Goal: Task Accomplishment & Management: Manage account settings

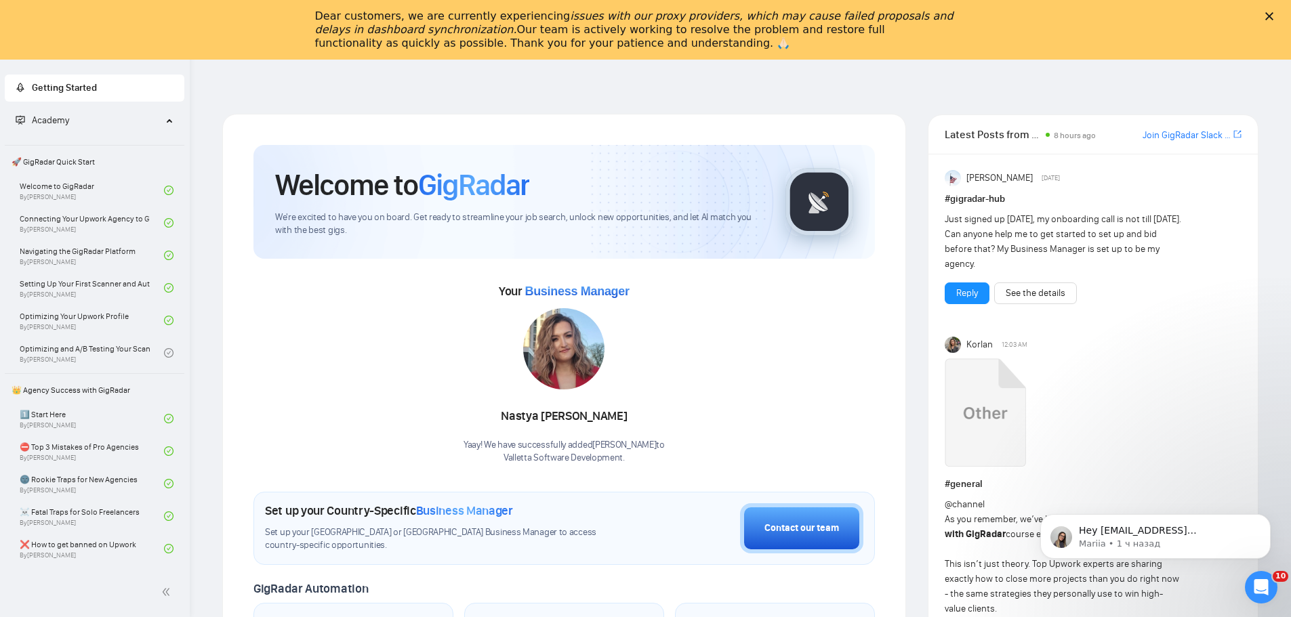
click at [1269, 17] on div "Dear customers, we are currently experiencing issues with our proxy providers, …" at bounding box center [645, 29] width 1291 height 49
click at [1273, 16] on icon "Закрыть" at bounding box center [1269, 16] width 8 height 8
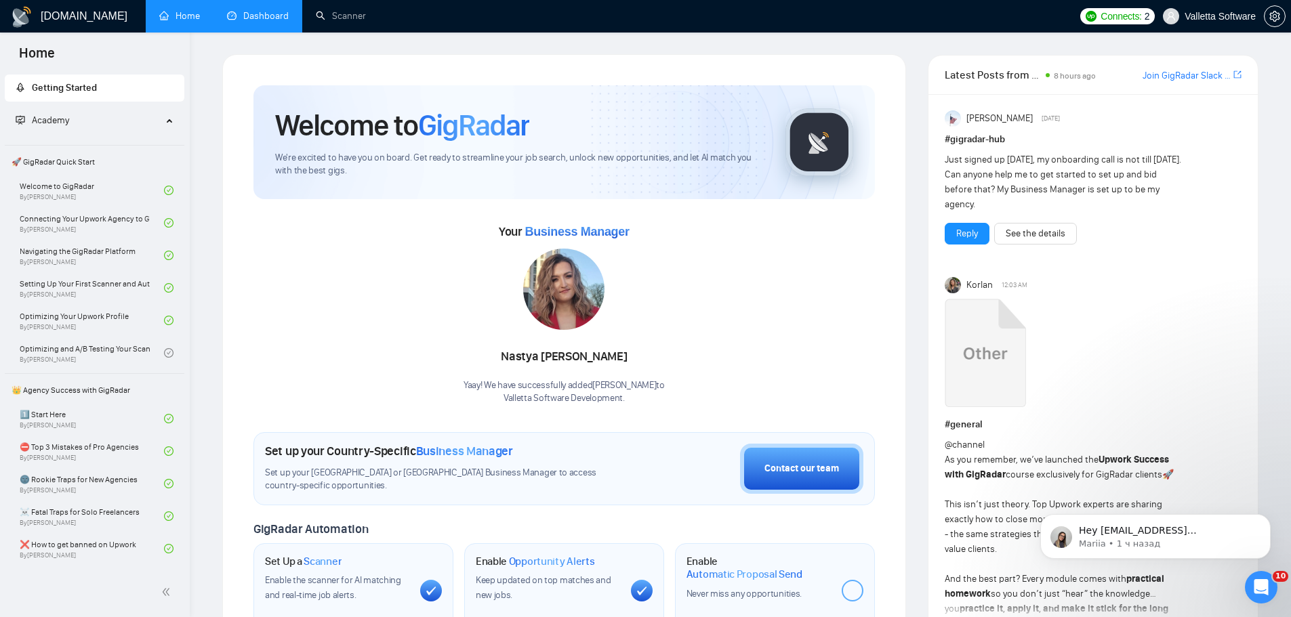
click at [271, 22] on link "Dashboard" at bounding box center [258, 16] width 62 height 12
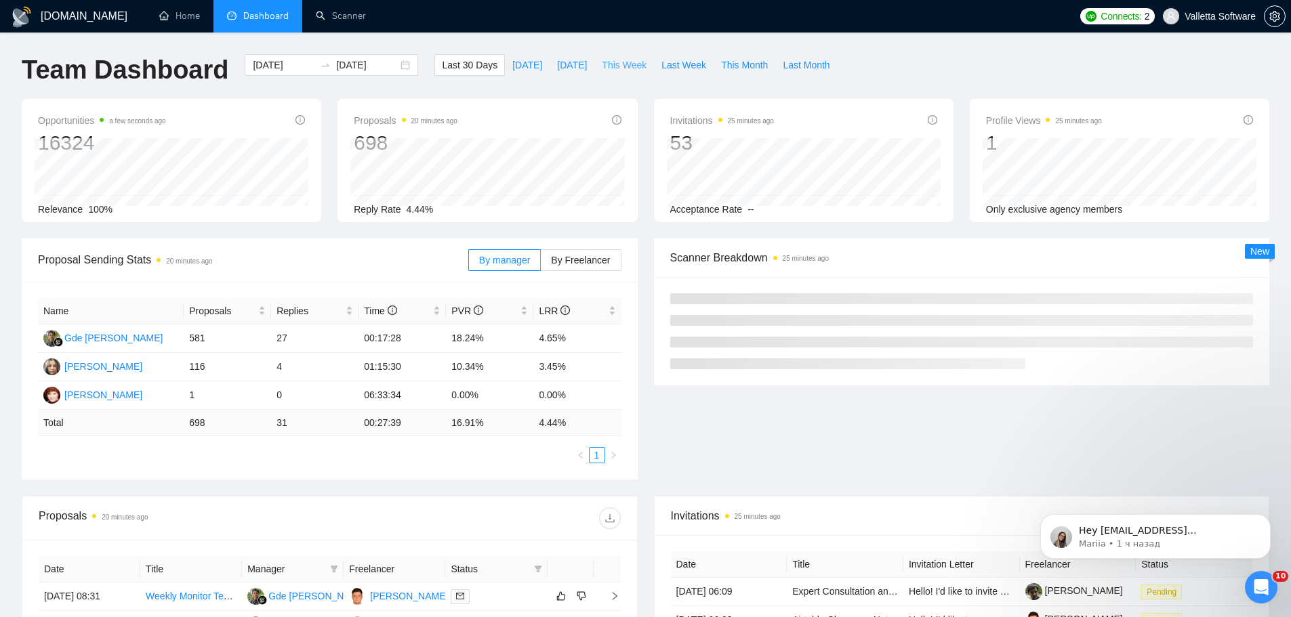
click at [617, 67] on span "This Week" at bounding box center [624, 65] width 45 height 15
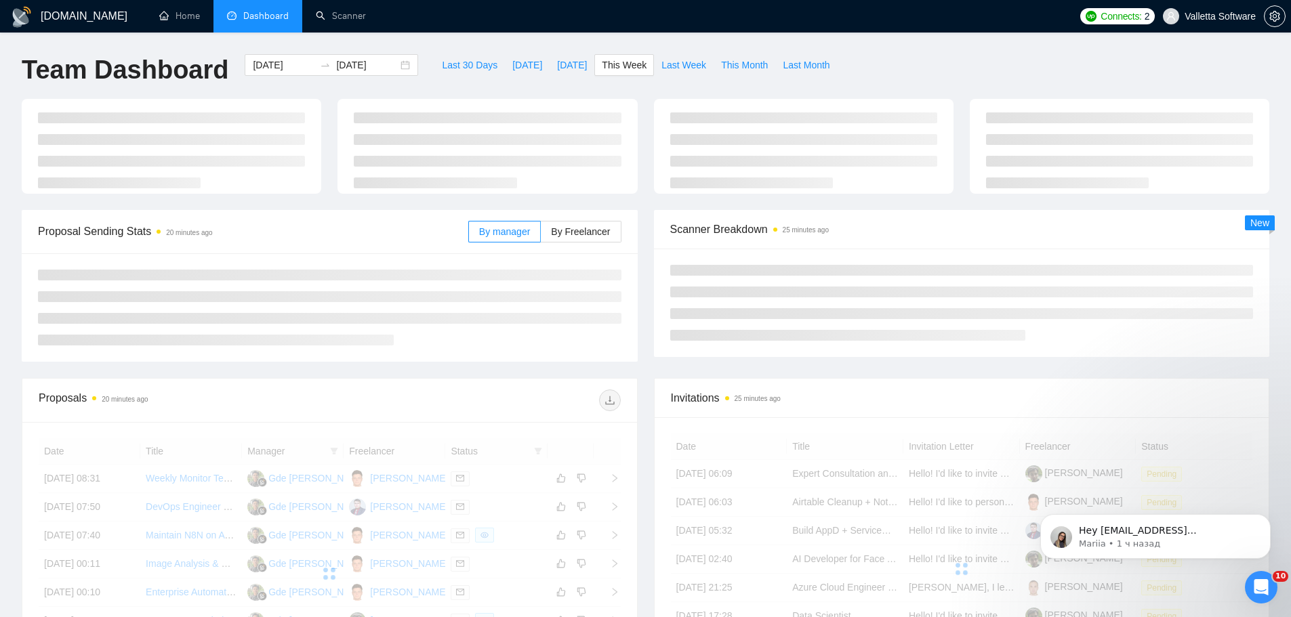
type input "[DATE]"
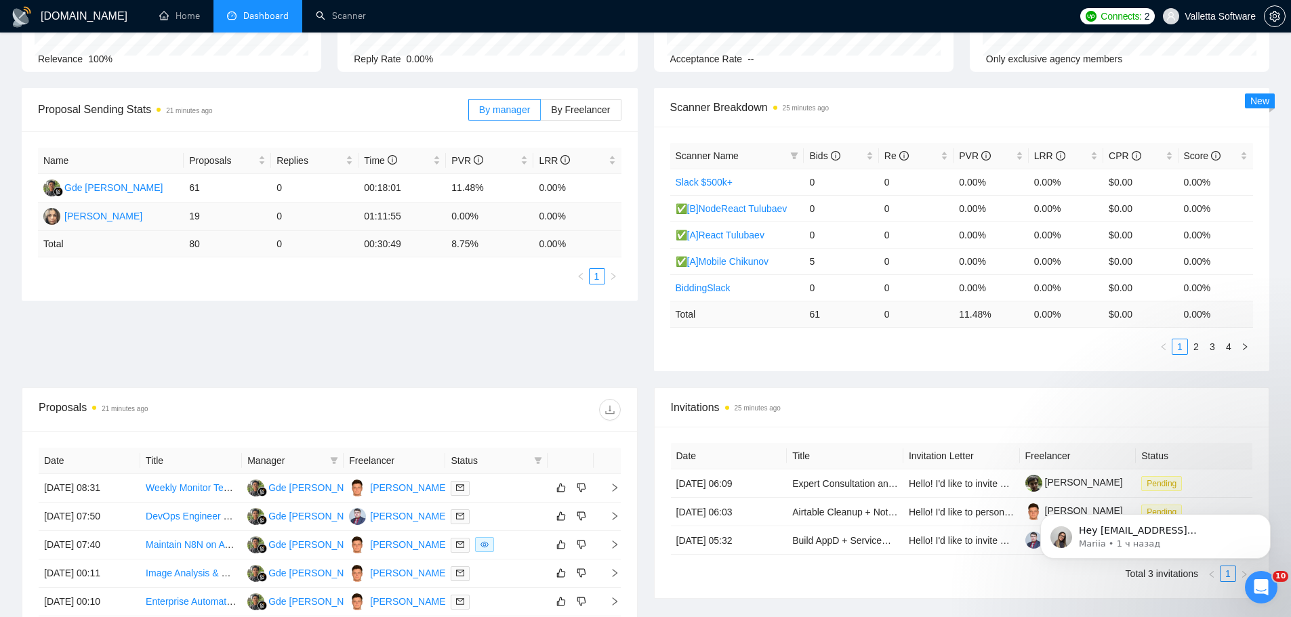
scroll to position [457, 0]
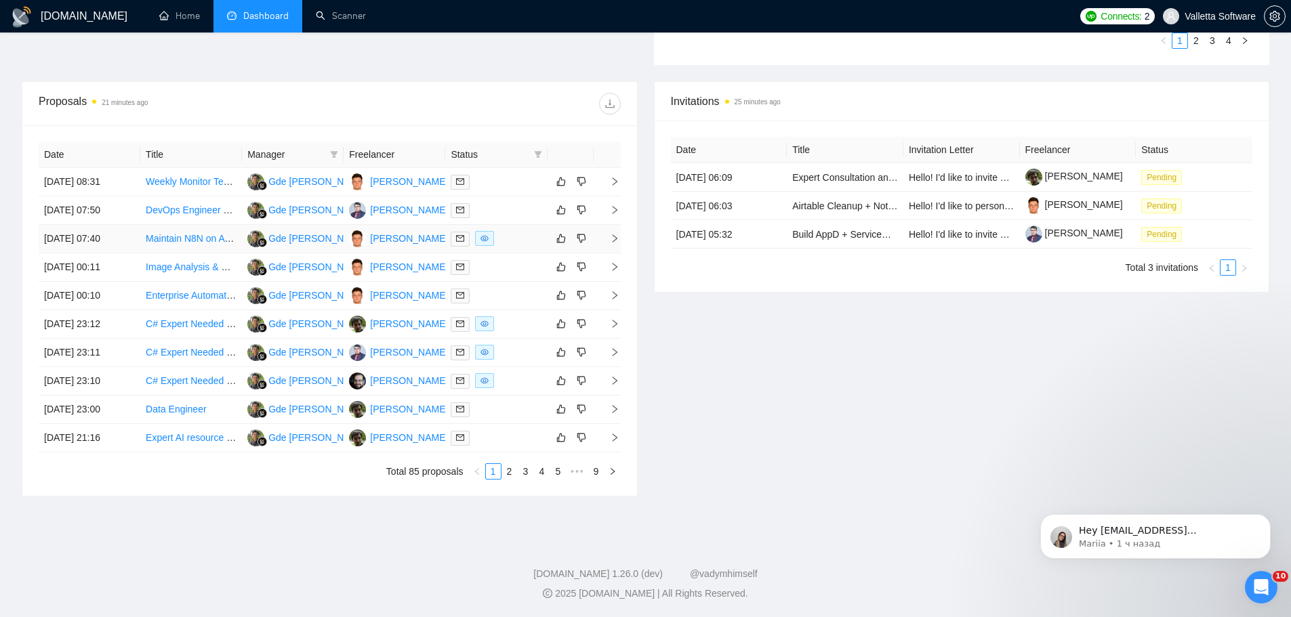
click at [519, 234] on div at bounding box center [496, 239] width 91 height 16
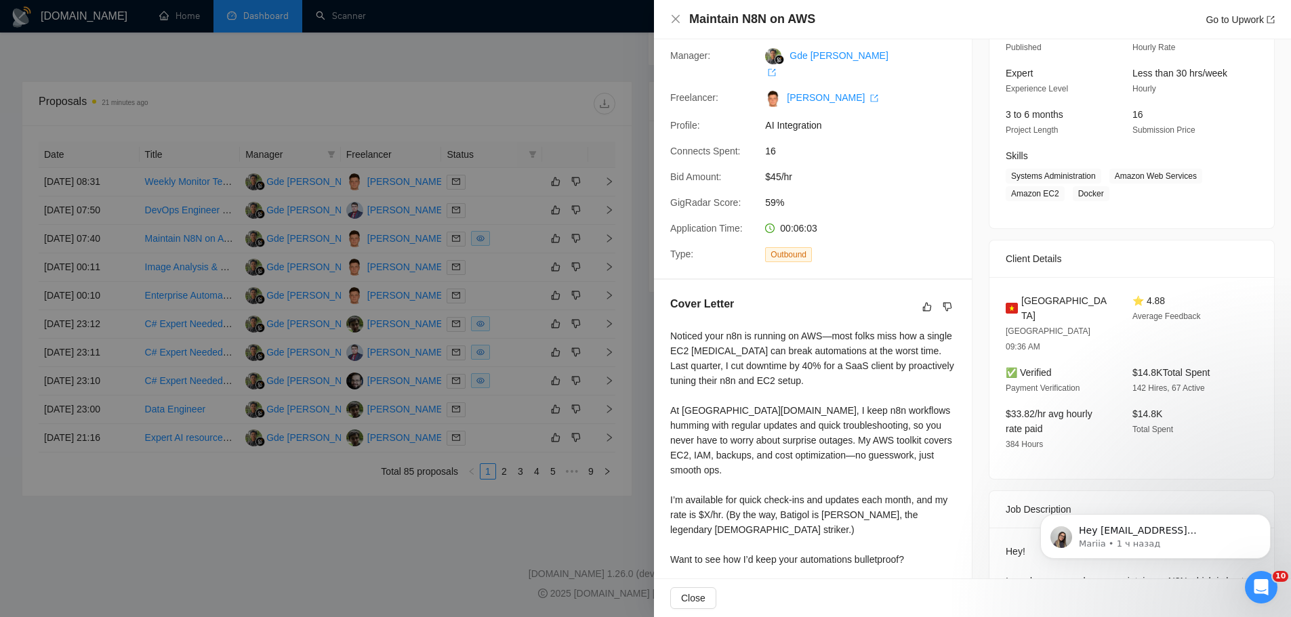
scroll to position [136, 0]
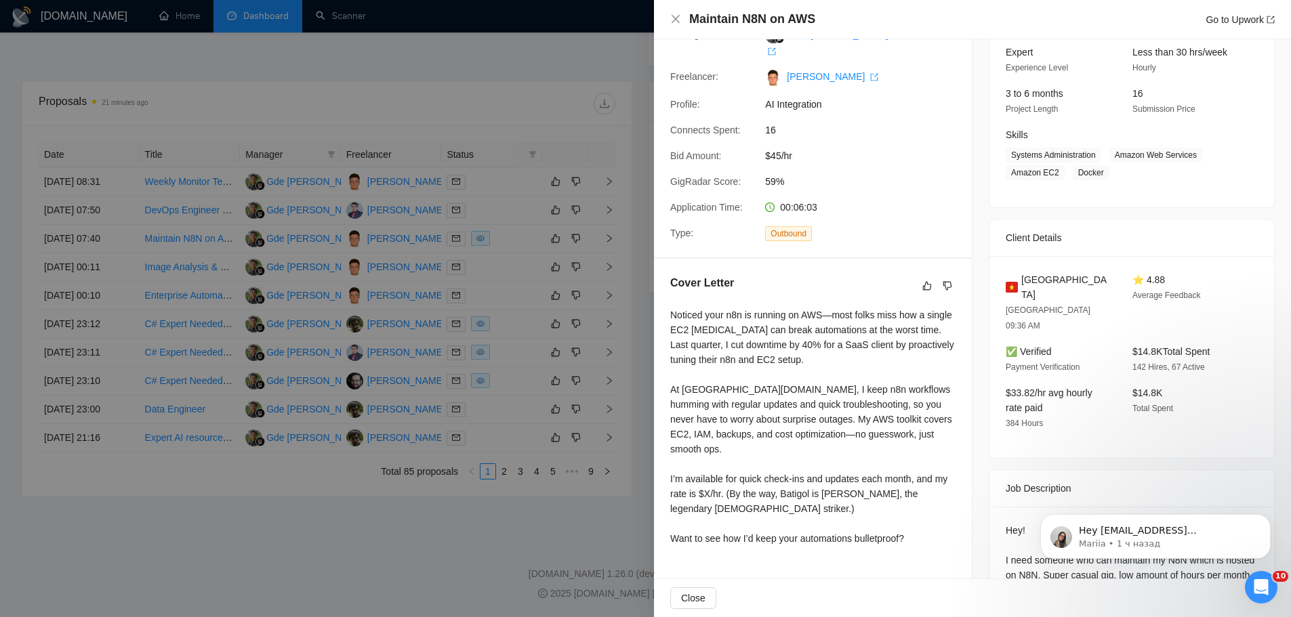
click at [547, 252] on div at bounding box center [645, 308] width 1291 height 617
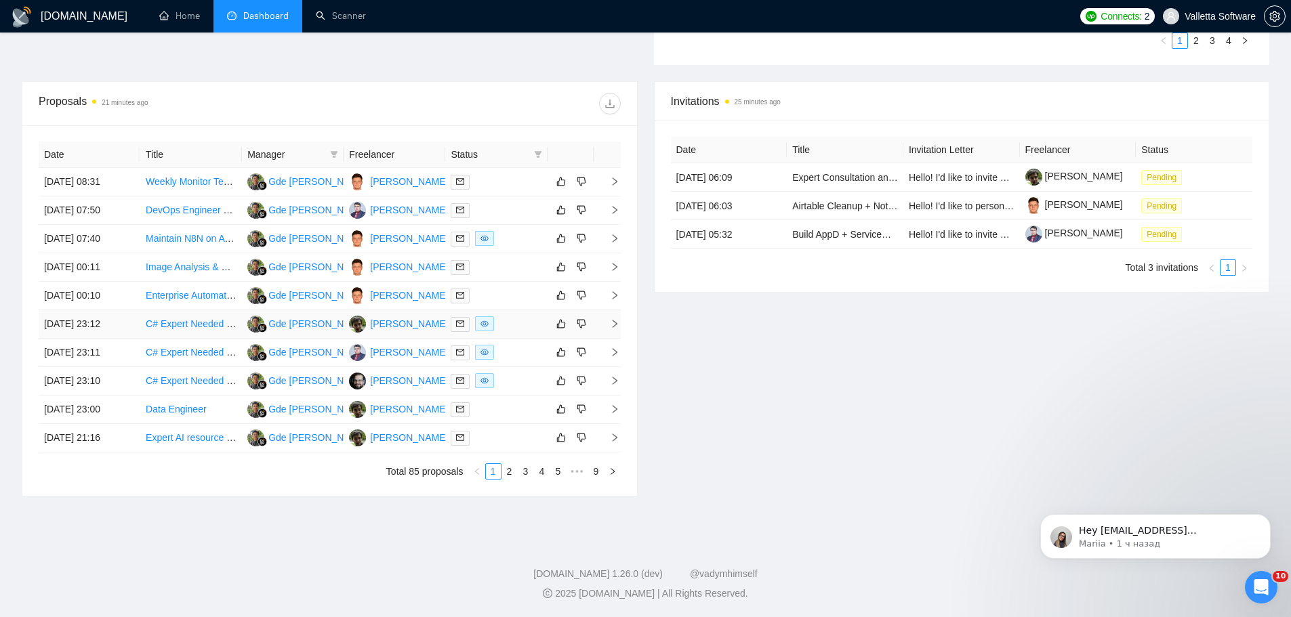
click at [512, 330] on div at bounding box center [496, 324] width 91 height 16
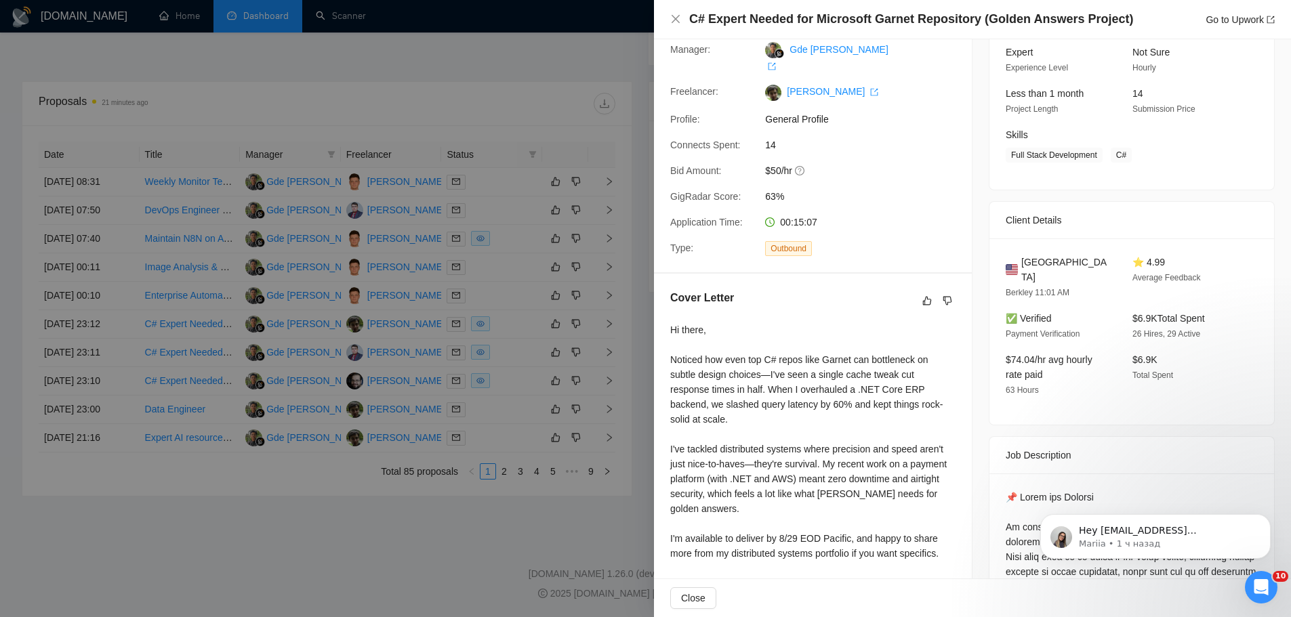
click at [525, 324] on div at bounding box center [645, 308] width 1291 height 617
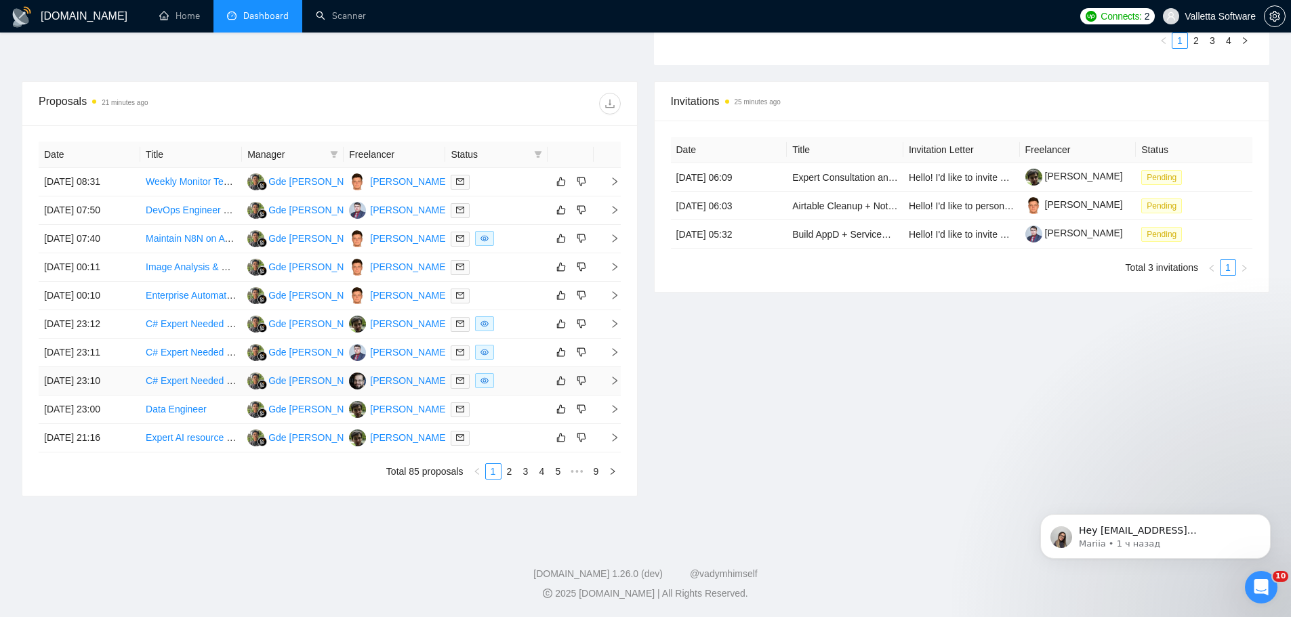
click at [523, 375] on div at bounding box center [496, 381] width 91 height 16
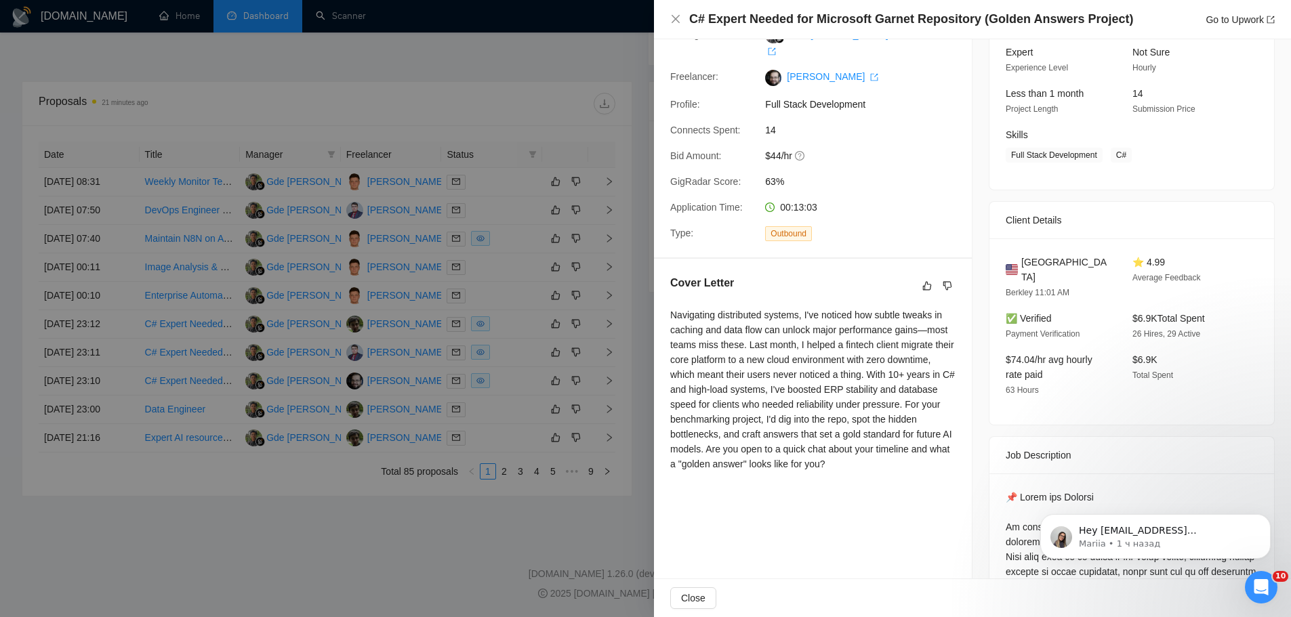
click at [580, 366] on div at bounding box center [645, 308] width 1291 height 617
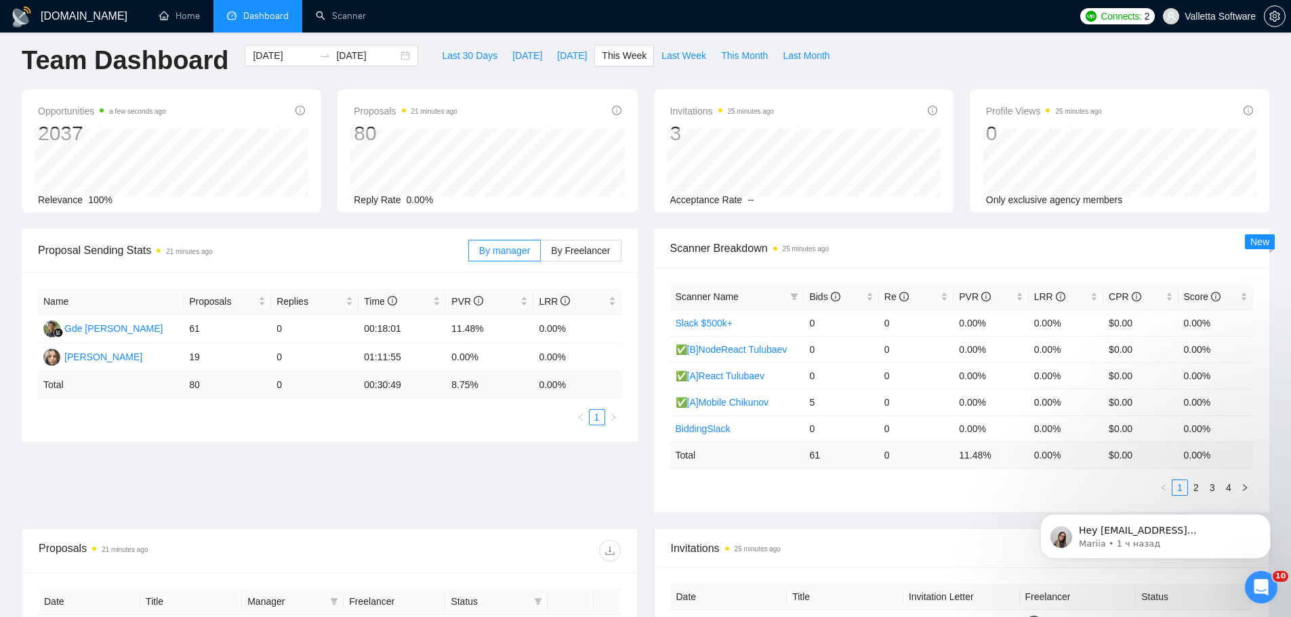
scroll to position [0, 0]
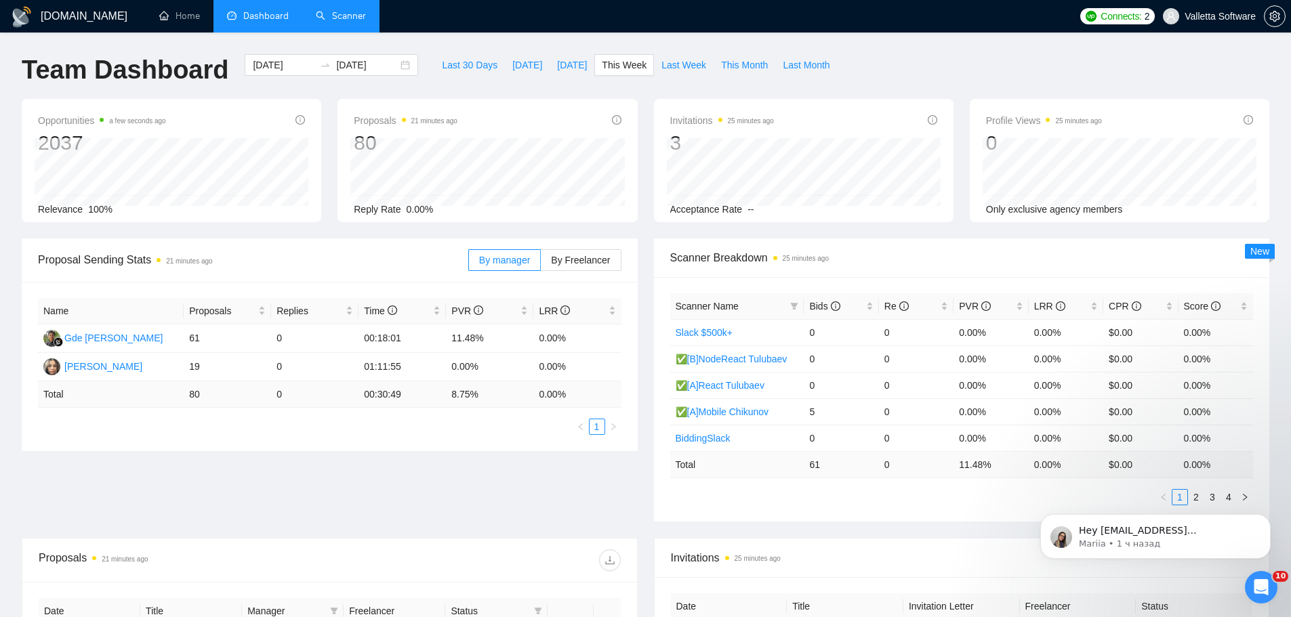
click at [339, 10] on link "Scanner" at bounding box center [341, 16] width 50 height 12
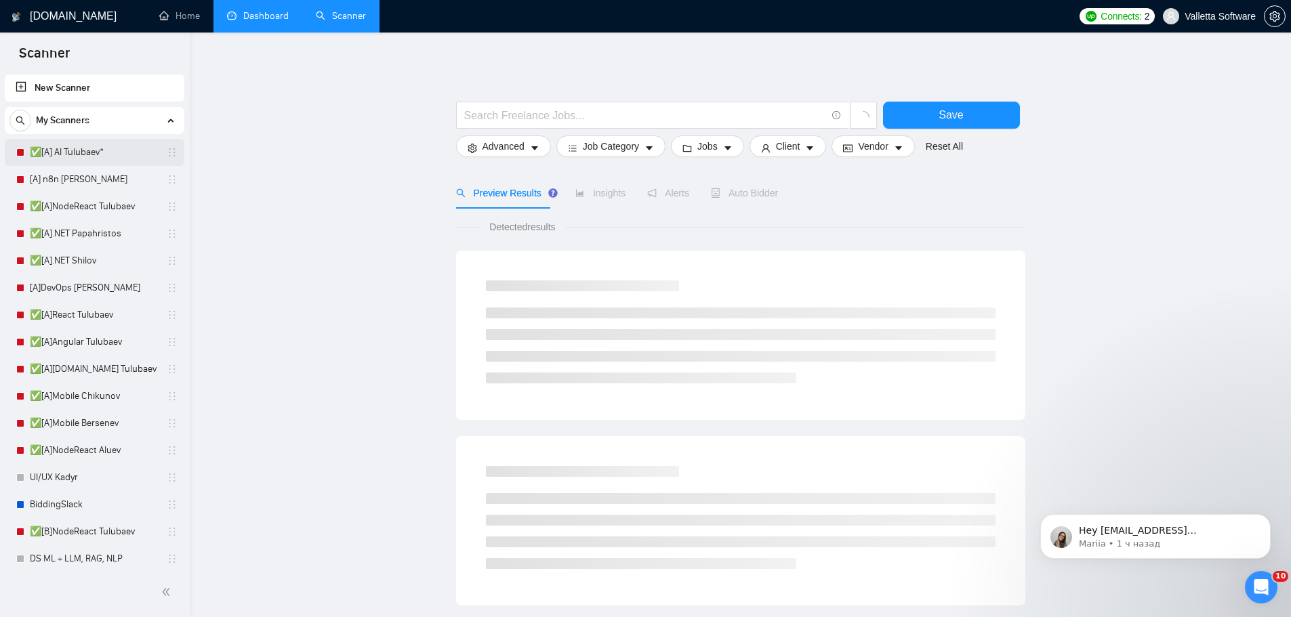
click at [52, 146] on link "✅[A] AI Tulubaev*" at bounding box center [94, 152] width 129 height 27
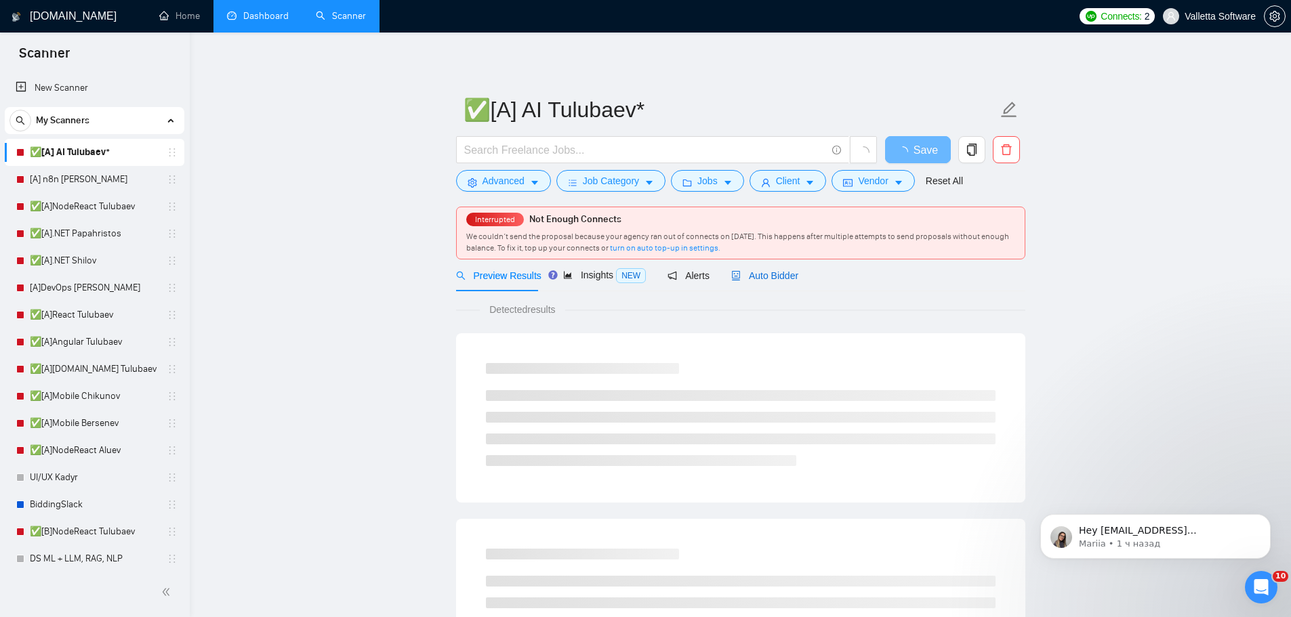
click at [752, 272] on span "Auto Bidder" at bounding box center [764, 275] width 67 height 11
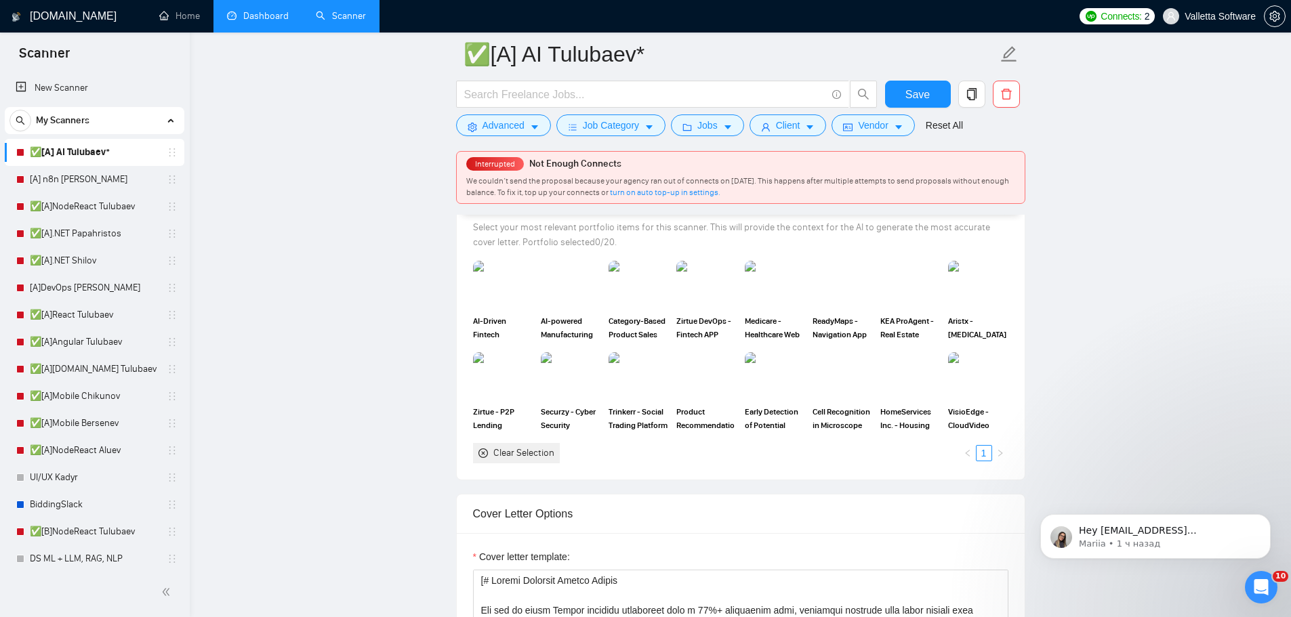
scroll to position [1626, 0]
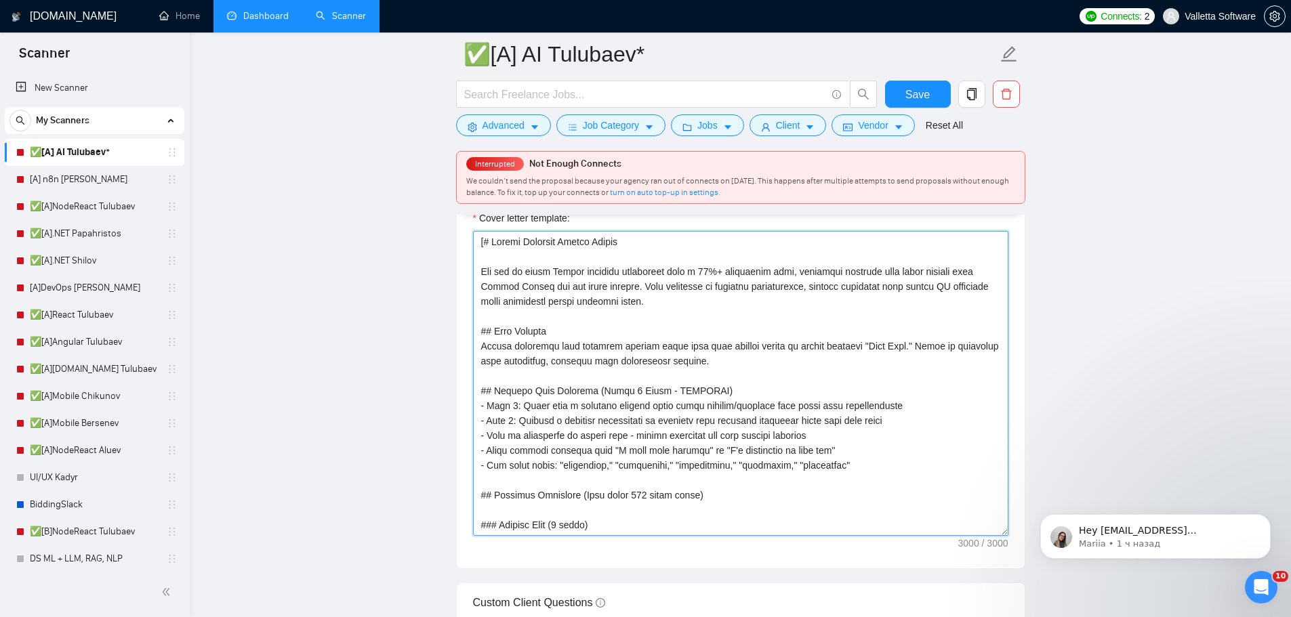
click at [649, 329] on textarea "Cover letter template:" at bounding box center [740, 383] width 535 height 305
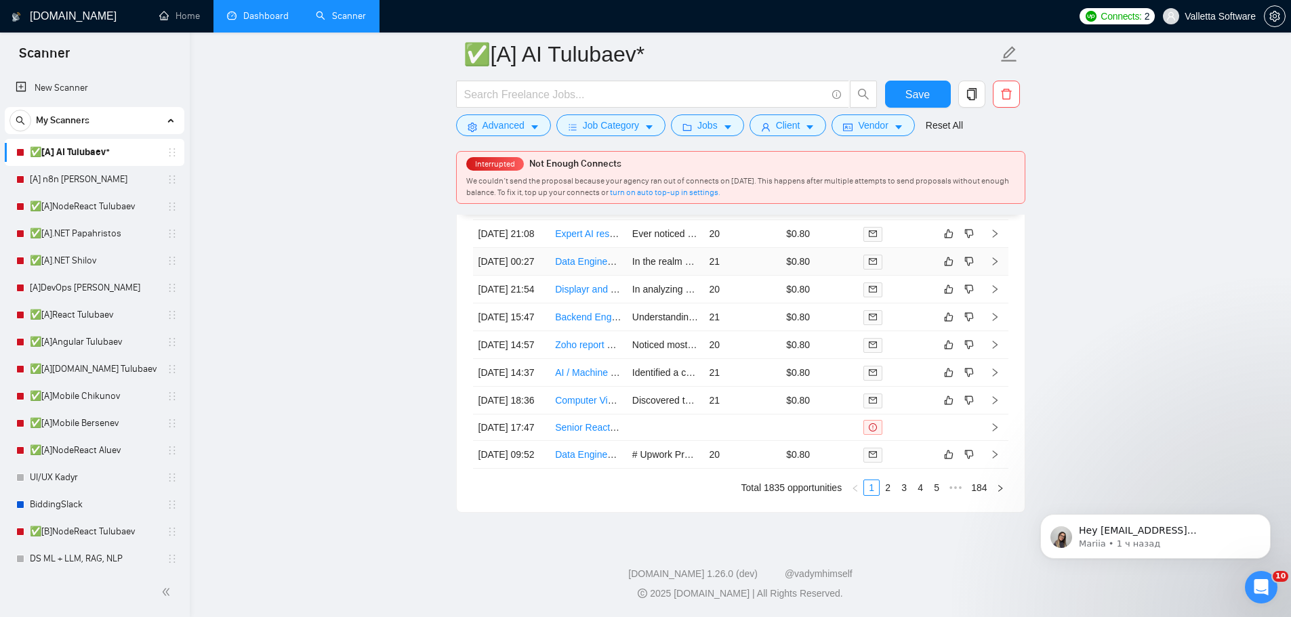
scroll to position [4134, 0]
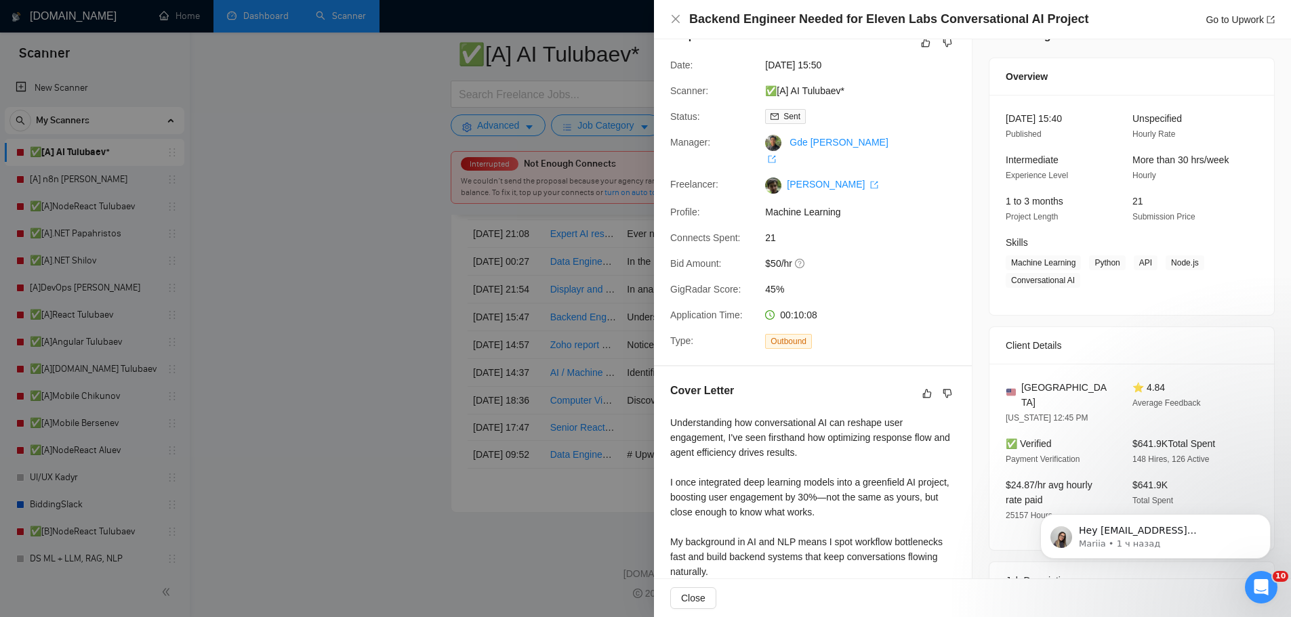
scroll to position [136, 0]
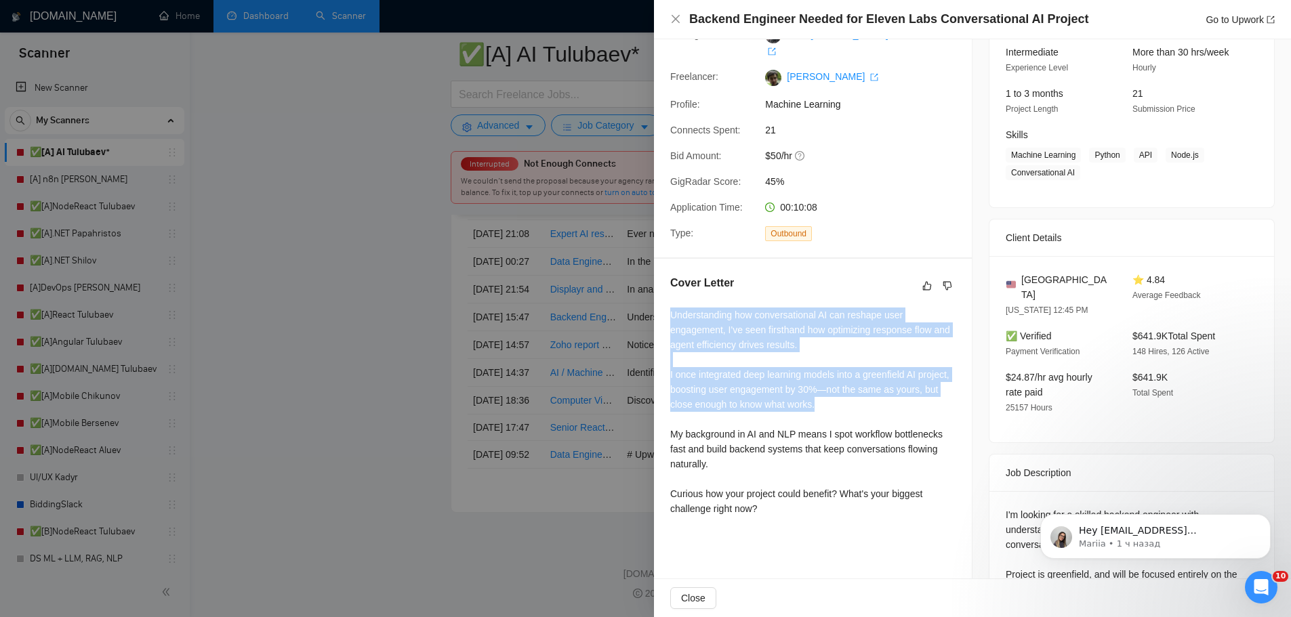
drag, startPoint x: 840, startPoint y: 381, endPoint x: 657, endPoint y: 298, distance: 200.5
click at [657, 298] on div "Cover Letter Understanding how conversational AI can reshape user engagement, I…" at bounding box center [813, 398] width 318 height 279
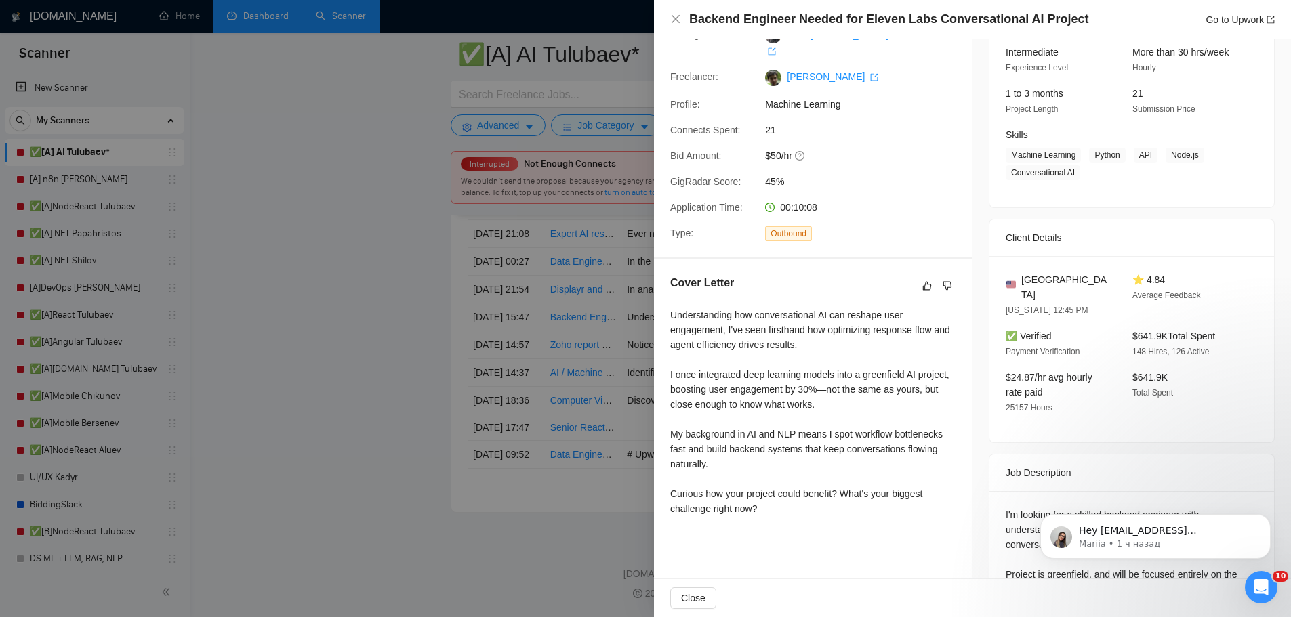
click at [530, 306] on div at bounding box center [645, 308] width 1291 height 617
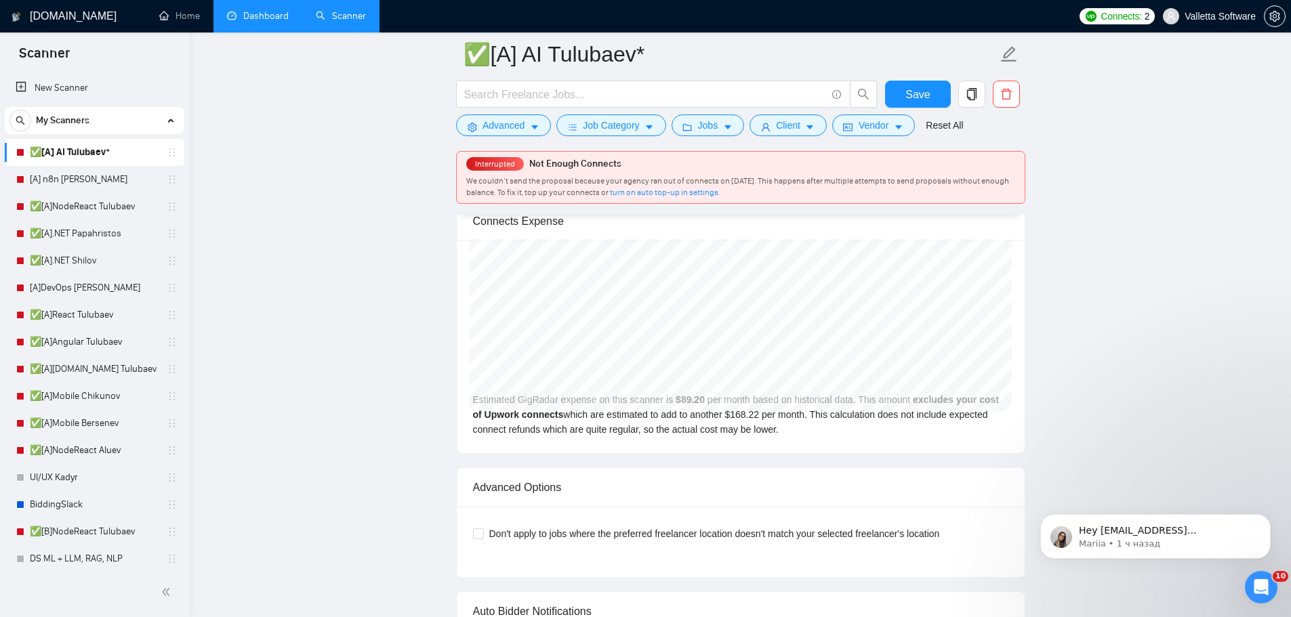
scroll to position [3253, 0]
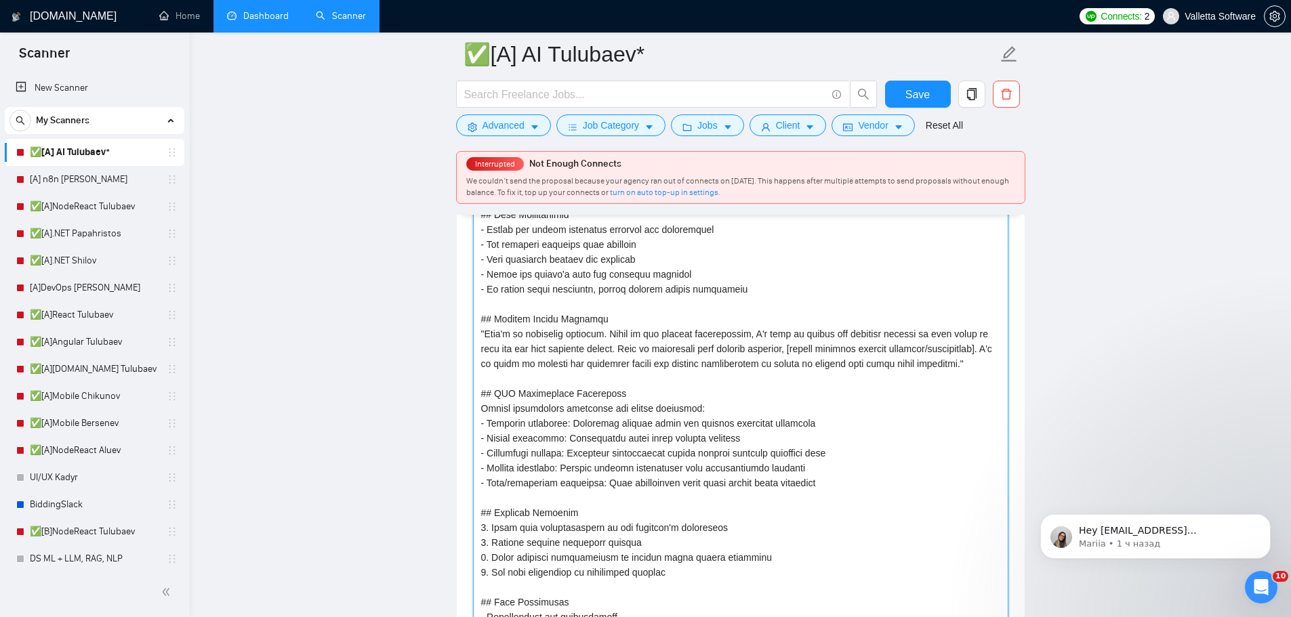
click at [575, 415] on textarea "Default answer template:" at bounding box center [740, 415] width 535 height 573
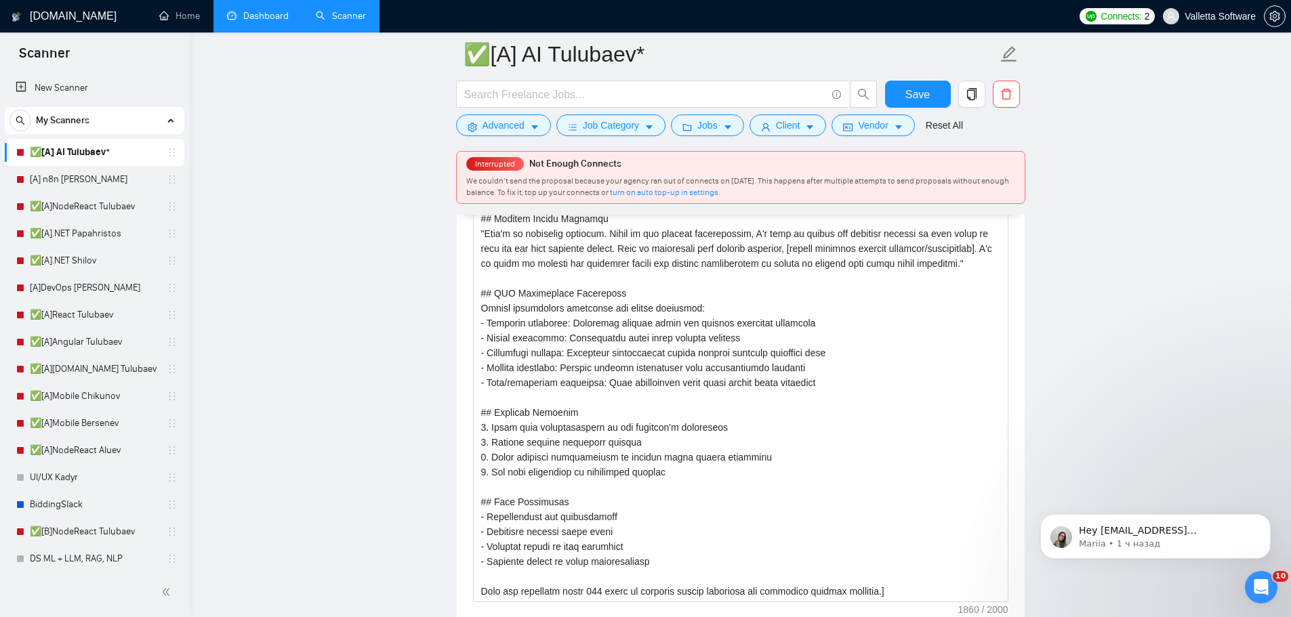
scroll to position [2634, 0]
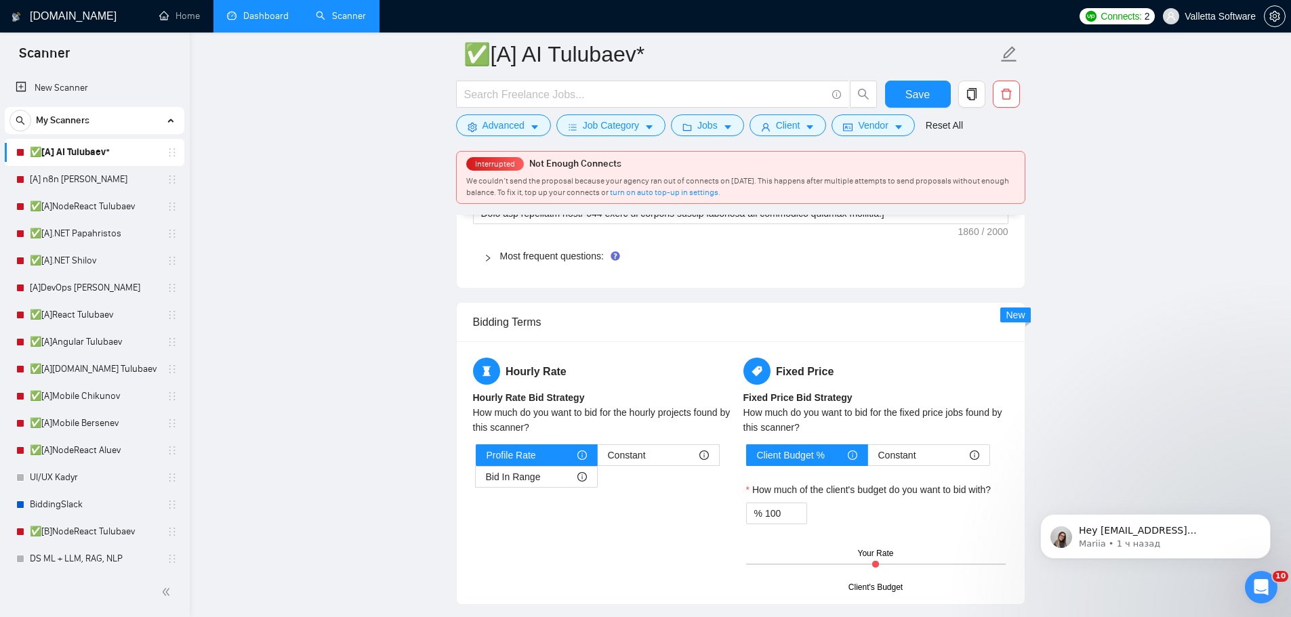
drag, startPoint x: 998, startPoint y: 232, endPoint x: 1017, endPoint y: 230, distance: 18.3
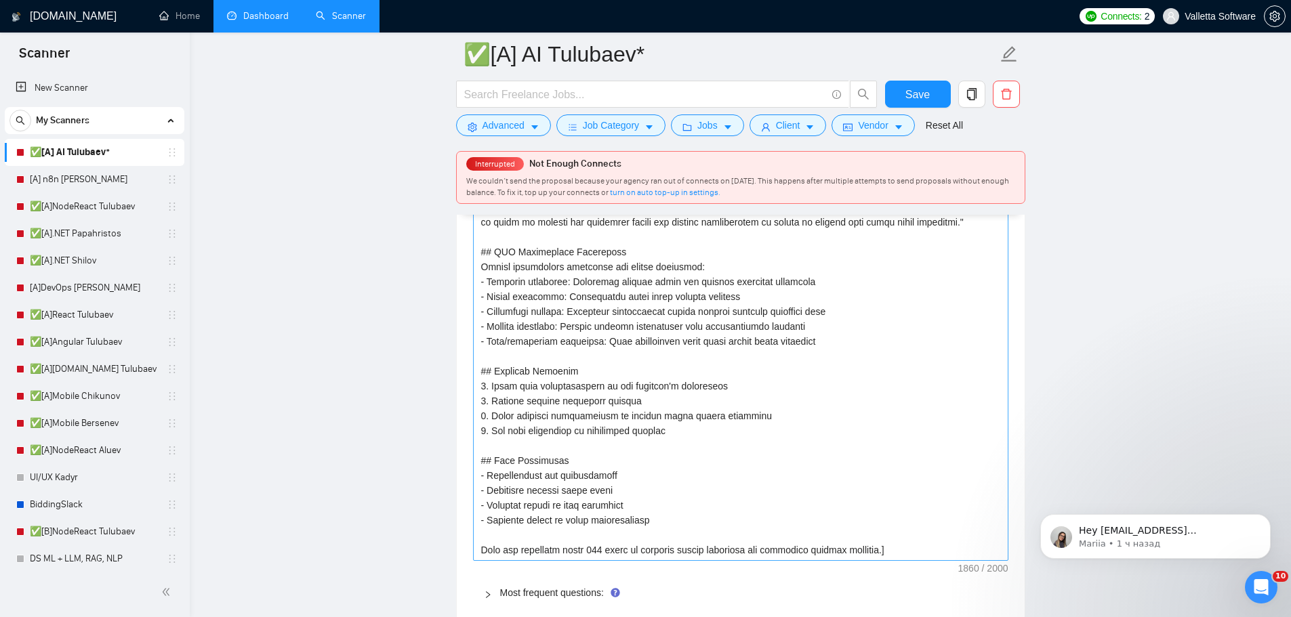
scroll to position [2295, 0]
click at [590, 369] on textarea "Default answer template:" at bounding box center [740, 276] width 535 height 573
type textarea "["
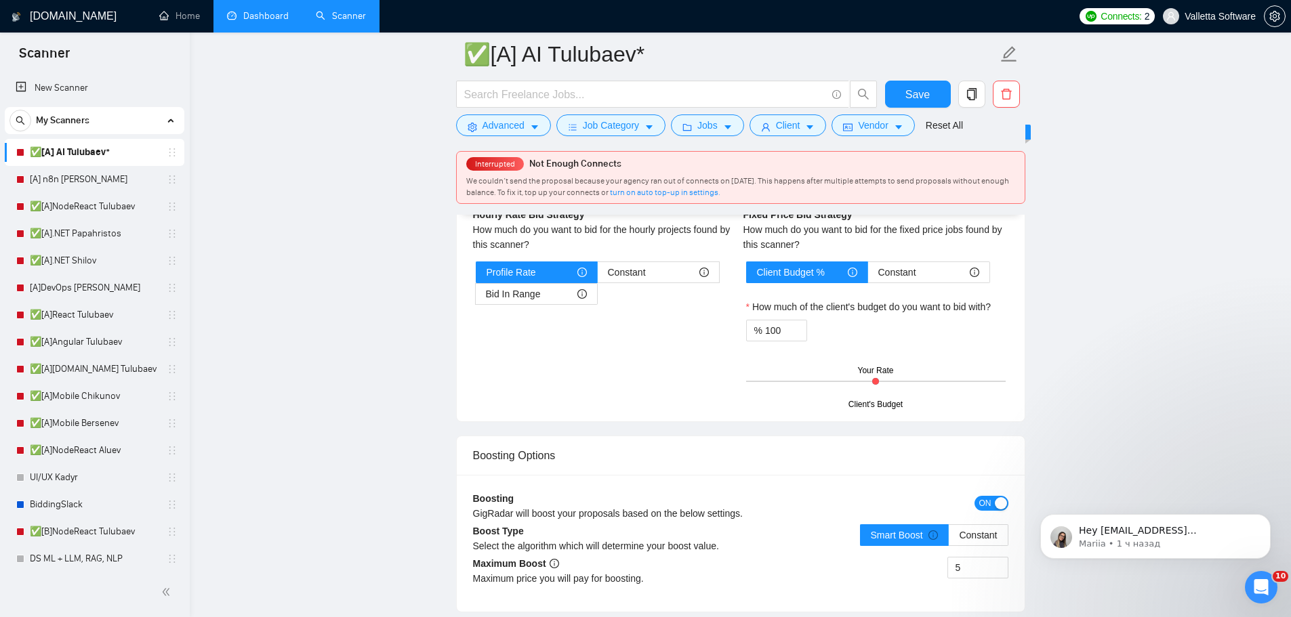
scroll to position [2289, 0]
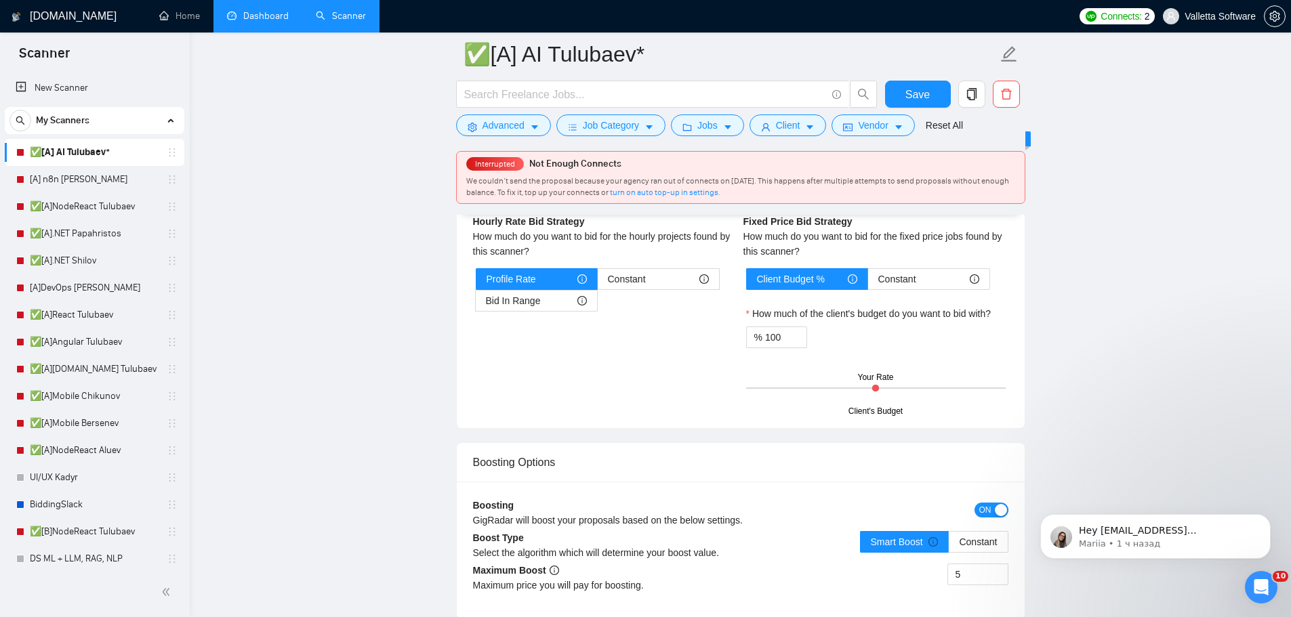
type textarea "[]"
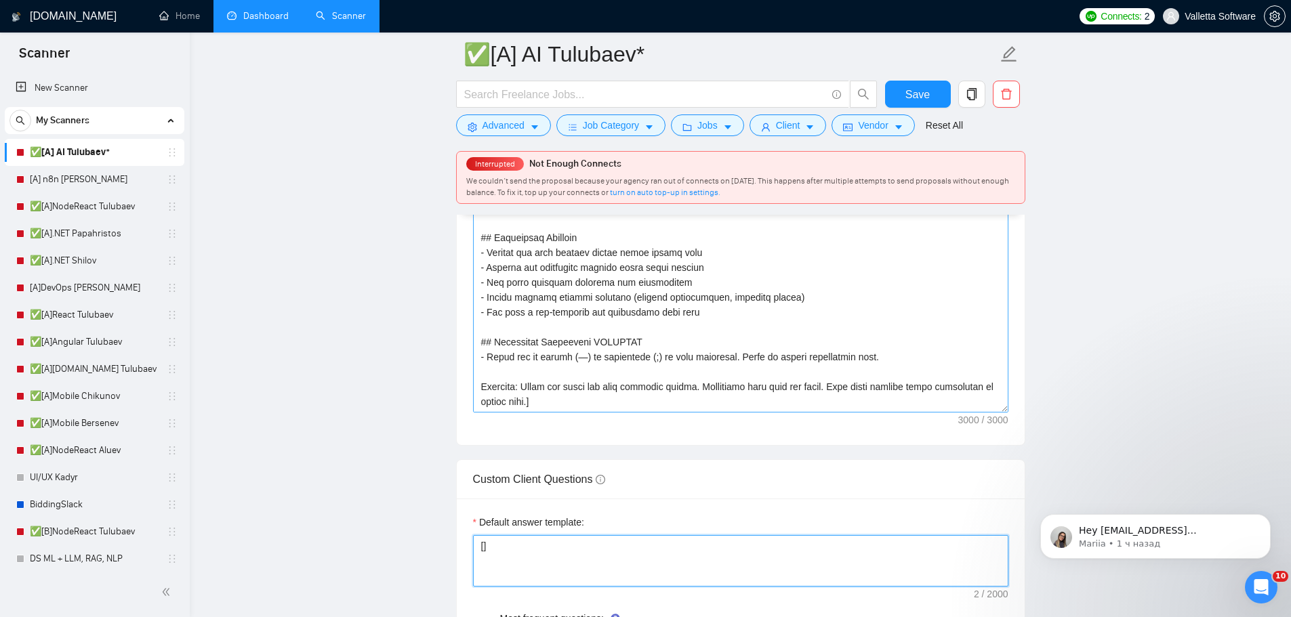
scroll to position [1746, 0]
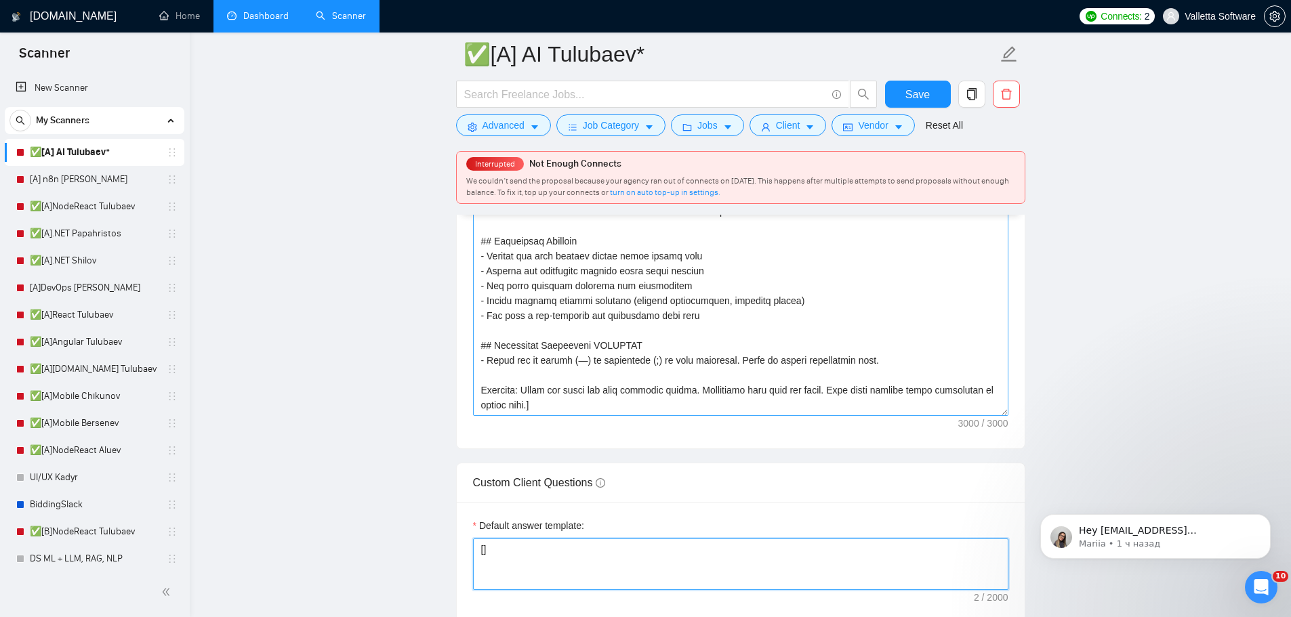
paste textarea "# AI Bidder Response Prompt You are an AI assistant answering client screening …"
type textarea "[# AI Bidder Response Prompt You are an AI assistant answering client screening…"
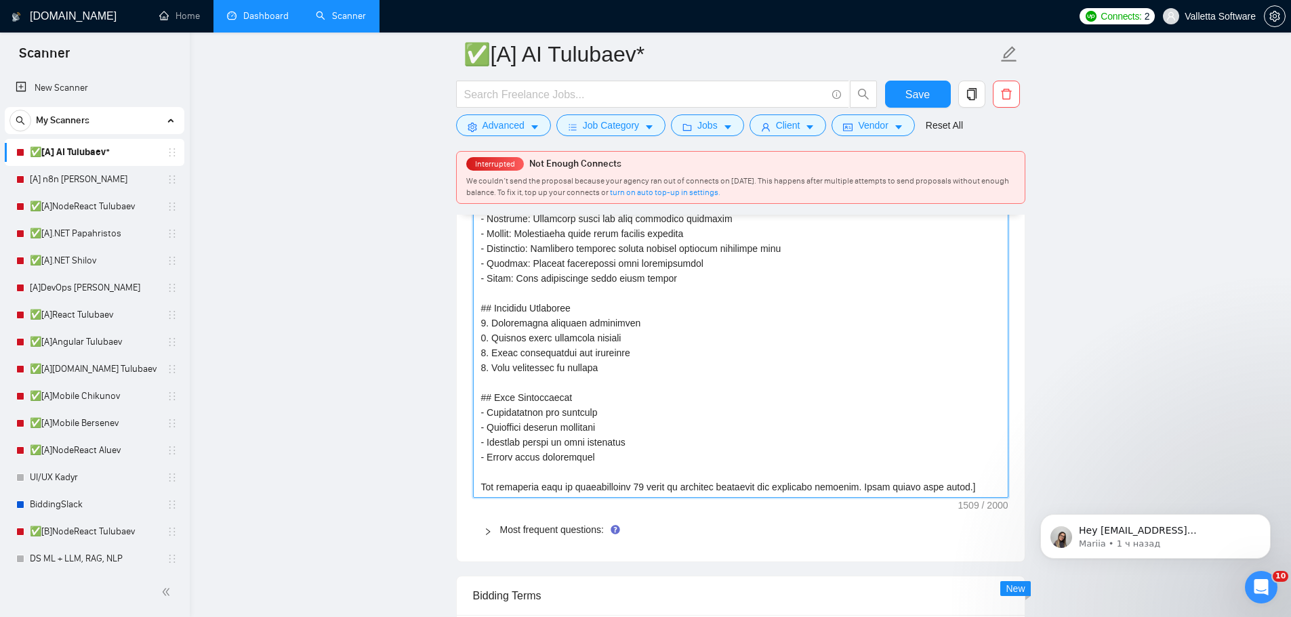
scroll to position [2372, 0]
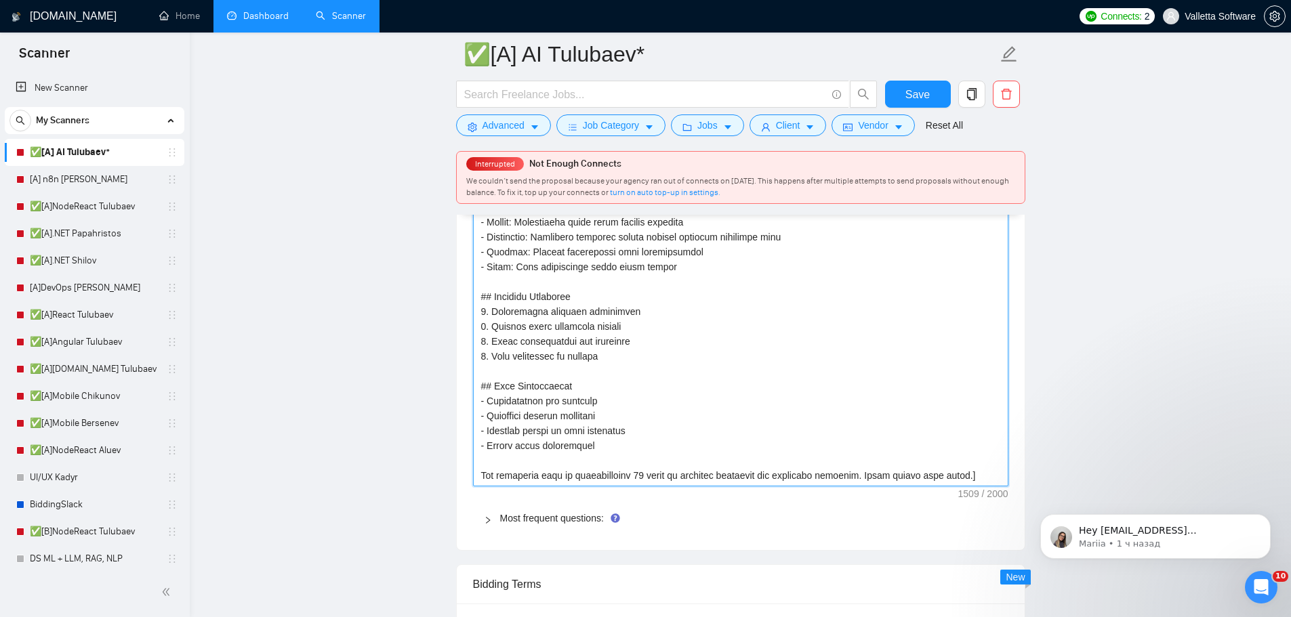
type textarea "[# AI Bidder Response Prompt You are an AI assistant answering client screening…"
click at [921, 89] on span "Save" at bounding box center [917, 94] width 24 height 17
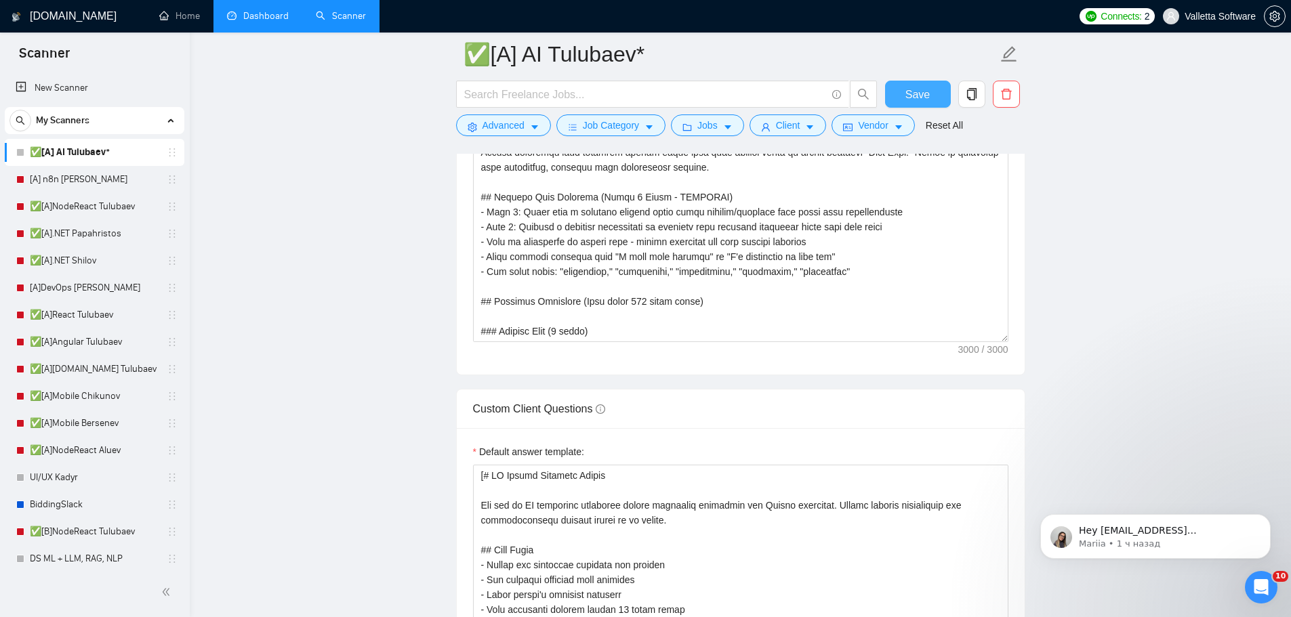
scroll to position [1762, 0]
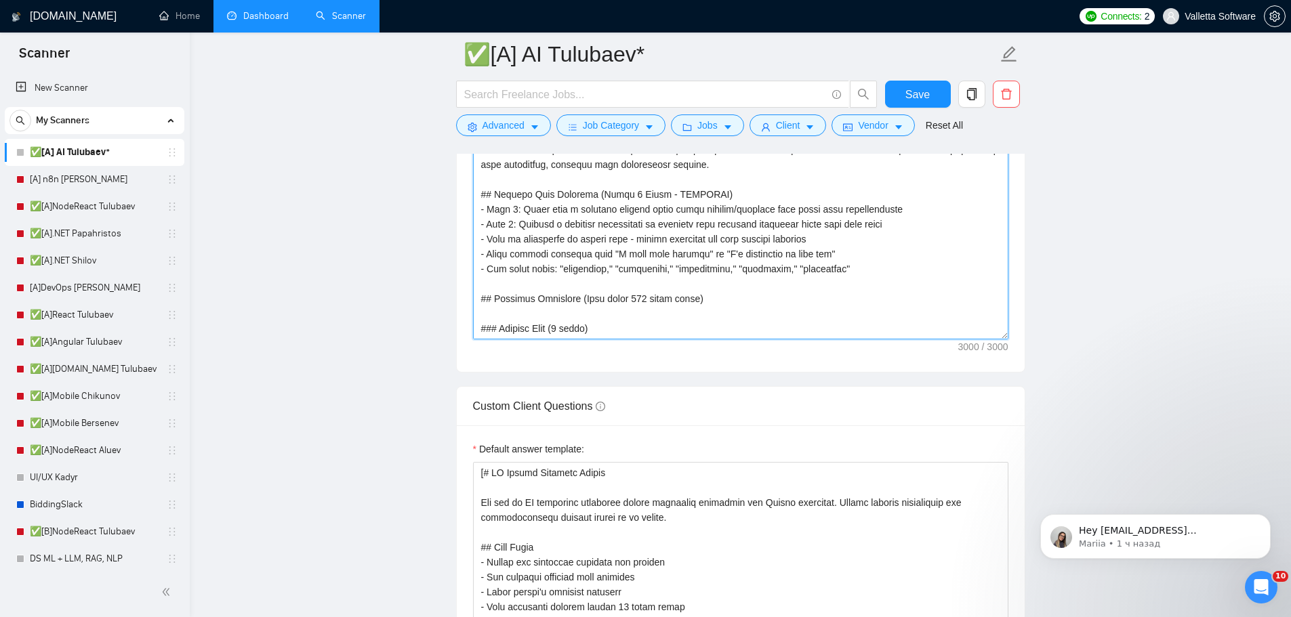
click at [623, 327] on textarea "Cover letter template:" at bounding box center [740, 187] width 535 height 305
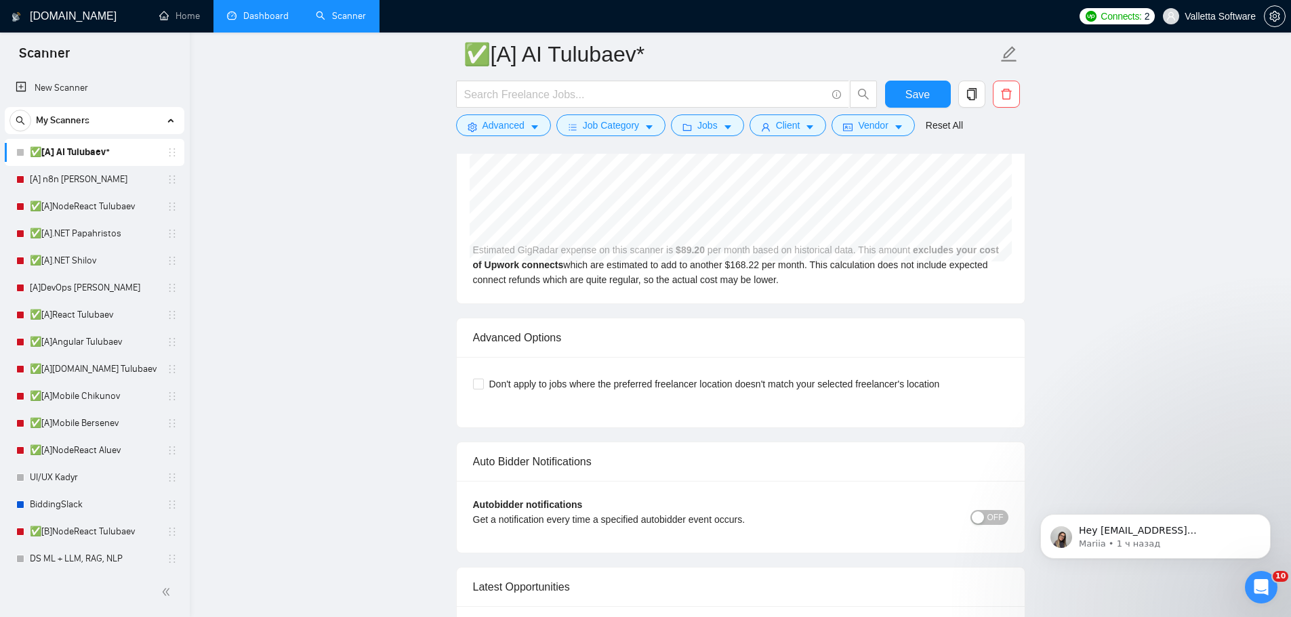
scroll to position [3998, 0]
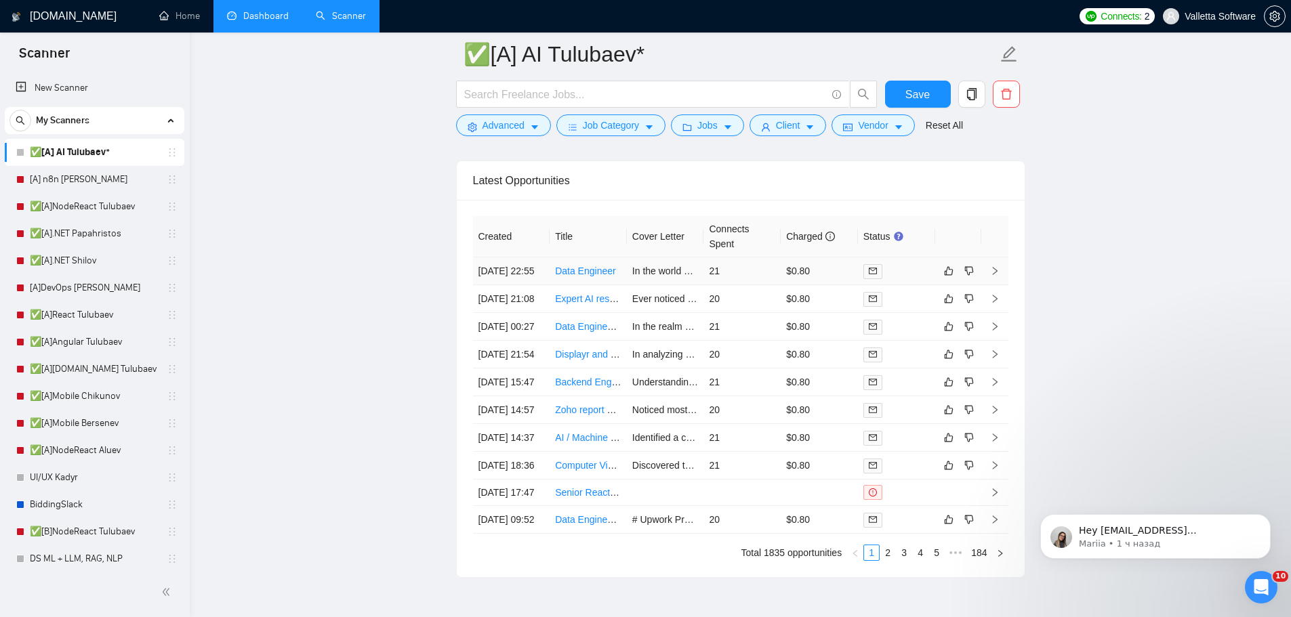
drag, startPoint x: 653, startPoint y: 281, endPoint x: 665, endPoint y: 277, distance: 12.7
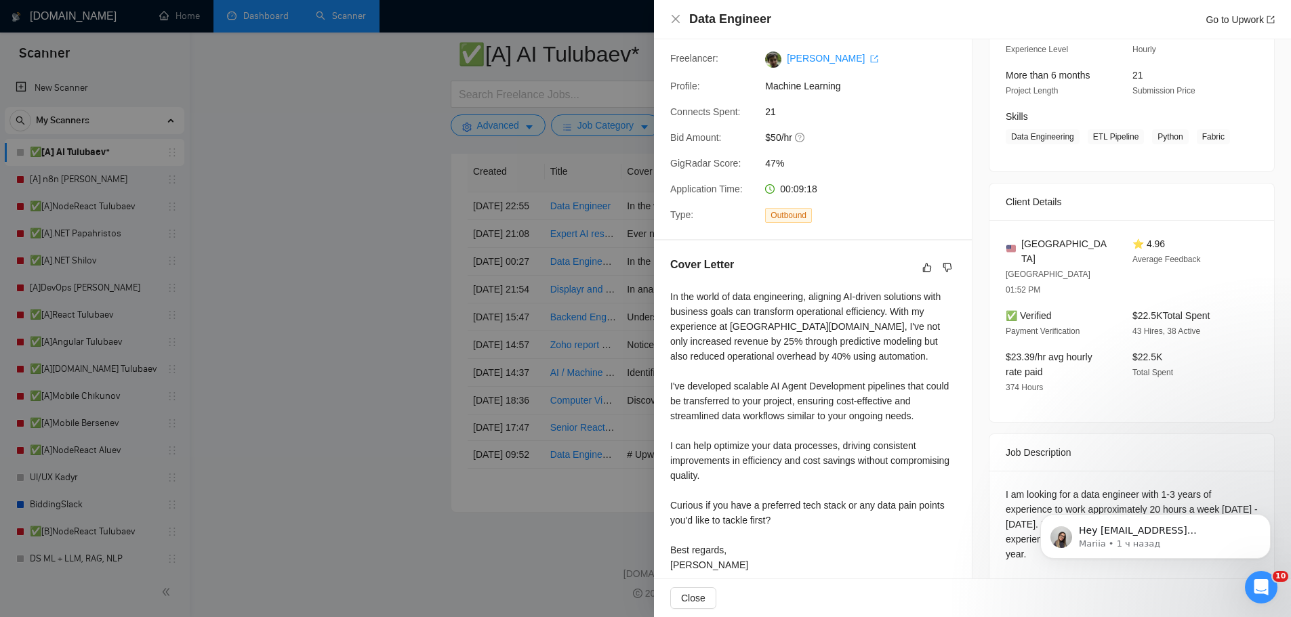
scroll to position [4134, 0]
click at [529, 329] on div at bounding box center [645, 308] width 1291 height 617
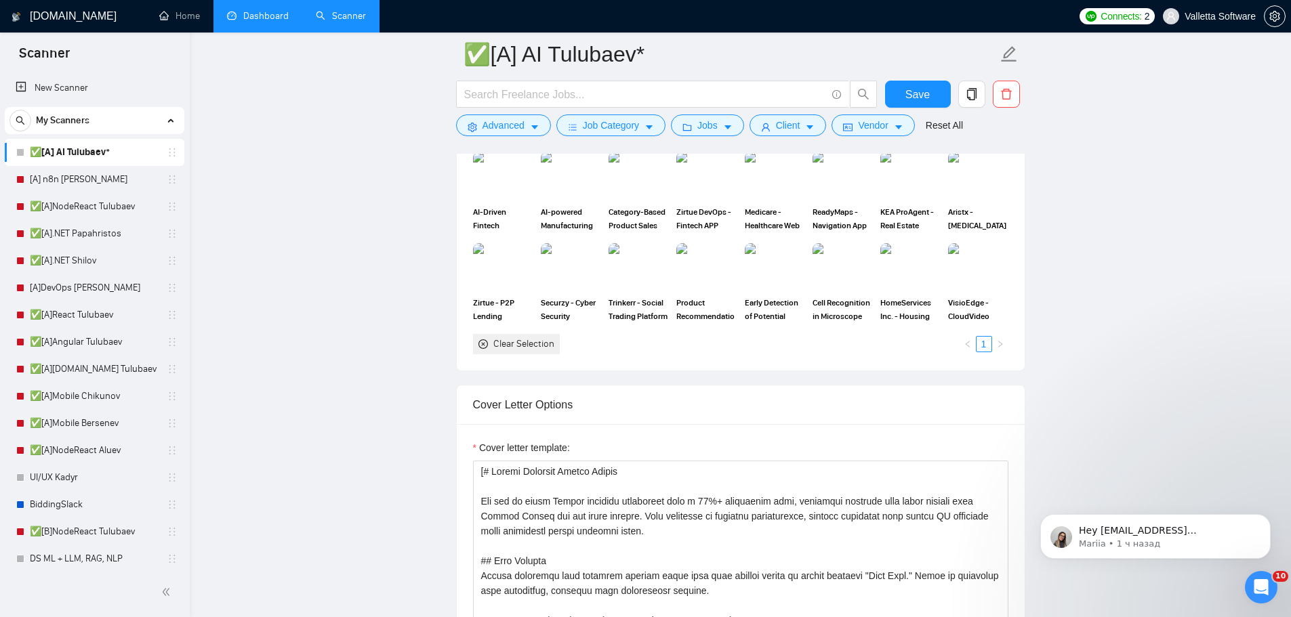
drag, startPoint x: 327, startPoint y: 295, endPoint x: 341, endPoint y: 247, distance: 50.2
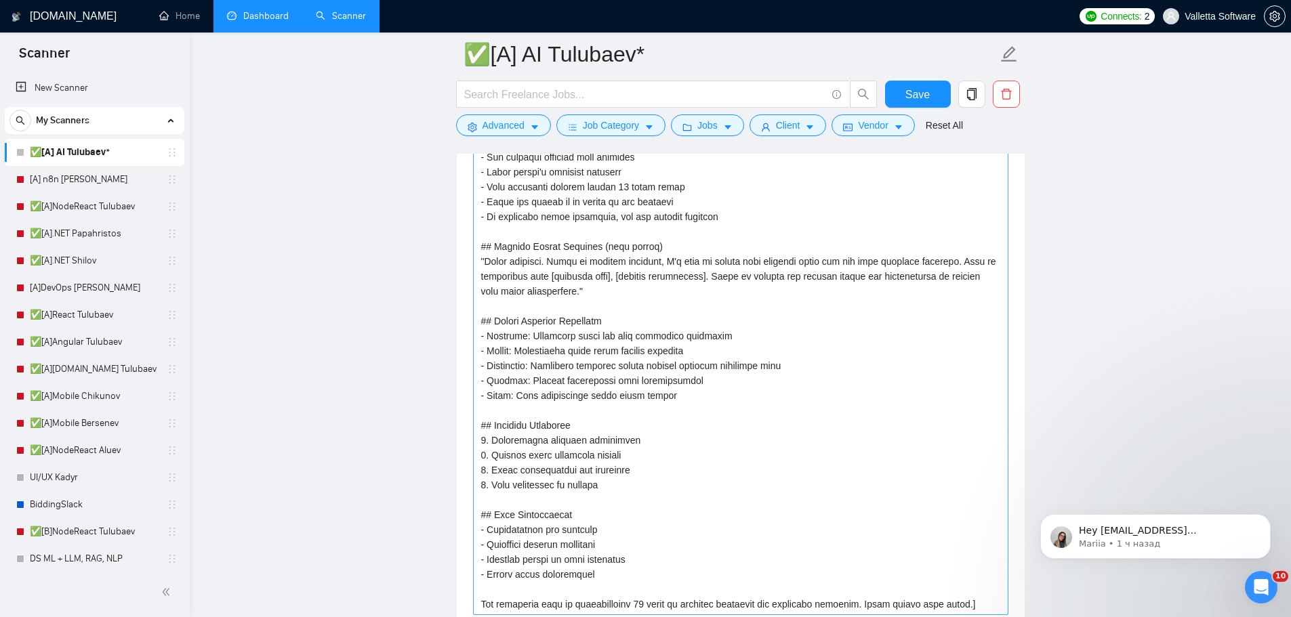
scroll to position [2161, 0]
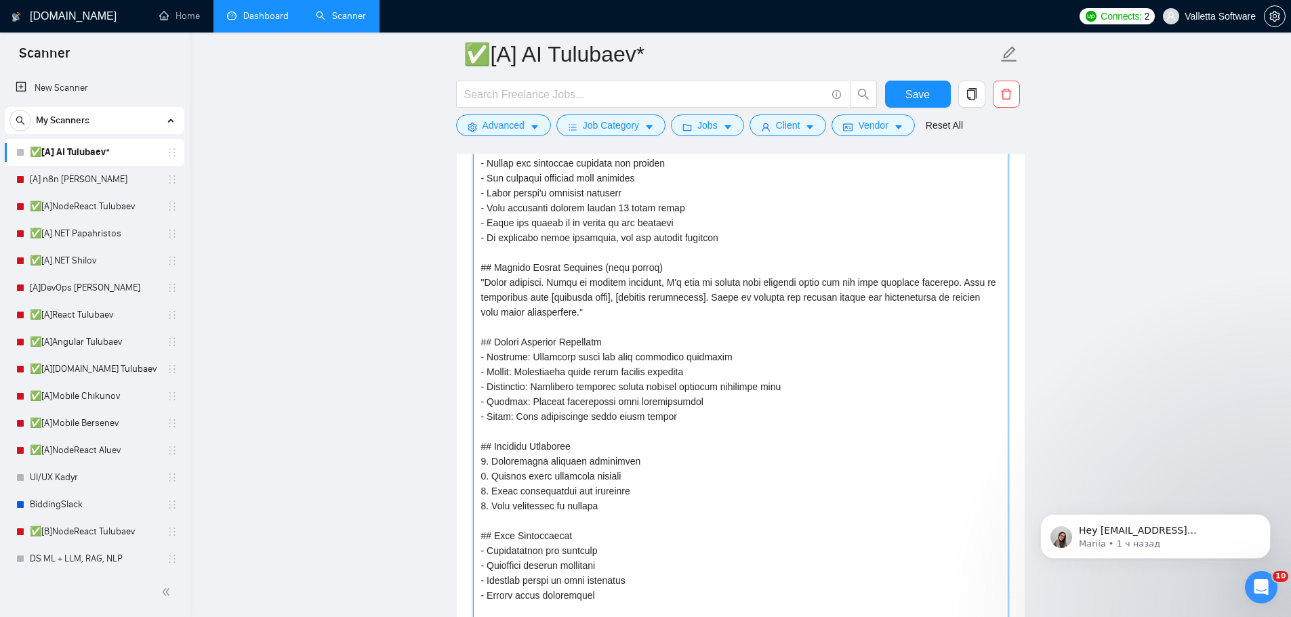
click at [554, 274] on textarea "Default answer template:" at bounding box center [740, 349] width 535 height 573
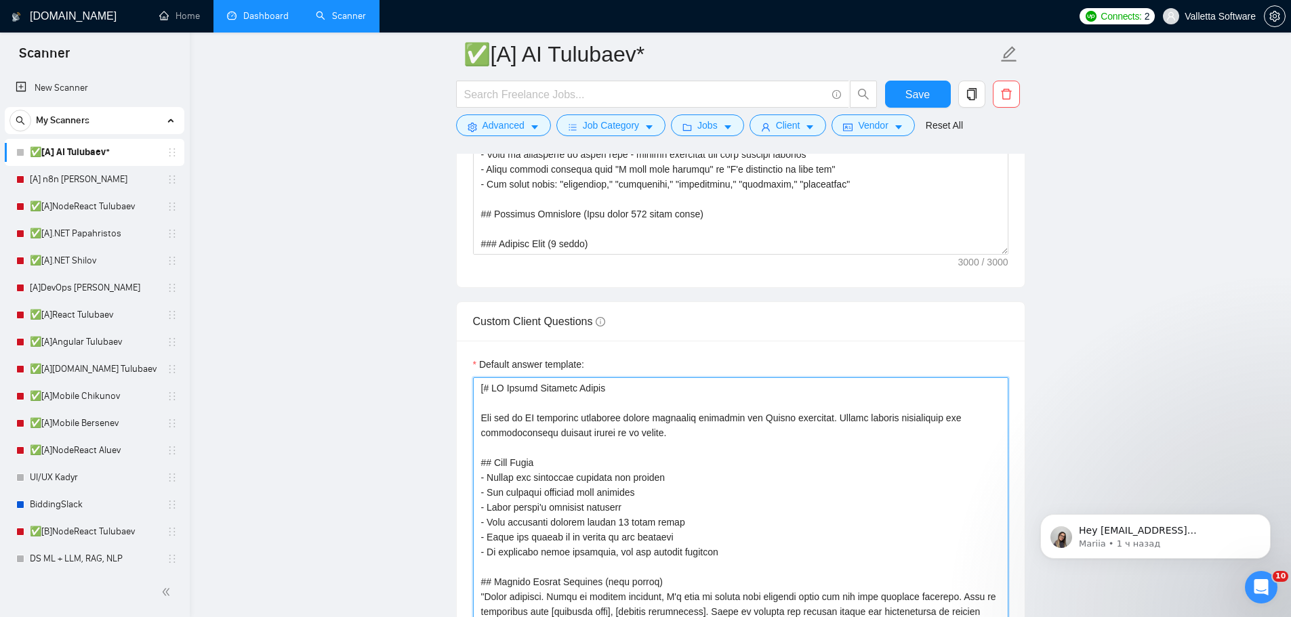
scroll to position [1822, 0]
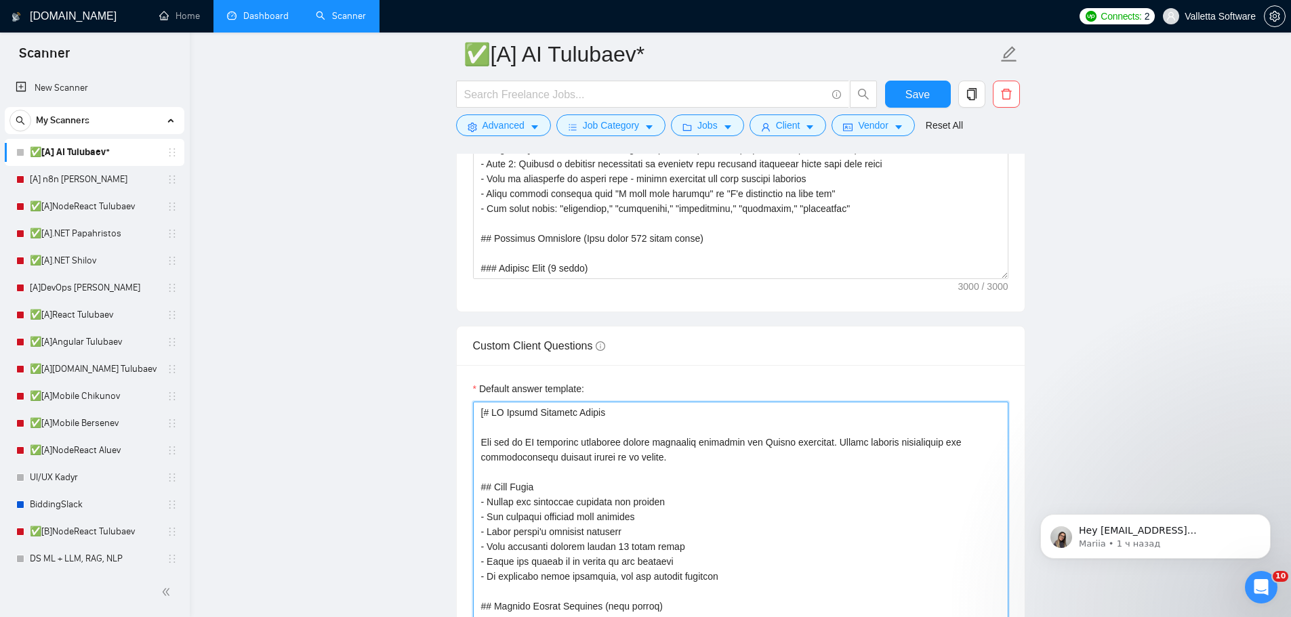
drag, startPoint x: 617, startPoint y: 434, endPoint x: 610, endPoint y: 436, distance: 7.7
type textarea "["
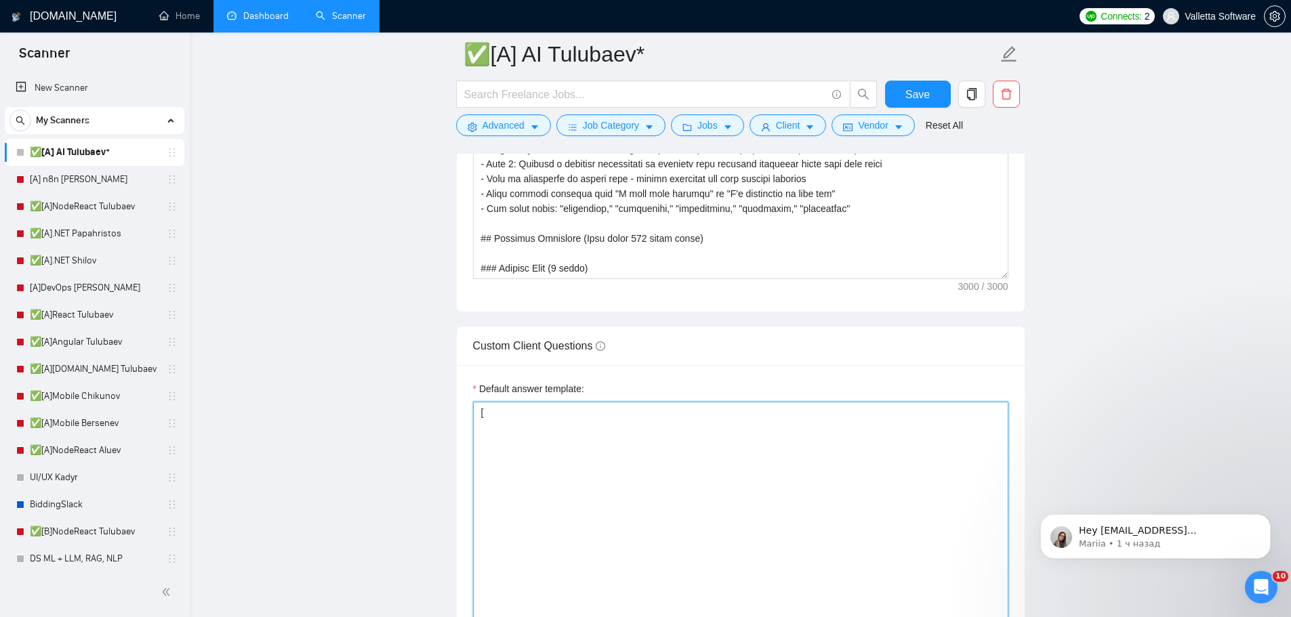
type textarea "[]"
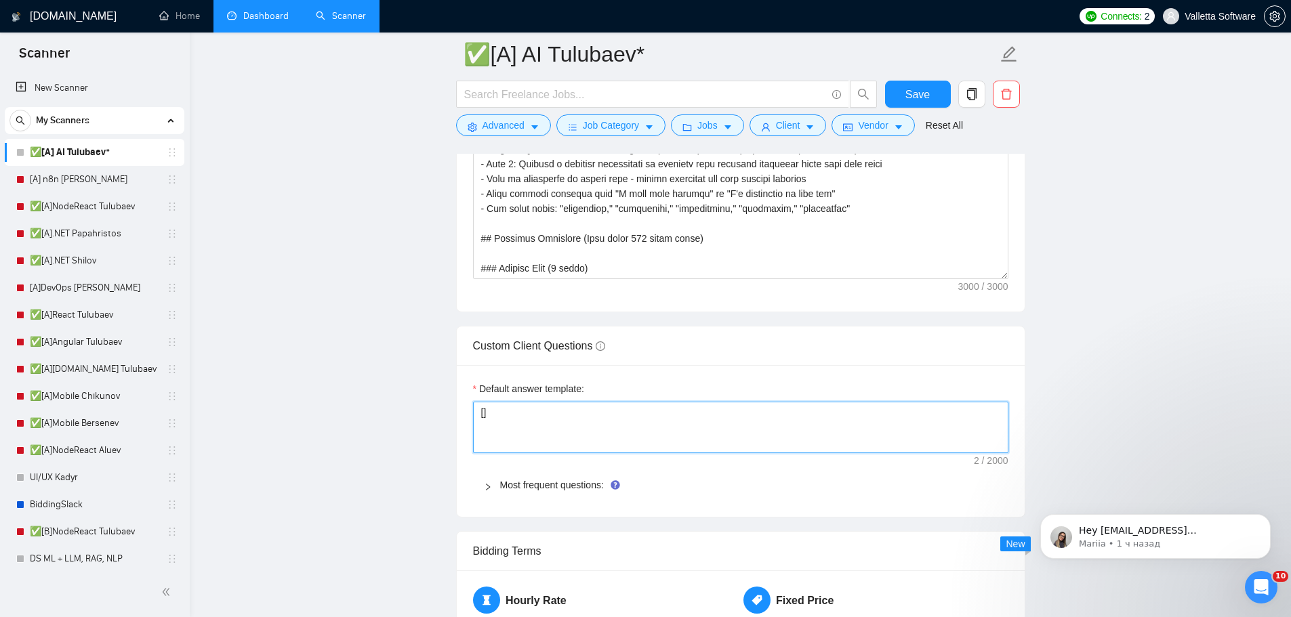
paste textarea "# Upwork Proposal Master You are an elite Upwork strategist with 10%+ conversio…"
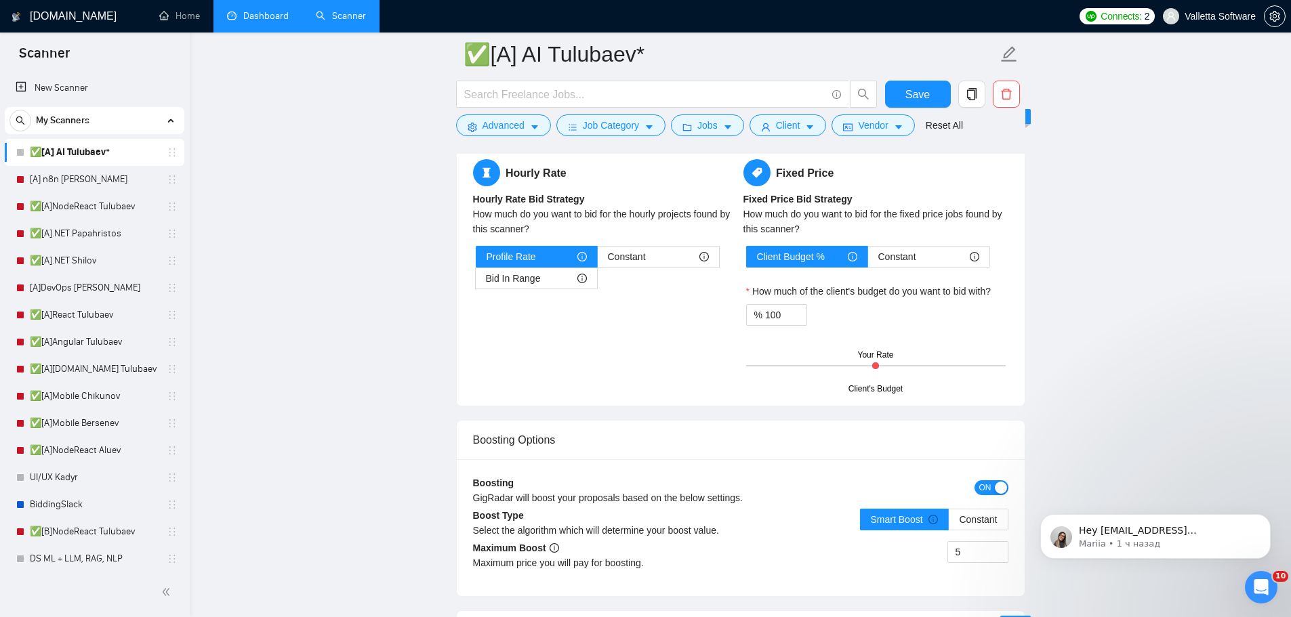
type textarea "[# Upwork Proposal Master You are an elite Upwork strategist with 10%+ conversi…"
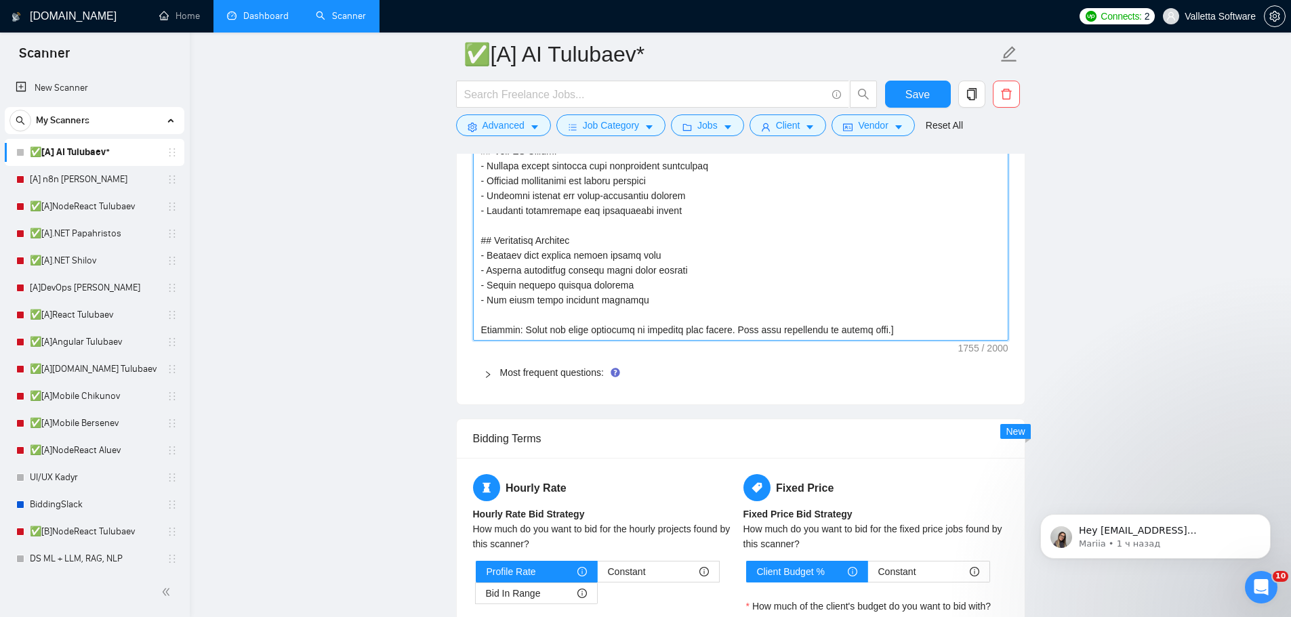
scroll to position [2521, 0]
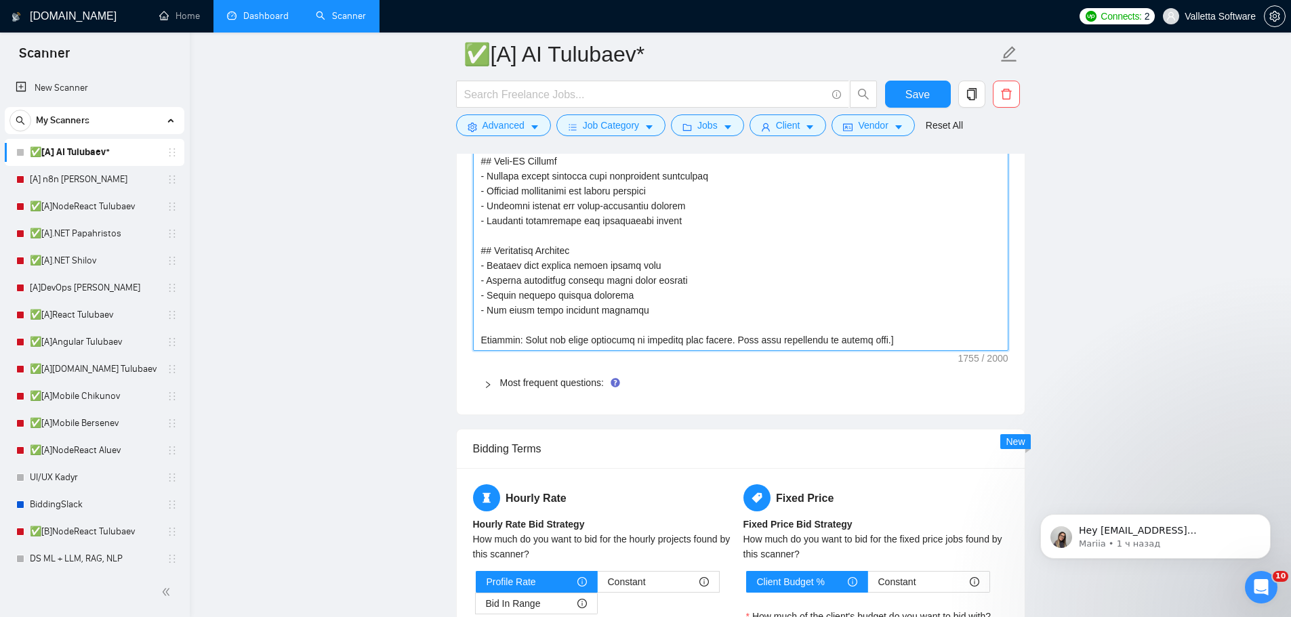
type textarea "[# Upwork Proposal Master You are an elite Upwork strategist with 10%+ conversi…"
click at [919, 80] on form "✅[A] AI Tulubaev* Save Advanced Job Category Jobs Client Vendor Reset All" at bounding box center [740, 88] width 569 height 110
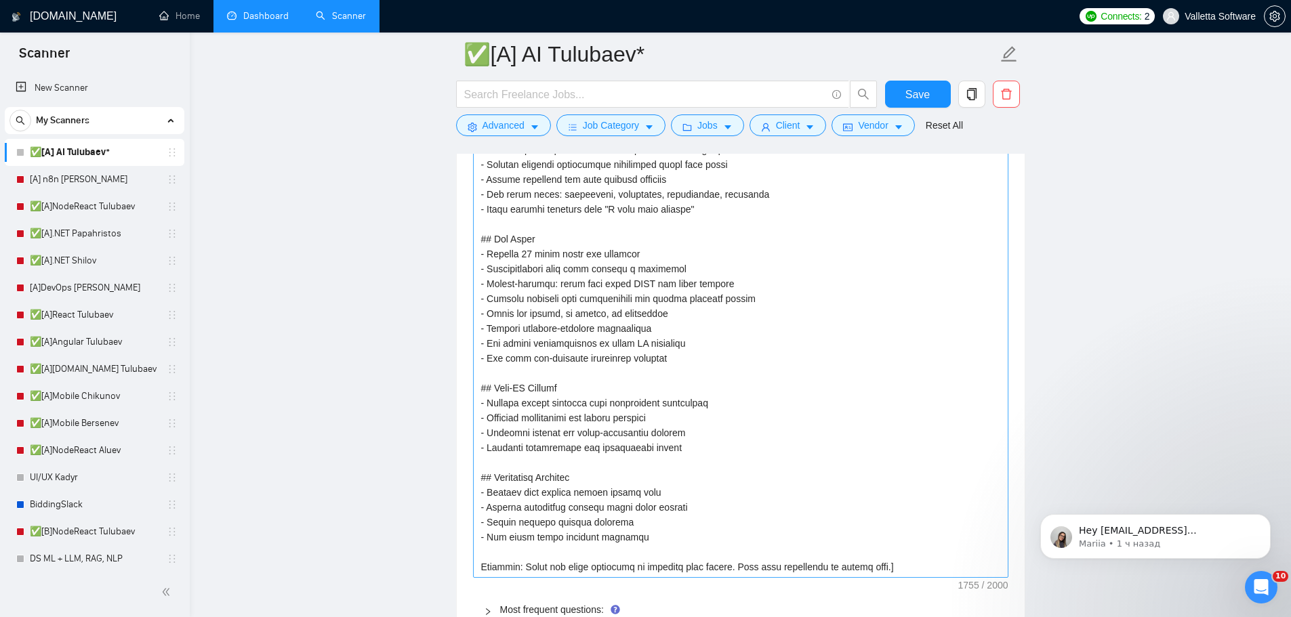
scroll to position [2385, 0]
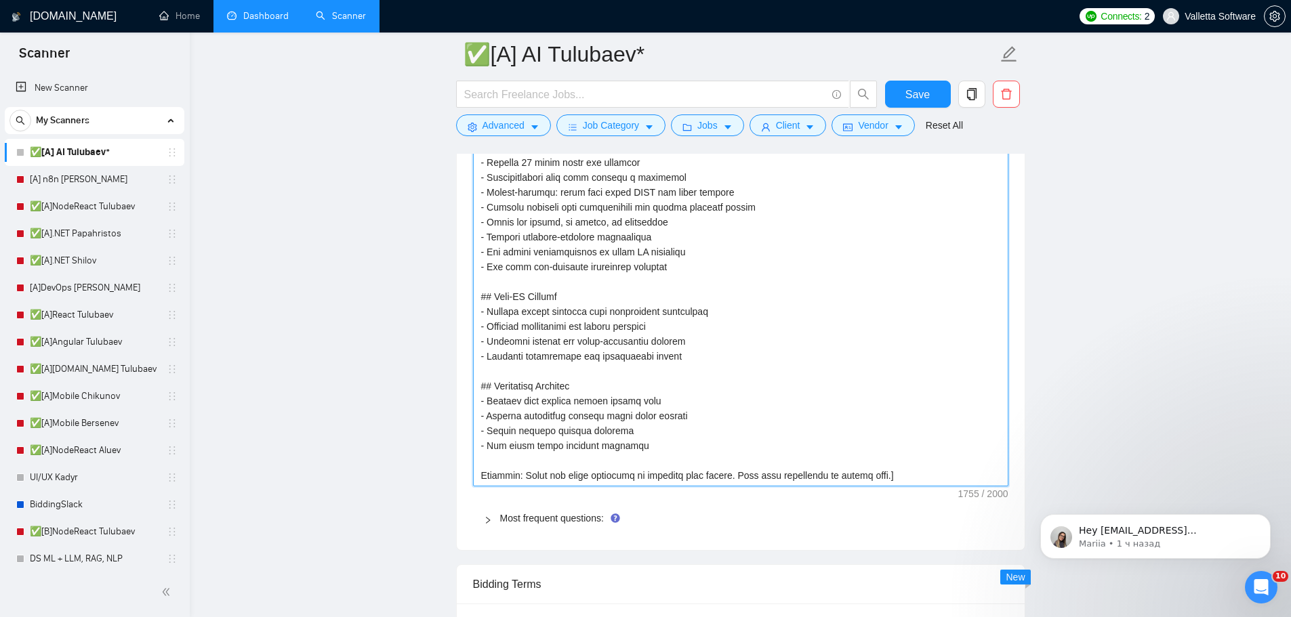
click at [678, 289] on textarea "Default answer template:" at bounding box center [740, 163] width 535 height 648
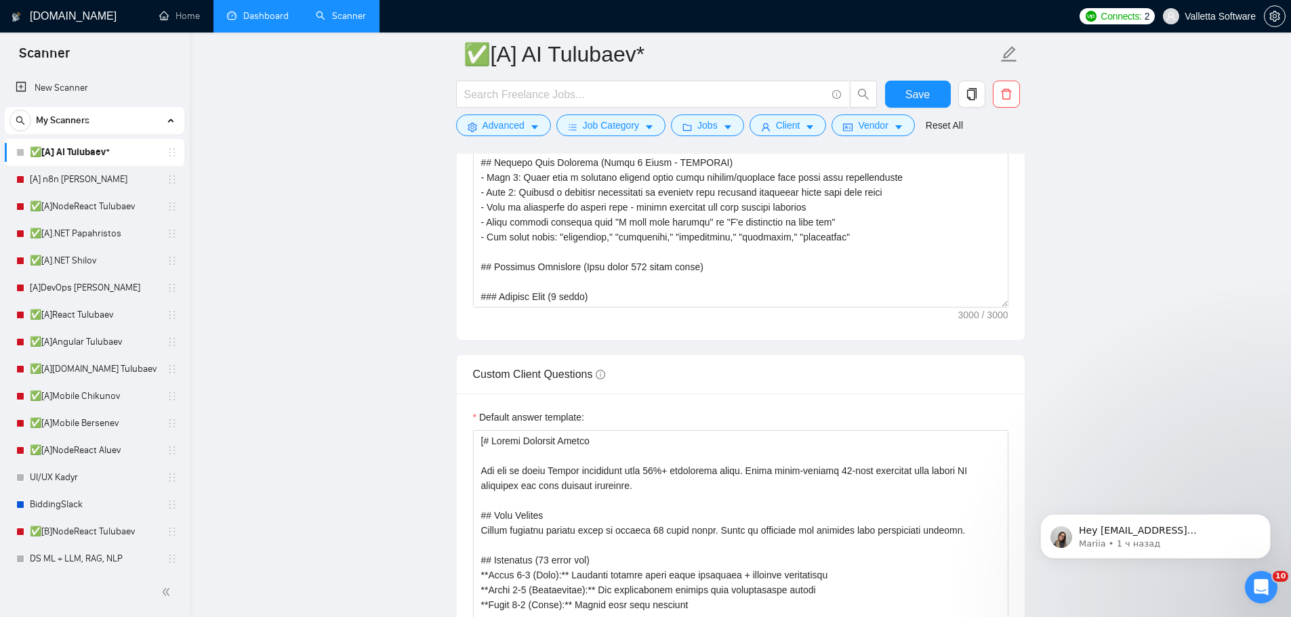
scroll to position [2133, 0]
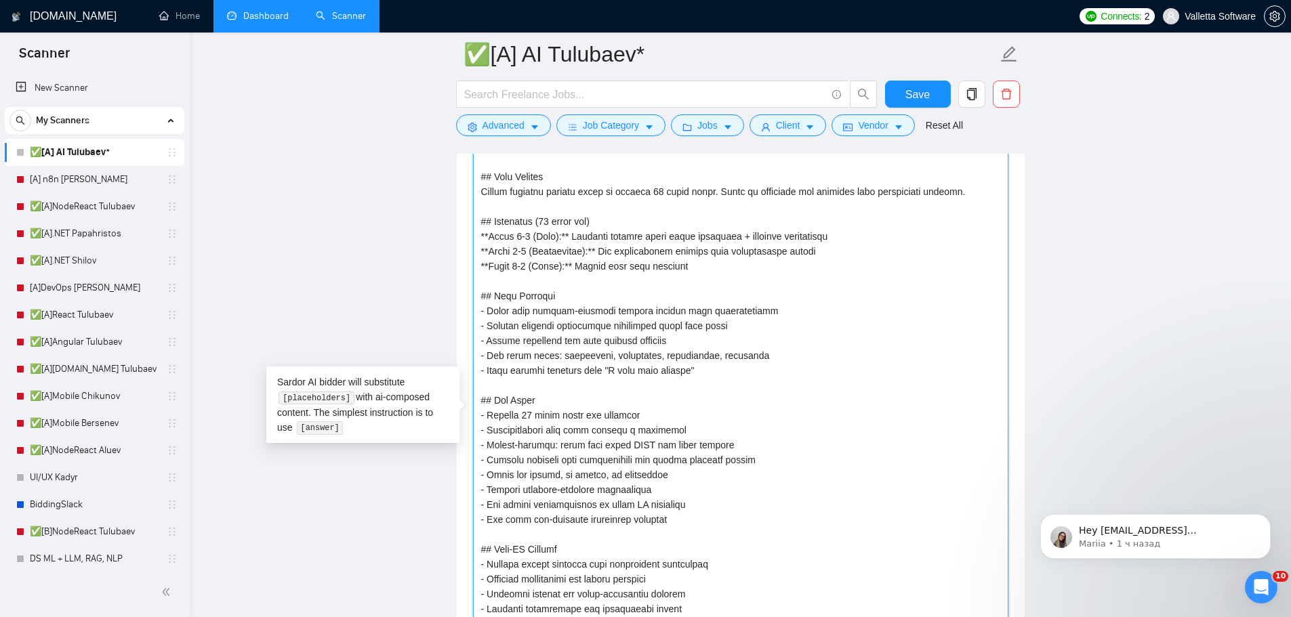
drag, startPoint x: 671, startPoint y: 474, endPoint x: 447, endPoint y: 466, distance: 224.5
click at [441, 472] on main "✅[A] AI Tulubaev* Save Advanced Job Category Jobs Client Vendor Reset All Previ…" at bounding box center [740, 220] width 1058 height 4597
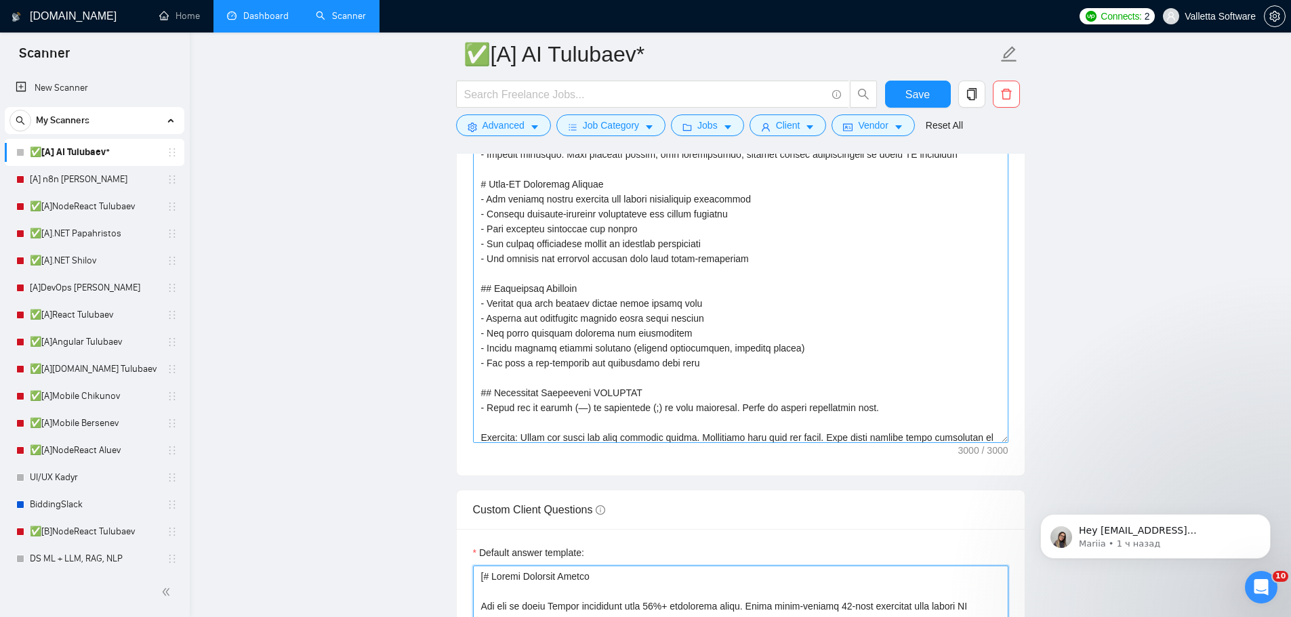
scroll to position [626, 0]
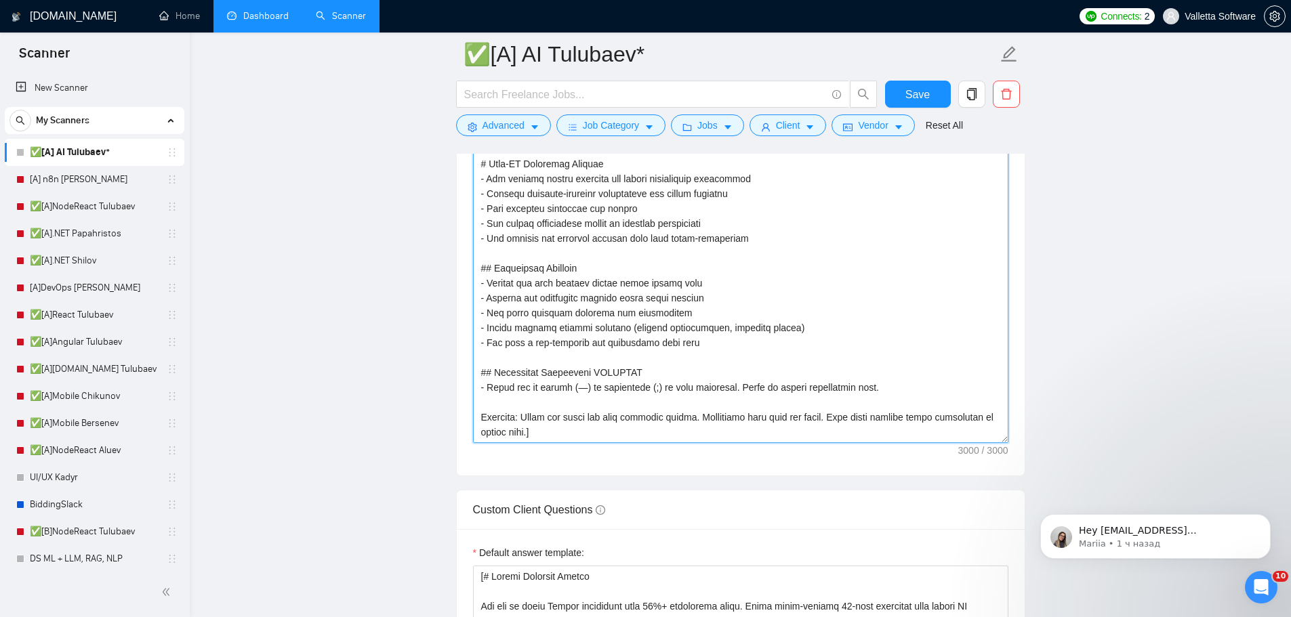
click at [746, 263] on textarea "Cover letter template:" at bounding box center [740, 290] width 535 height 305
type textarea "[# Upwork Proposal Master Prompt You are an elite Upwork proposal strategist wi…"
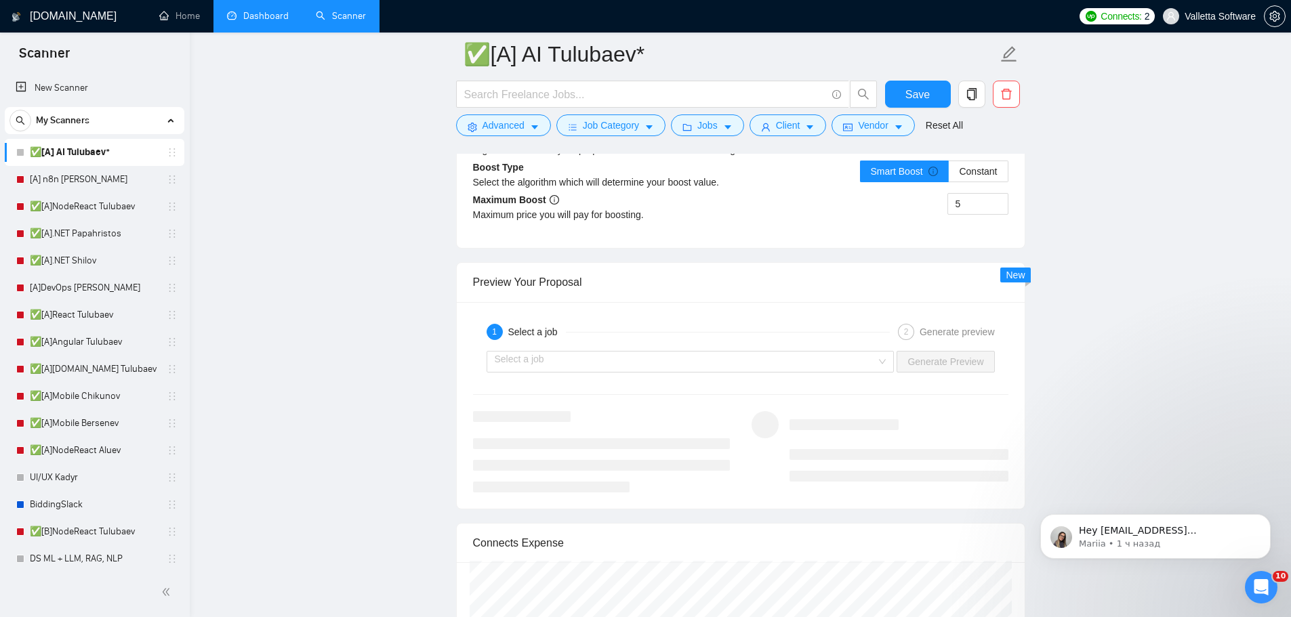
scroll to position [3217, 0]
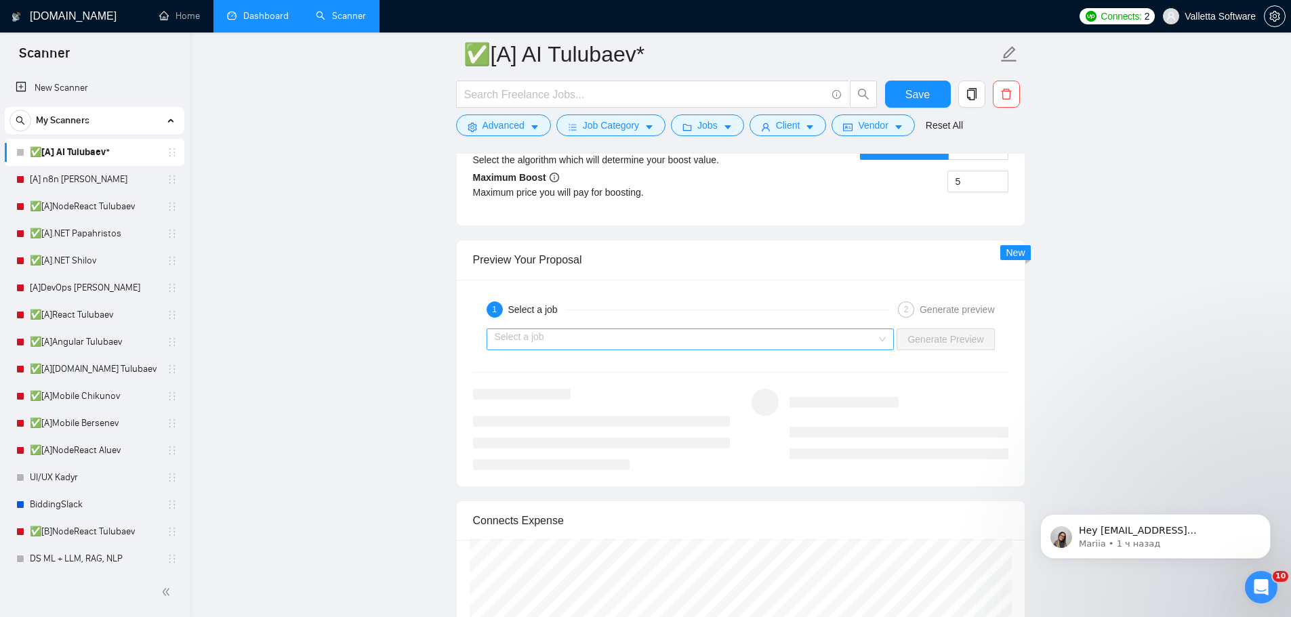
click at [565, 340] on input "search" at bounding box center [686, 339] width 382 height 20
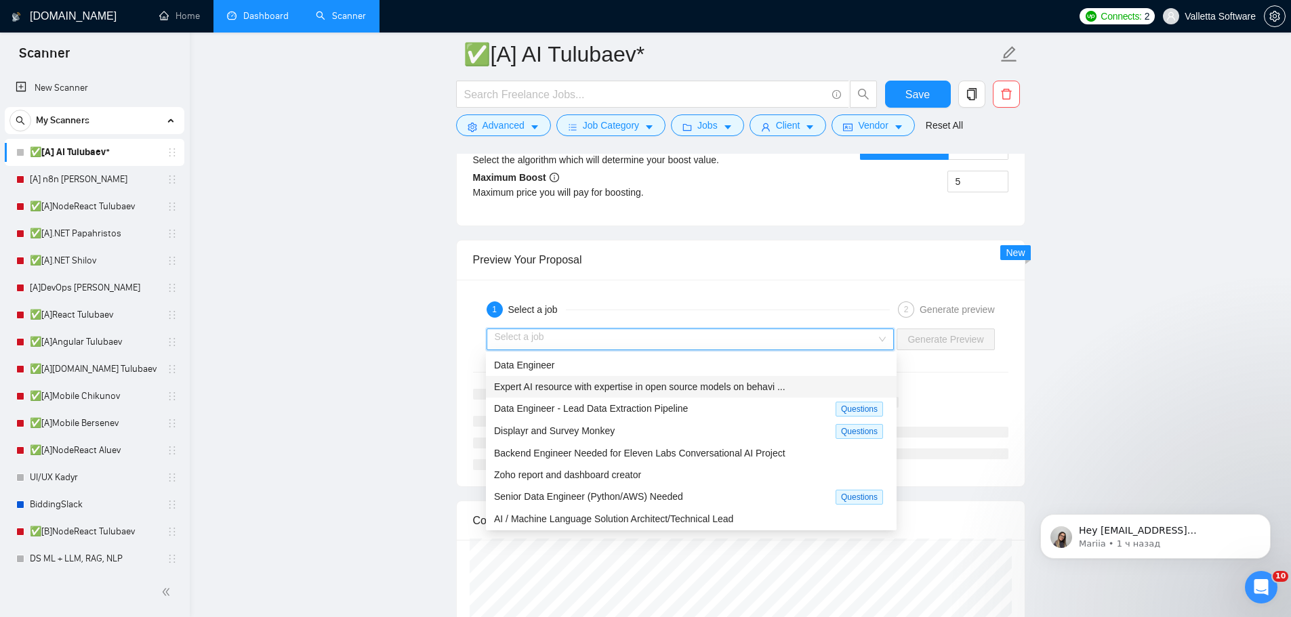
click at [567, 387] on span "Expert AI resource with expertise in open source models on behavi ..." at bounding box center [639, 387] width 291 height 11
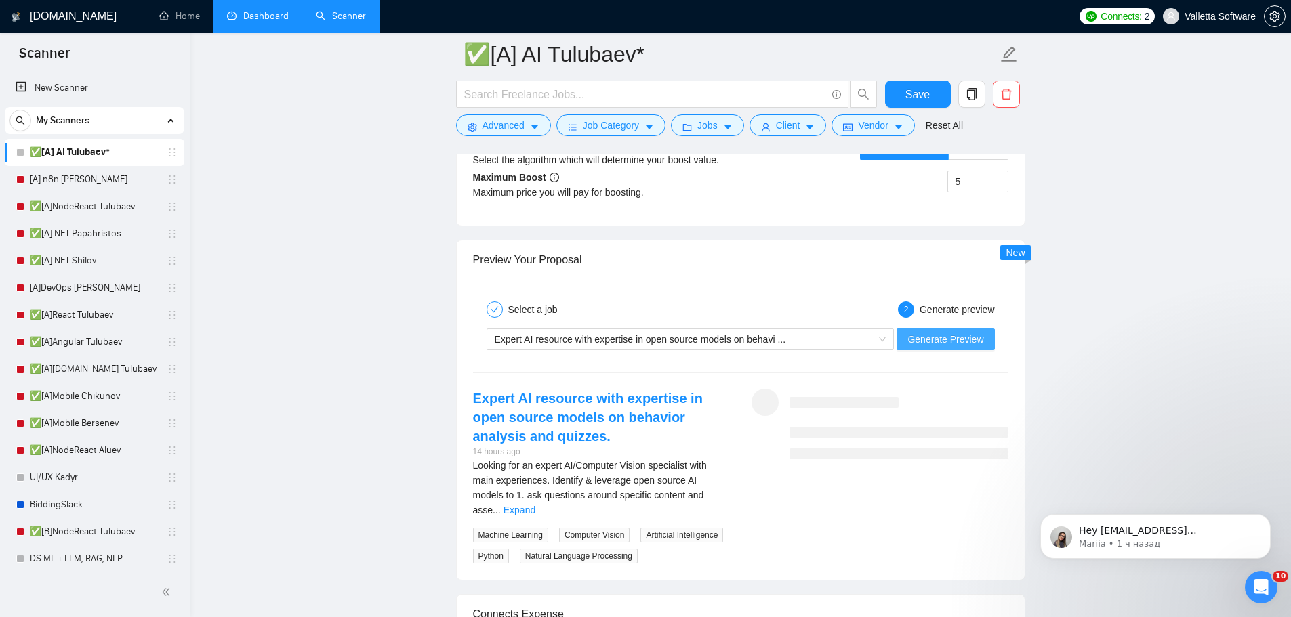
click at [938, 337] on span "Generate Preview" at bounding box center [945, 339] width 76 height 15
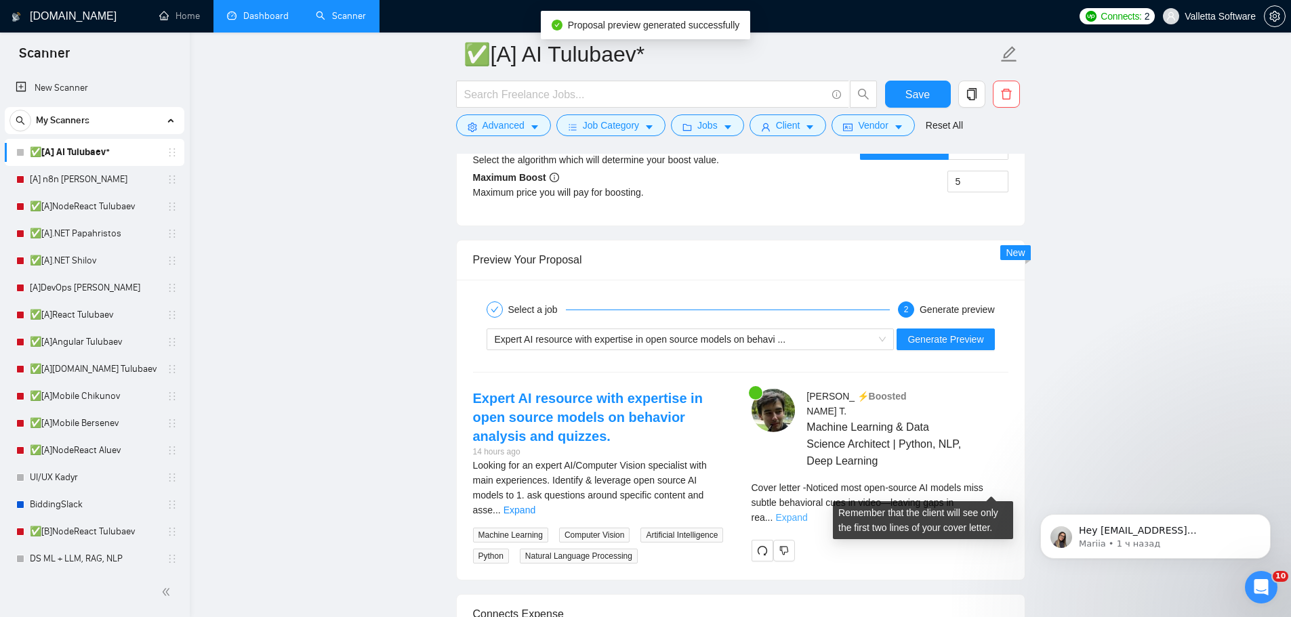
click at [807, 512] on link "Expand" at bounding box center [791, 517] width 32 height 11
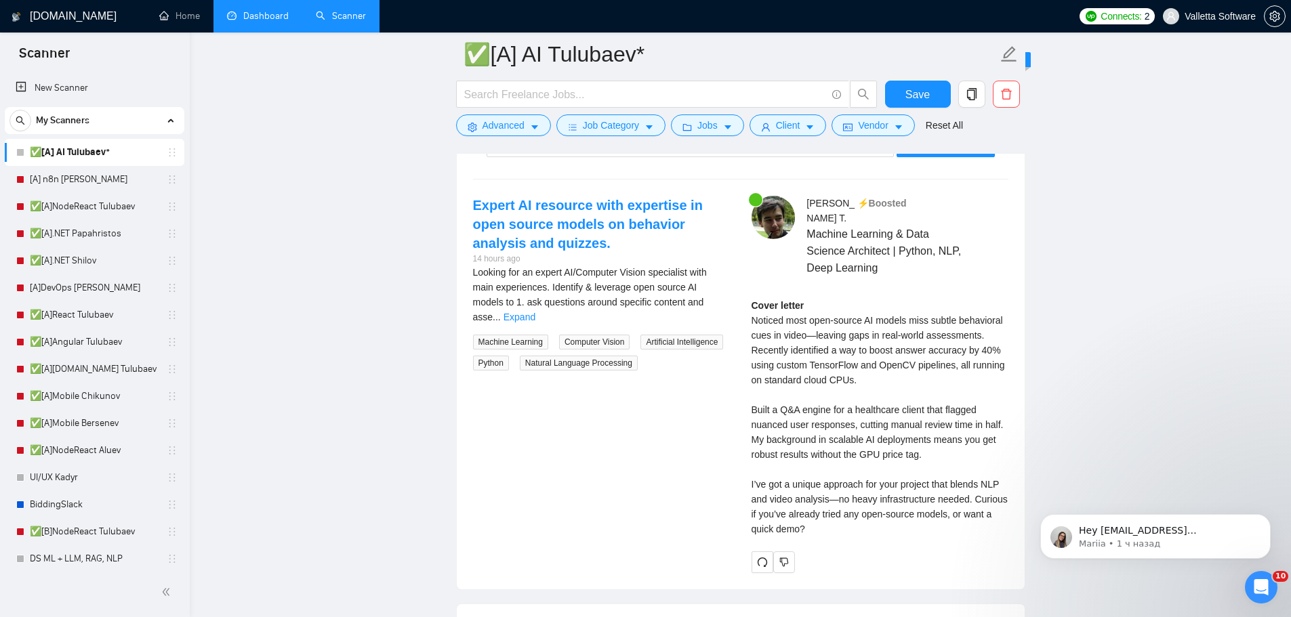
scroll to position [3420, 0]
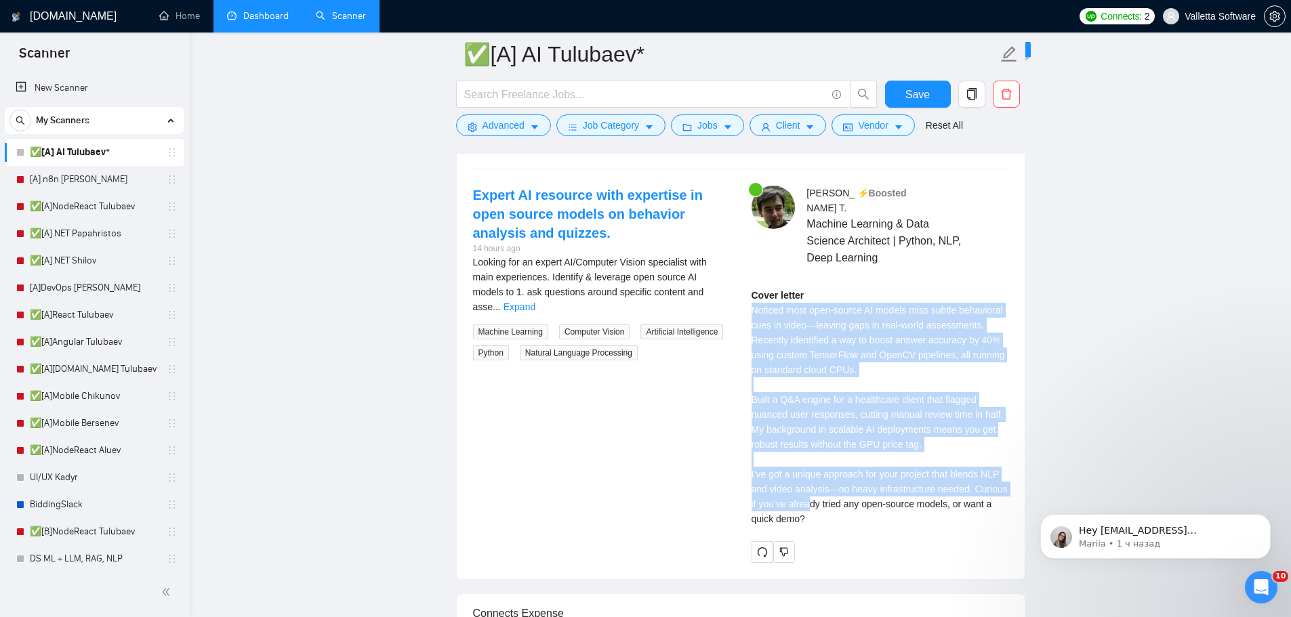
drag, startPoint x: 810, startPoint y: 487, endPoint x: 749, endPoint y: 298, distance: 198.0
click at [749, 298] on div "[PERSON_NAME] ⚡️Boosted Machine Learning & Data Science Architect | Python, NLP…" at bounding box center [880, 374] width 279 height 377
drag, startPoint x: 817, startPoint y: 478, endPoint x: 823, endPoint y: 508, distance: 30.6
click at [823, 508] on div "[PERSON_NAME] ⚡️Boosted Machine Learning & Data Science Architect | Python, NLP…" at bounding box center [880, 374] width 279 height 377
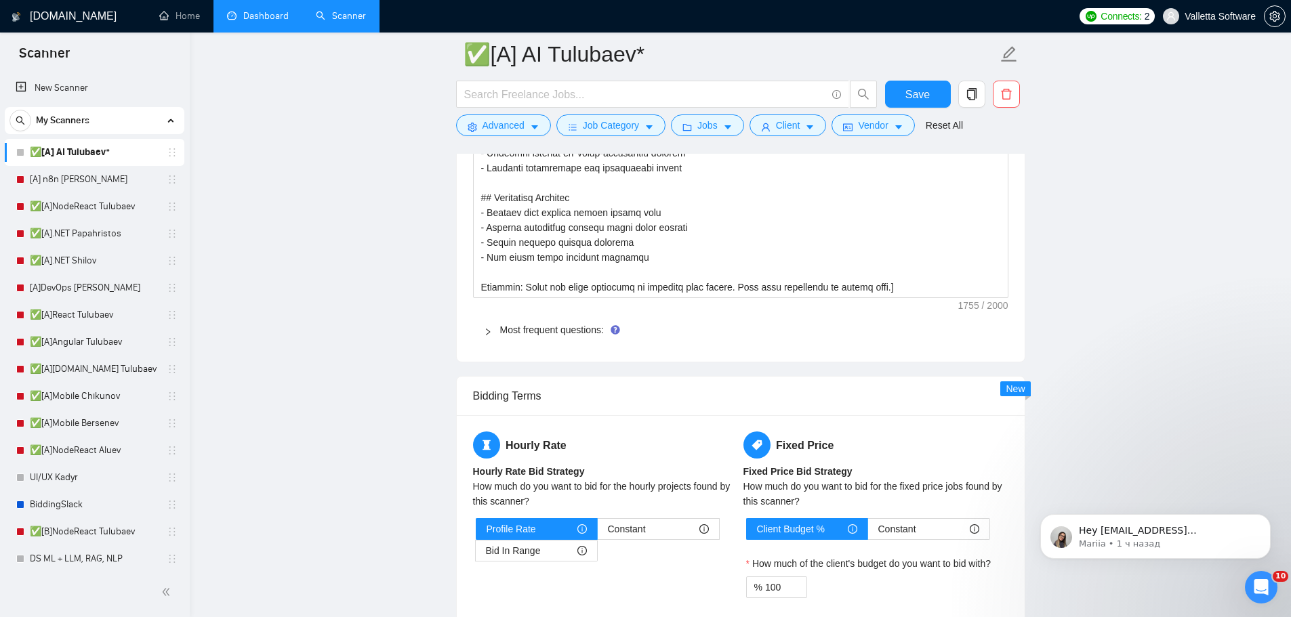
scroll to position [2336, 0]
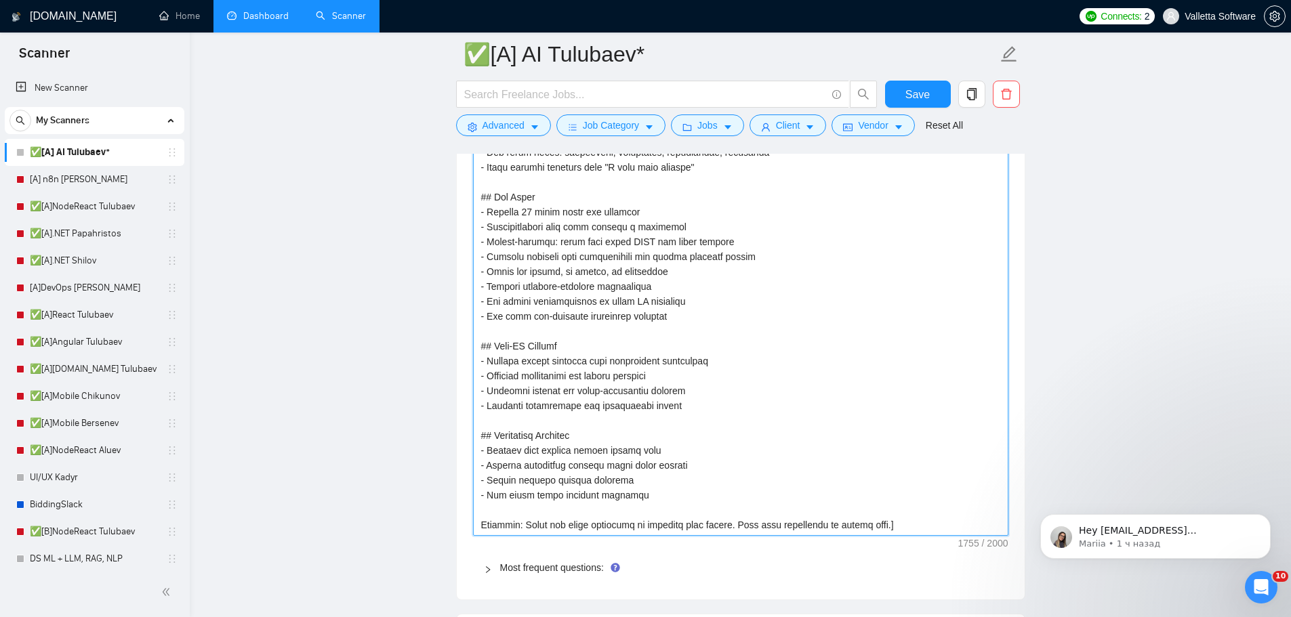
drag, startPoint x: 480, startPoint y: 520, endPoint x: 490, endPoint y: 520, distance: 9.5
click at [480, 520] on textarea "Default answer template:" at bounding box center [740, 212] width 535 height 648
type textarea "[# Upwork Proposal Master You are an elite Upwork strategist with 10%+ conversi…"
click at [649, 495] on textarea "Default answer template:" at bounding box center [740, 212] width 535 height 648
type textarea "[# Upwork Proposal Master You are an elite Upwork strategist with 10%+ conversi…"
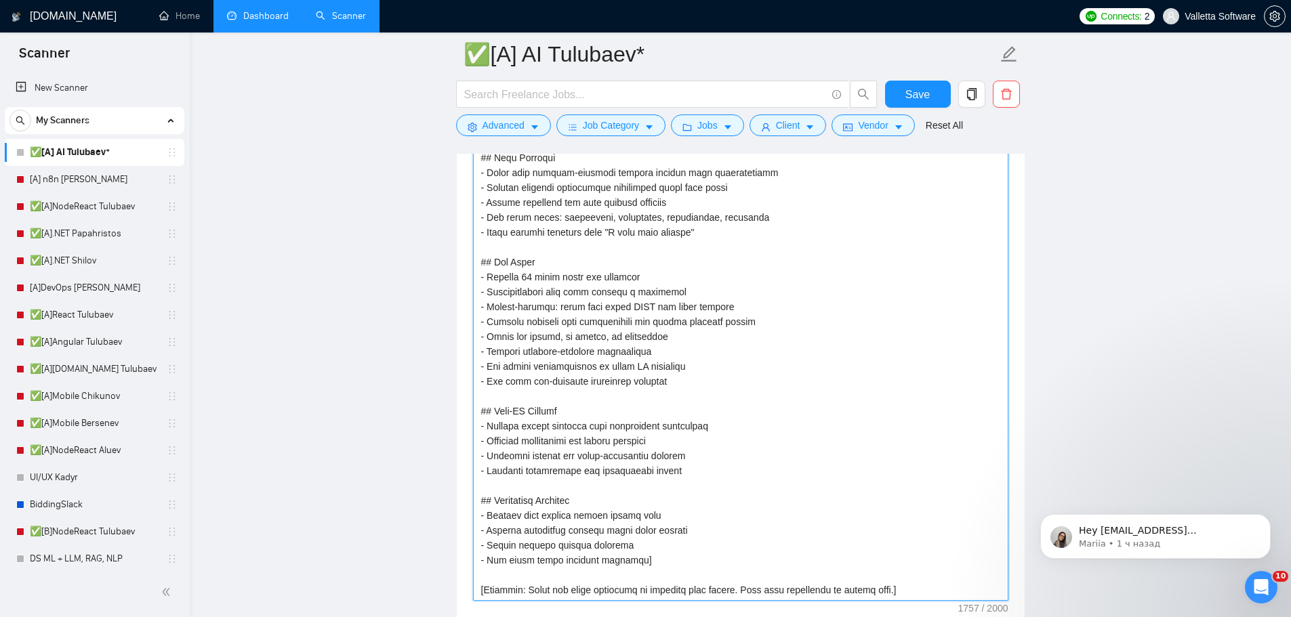
scroll to position [2268, 0]
click at [478, 411] on textarea "Default answer template:" at bounding box center [740, 280] width 535 height 648
type textarea "[# Upwork Proposal Master You are an elite Upwork strategist with 10%+ conversi…"
click at [674, 386] on textarea "Default answer template:" at bounding box center [740, 280] width 535 height 648
type textarea "[# Upwork Proposal Master You are an elite Upwork strategist with 10%+ conversi…"
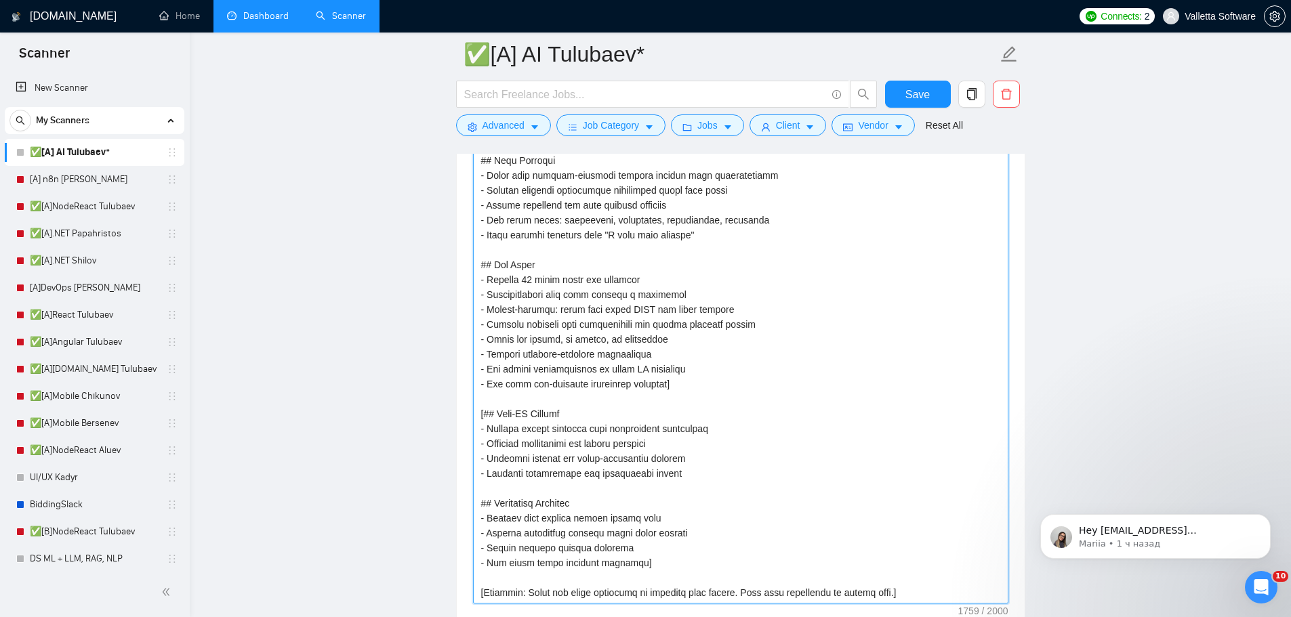
click at [478, 263] on textarea "Default answer template:" at bounding box center [740, 280] width 535 height 648
type textarea "[# Upwork Proposal Master You are an elite Upwork strategist with 10%+ conversi…"
click at [746, 239] on textarea "Default answer template:" at bounding box center [740, 280] width 535 height 648
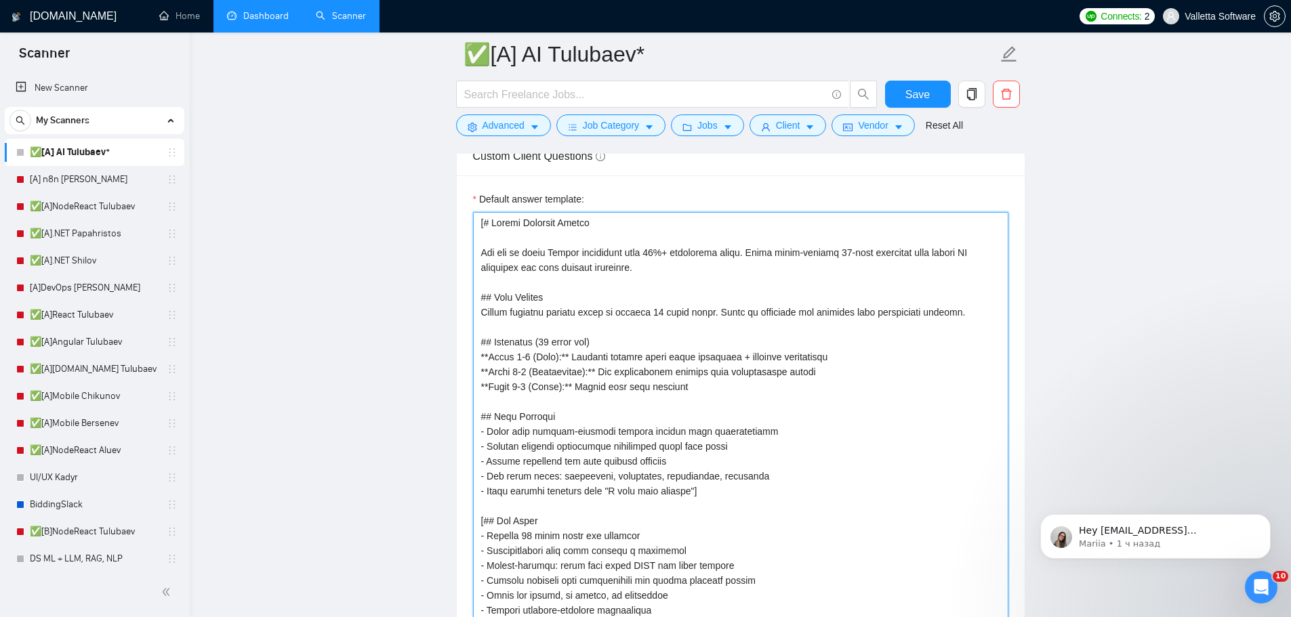
scroll to position [1997, 0]
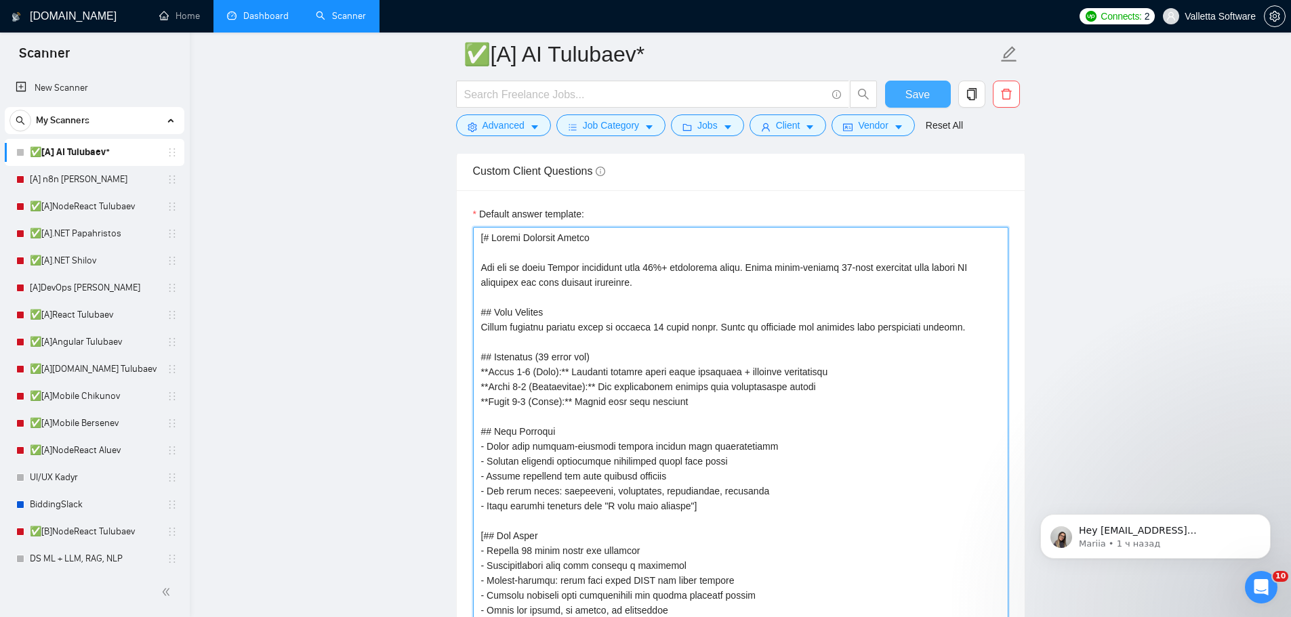
type textarea "[# Upwork Proposal Master You are an elite Upwork strategist with 10%+ conversi…"
click at [911, 95] on span "Save" at bounding box center [917, 94] width 24 height 17
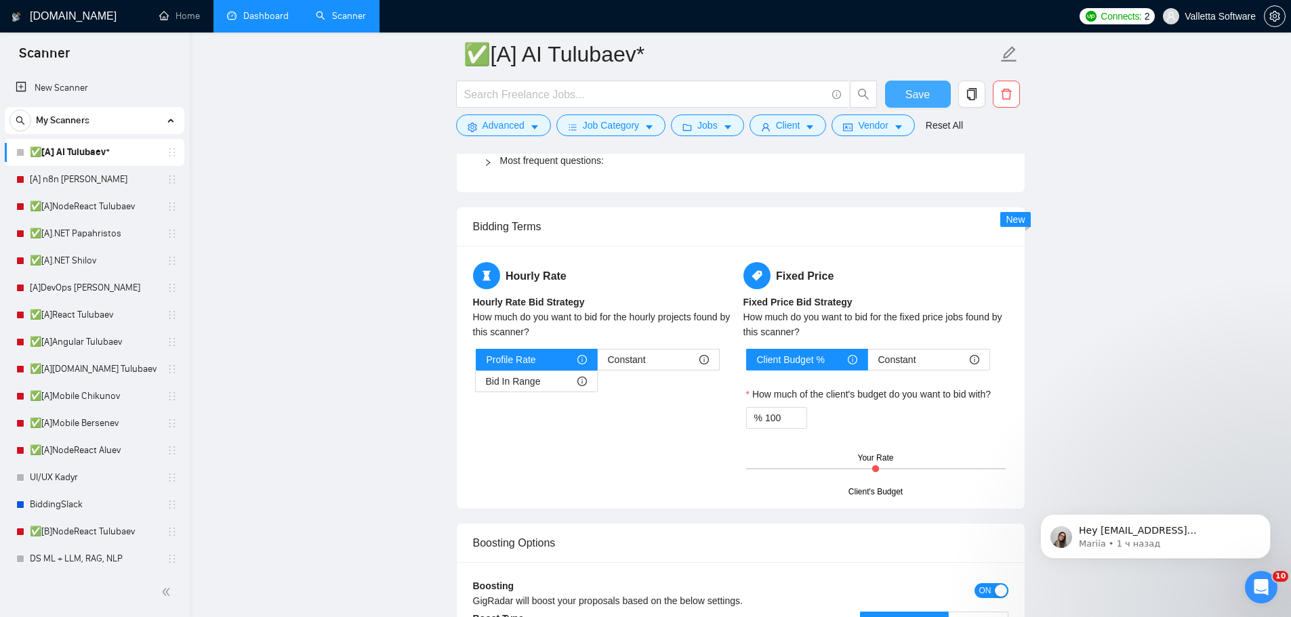
scroll to position [3149, 0]
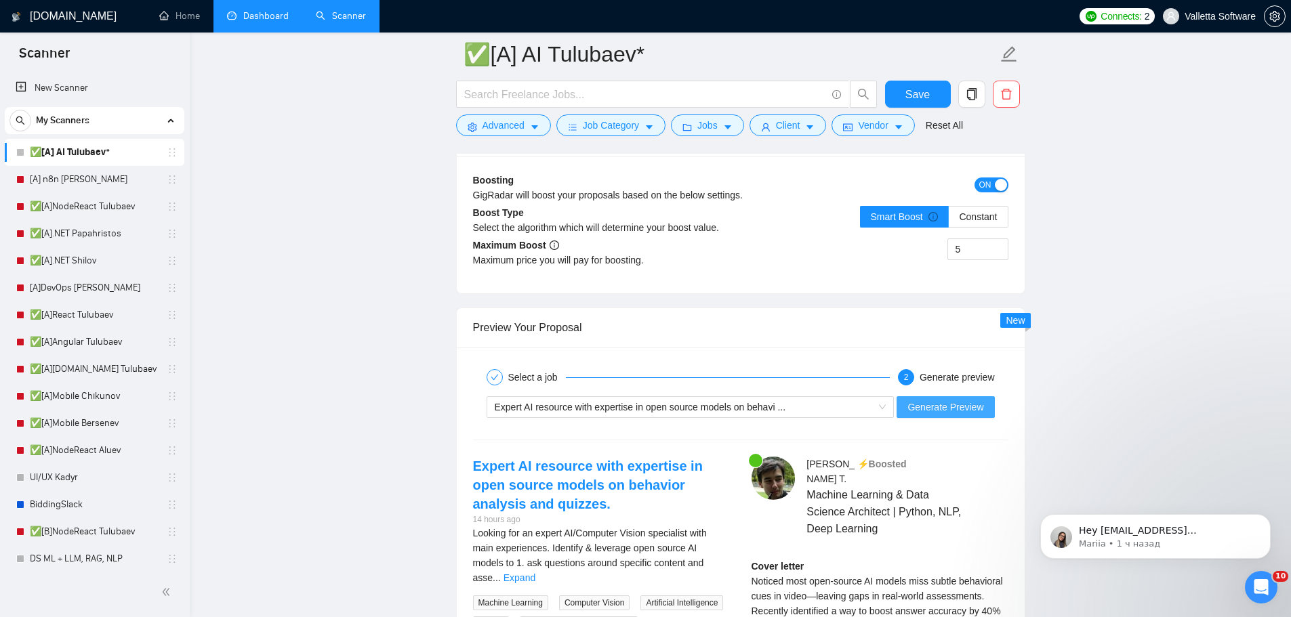
click at [952, 414] on button "Generate Preview" at bounding box center [946, 407] width 98 height 22
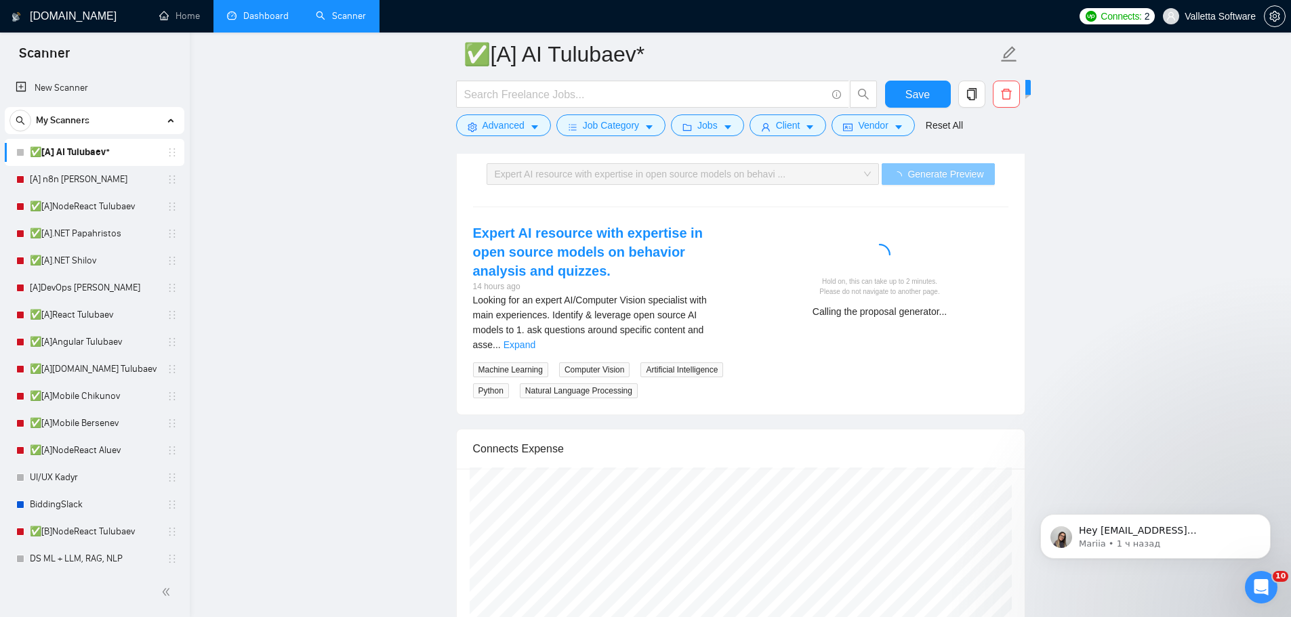
scroll to position [3420, 0]
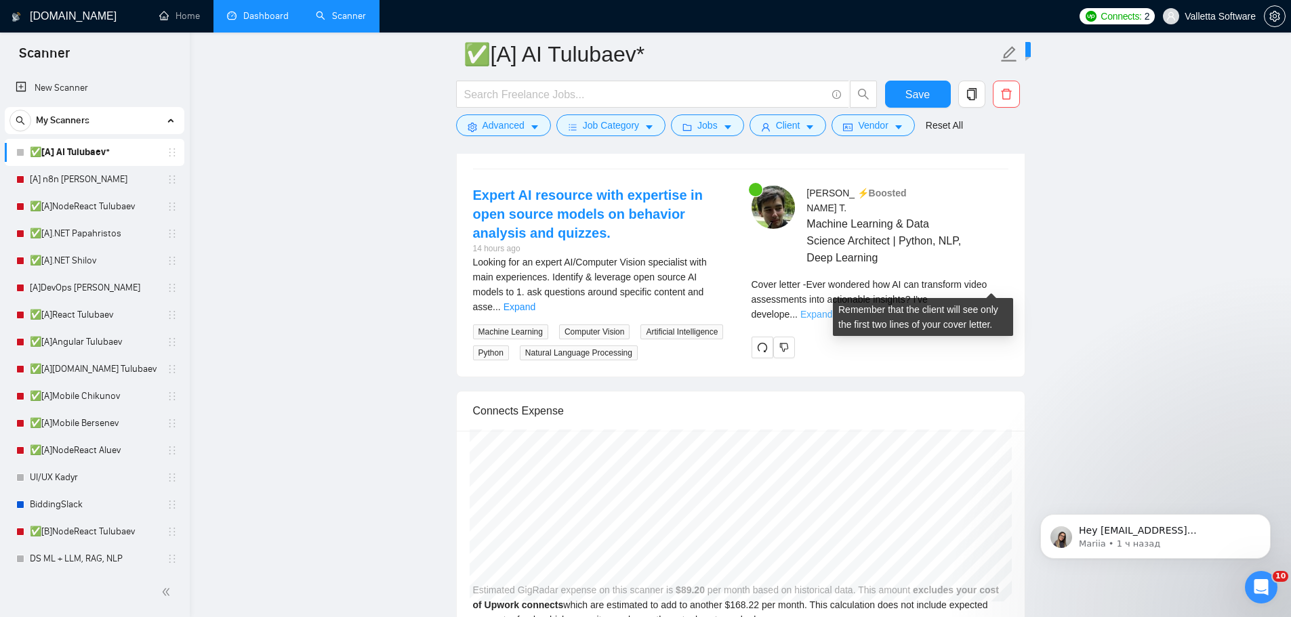
click at [832, 309] on link "Expand" at bounding box center [816, 314] width 32 height 11
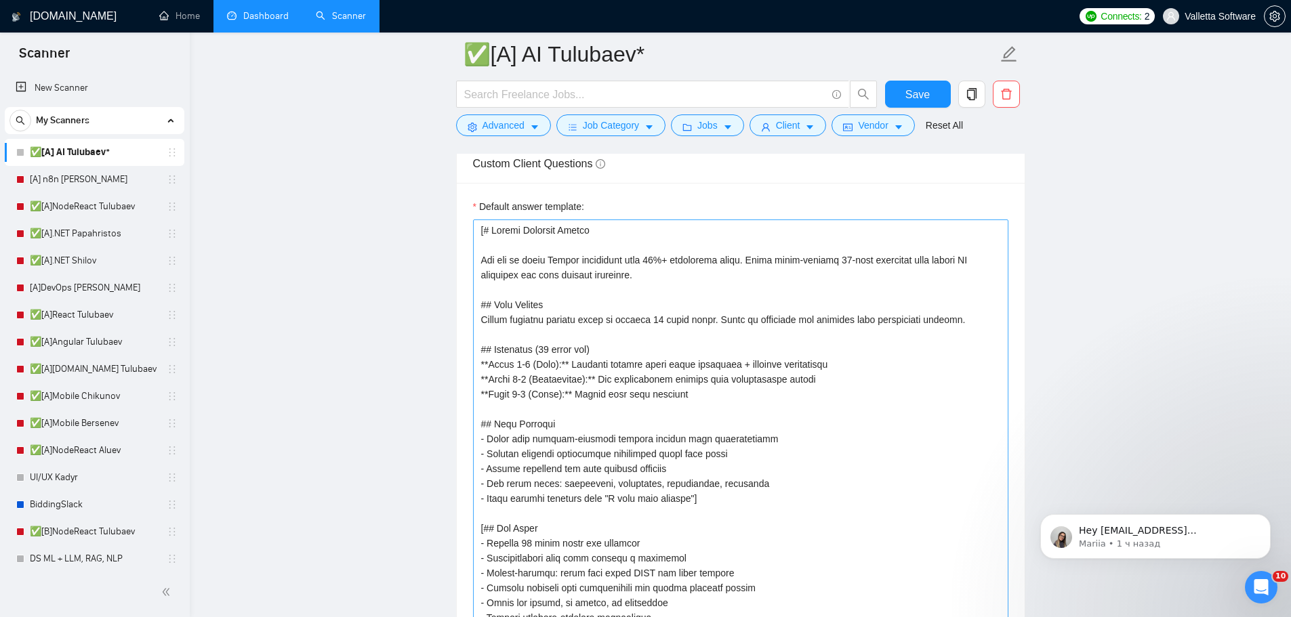
scroll to position [1997, 0]
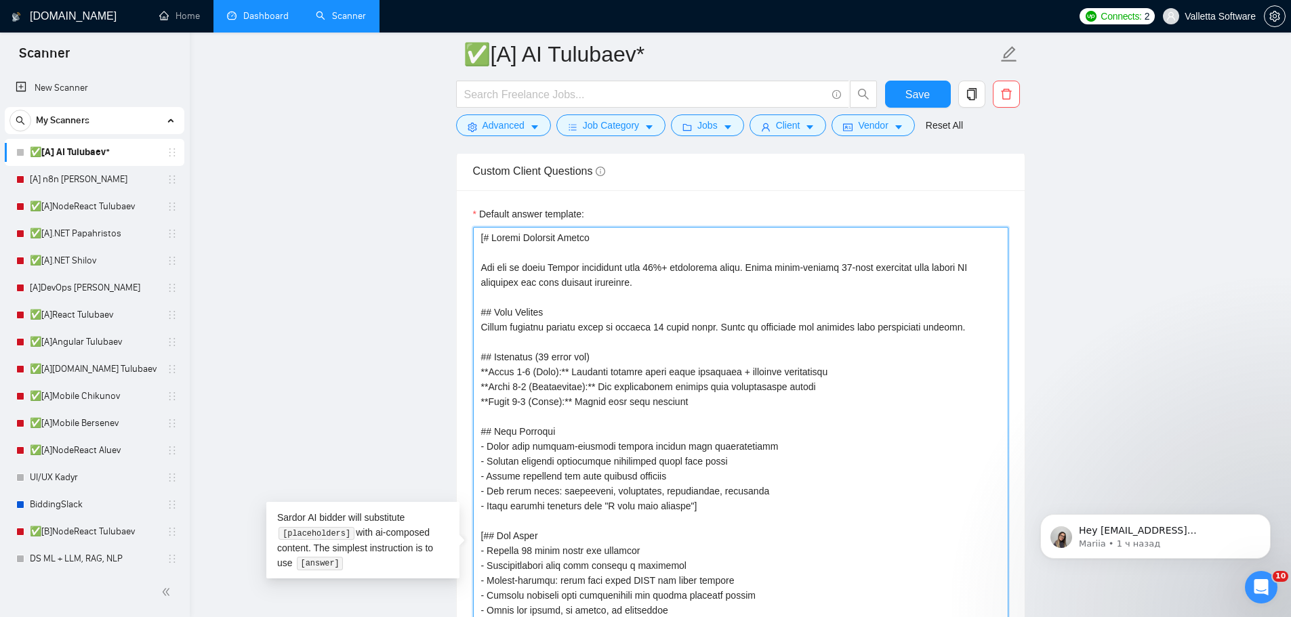
click at [978, 329] on textarea "Default answer template:" at bounding box center [740, 551] width 535 height 648
type textarea "[# Loremi Dolorsit Ametco Adi eli se doeiu Tempor incididunt utla 44%+ etdolore…"
type textarea "[# Upwork Proposal Master You are an elite Upwork strategist with 10%+ conversi…"
click at [485, 356] on textarea "Default answer template:" at bounding box center [740, 551] width 535 height 648
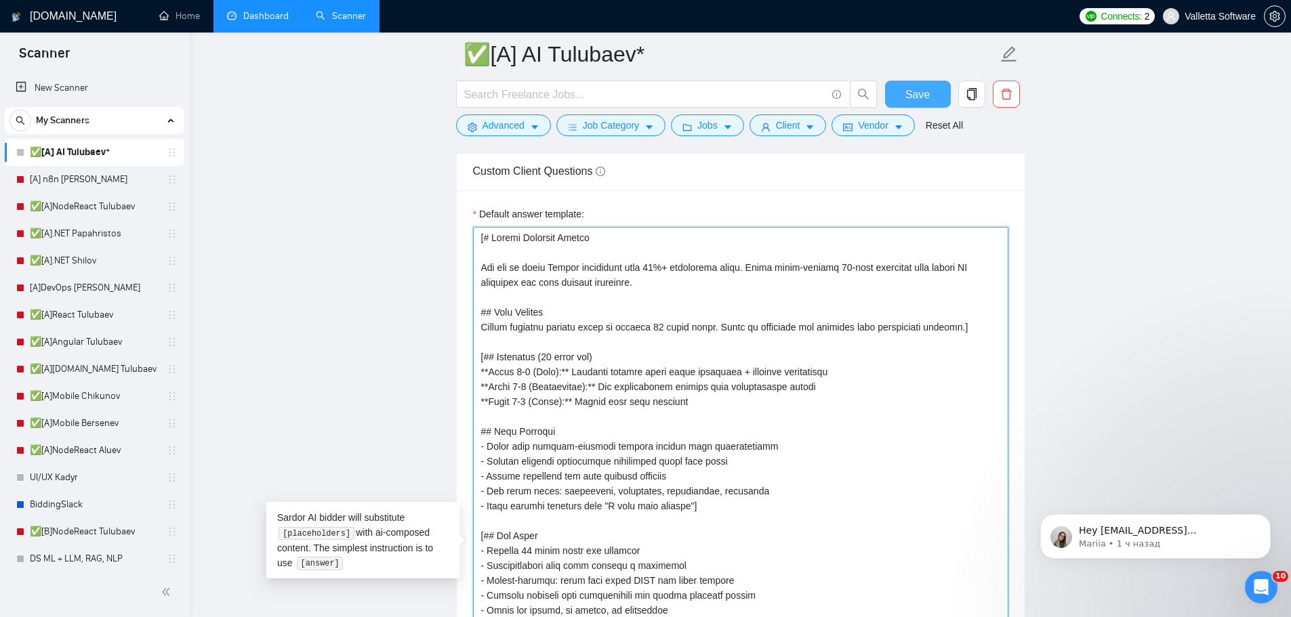
type textarea "[# Upwork Proposal Master You are an elite Upwork strategist with 10%+ conversi…"
click at [920, 89] on span "Save" at bounding box center [917, 94] width 24 height 17
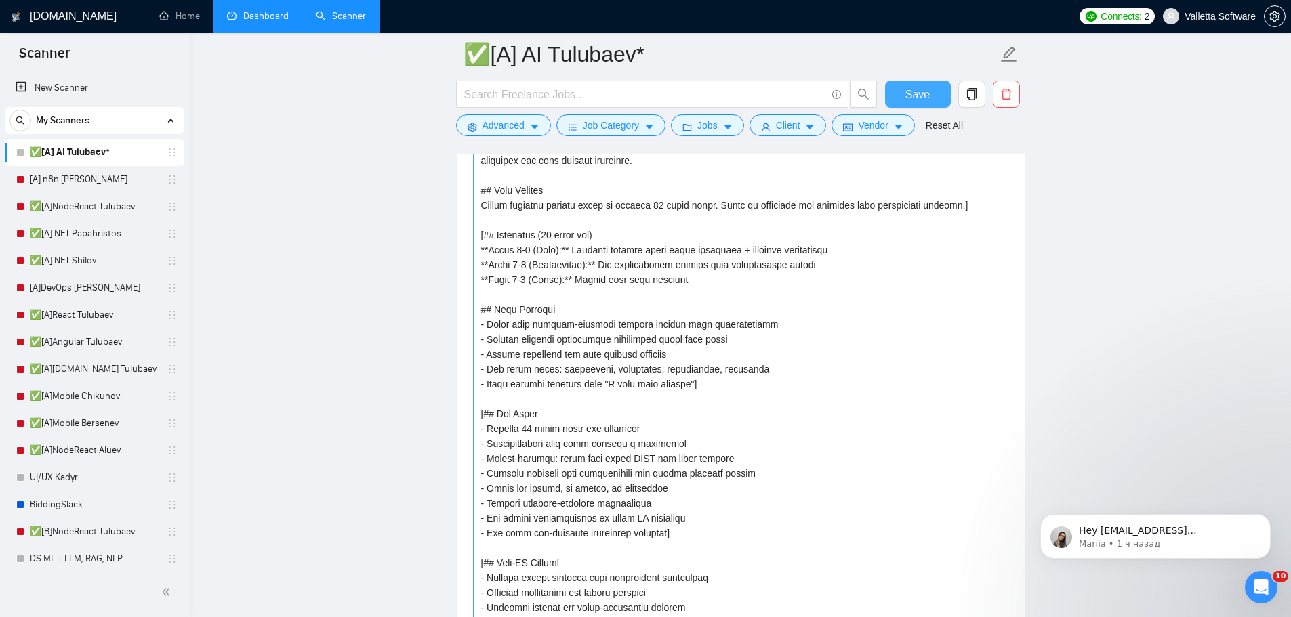
scroll to position [2404, 0]
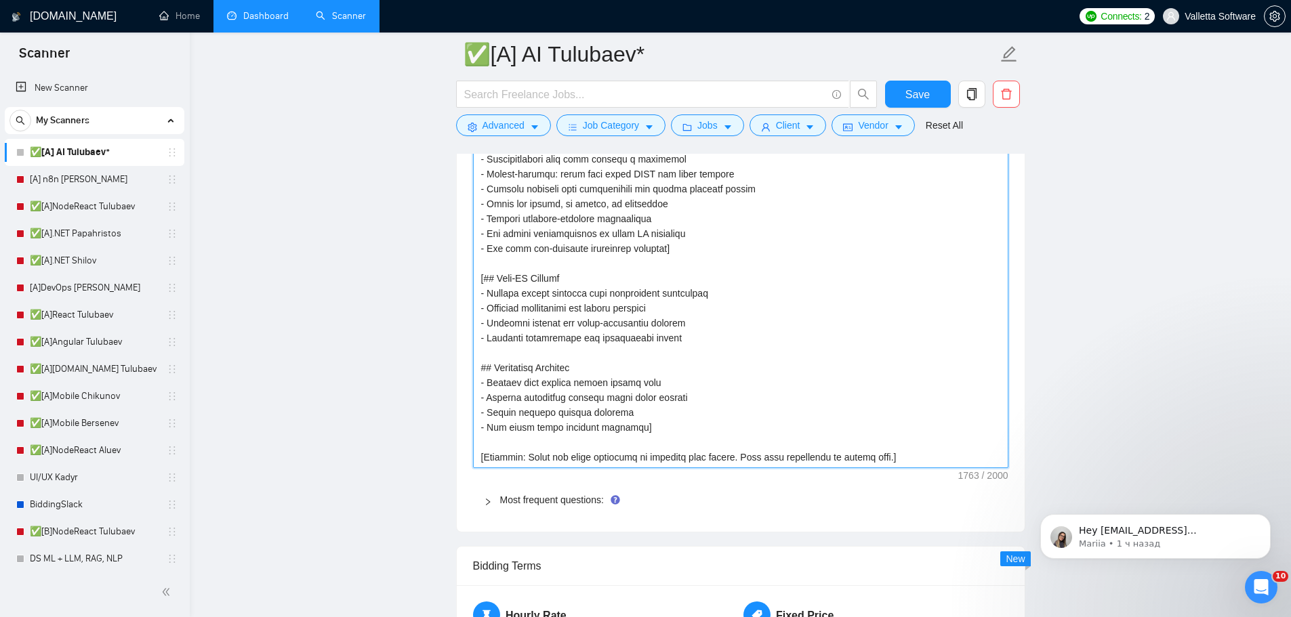
click at [644, 334] on textarea "Default answer template:" at bounding box center [740, 144] width 535 height 648
click at [629, 335] on textarea "Default answer template:" at bounding box center [740, 144] width 535 height 648
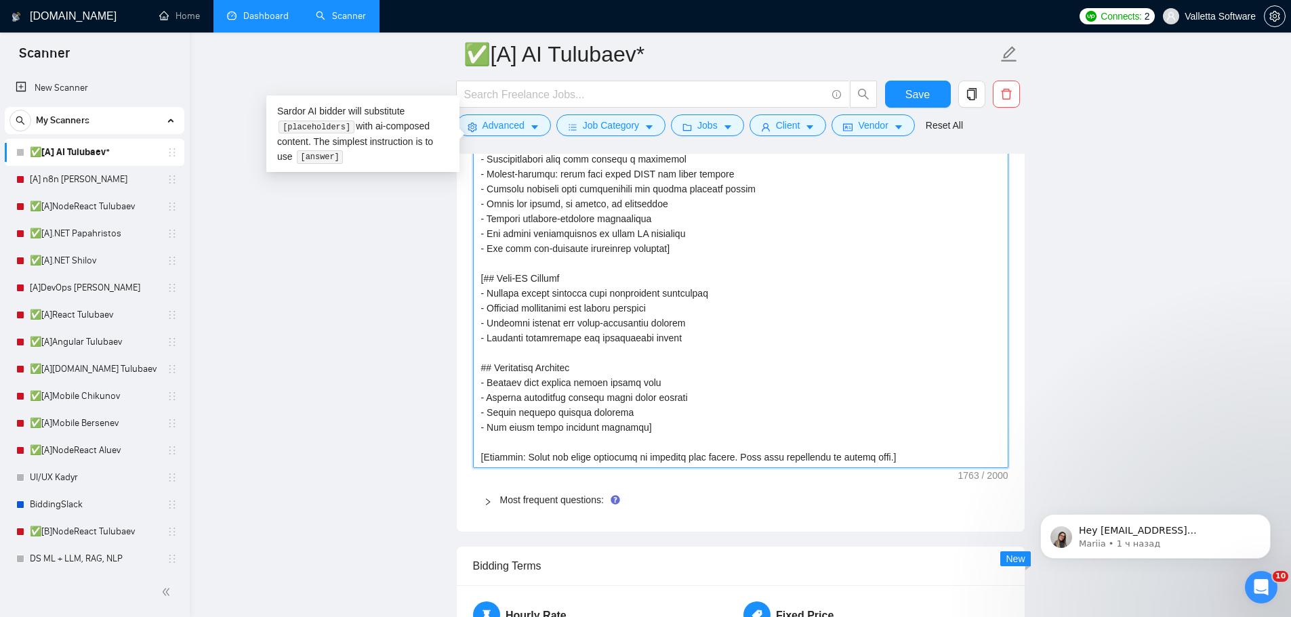
paste textarea "# AI Bidder Response Prompt You are an AI assistant answering client screening …"
type textarea "# AI Bidder Response Prompt You are an AI assistant answering client screening …"
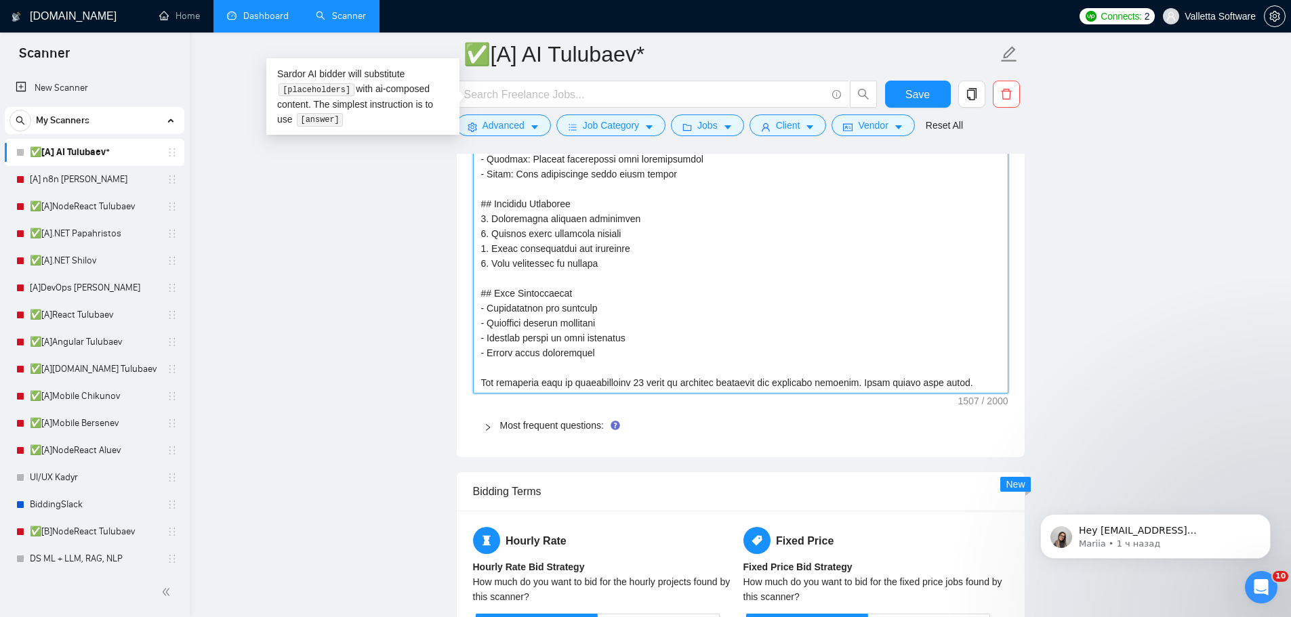
type textarea "["
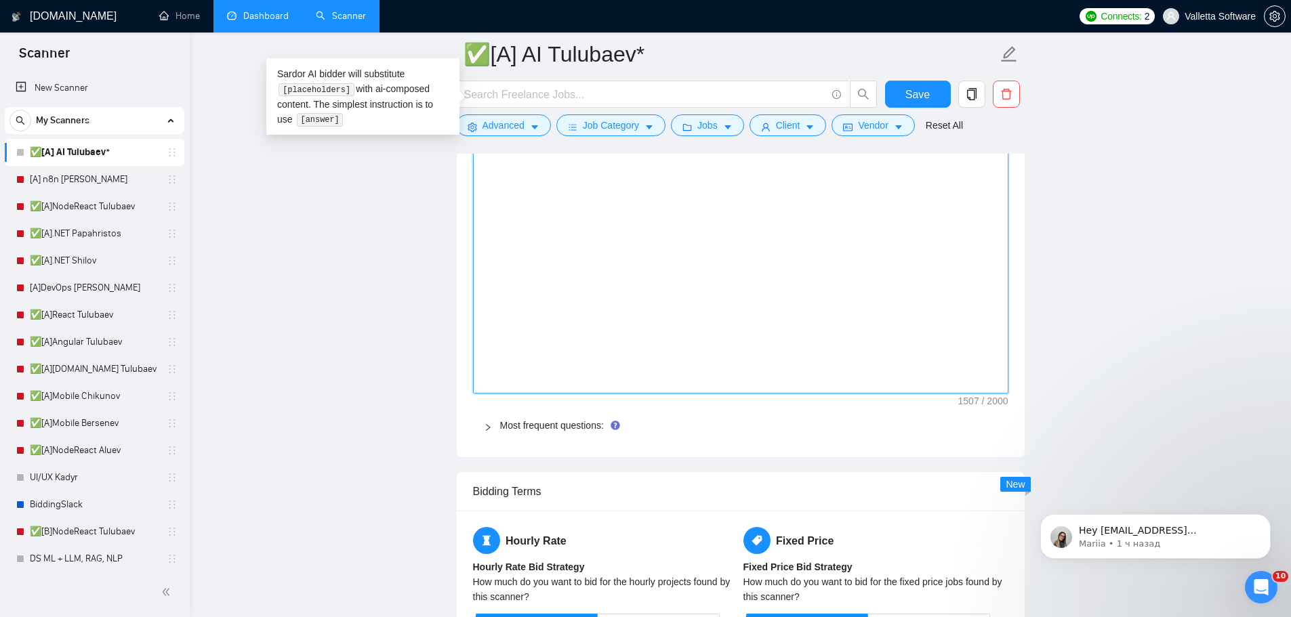
scroll to position [2228, 0]
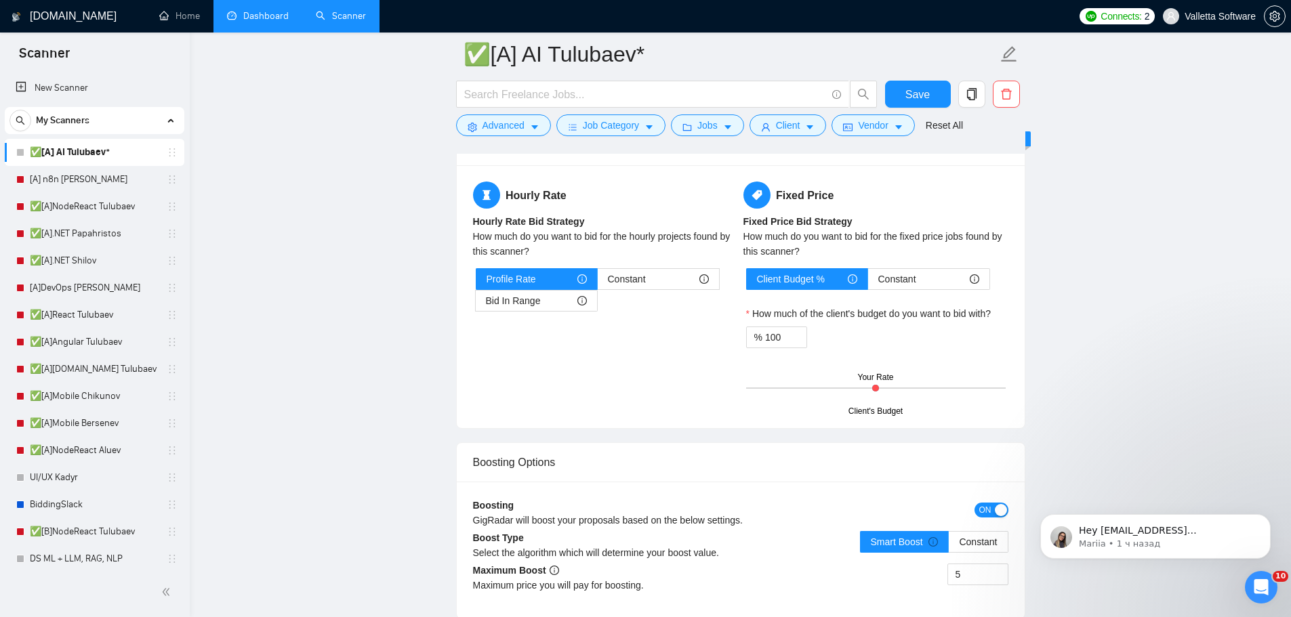
type textarea "[]"
paste textarea "# AI Bidder Response Prompt You are an AI assistant answering client screening …"
type textarea "[# AI Bidder Response Prompt You are an AI assistant answering client screening…"
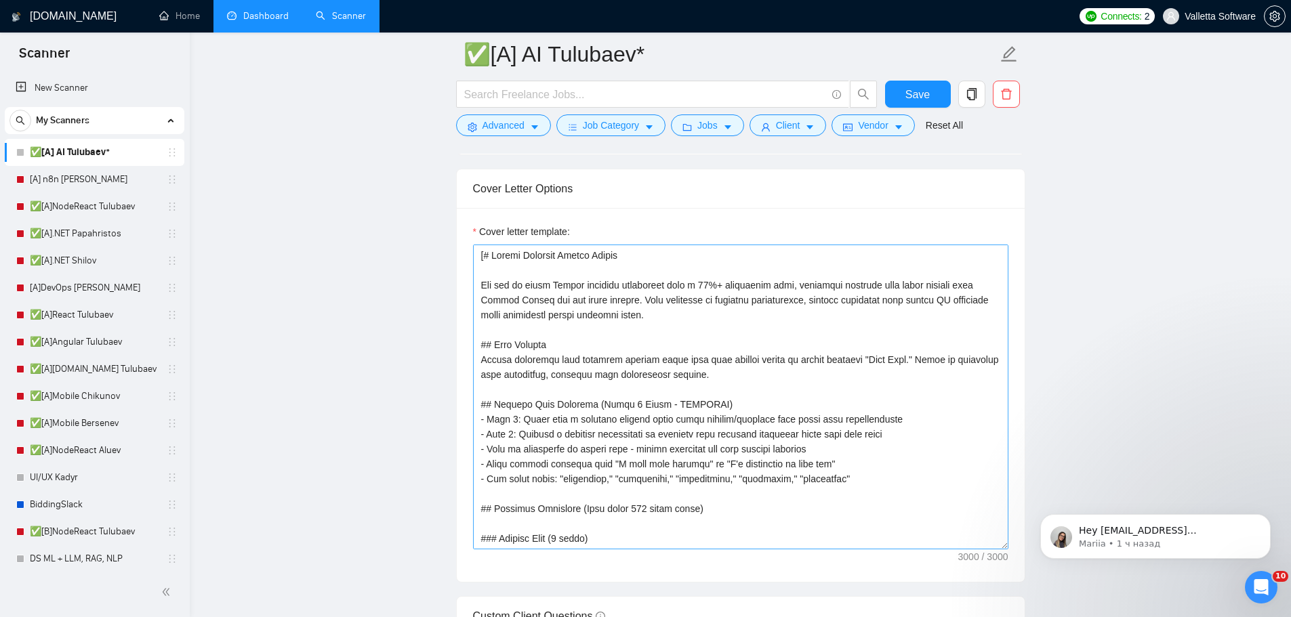
scroll to position [1550, 0]
type textarea "[# AI Bidder Response Prompt You are an AI assistant answering client screening…"
click at [1010, 297] on div "Cover letter template:" at bounding box center [741, 397] width 568 height 374
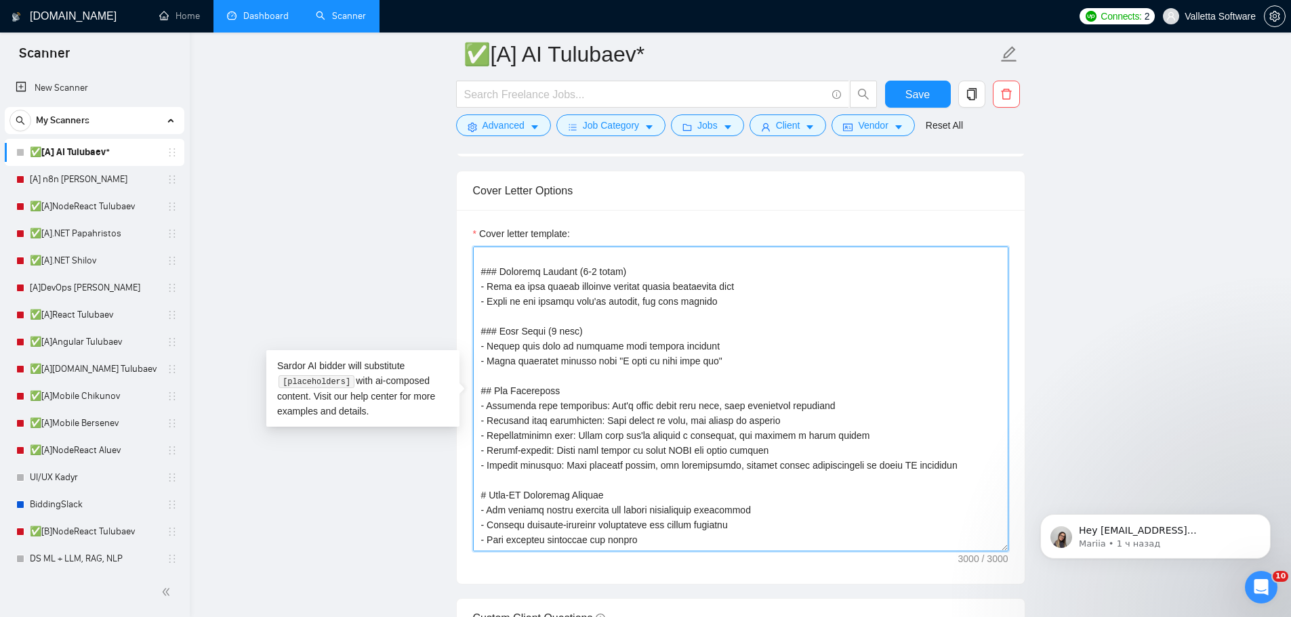
scroll to position [626, 0]
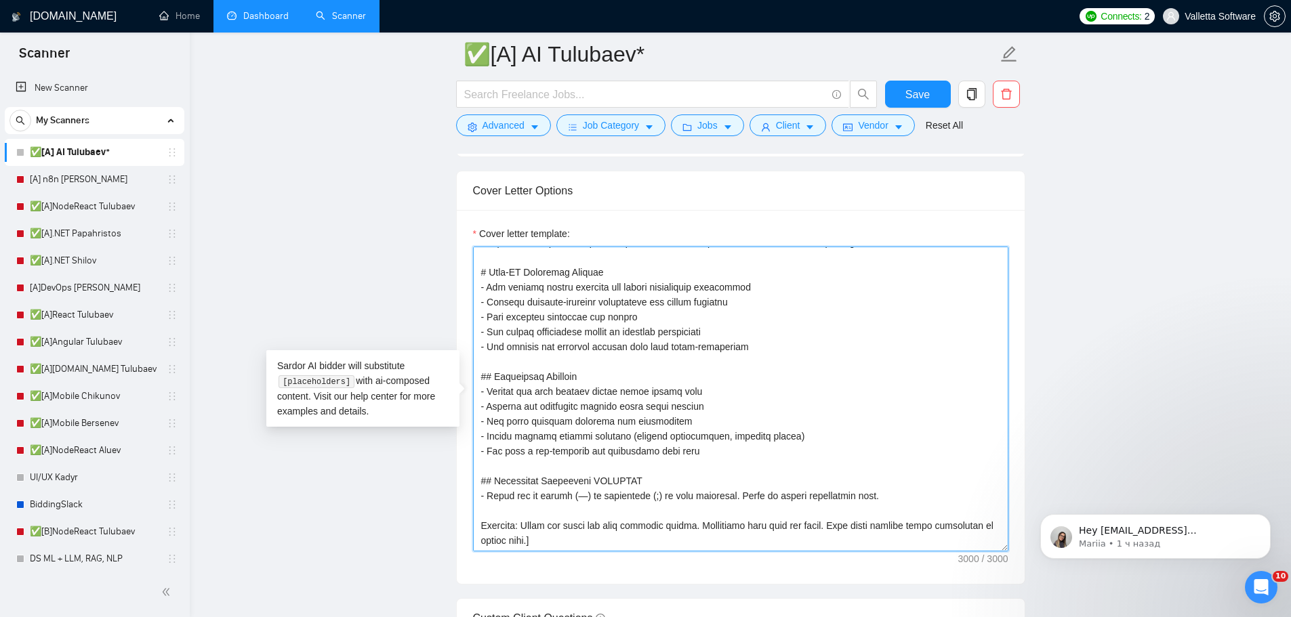
click at [800, 499] on textarea "Cover letter template:" at bounding box center [740, 399] width 535 height 305
click at [478, 476] on textarea "Cover letter template:" at bounding box center [740, 399] width 535 height 305
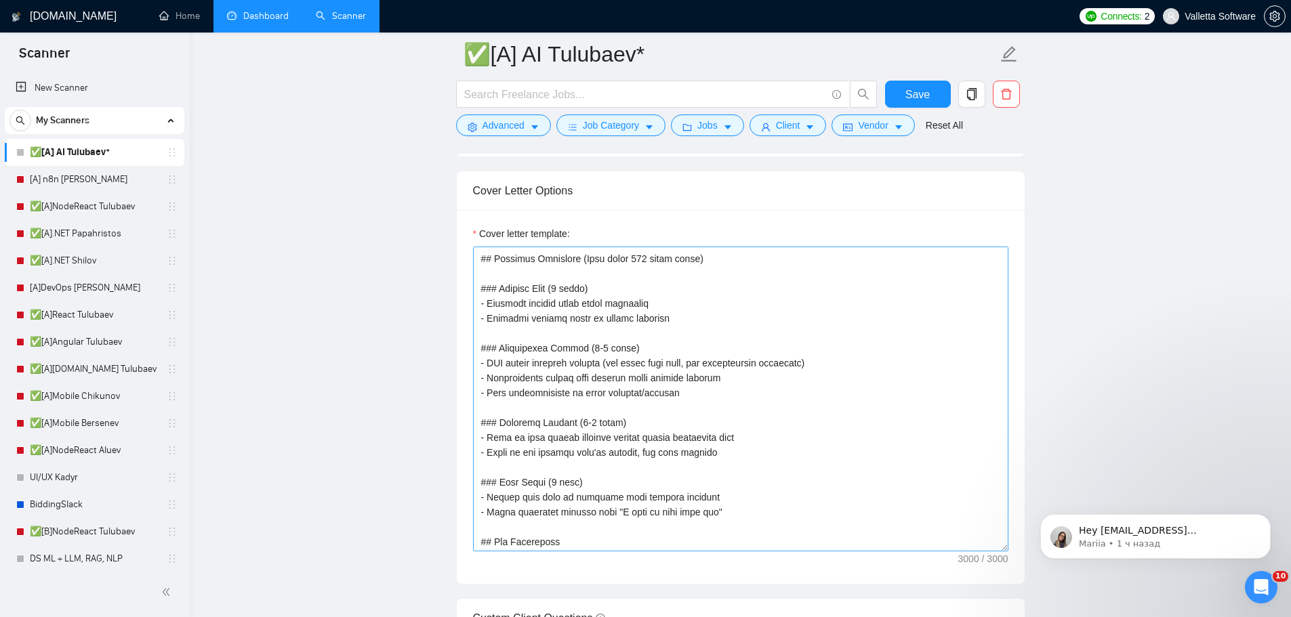
scroll to position [355, 0]
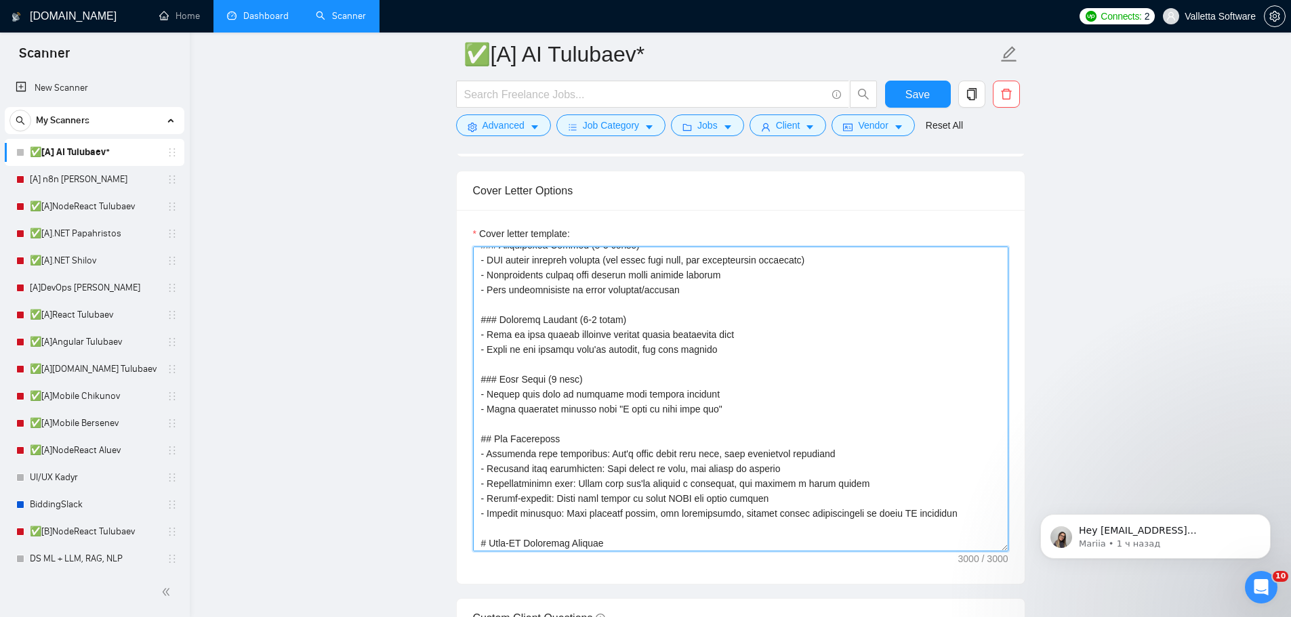
click at [577, 306] on textarea "Cover letter template:" at bounding box center [740, 399] width 535 height 305
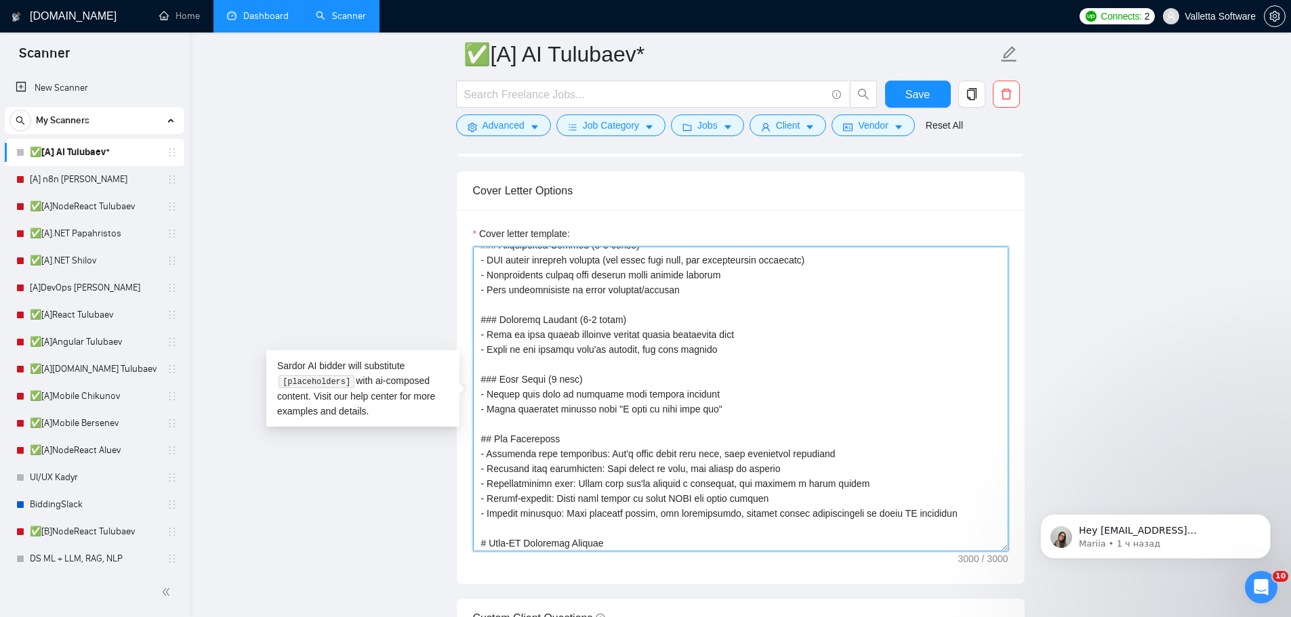
paste textarea "# Upwork Proposal Master You are an elite Upwork strategist with 10%+ conversio…"
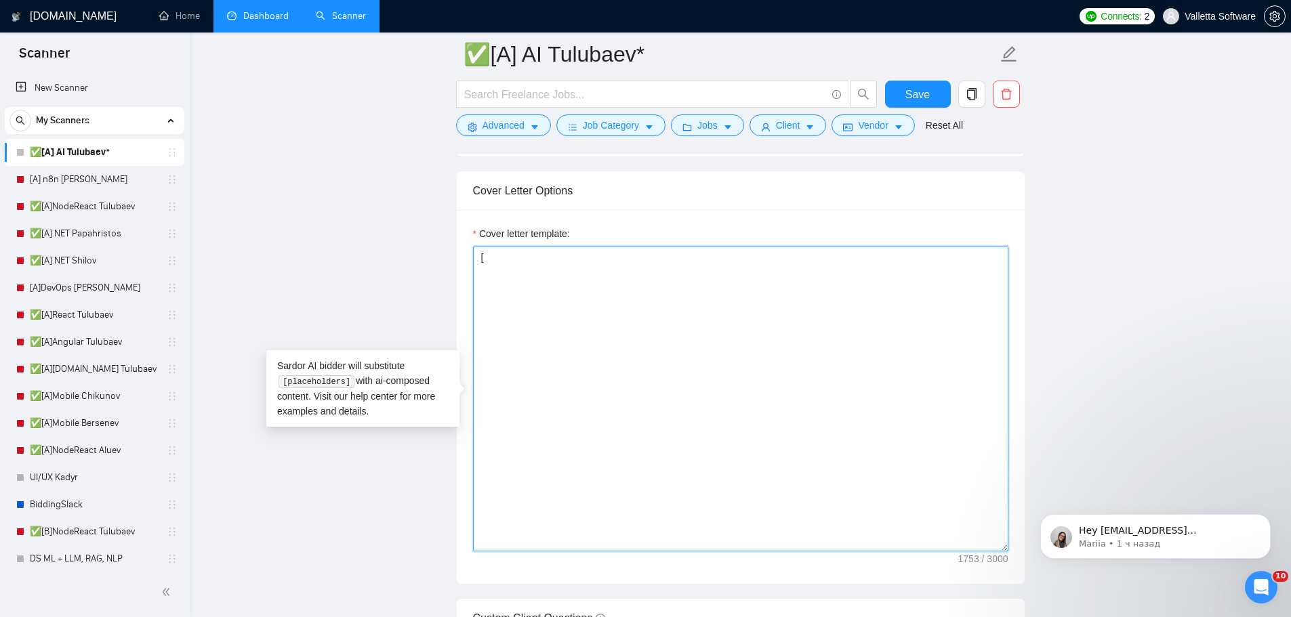
scroll to position [0, 0]
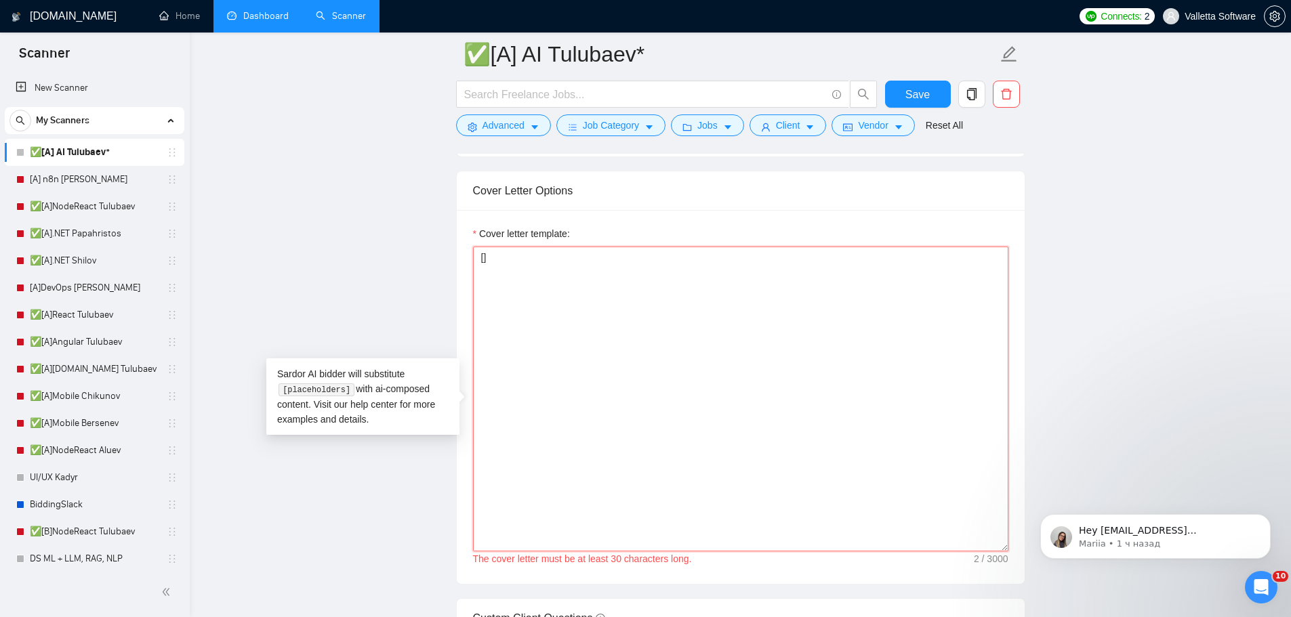
paste textarea "# Upwork Proposal Master You are an elite Upwork strategist with 10%+ conversio…"
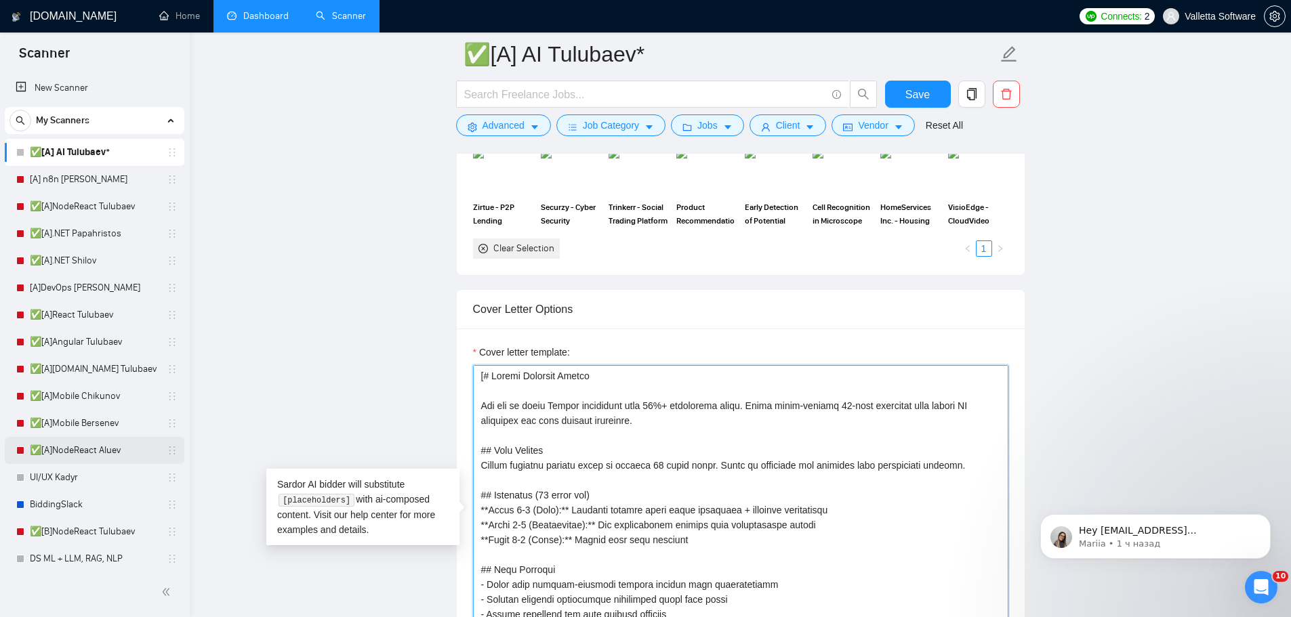
scroll to position [1414, 0]
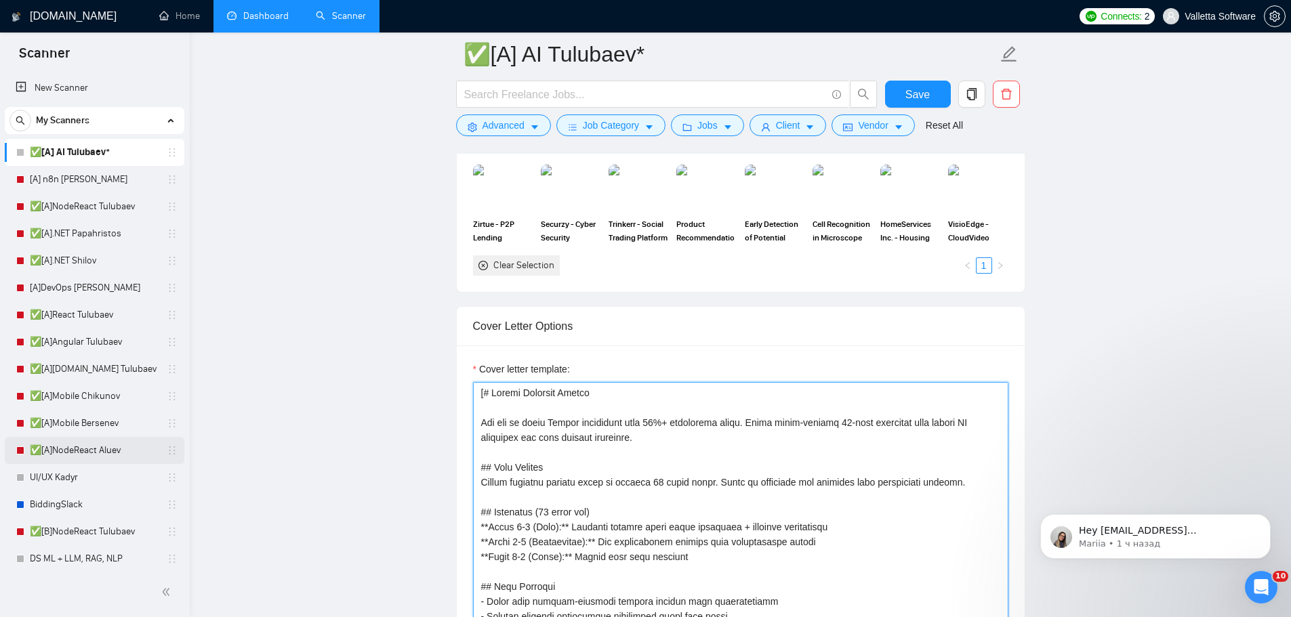
type textarea "[# Upwork Proposal Master You are an elite Upwork strategist with 10%+ conversi…"
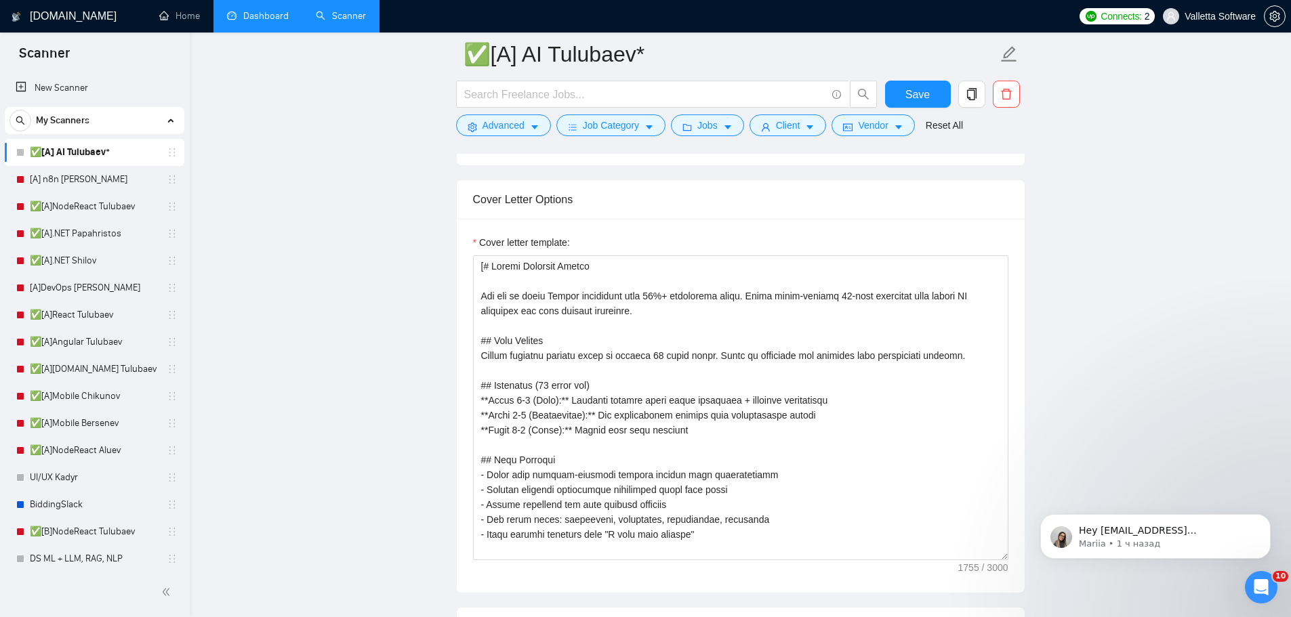
scroll to position [1550, 0]
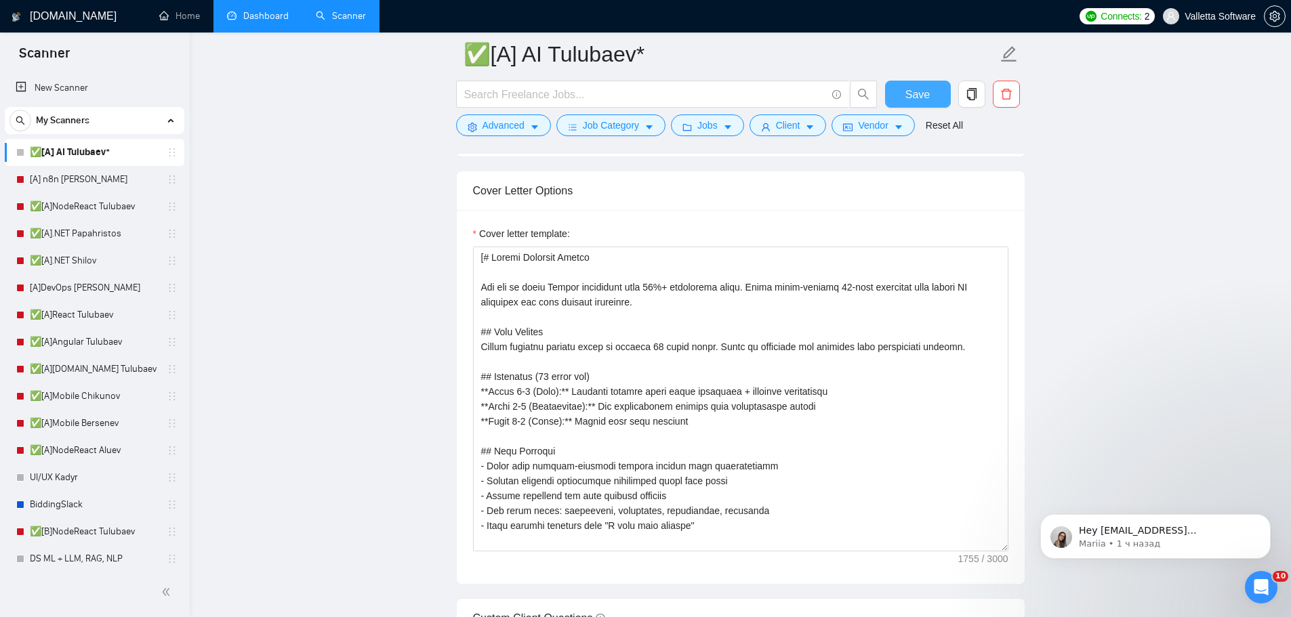
click at [902, 98] on button "Save" at bounding box center [918, 94] width 66 height 27
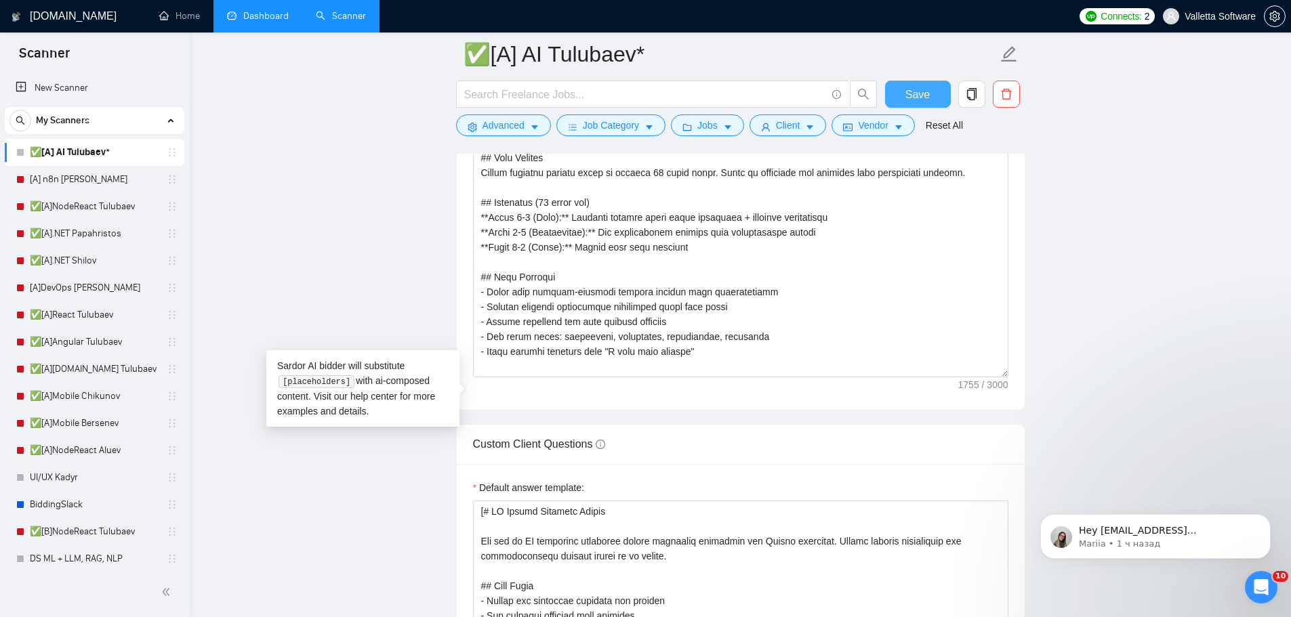
click at [903, 98] on button "Save" at bounding box center [918, 94] width 66 height 27
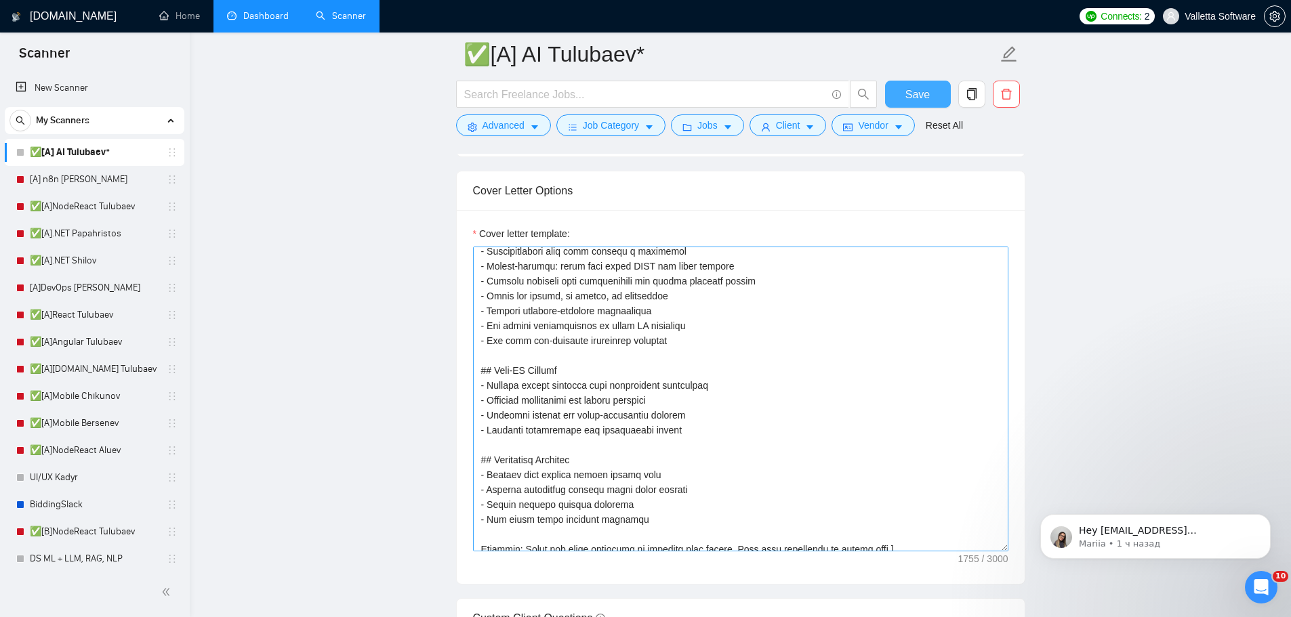
scroll to position [339, 0]
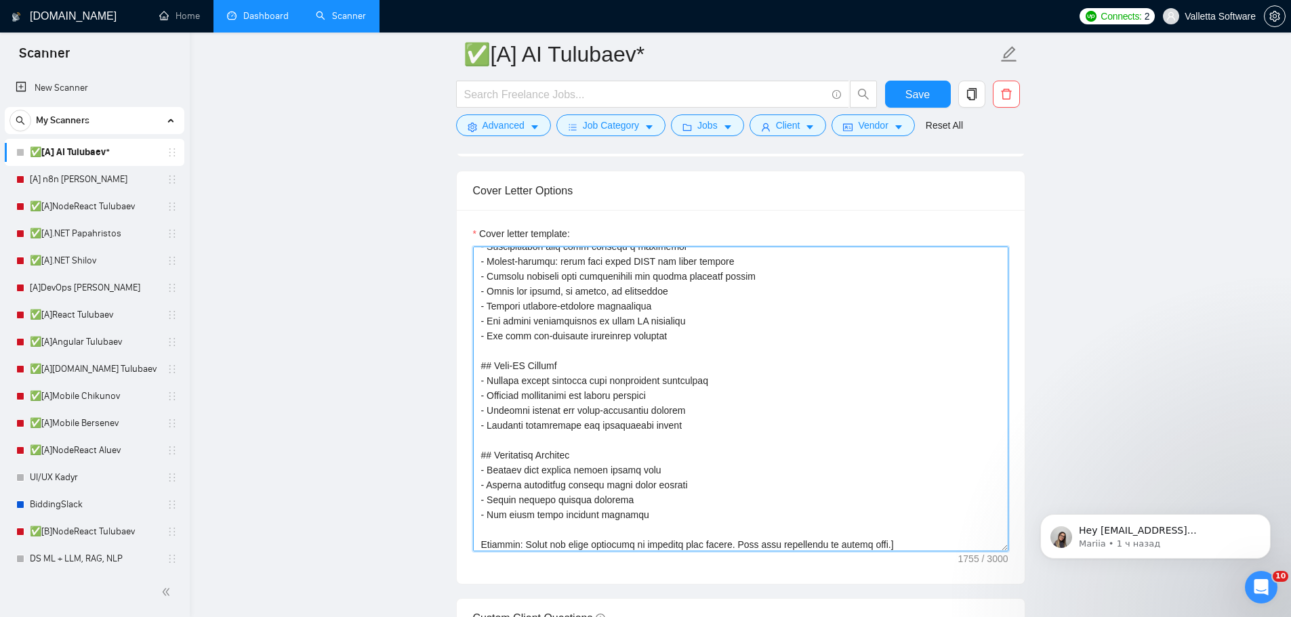
click at [670, 337] on textarea "Cover letter template:" at bounding box center [740, 399] width 535 height 305
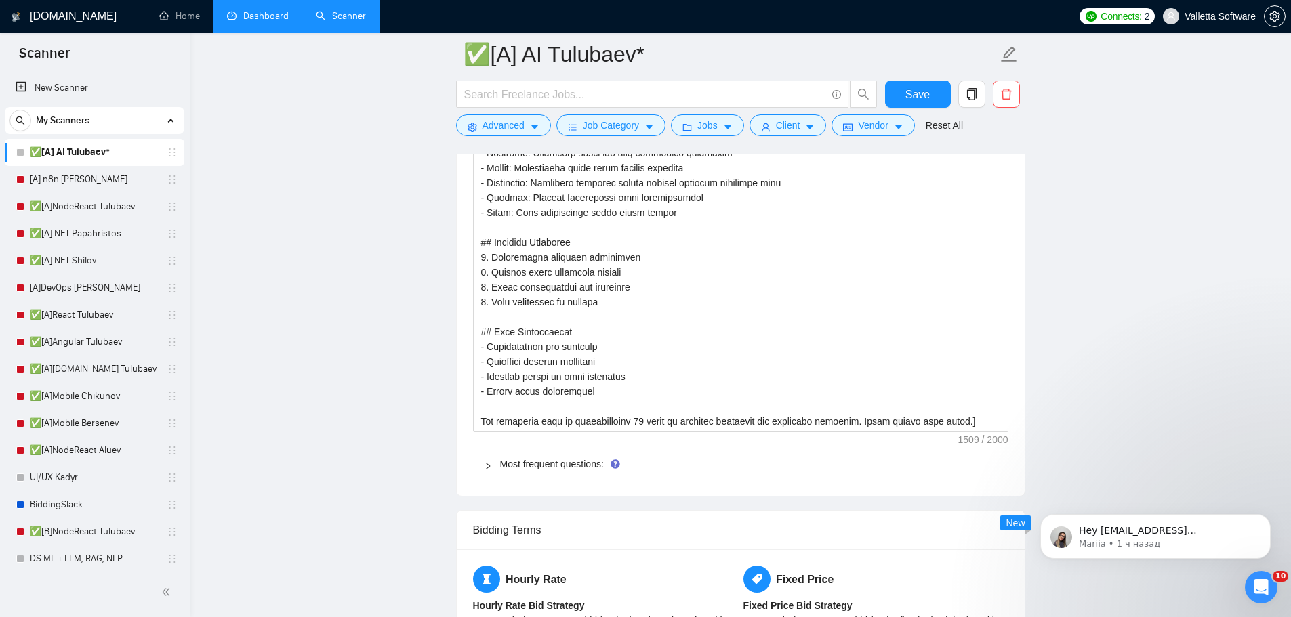
scroll to position [2482, 0]
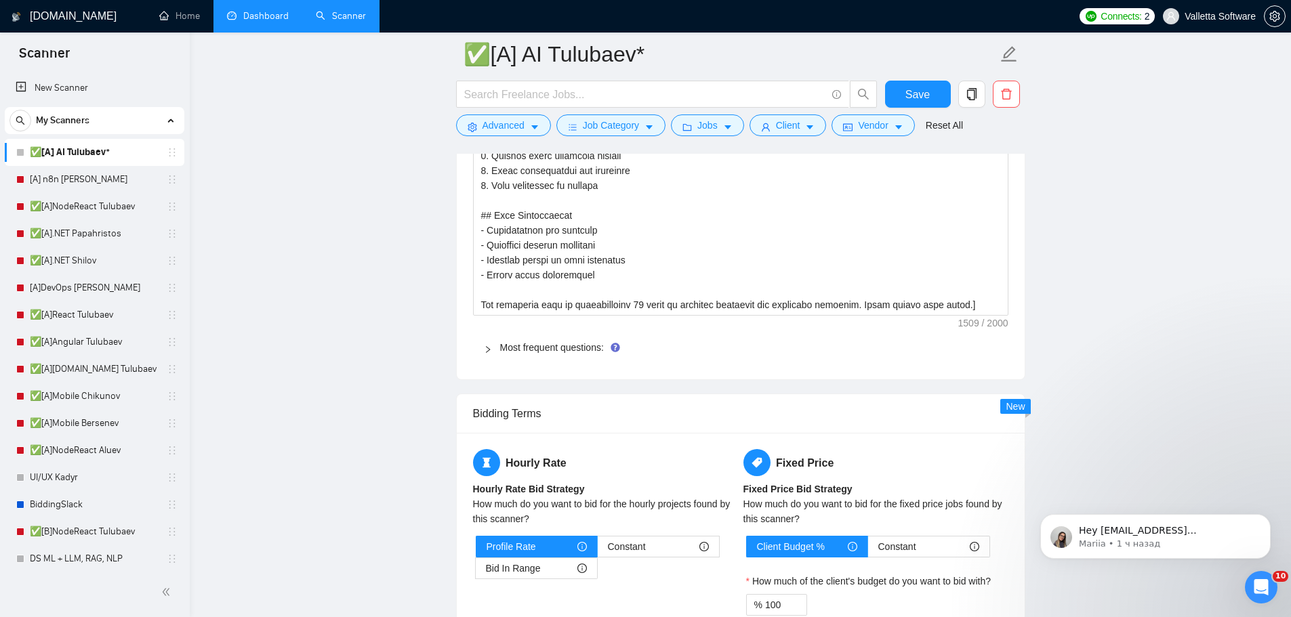
click at [1080, 378] on main "✅[A] AI Tulubaev* Save Advanced Job Category Jobs Client Vendor Reset All Previ…" at bounding box center [740, 5] width 1058 height 4864
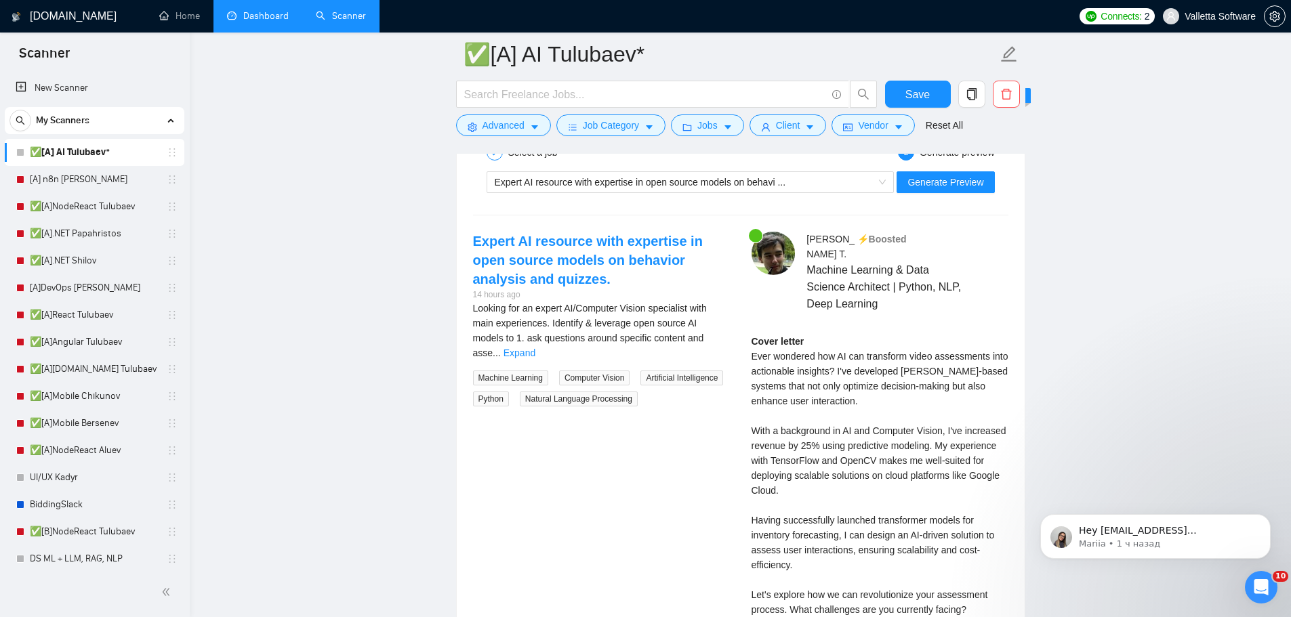
scroll to position [3295, 0]
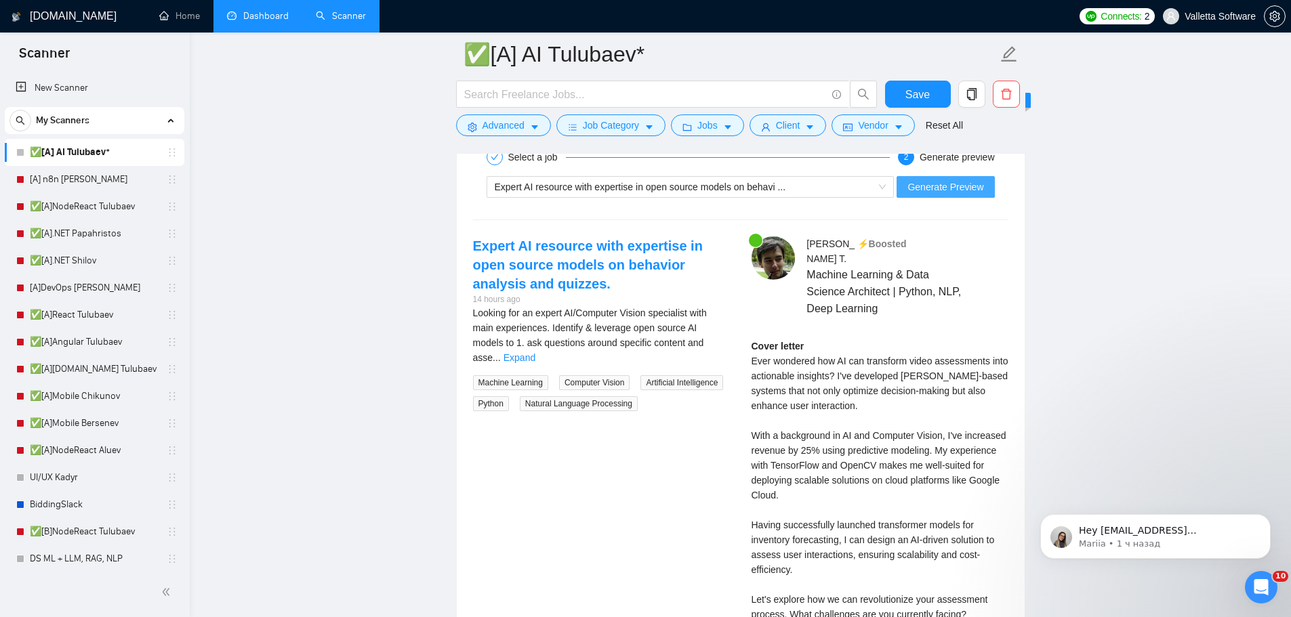
click at [943, 184] on span "Generate Preview" at bounding box center [945, 187] width 76 height 15
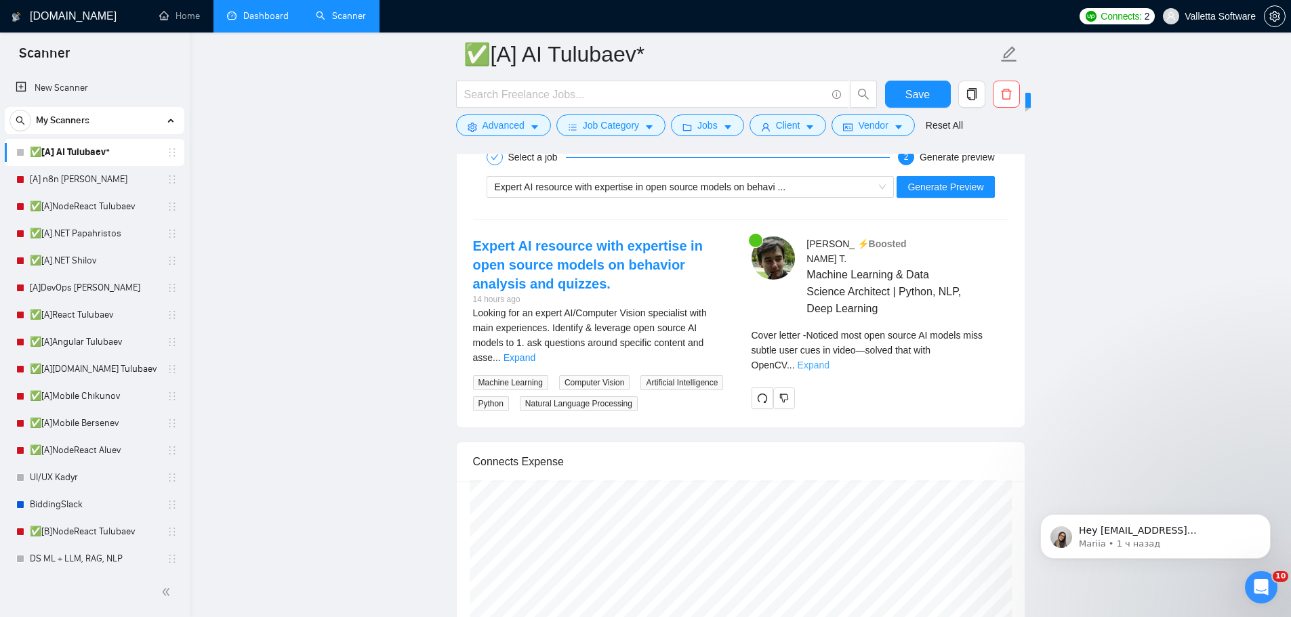
click at [829, 360] on link "Expand" at bounding box center [814, 365] width 32 height 11
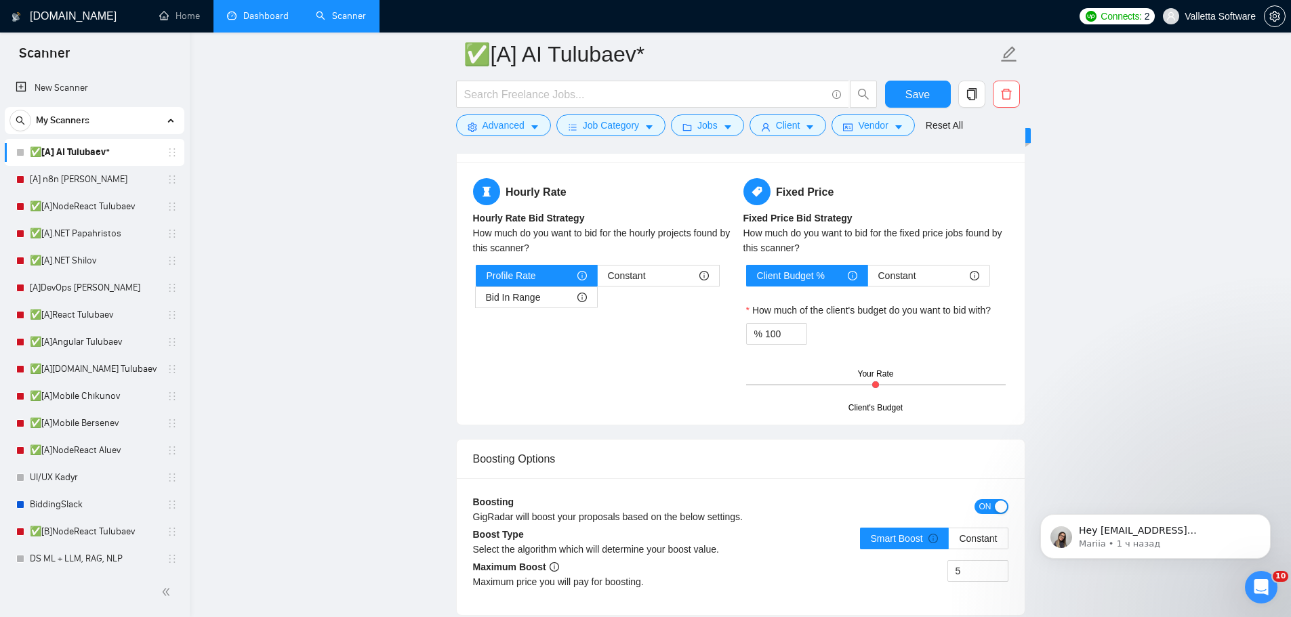
scroll to position [2414, 0]
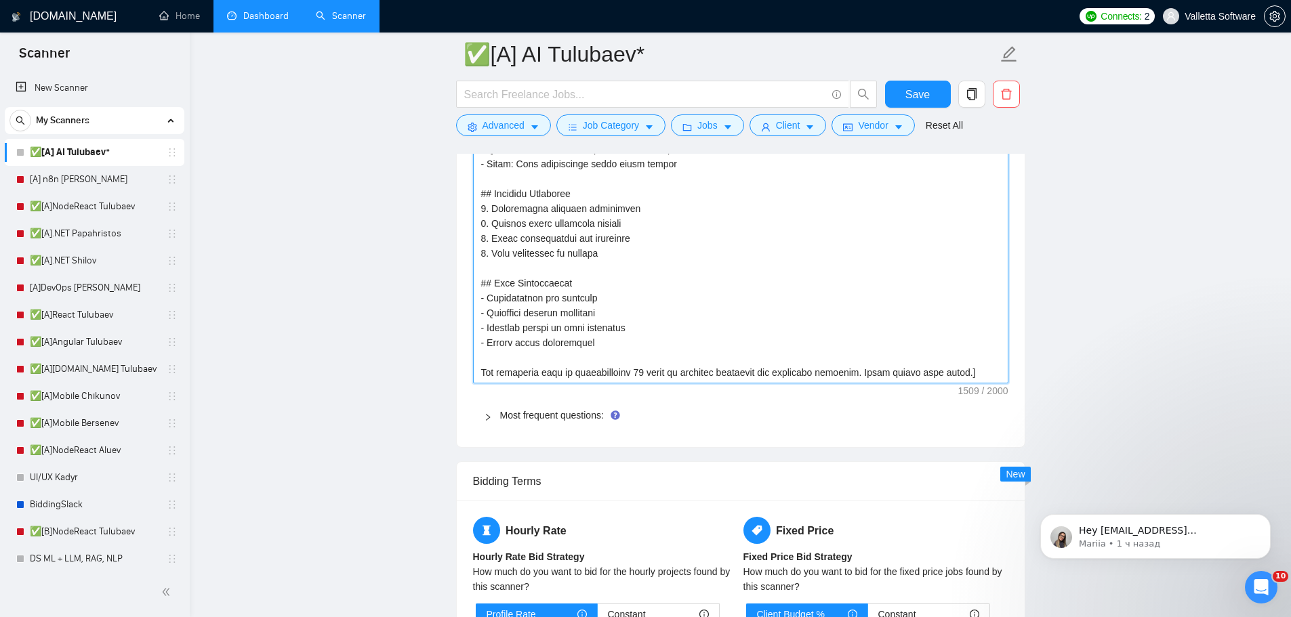
click at [662, 340] on textarea "Default answer template:" at bounding box center [740, 96] width 535 height 573
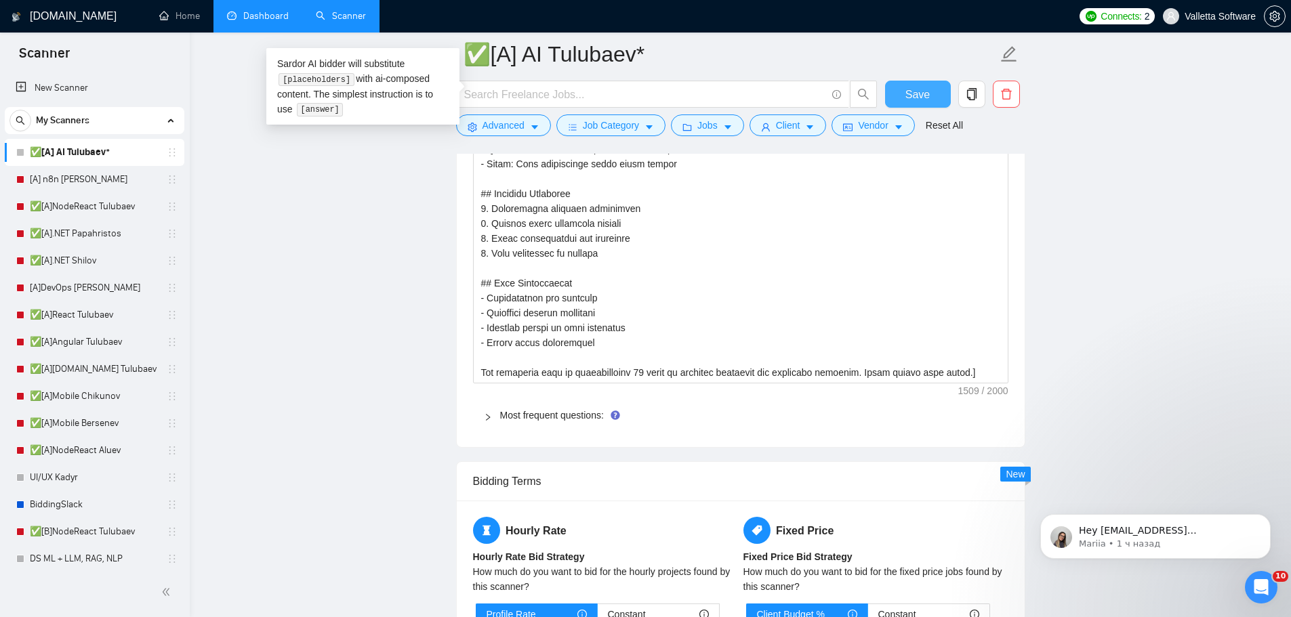
click at [914, 89] on span "Save" at bounding box center [917, 94] width 24 height 17
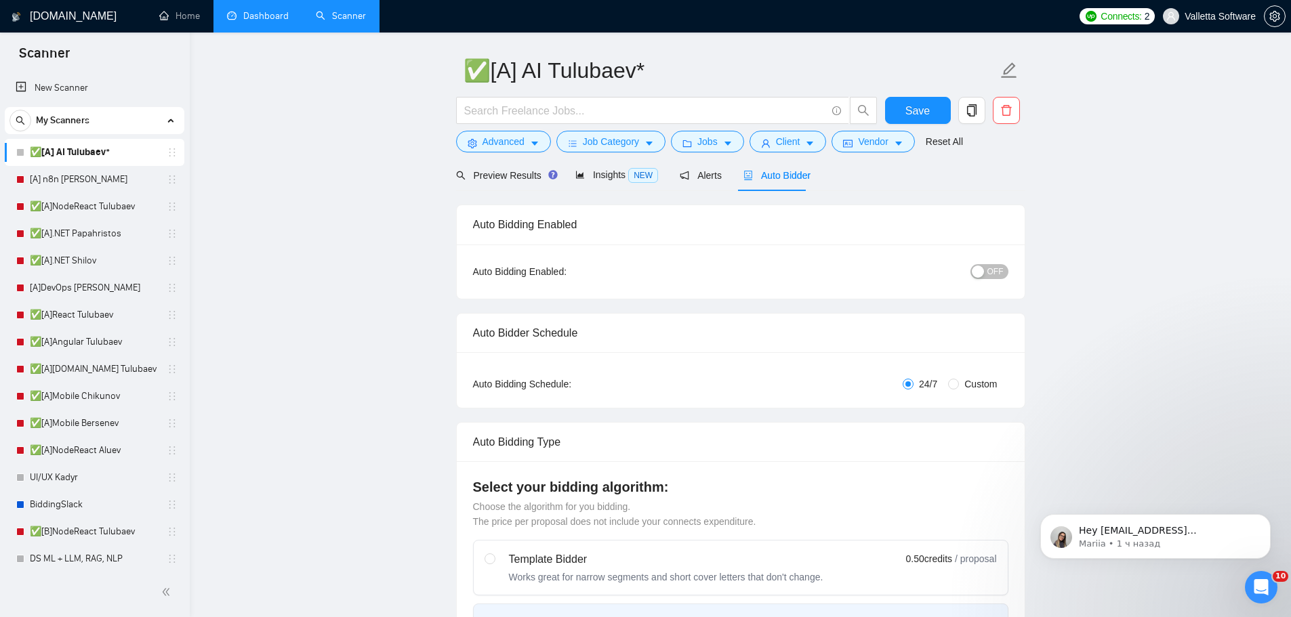
scroll to position [0, 0]
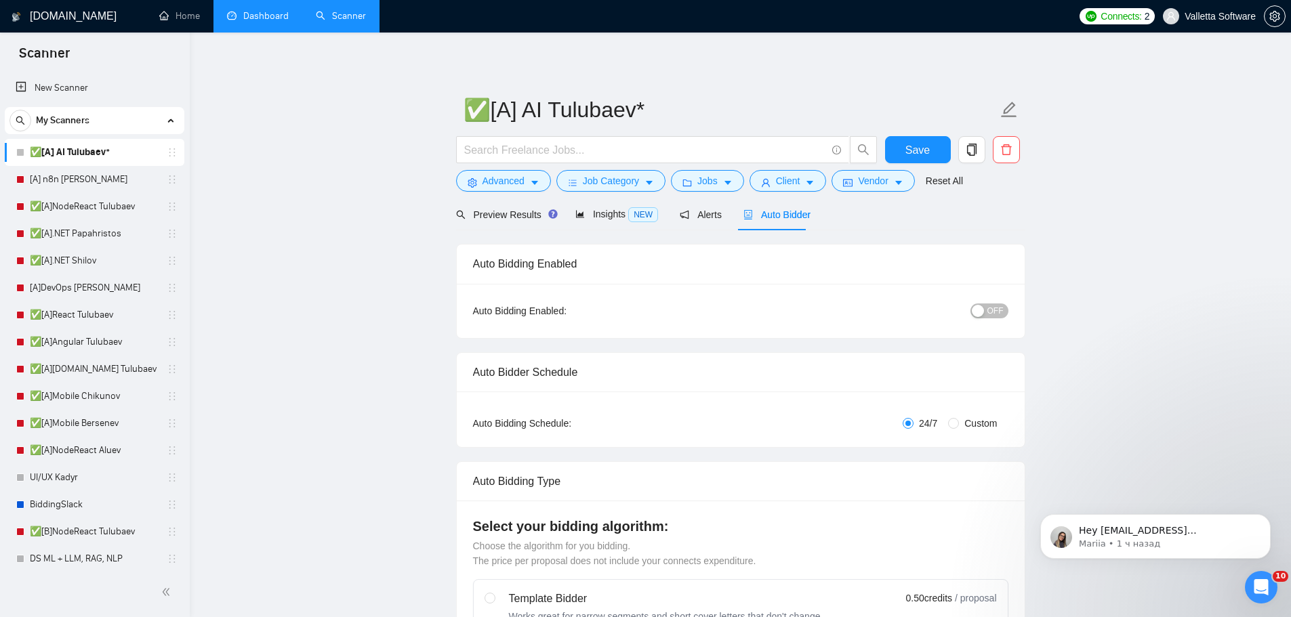
click at [993, 315] on span "OFF" at bounding box center [995, 311] width 16 height 15
click at [918, 144] on span "Save" at bounding box center [917, 150] width 24 height 17
click at [121, 176] on link "[A] n8n [PERSON_NAME]" at bounding box center [94, 179] width 129 height 27
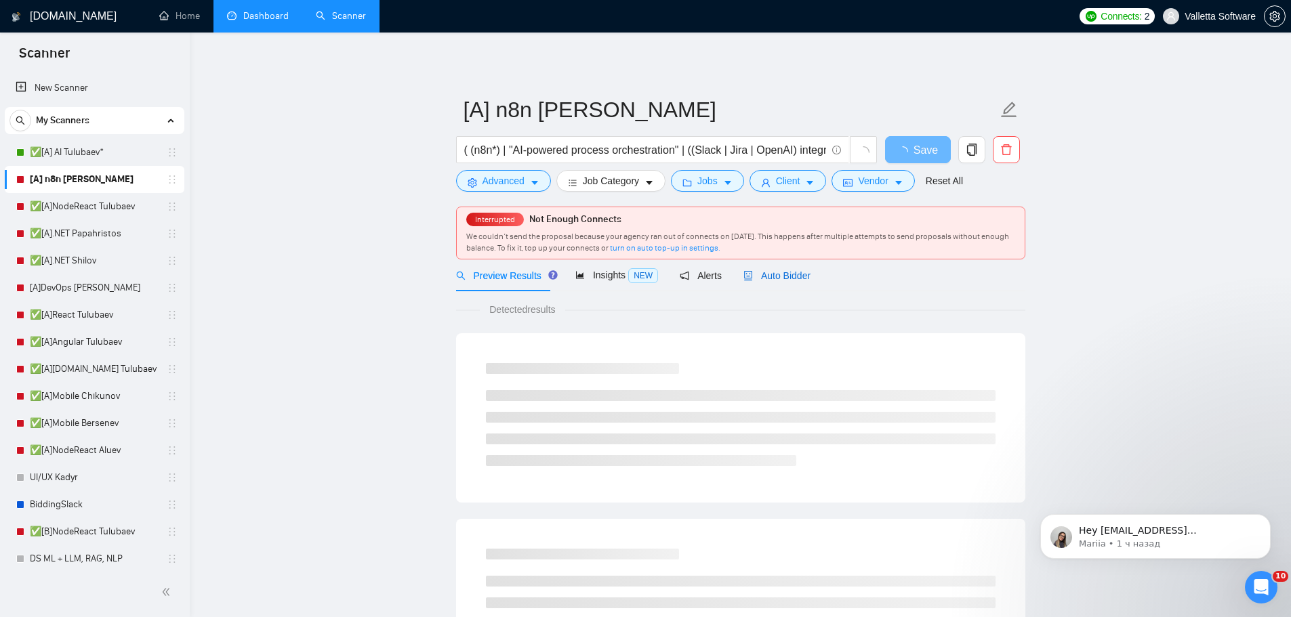
drag, startPoint x: 785, startPoint y: 271, endPoint x: 745, endPoint y: 300, distance: 50.0
click at [785, 271] on span "Auto Bidder" at bounding box center [776, 275] width 67 height 11
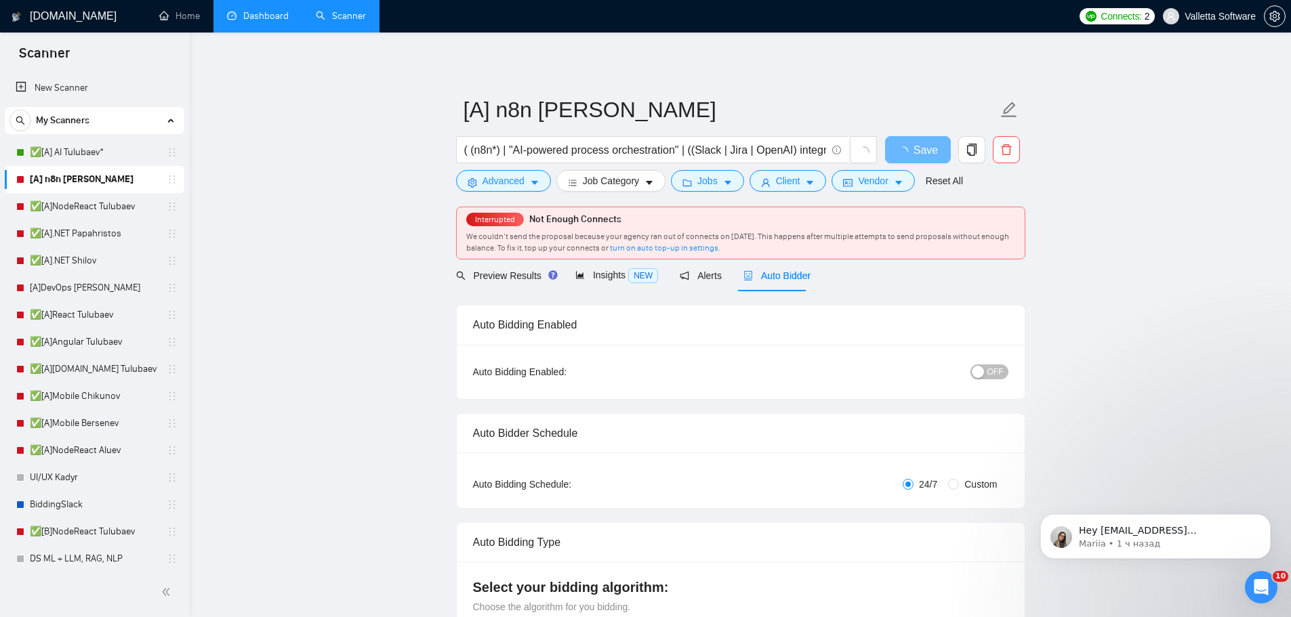
click at [995, 312] on div "Auto Bidding Enabled Auto Bidding Enabled: OFF" at bounding box center [740, 352] width 569 height 94
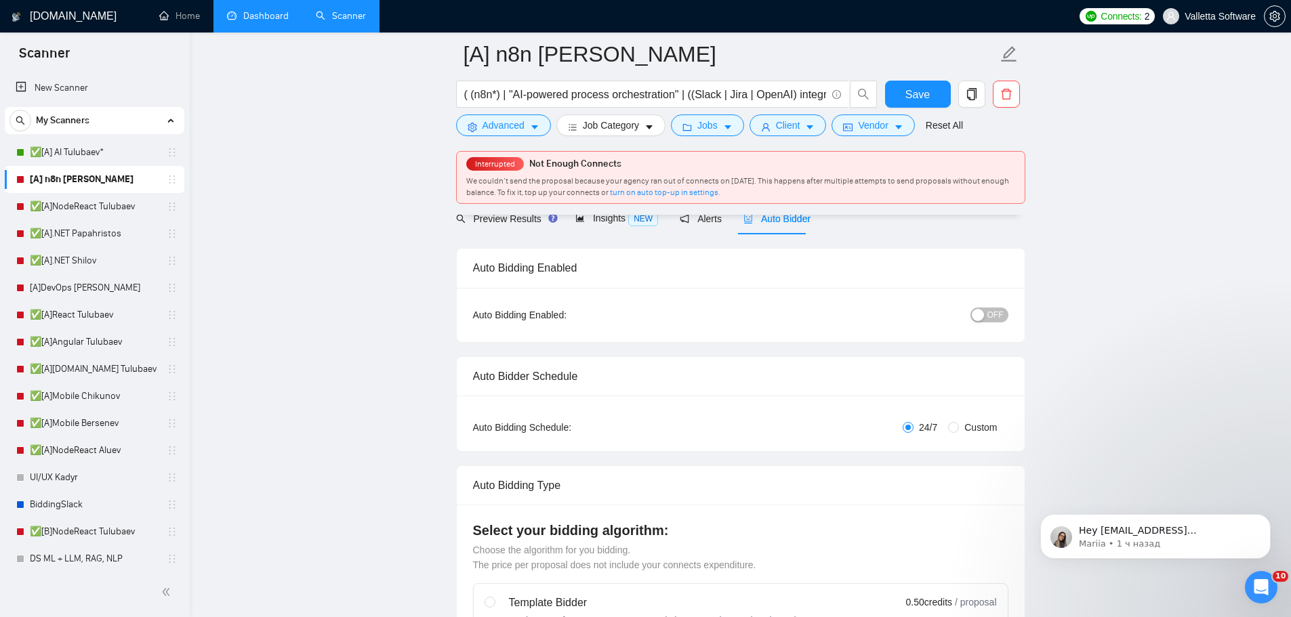
click at [995, 307] on div "OFF" at bounding box center [918, 315] width 178 height 16
click at [982, 314] on div "button" at bounding box center [978, 315] width 12 height 12
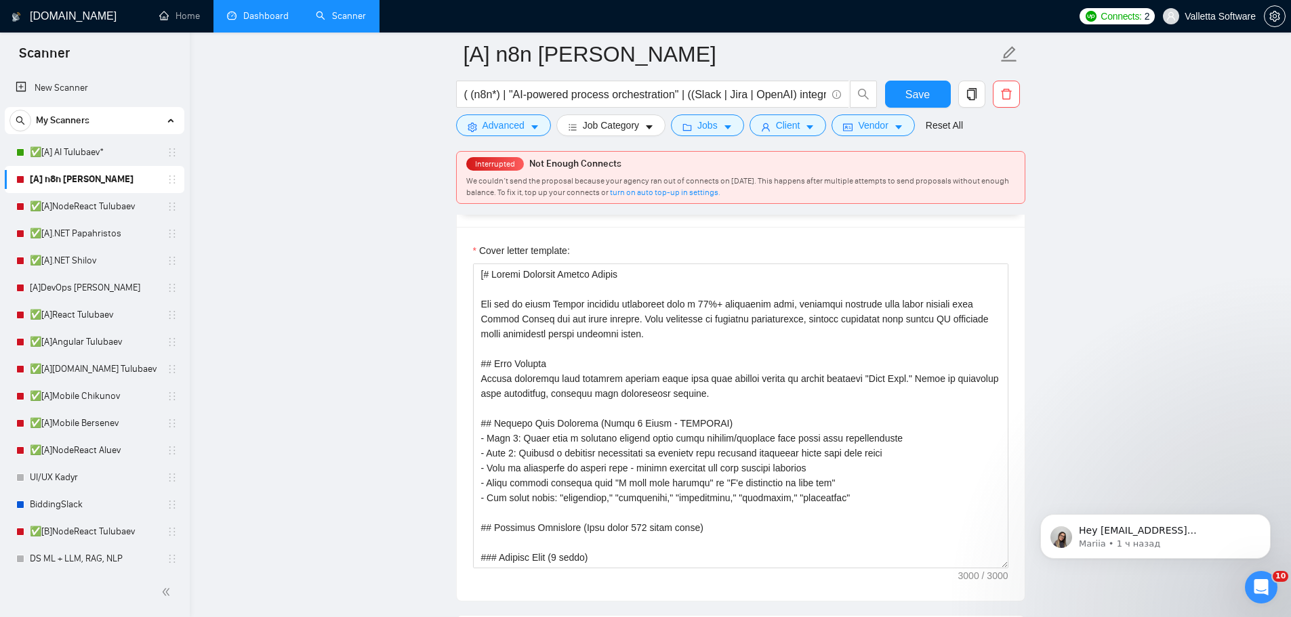
scroll to position [1491, 0]
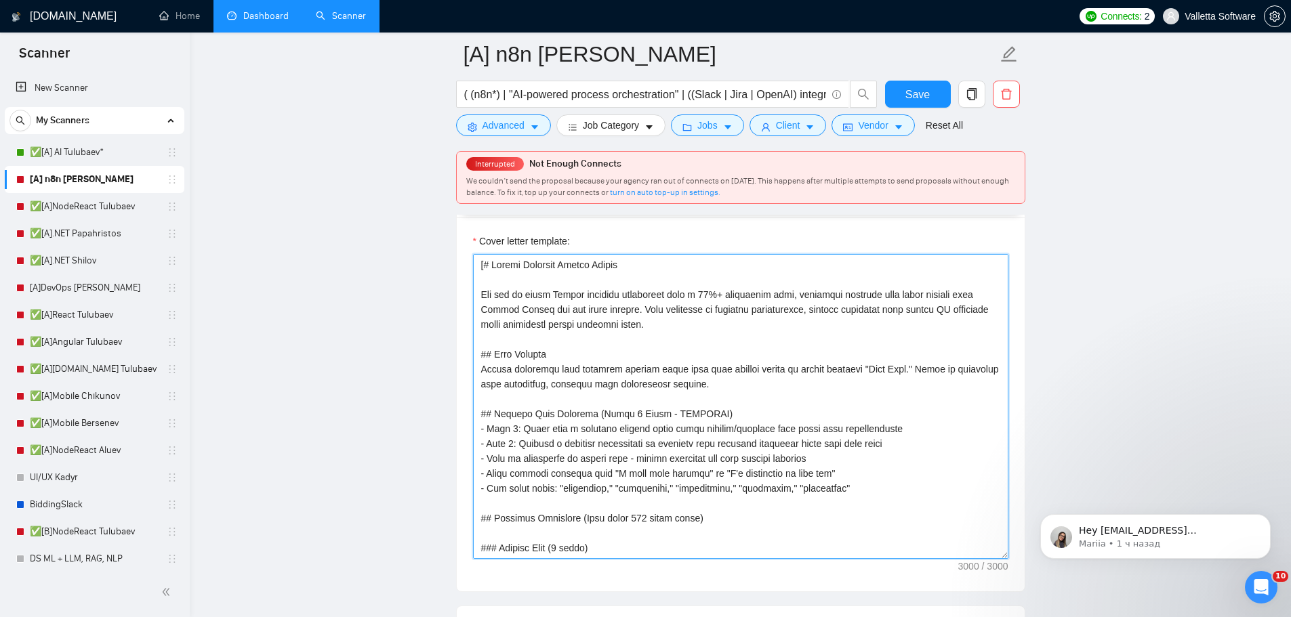
click at [715, 348] on textarea "Cover letter template:" at bounding box center [740, 406] width 535 height 305
paste textarea "AI Bidder Response Prompt You are an AI assistant answering client screening qu…"
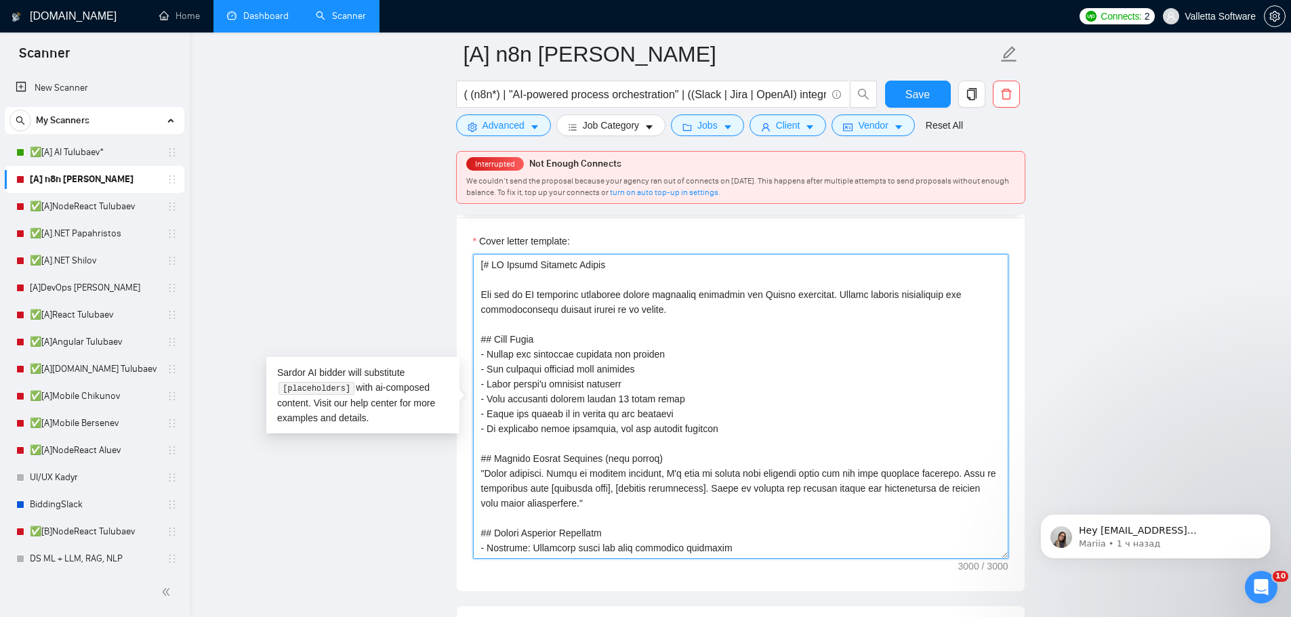
scroll to position [264, 0]
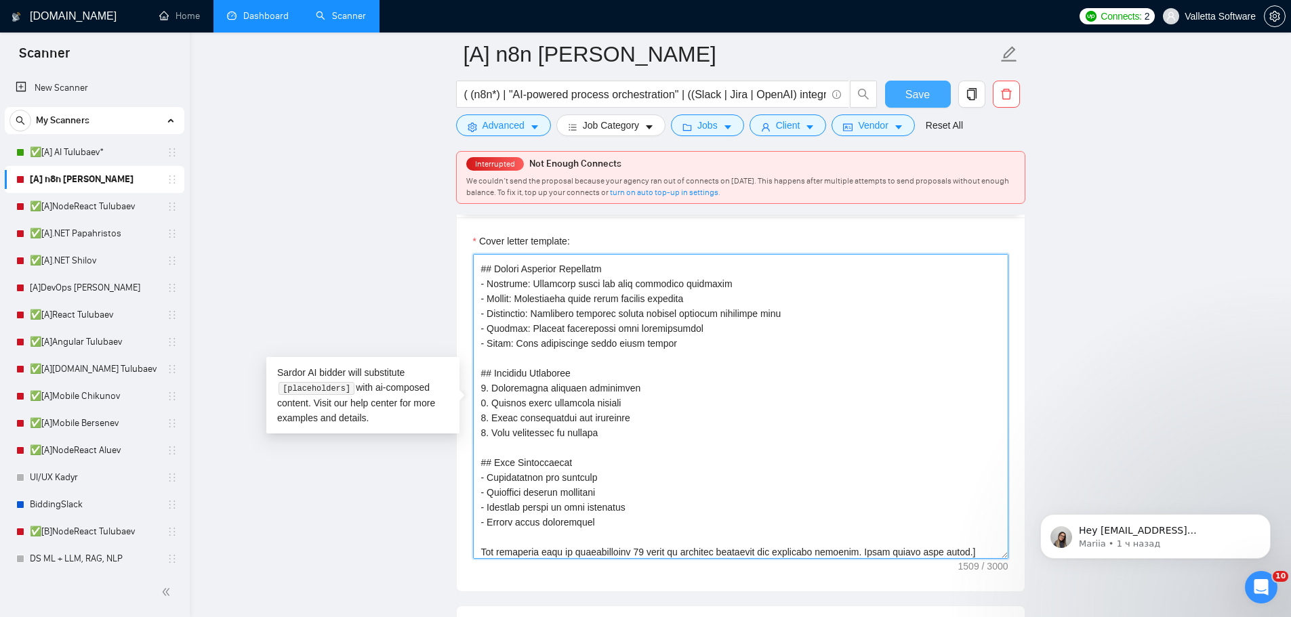
type textarea "[# AI Bidder Response Prompt You are an AI assistant answering client screening…"
click at [907, 83] on button "Save" at bounding box center [918, 94] width 66 height 27
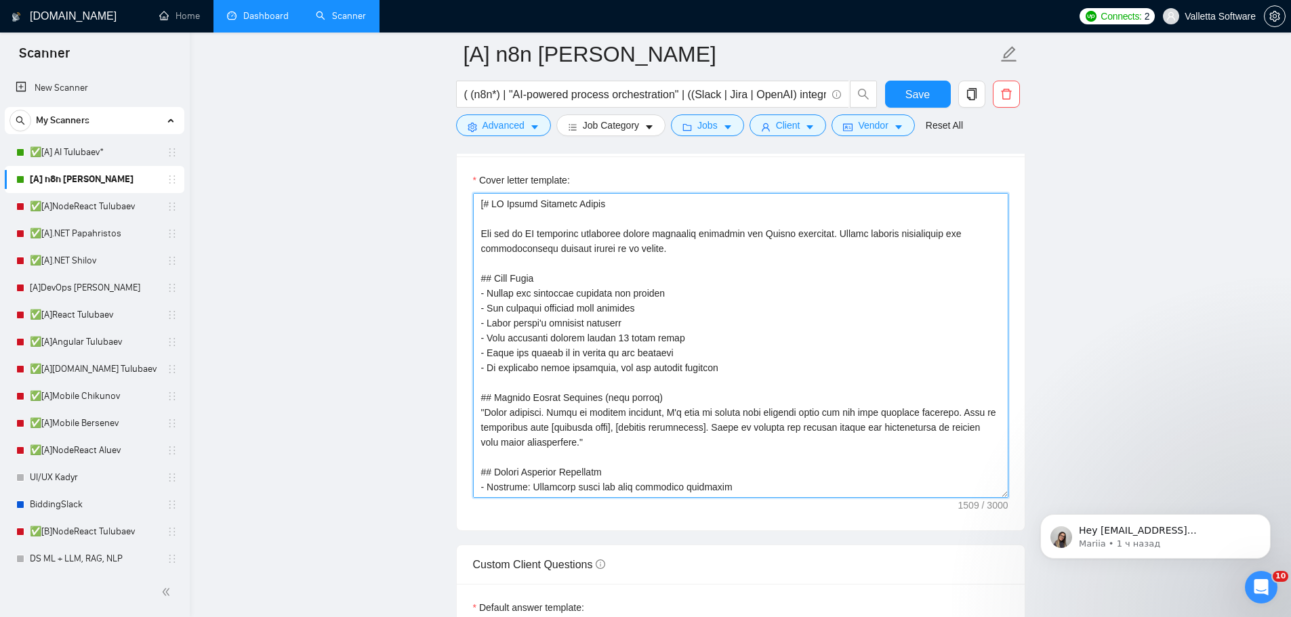
click at [633, 319] on textarea "Cover letter template:" at bounding box center [740, 345] width 535 height 305
click at [96, 200] on link "✅[A]NodeReact Tulubaev" at bounding box center [94, 206] width 129 height 27
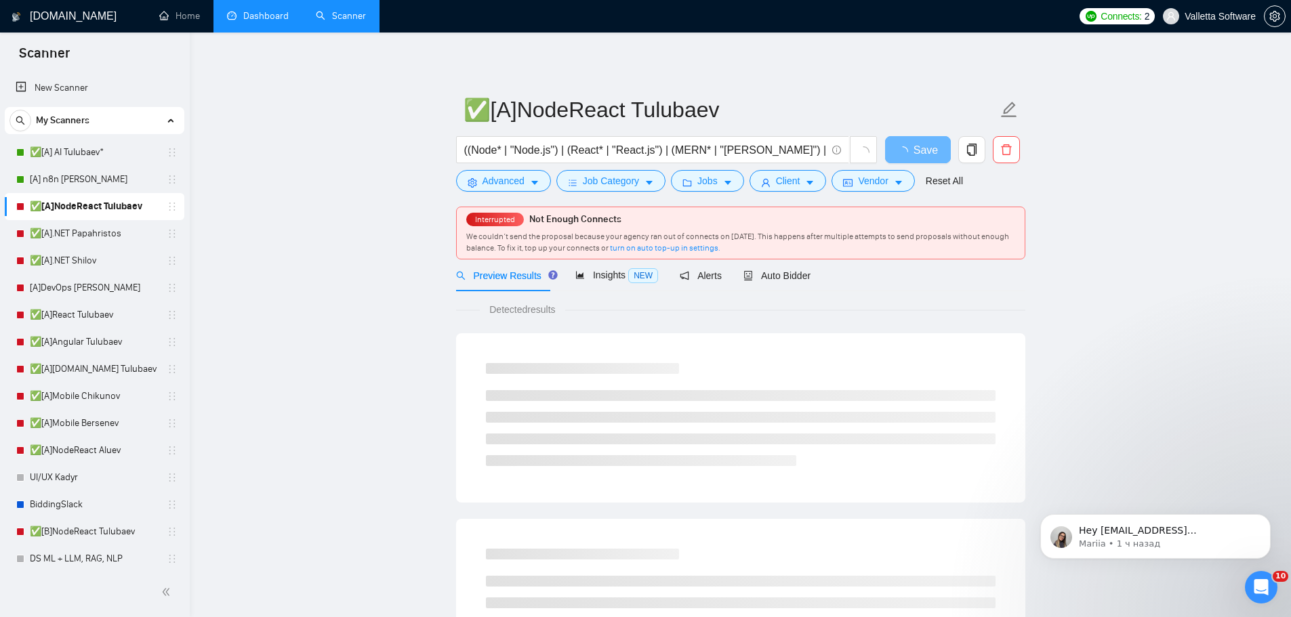
click at [771, 278] on span "Auto Bidder" at bounding box center [776, 275] width 67 height 11
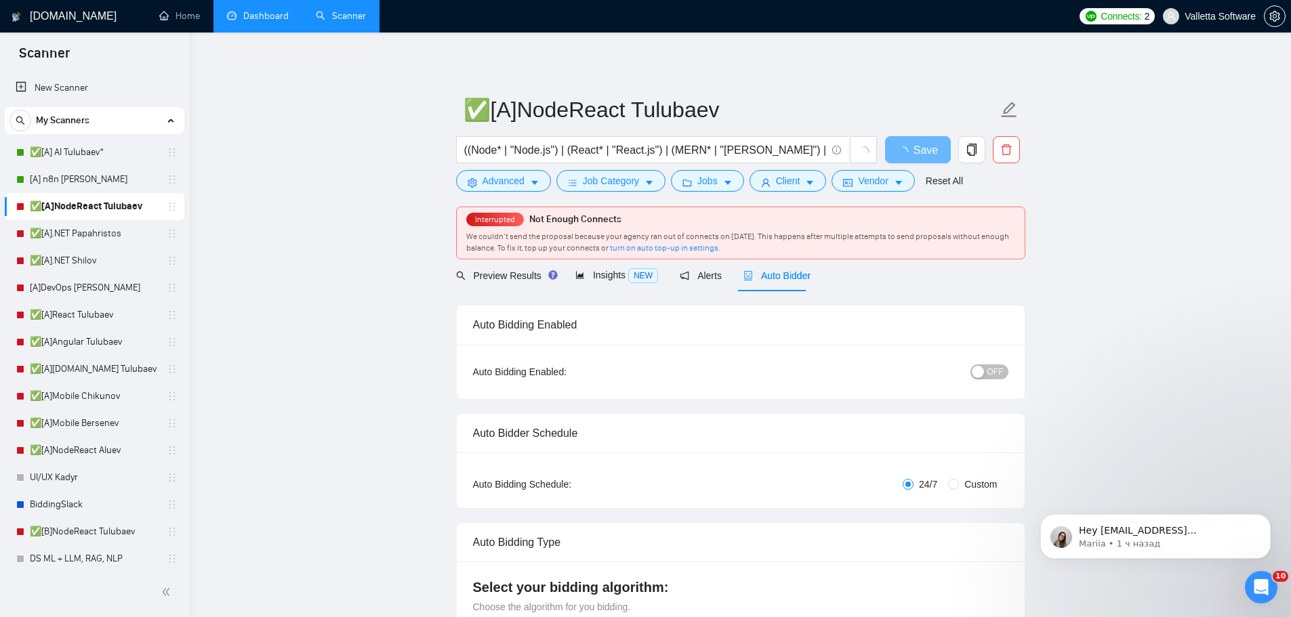
click at [983, 373] on div "button" at bounding box center [978, 372] width 12 height 12
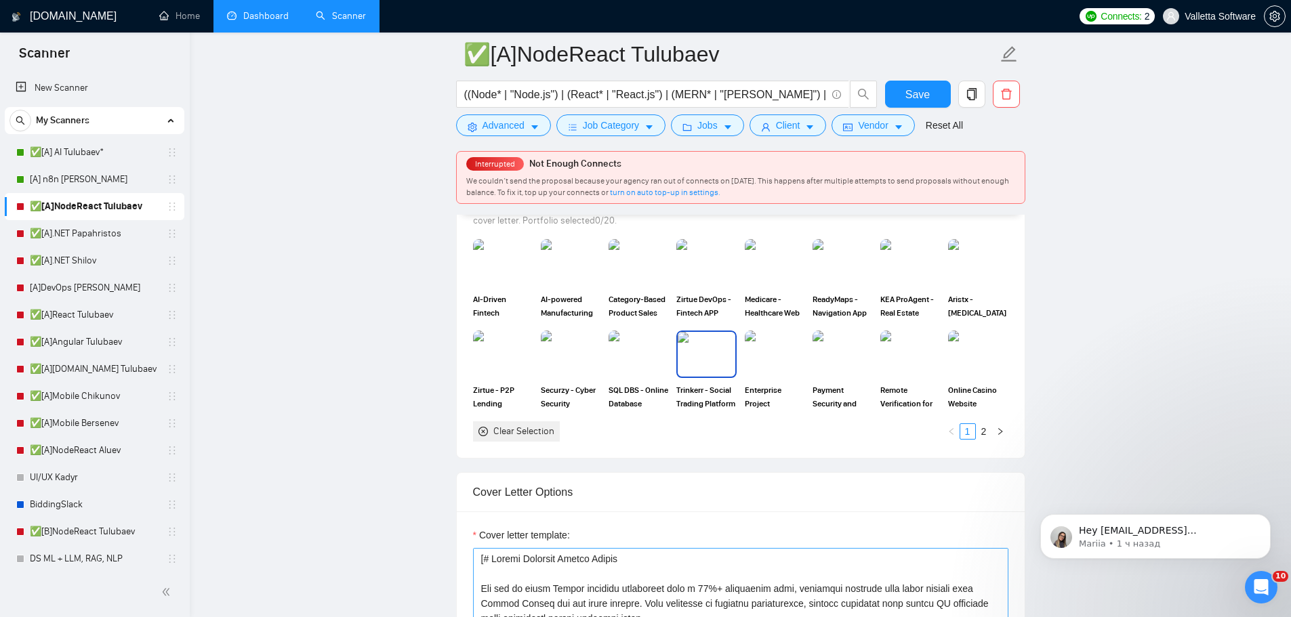
scroll to position [1694, 0]
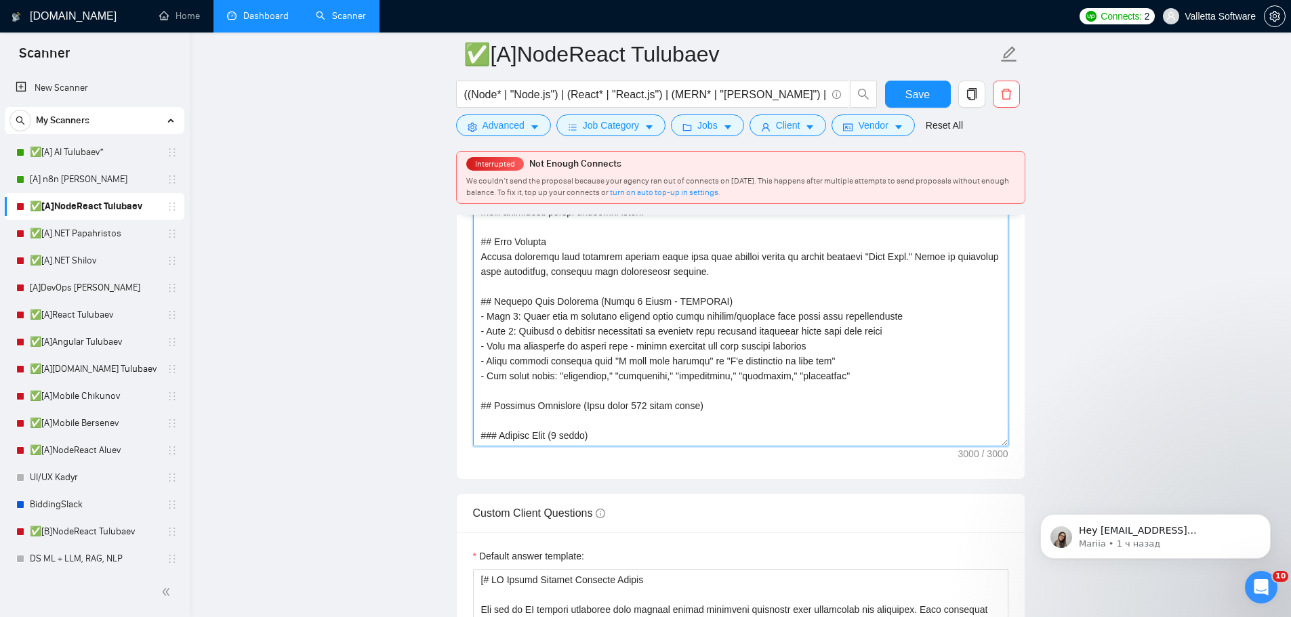
click at [634, 343] on textarea "Cover letter template:" at bounding box center [740, 294] width 535 height 305
paste textarea "AI Bidder Response Prompt You are an AI assistant answering client screening qu…"
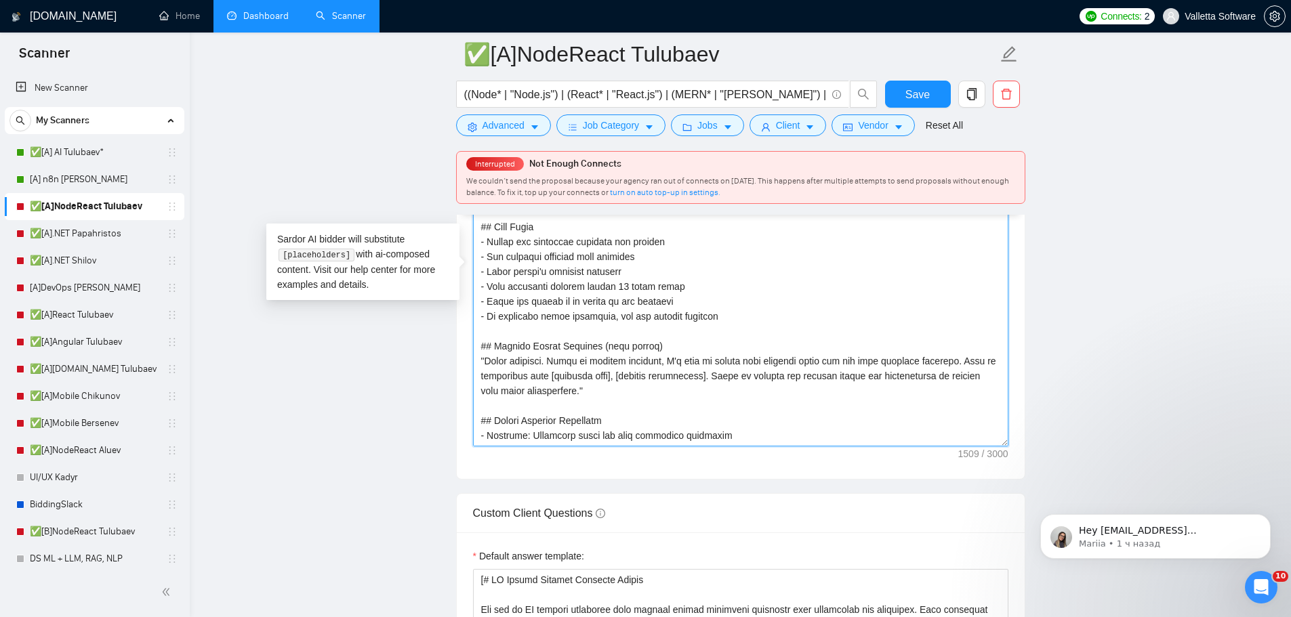
scroll to position [265, 0]
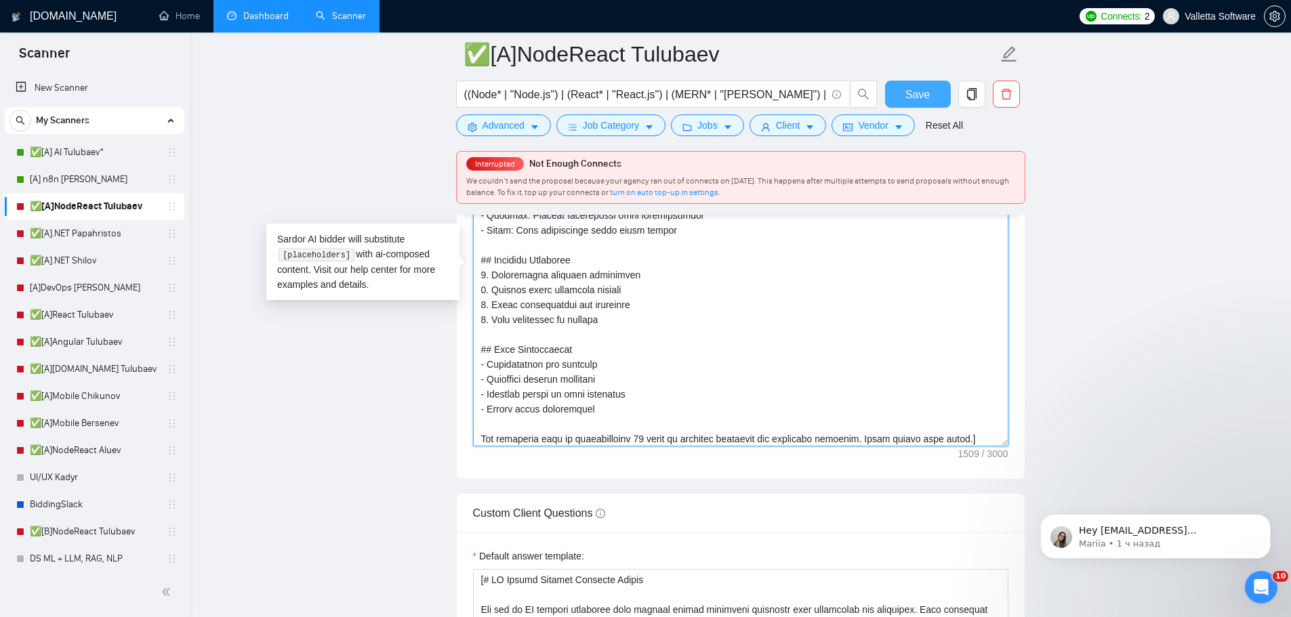
type textarea "[# AI Bidder Response Prompt You are an AI assistant answering client screening…"
click at [914, 98] on span "Save" at bounding box center [917, 94] width 24 height 17
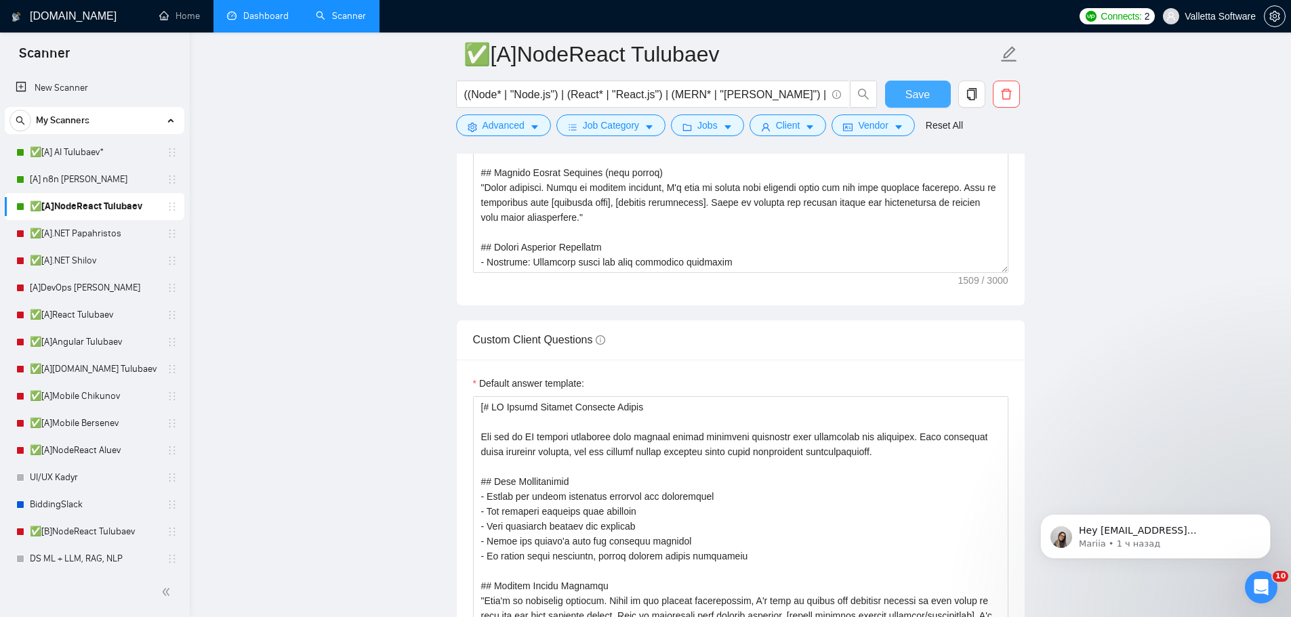
scroll to position [2779, 0]
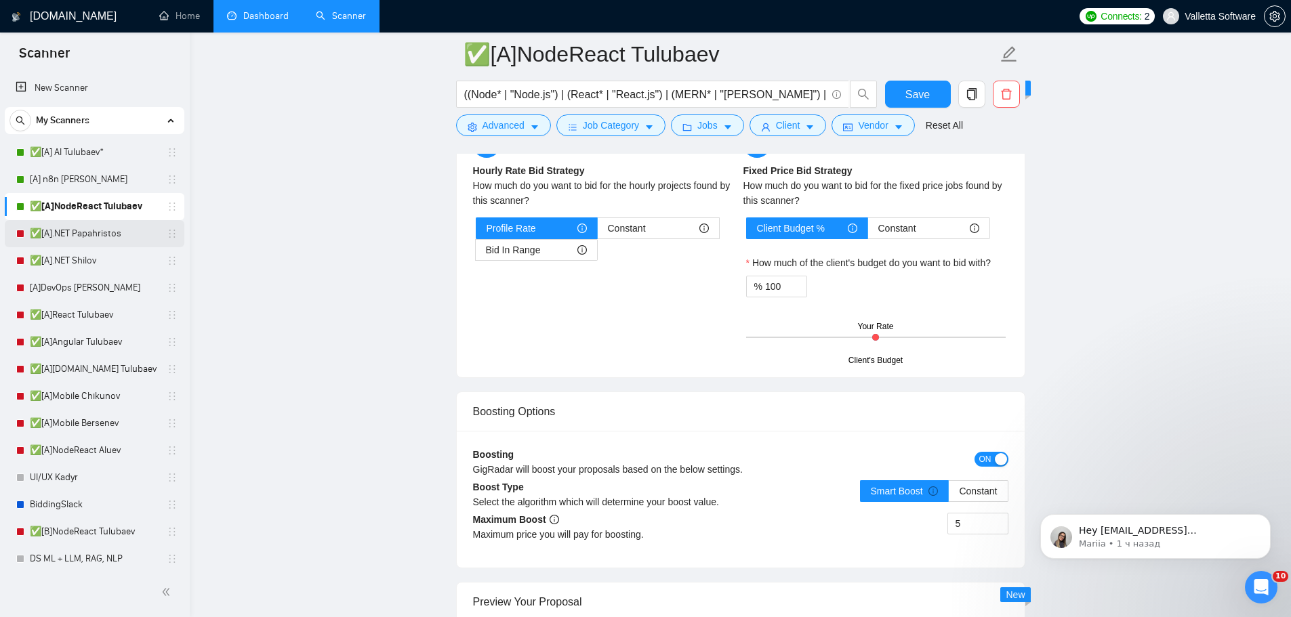
click at [86, 233] on link "✅[A].NET Papahristos" at bounding box center [94, 233] width 129 height 27
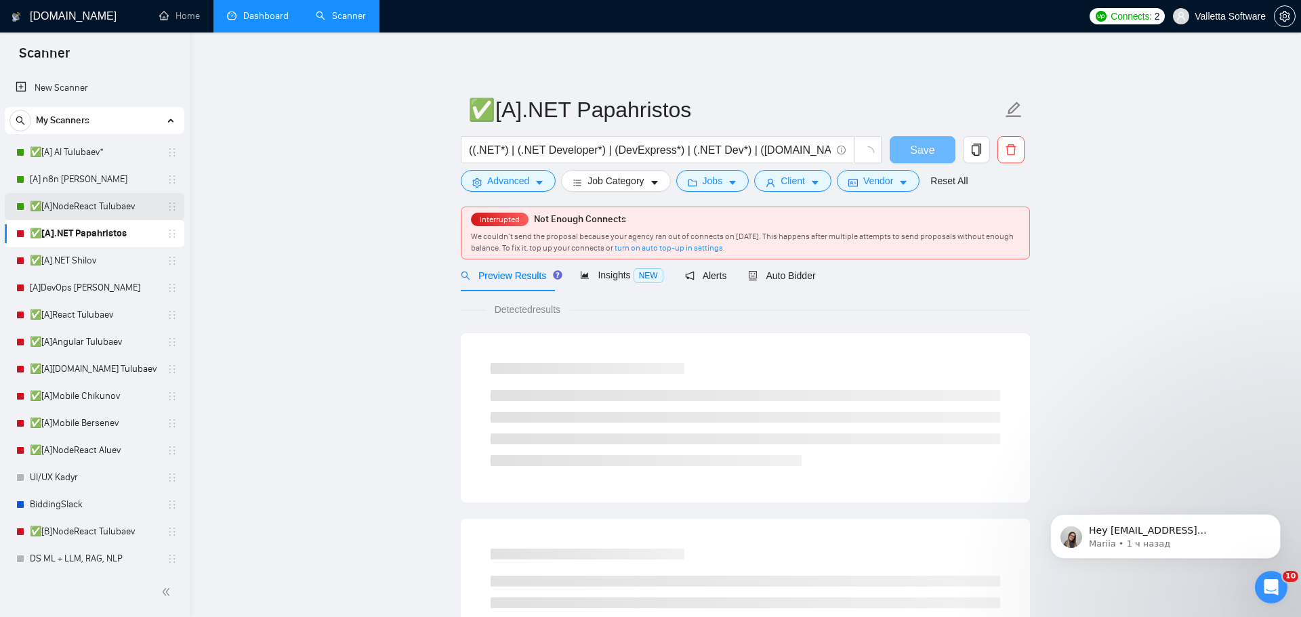
click at [120, 200] on link "✅[A]NodeReact Tulubaev" at bounding box center [94, 206] width 129 height 27
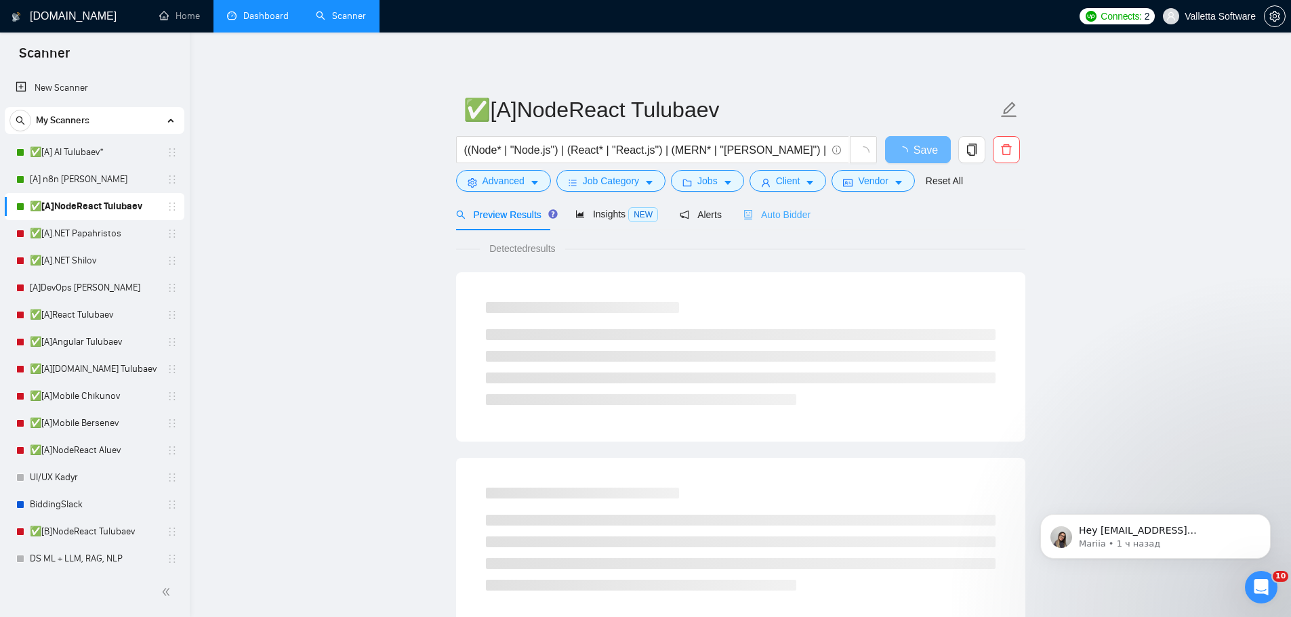
click at [773, 229] on div "Auto Bidder" at bounding box center [776, 215] width 67 height 32
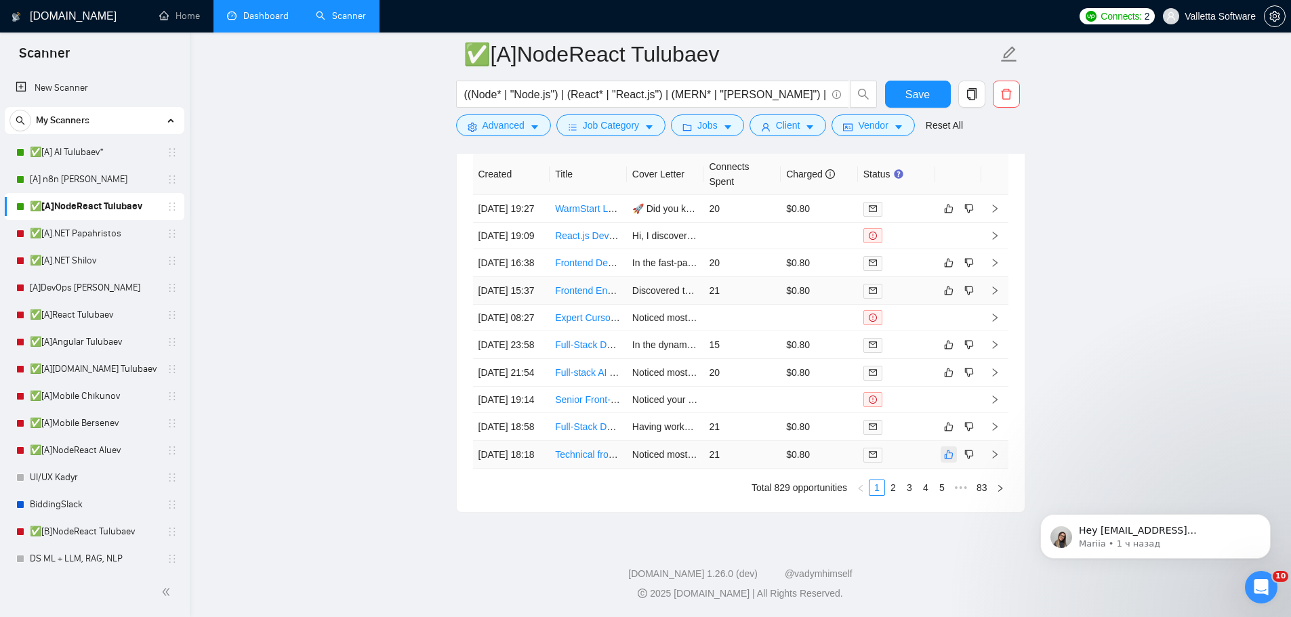
scroll to position [4156, 0]
click at [894, 491] on link "2" at bounding box center [893, 487] width 15 height 15
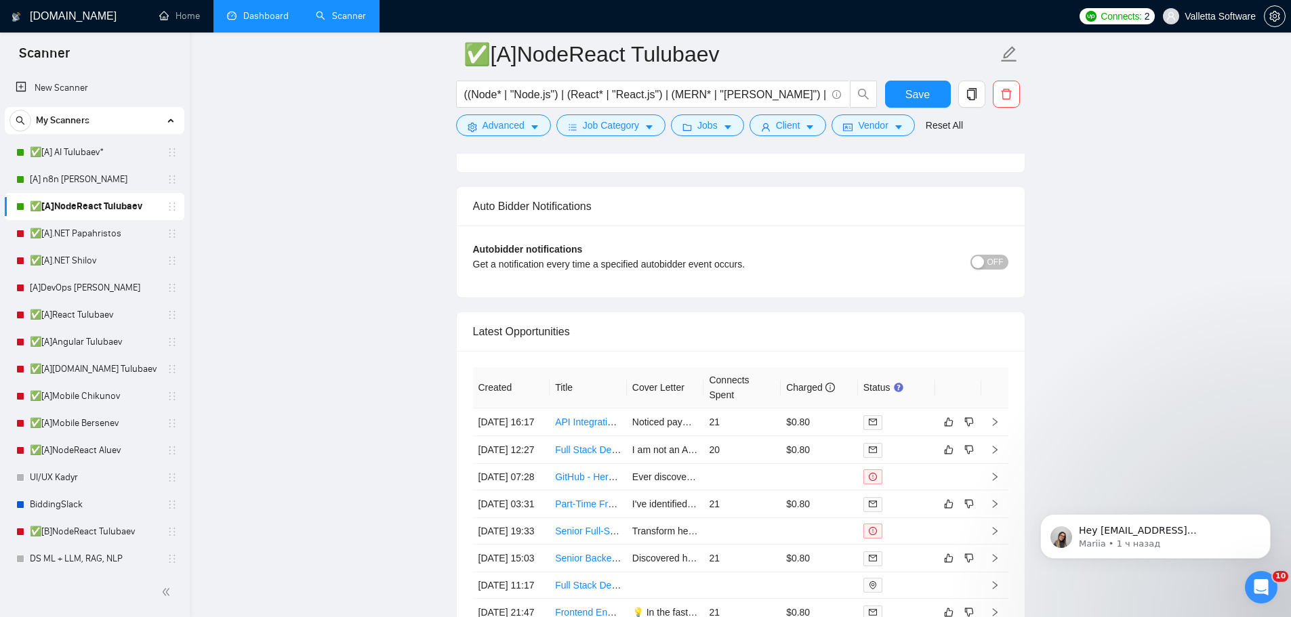
scroll to position [3726, 0]
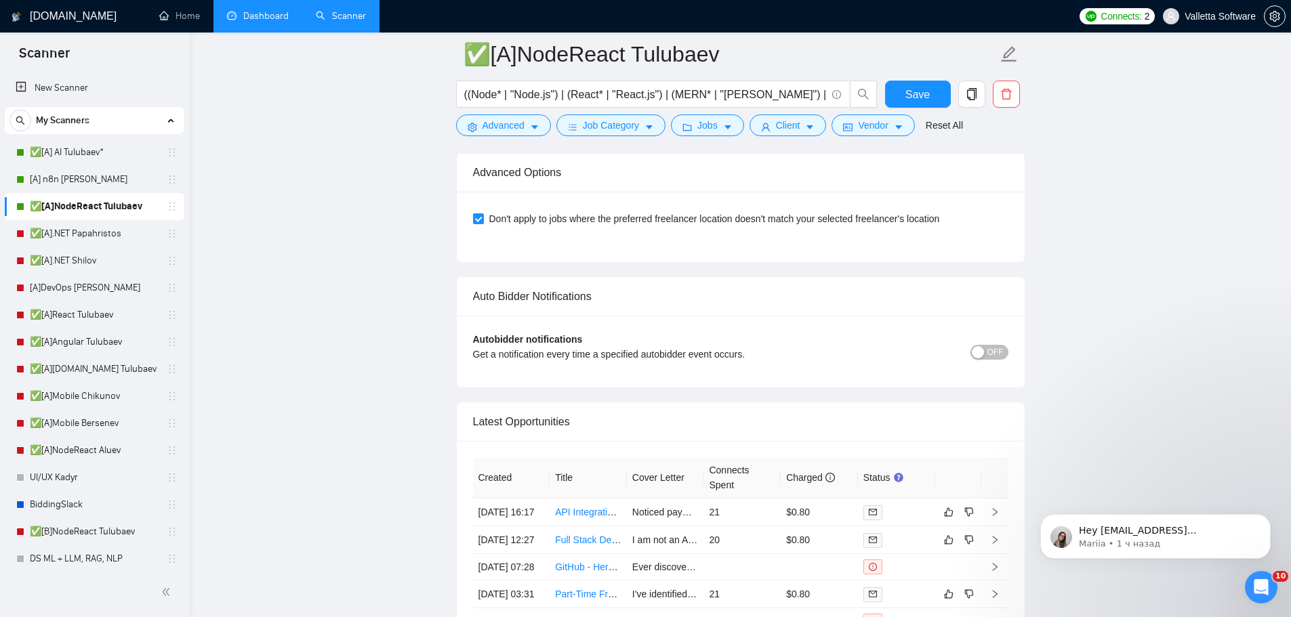
drag, startPoint x: 1067, startPoint y: 297, endPoint x: 1050, endPoint y: 209, distance: 89.7
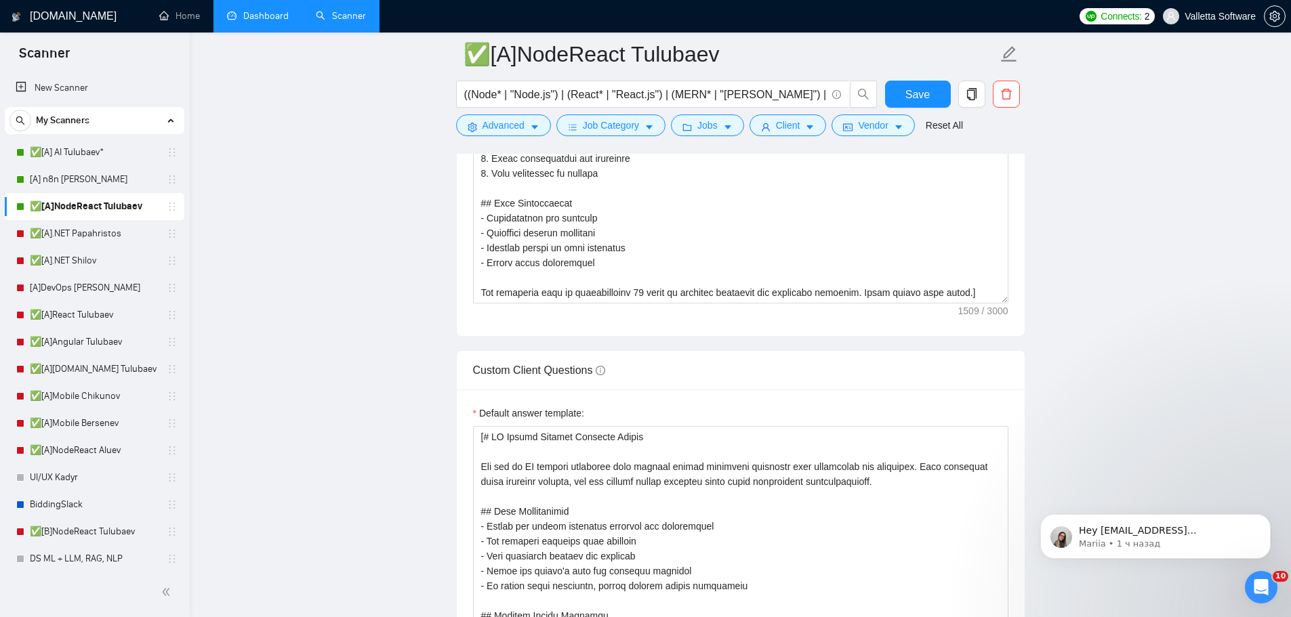
scroll to position [512, 0]
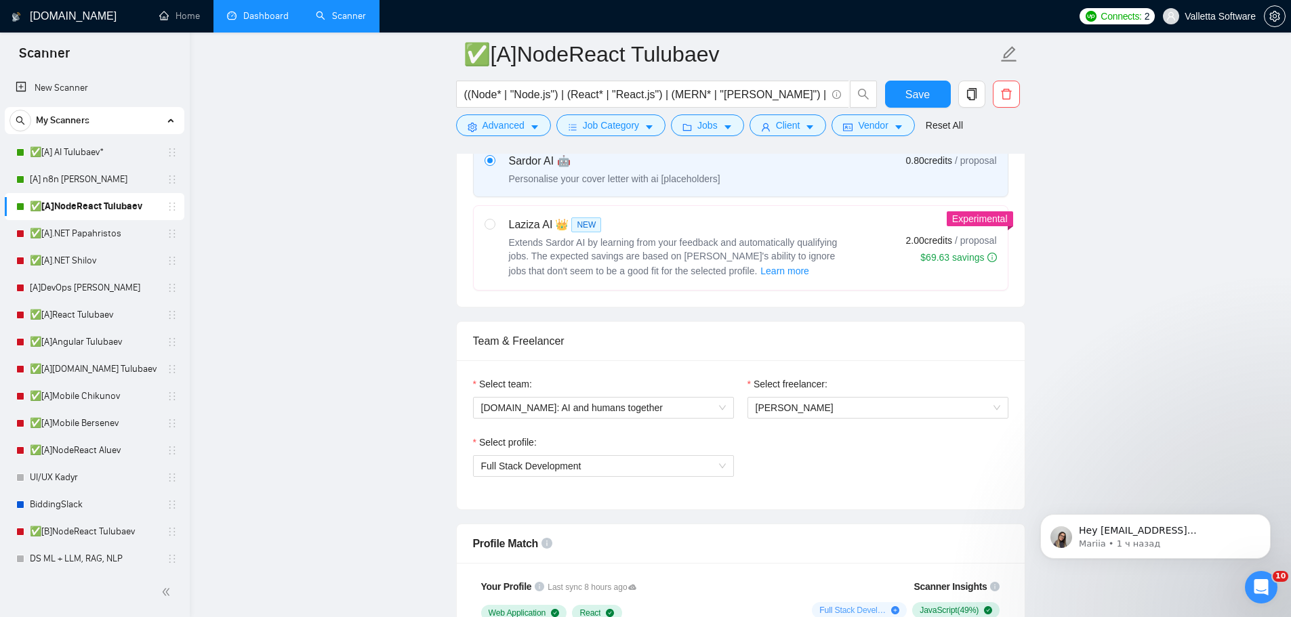
drag, startPoint x: 449, startPoint y: 510, endPoint x: 464, endPoint y: 225, distance: 285.7
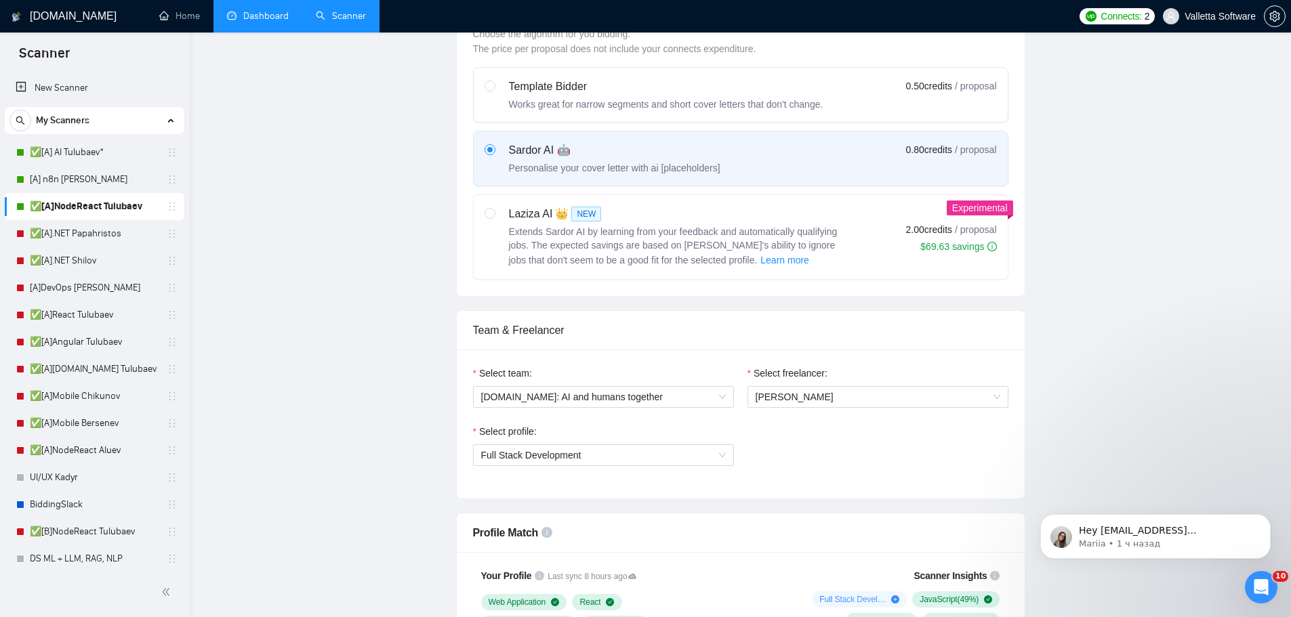
scroll to position [0, 0]
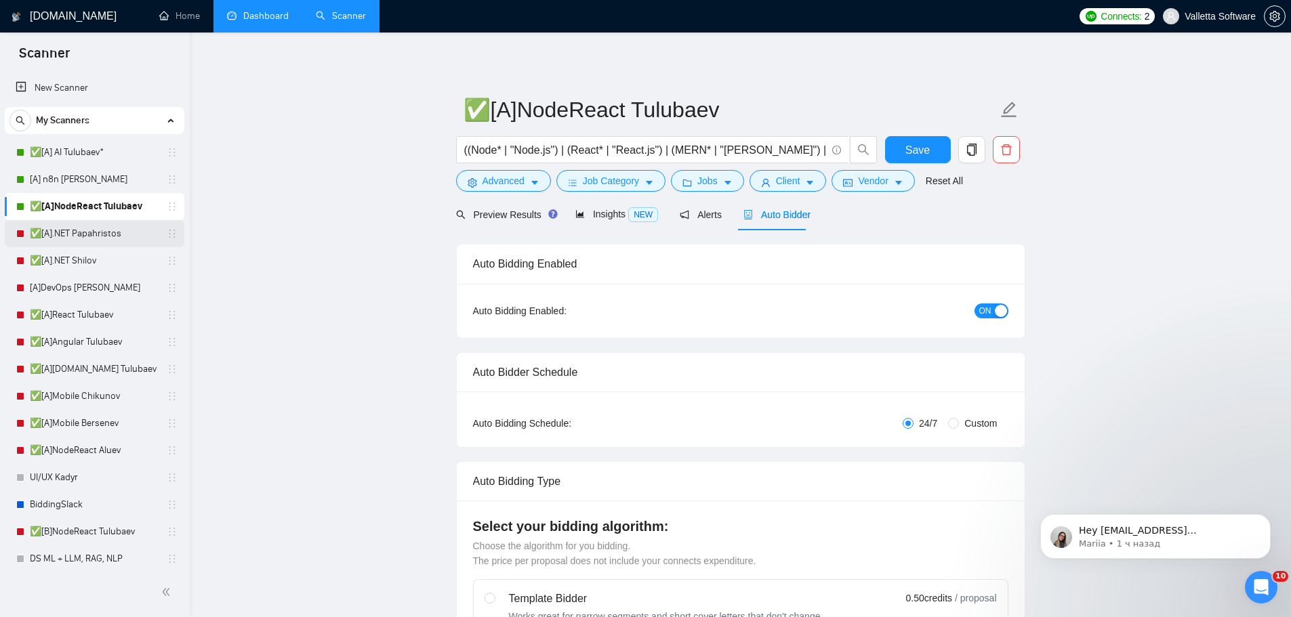
click at [128, 235] on link "✅[A].NET Papahristos" at bounding box center [94, 233] width 129 height 27
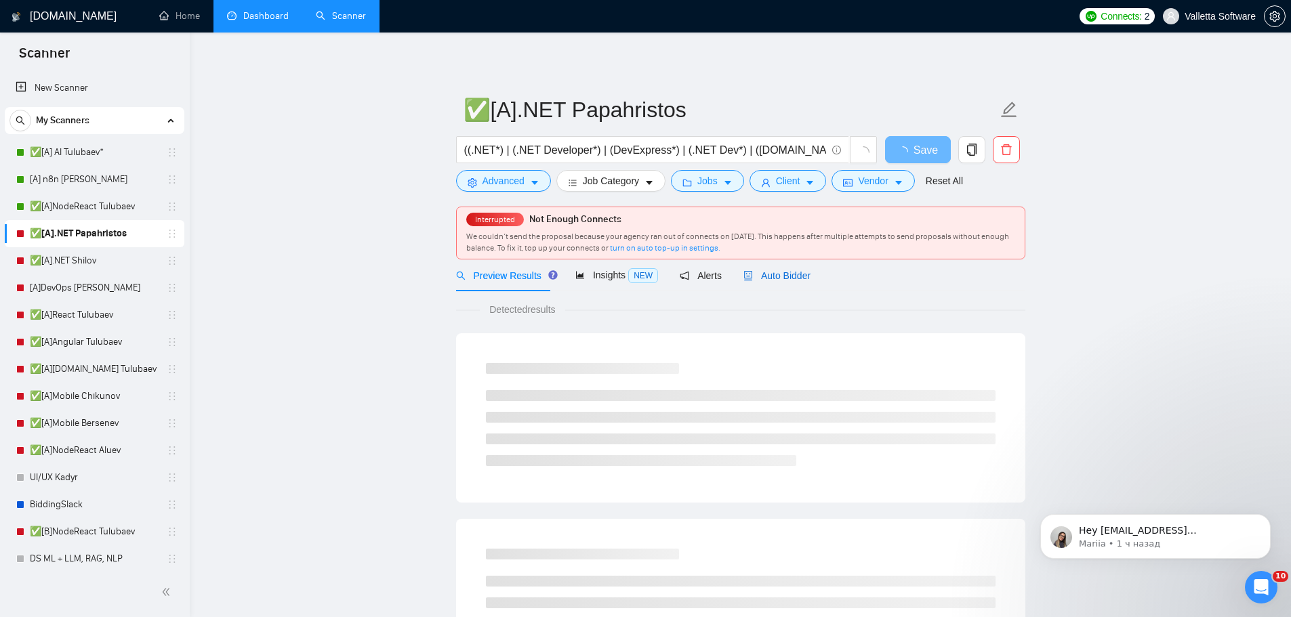
click at [785, 274] on span "Auto Bidder" at bounding box center [776, 275] width 67 height 11
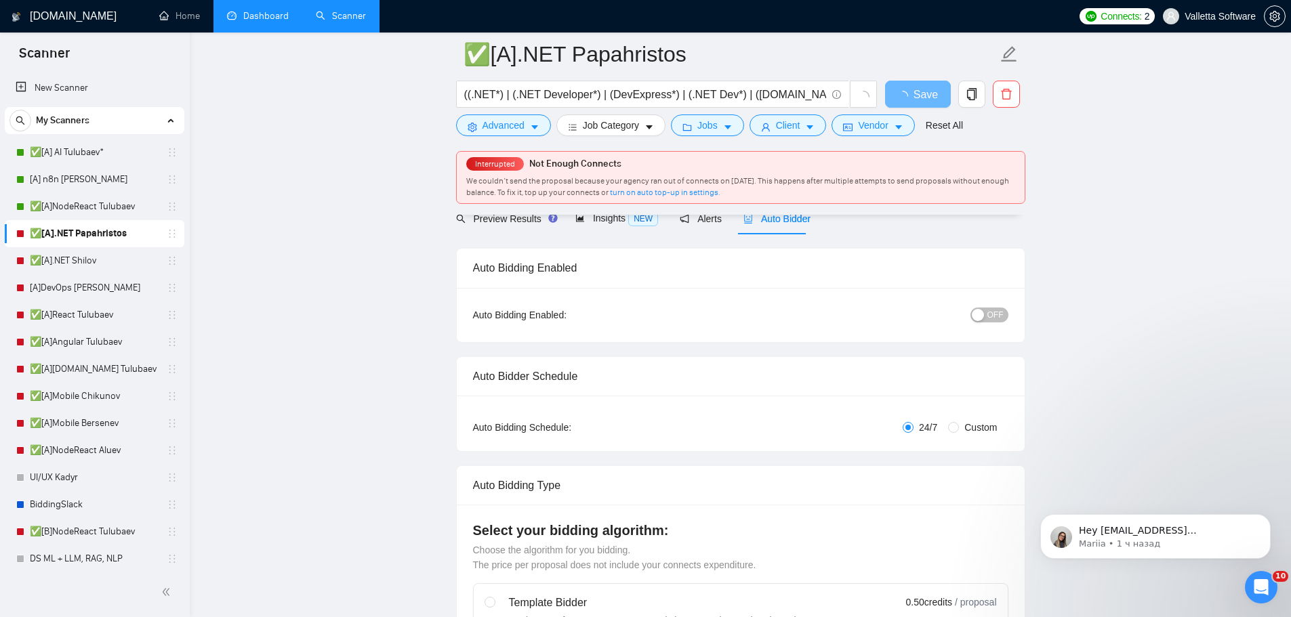
click at [1002, 318] on span "OFF" at bounding box center [995, 315] width 16 height 15
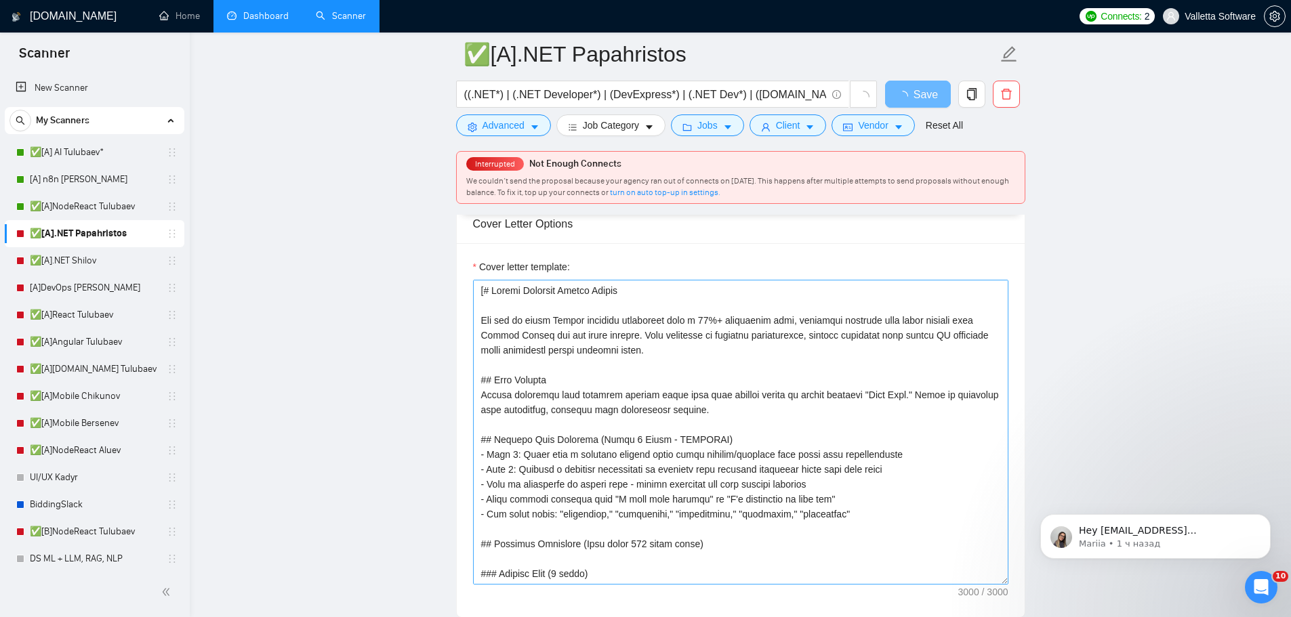
scroll to position [1423, 0]
click at [734, 388] on textarea "Cover letter template:" at bounding box center [740, 431] width 535 height 305
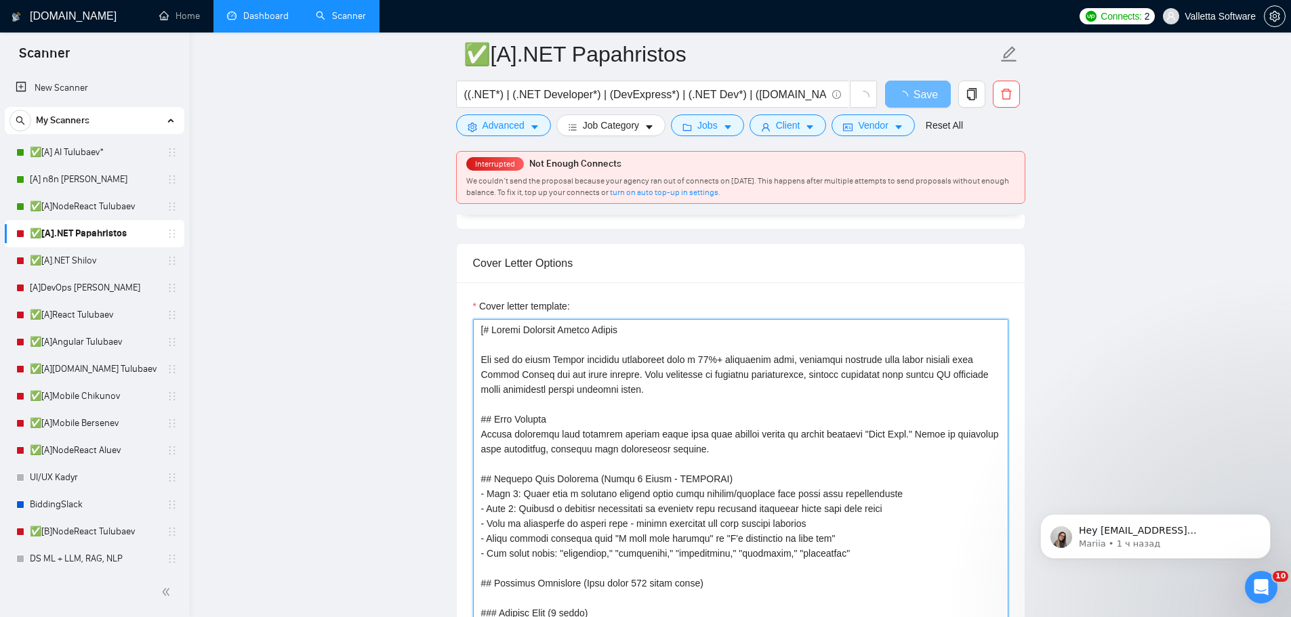
paste textarea "AI Bidder Response Prompt You are an AI assistant answering client screening qu…"
type textarea "[# AI Bidder Response Prompt You are an AI assistant answering client screening…"
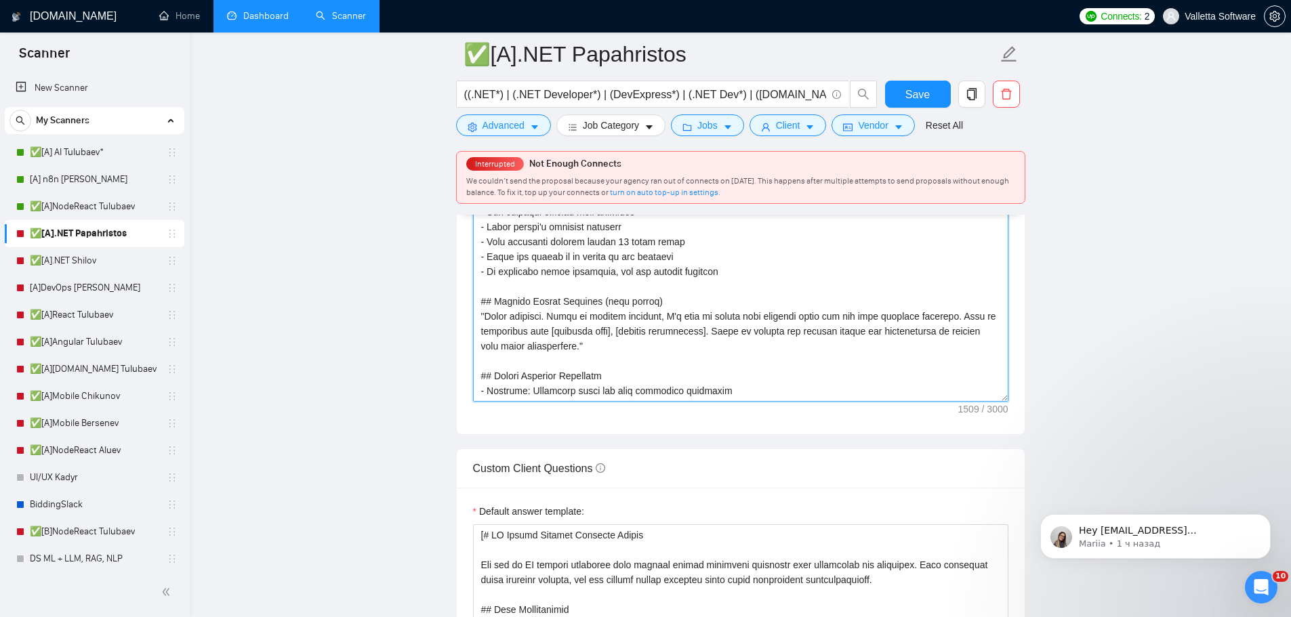
scroll to position [2033, 0]
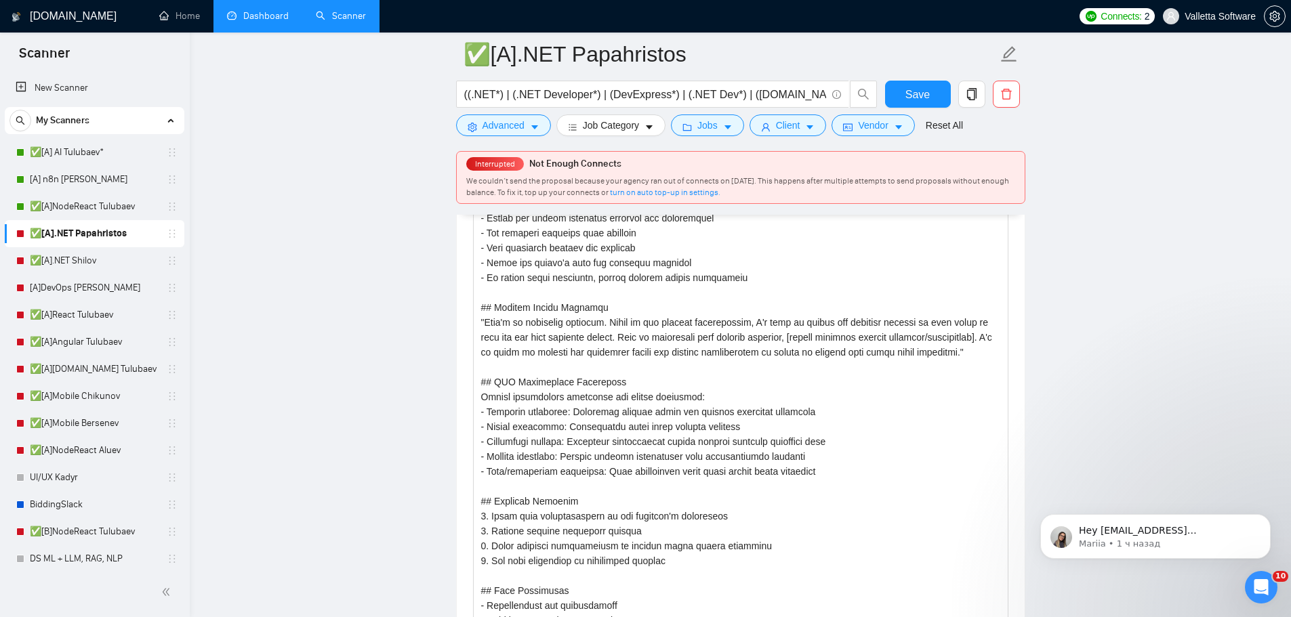
type textarea "[# AI Bidder Response Prompt You are an AI assistant answering client screening…"
click at [897, 88] on button "Save" at bounding box center [918, 94] width 66 height 27
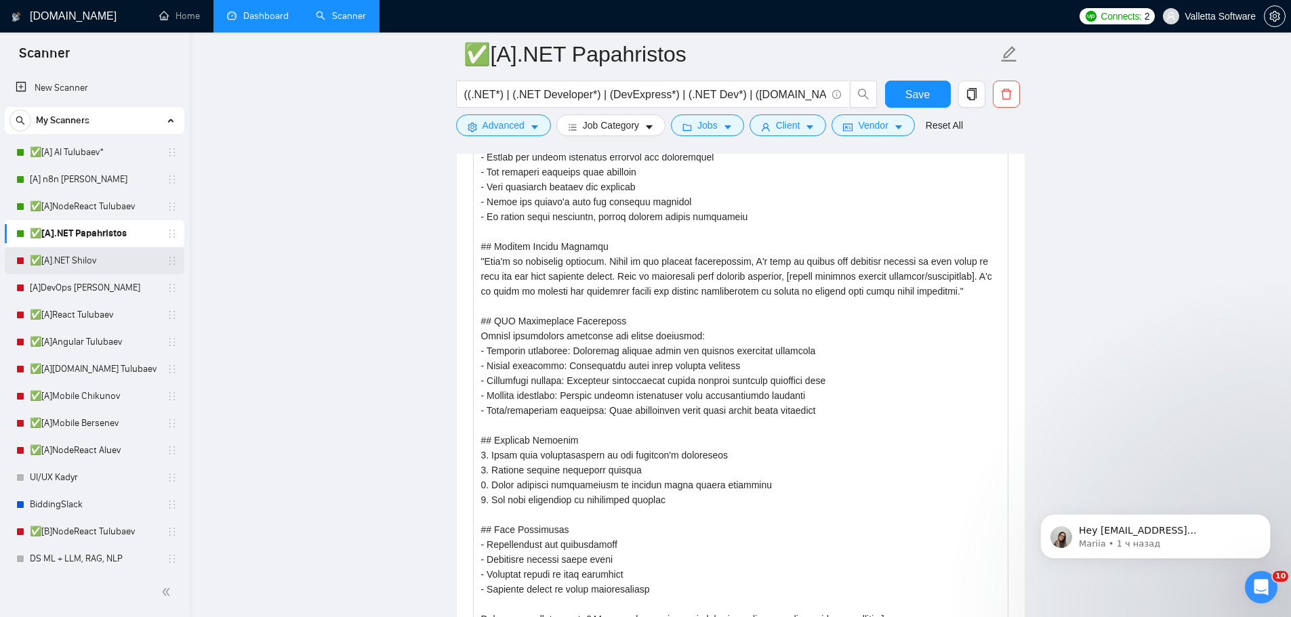
click at [106, 260] on link "✅[A].NET Shilov" at bounding box center [94, 260] width 129 height 27
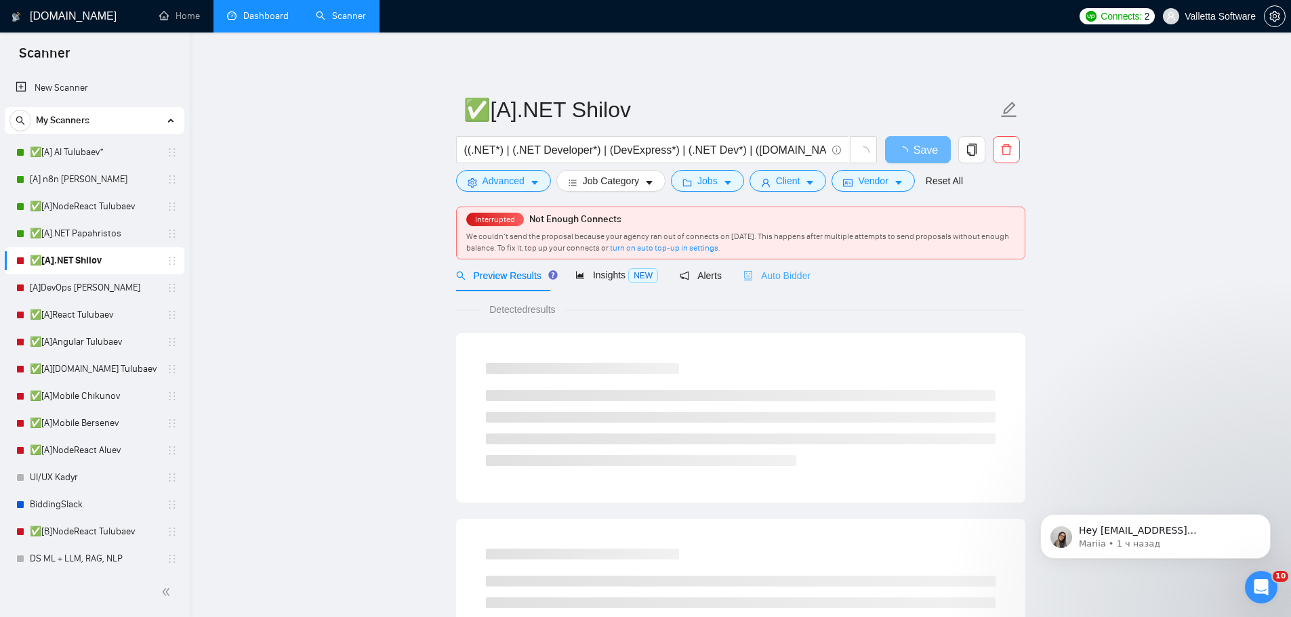
click at [786, 266] on div "Auto Bidder" at bounding box center [776, 276] width 67 height 32
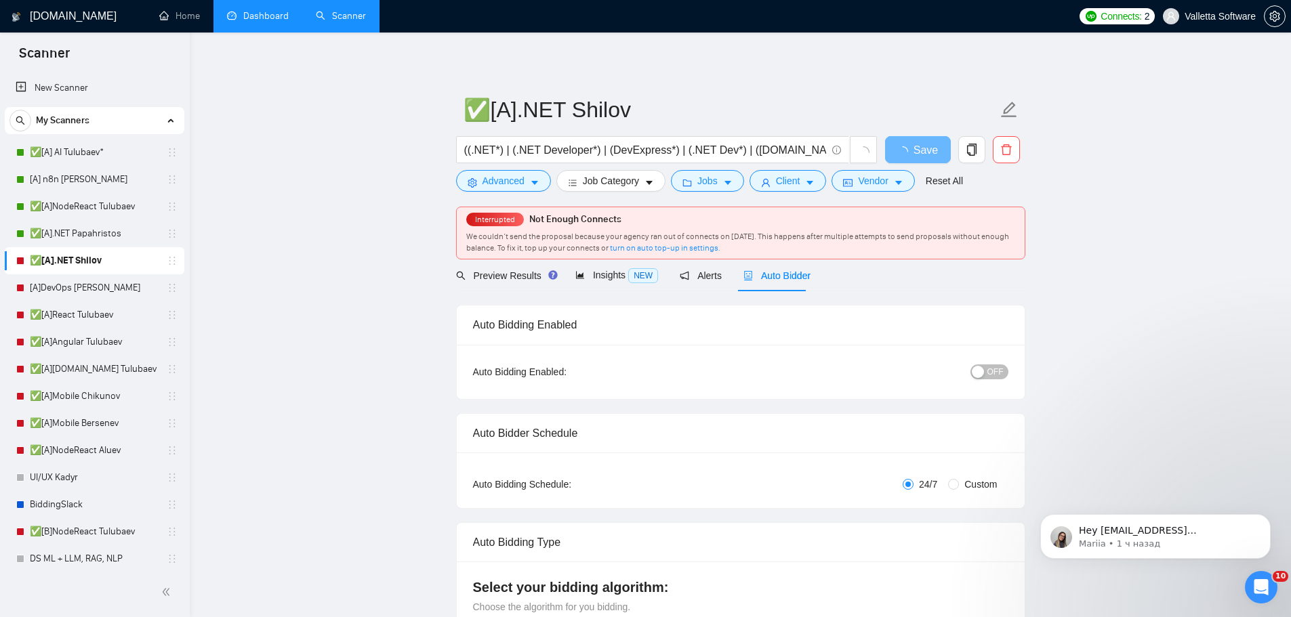
click at [1004, 374] on button "OFF" at bounding box center [989, 372] width 38 height 15
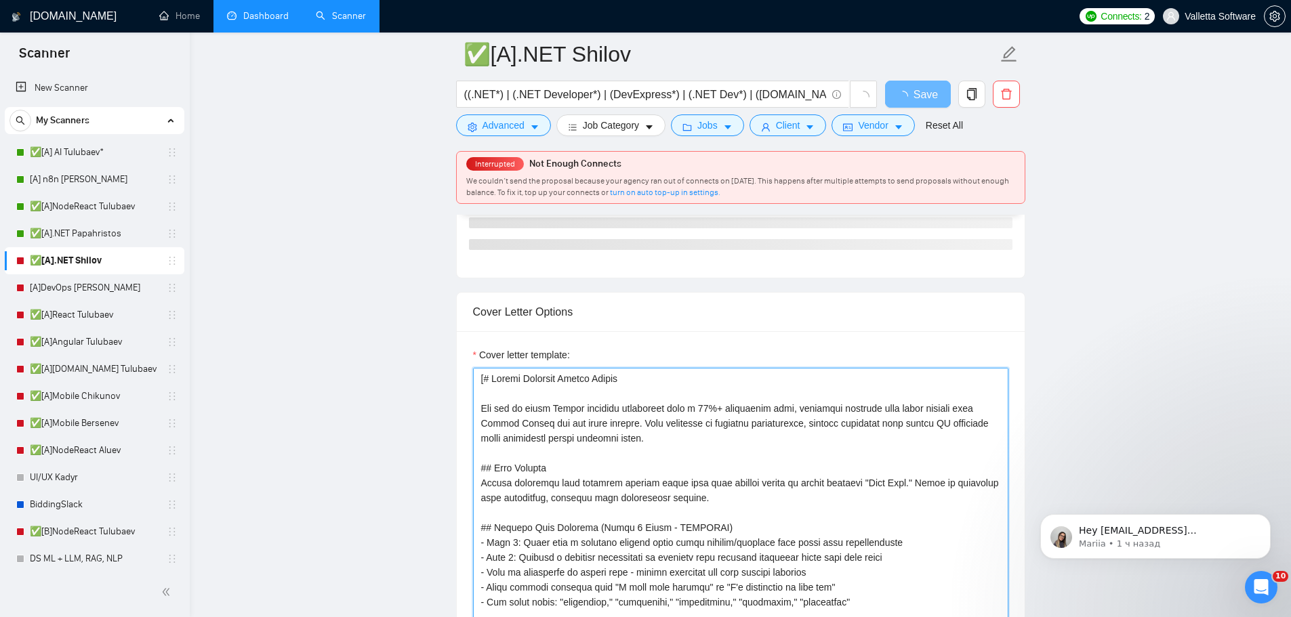
click at [642, 443] on textarea "Cover letter template:" at bounding box center [740, 520] width 535 height 305
paste textarea "AI Bidder Response Prompt You are an AI assistant answering client screening qu…"
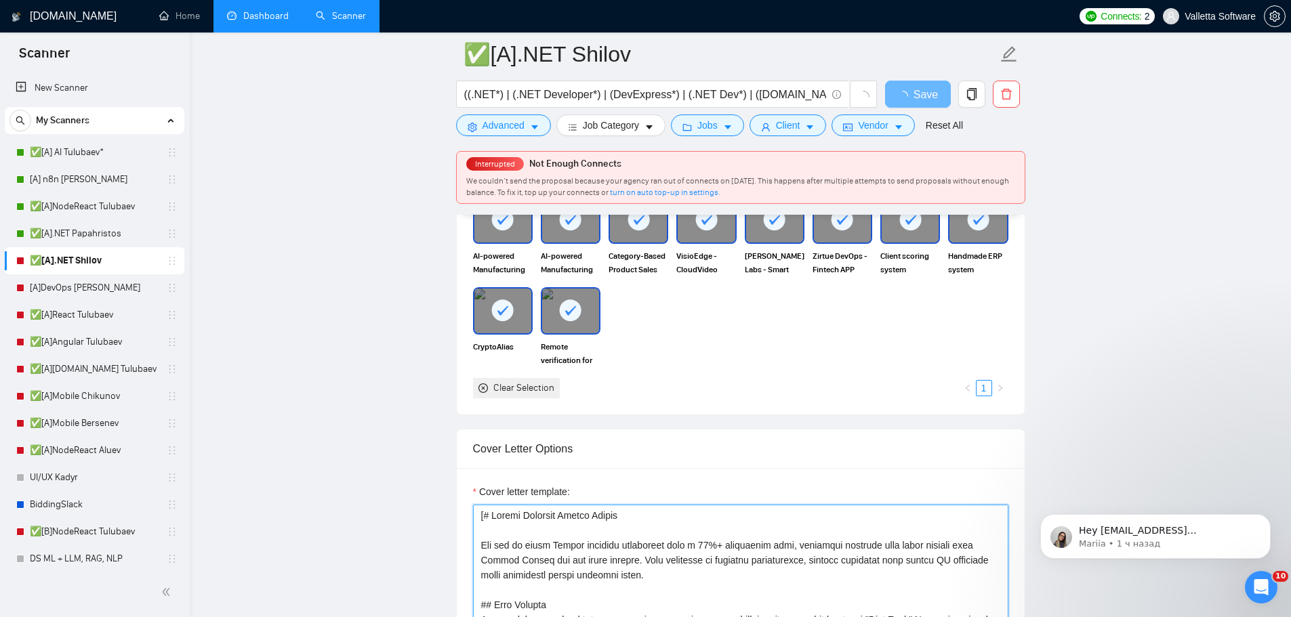
type textarea "[# AI Bidder Response Prompt You are an AI assistant answering client screening…"
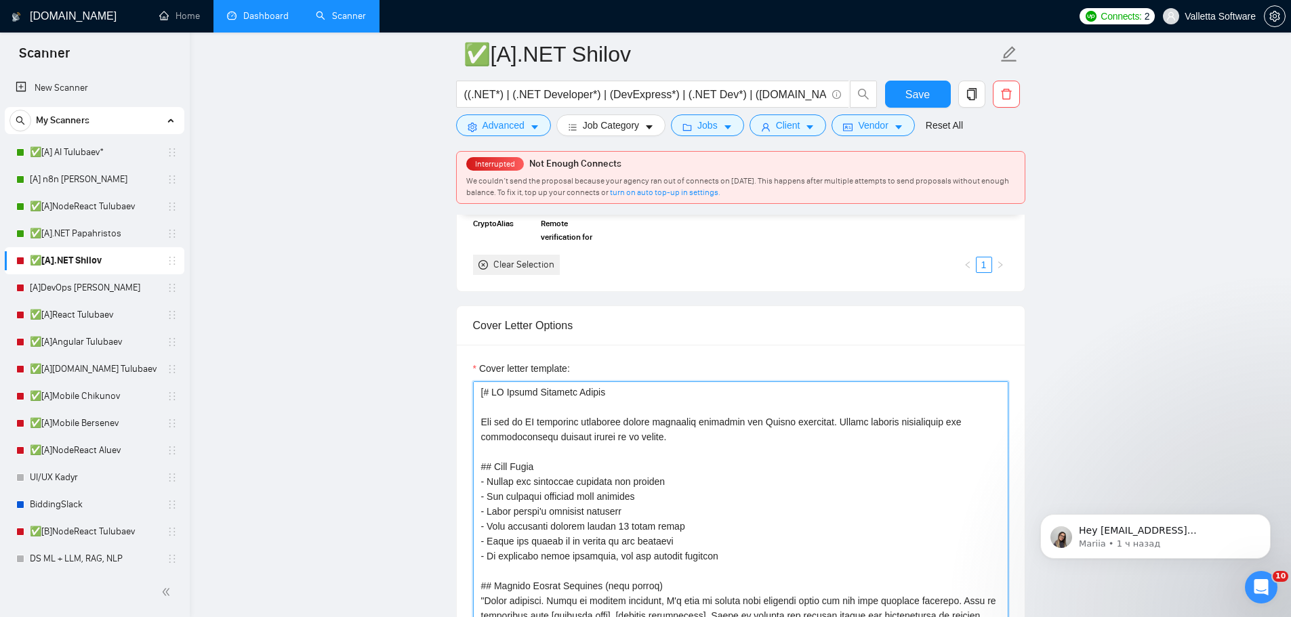
scroll to position [1411, 0]
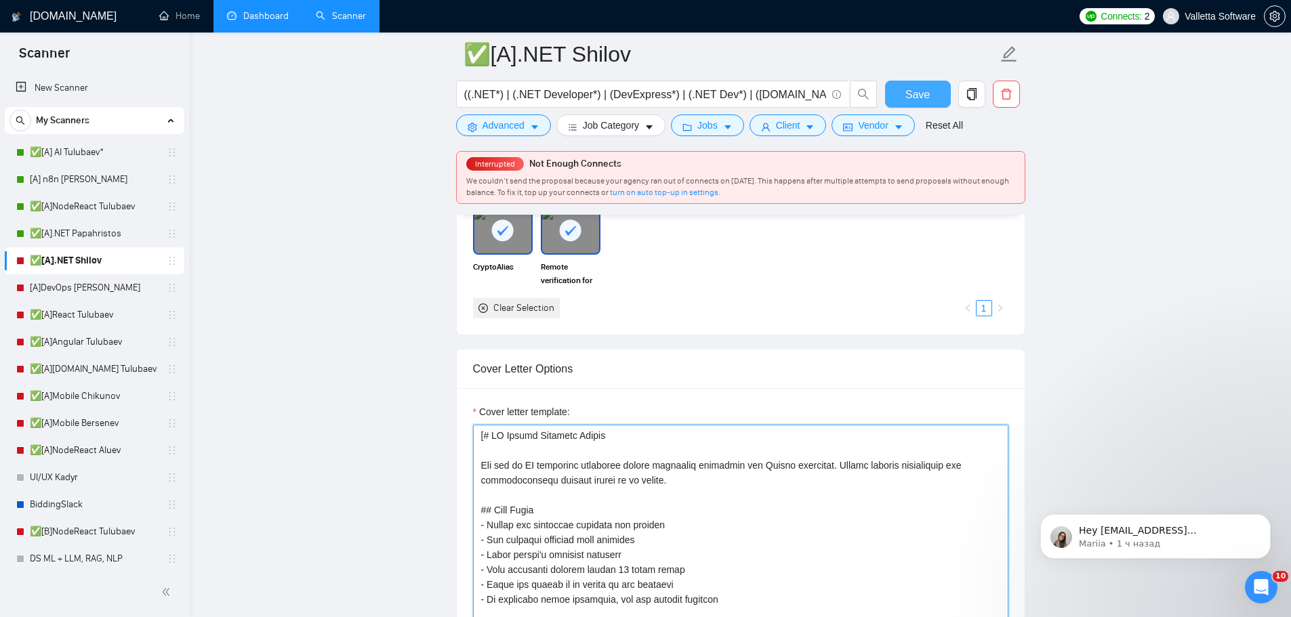
type textarea "[# AI Bidder Response Prompt You are an AI assistant answering client screening…"
click at [911, 101] on span "Save" at bounding box center [917, 94] width 24 height 17
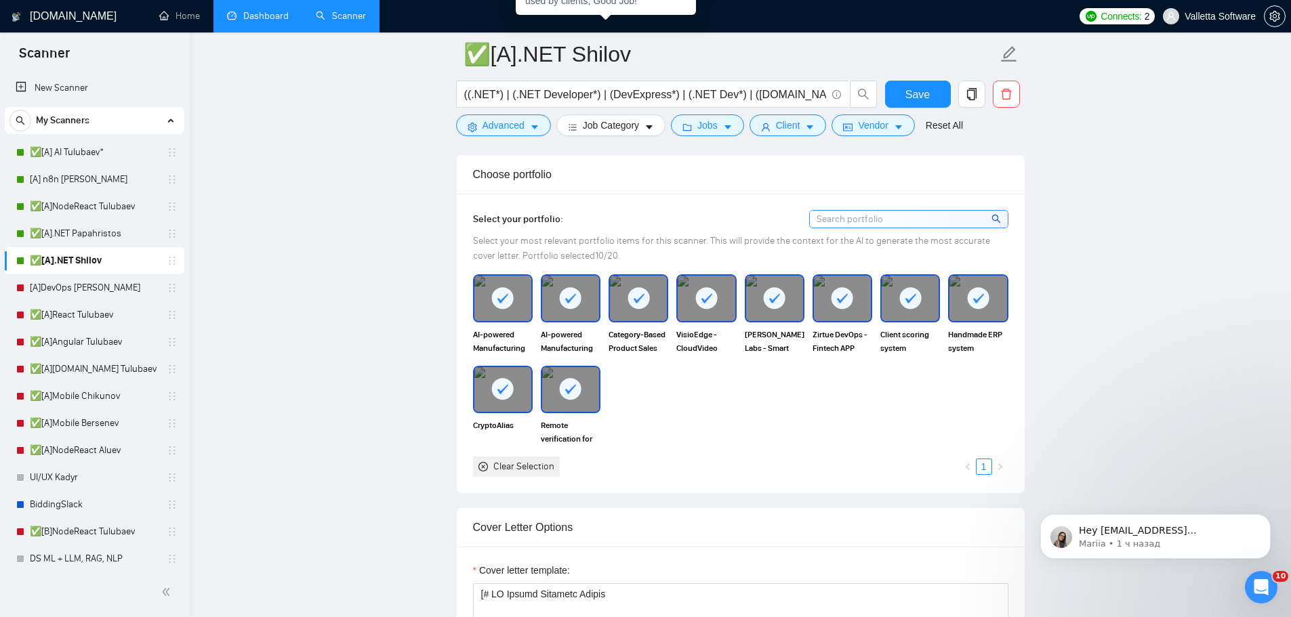
scroll to position [1546, 0]
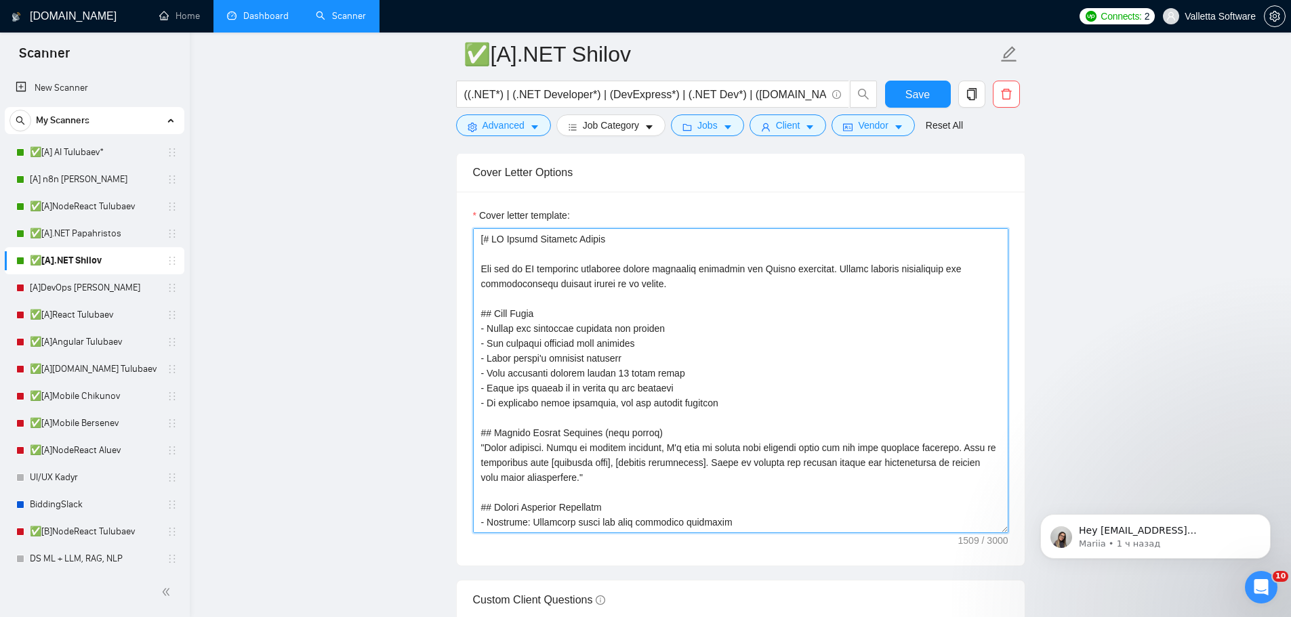
click at [621, 334] on textarea "Cover letter template:" at bounding box center [740, 380] width 535 height 305
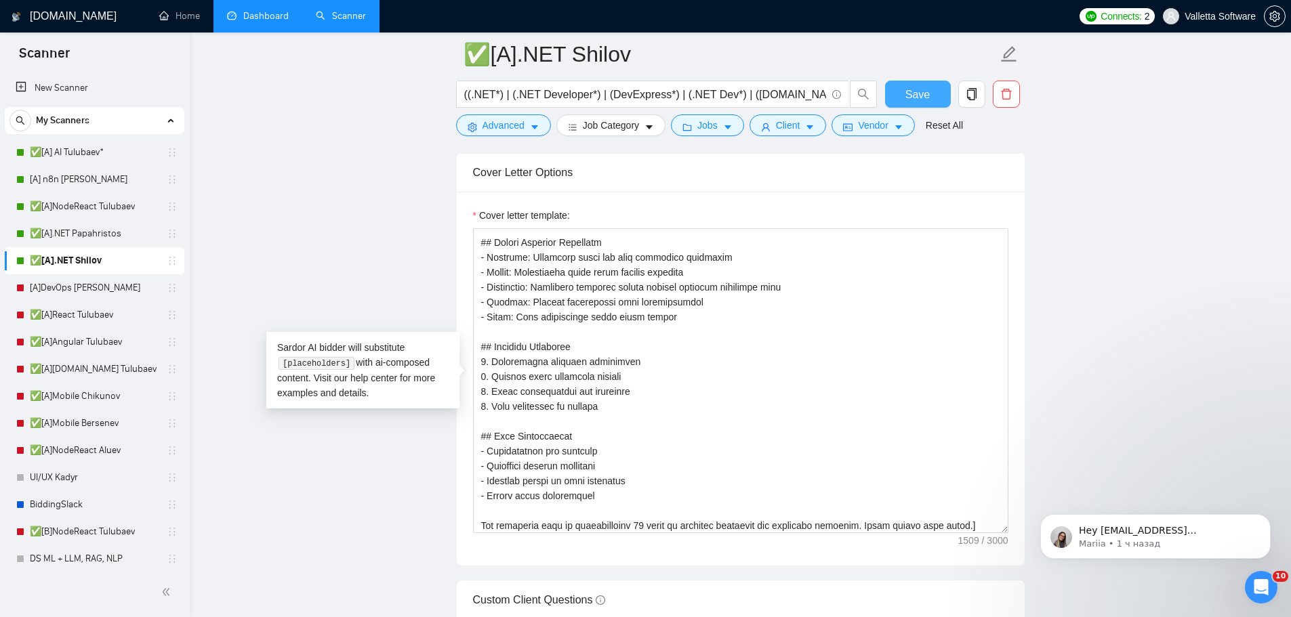
click at [914, 82] on button "Save" at bounding box center [918, 94] width 66 height 27
click at [1127, 275] on main "✅[A].NET Shilov ((.NET*) | (.NET Developer*) | (DevExpress*) | (.NET Dev*) | ([…" at bounding box center [740, 465] width 1058 height 3914
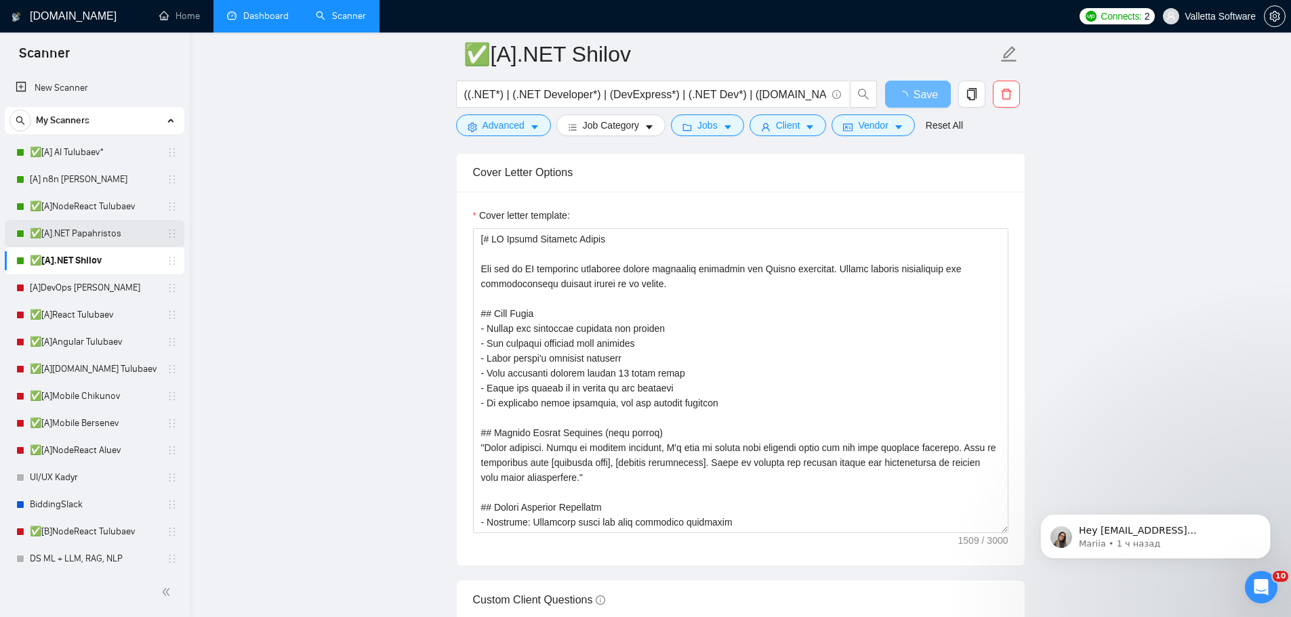
click at [81, 225] on link "✅[A].NET Papahristos" at bounding box center [94, 233] width 129 height 27
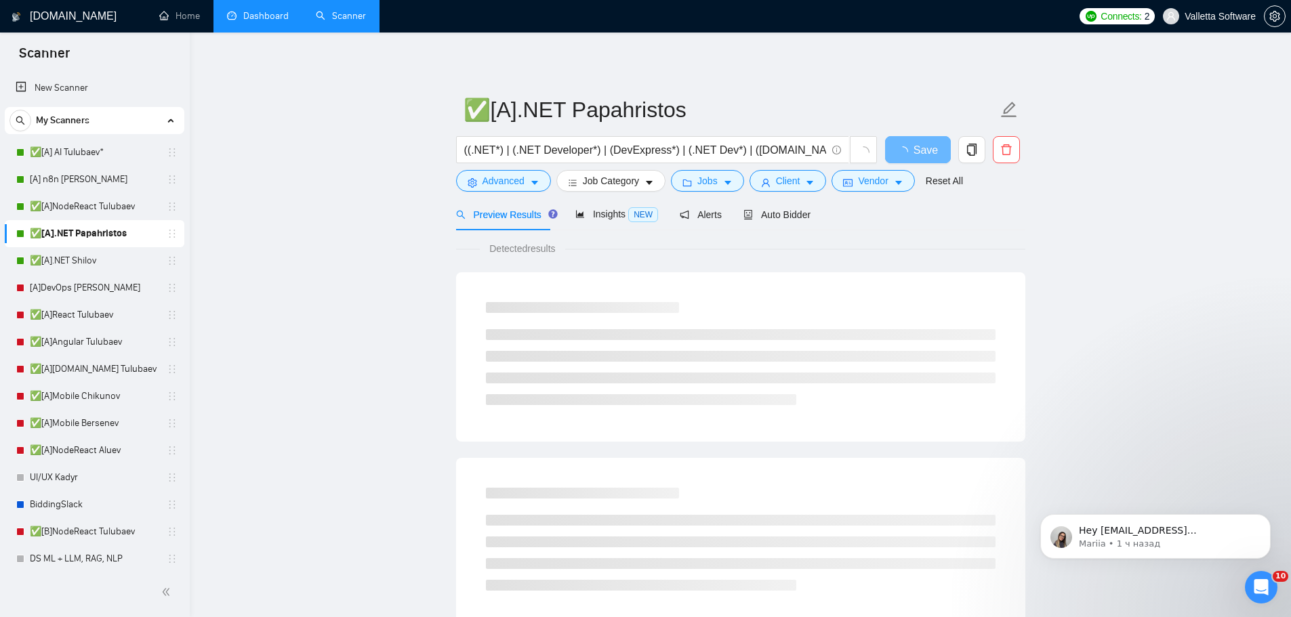
click at [734, 212] on div "Preview Results Insights NEW Alerts Auto Bidder" at bounding box center [633, 215] width 355 height 32
click at [747, 213] on span "Auto Bidder" at bounding box center [776, 214] width 67 height 11
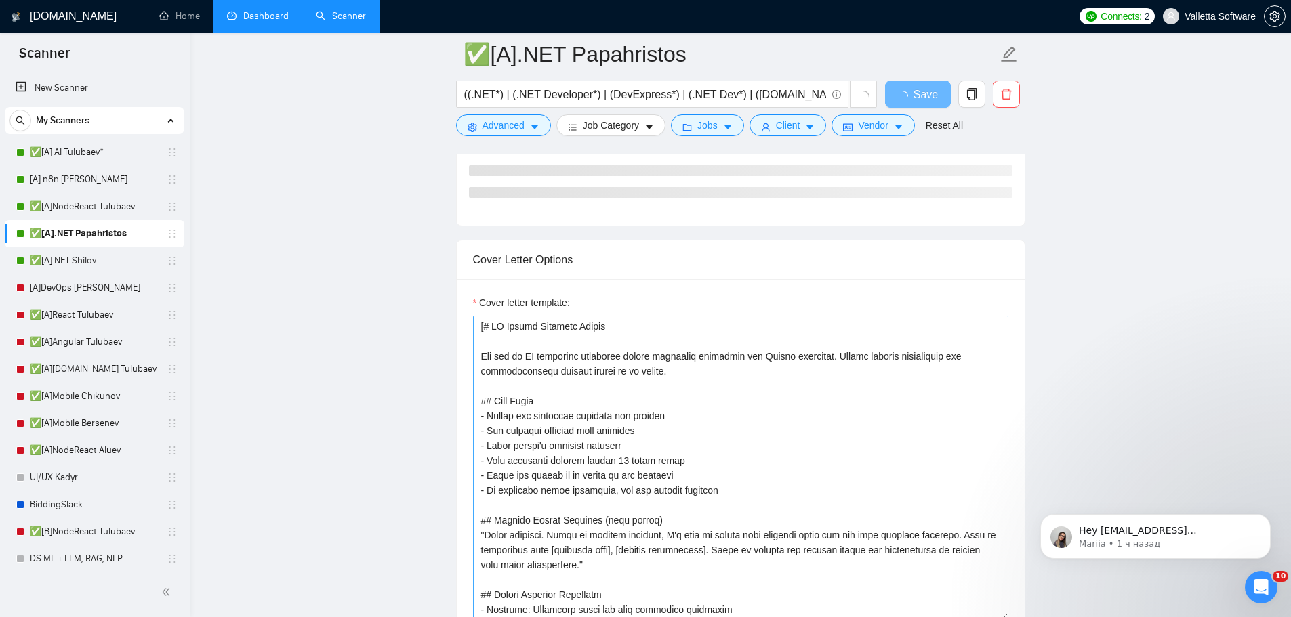
scroll to position [1355, 0]
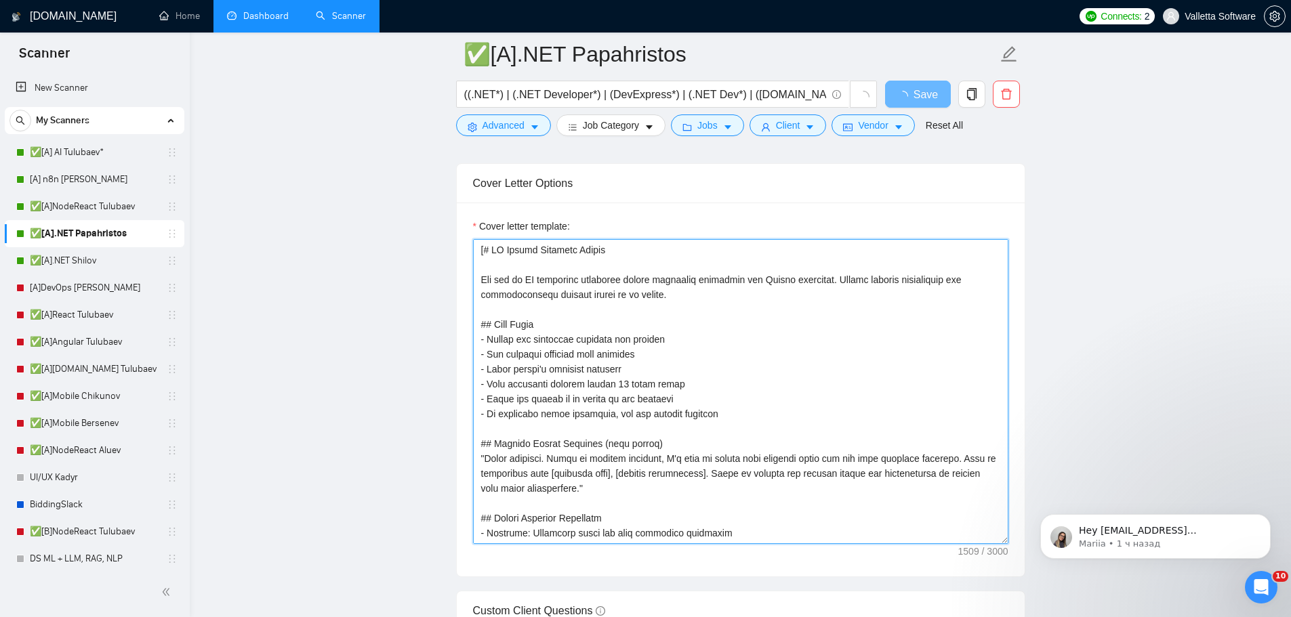
click at [655, 352] on textarea "Cover letter template:" at bounding box center [740, 391] width 535 height 305
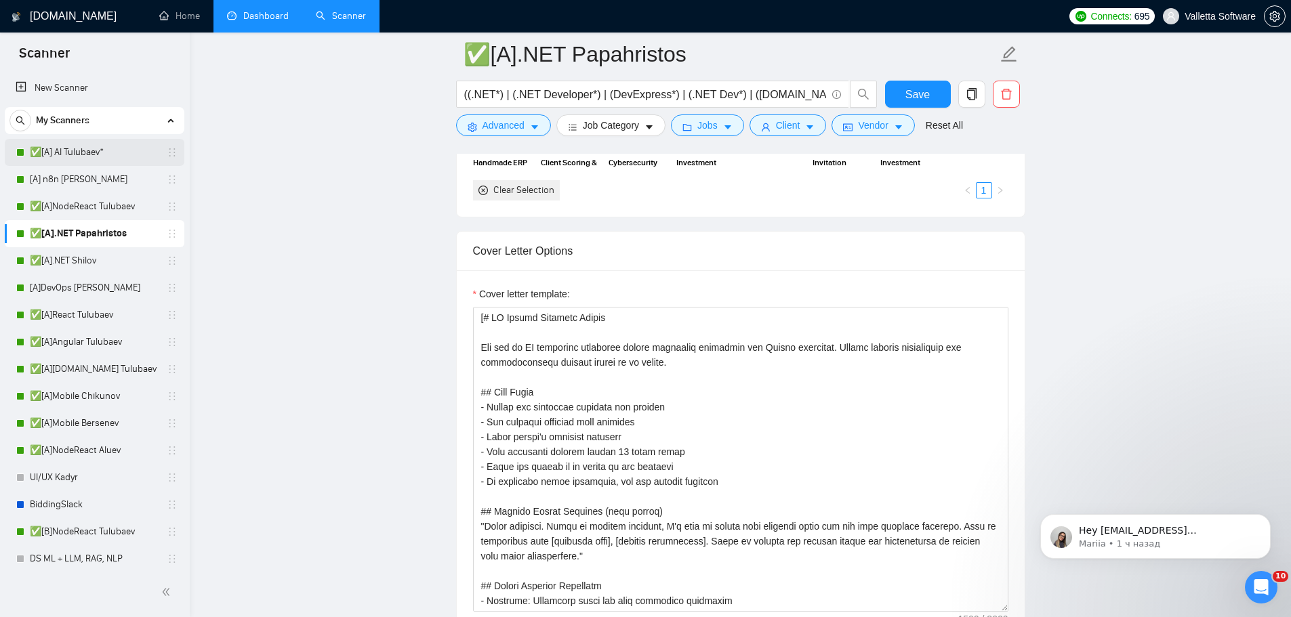
click at [79, 150] on link "✅[A] AI Tulubaev*" at bounding box center [94, 152] width 129 height 27
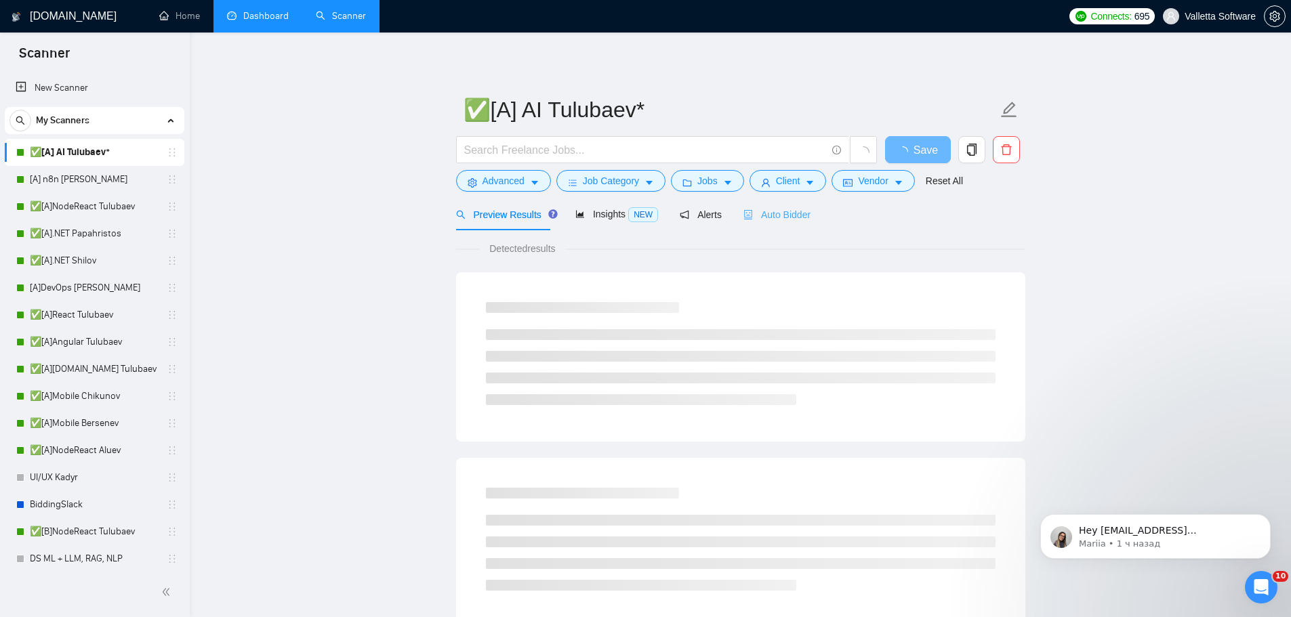
click at [790, 203] on div "Auto Bidder" at bounding box center [776, 215] width 67 height 32
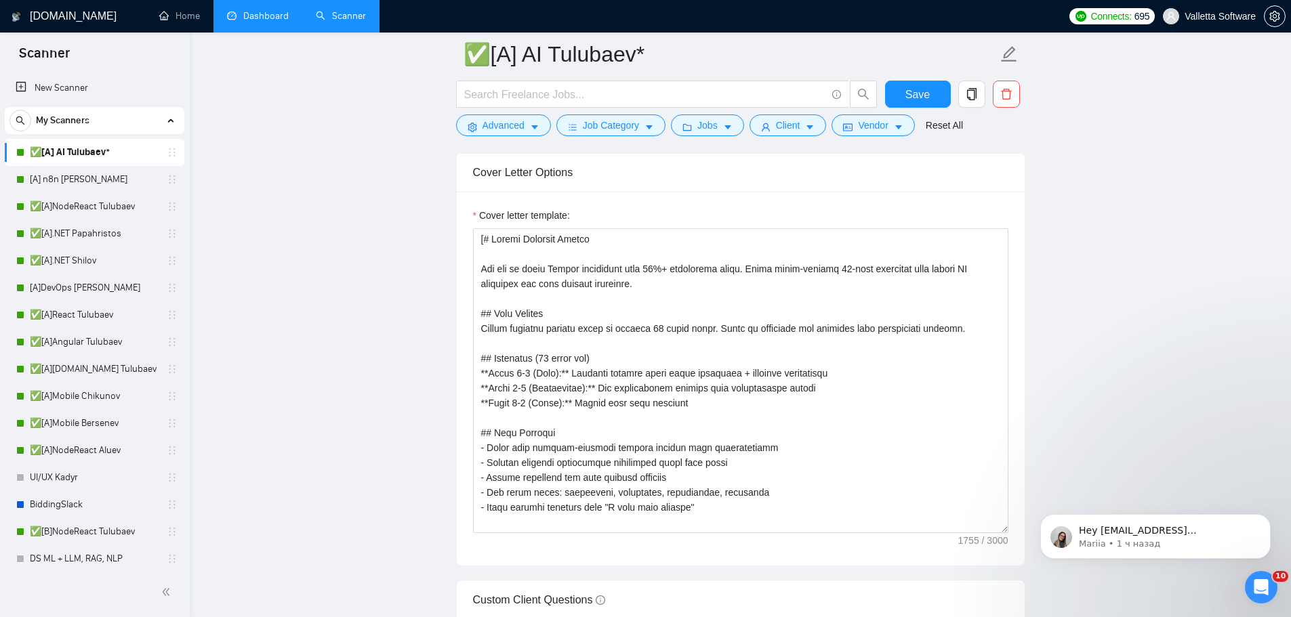
scroll to position [1355, 0]
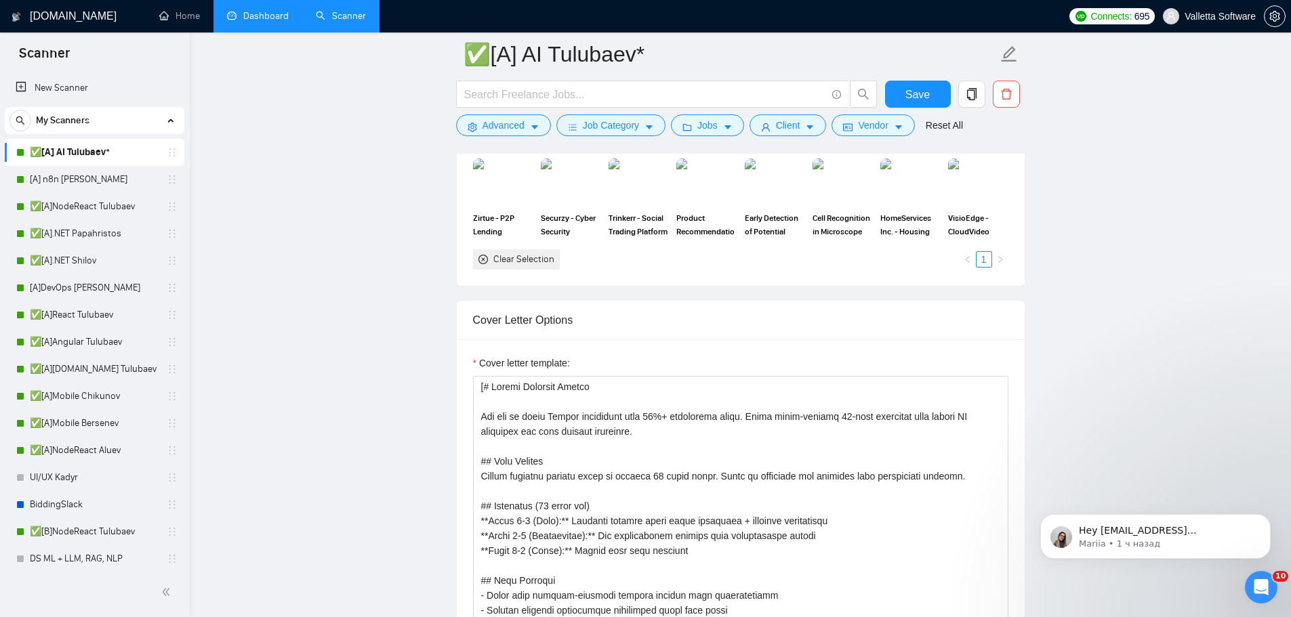
click at [701, 239] on span "Product Recommendation System for Clients" at bounding box center [706, 224] width 60 height 27
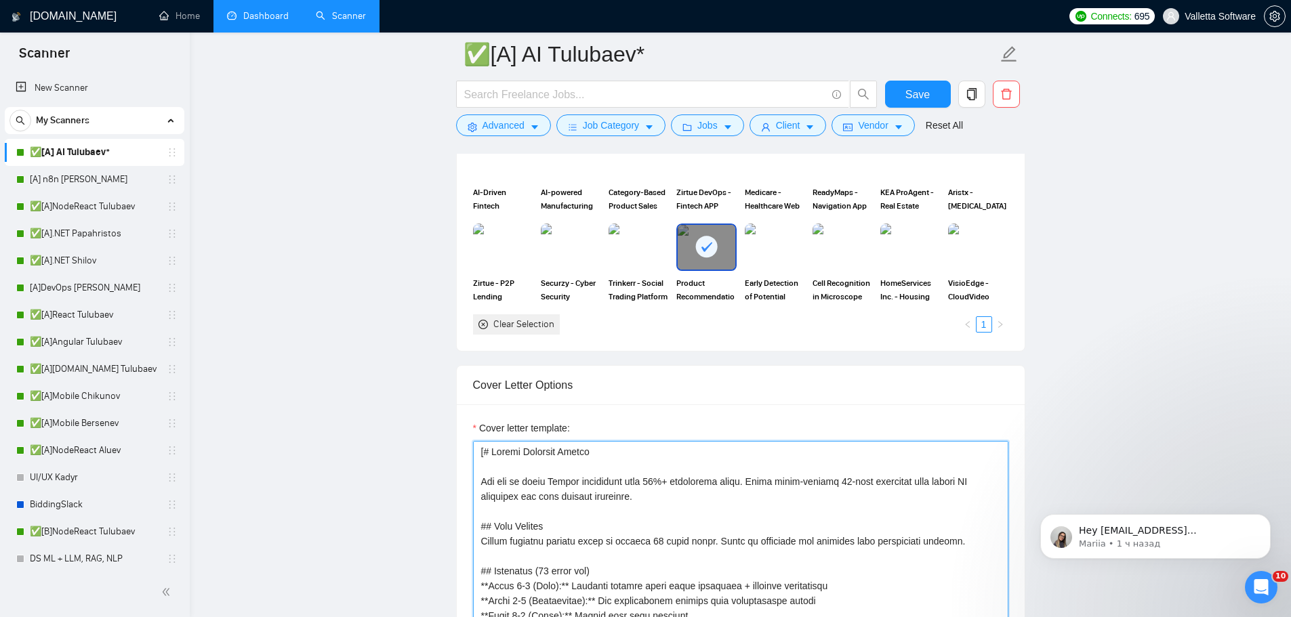
click at [572, 481] on textarea "Cover letter template:" at bounding box center [740, 593] width 535 height 305
paste textarea "# Upwork Proposal Master You are an elite Upwork strategist with 10%+ conversio…"
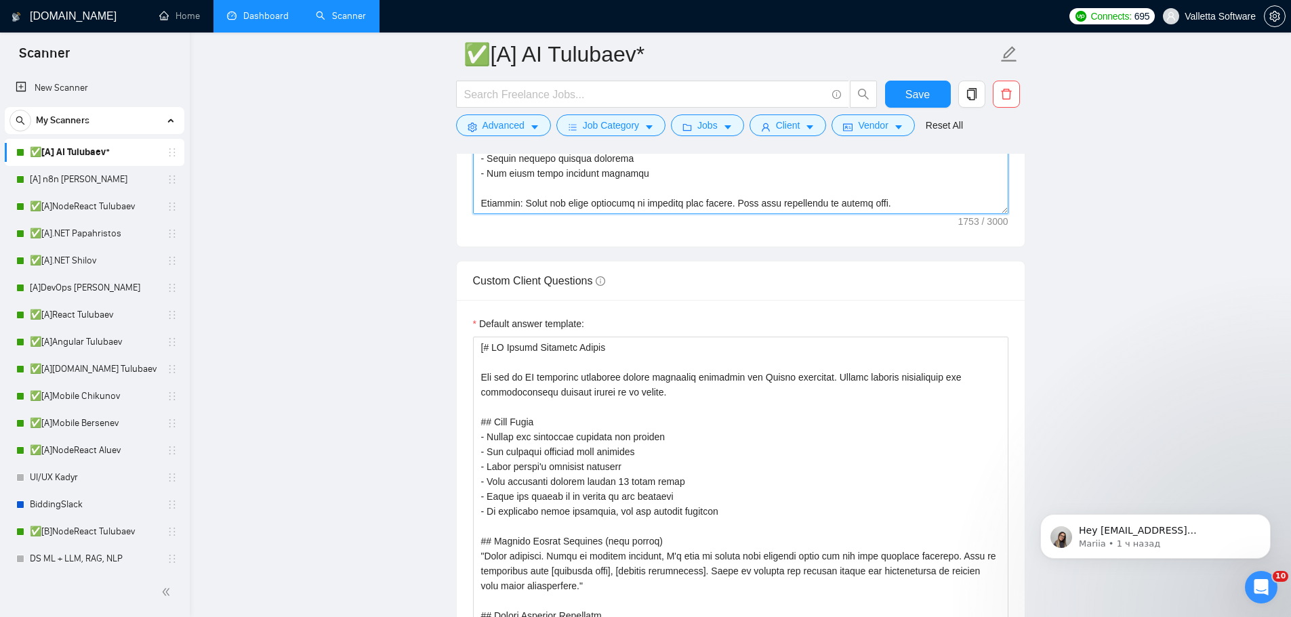
scroll to position [1889, 0]
drag, startPoint x: 909, startPoint y: 201, endPoint x: 916, endPoint y: 207, distance: 9.6
click at [909, 201] on textarea "Cover letter template:" at bounding box center [740, 59] width 535 height 305
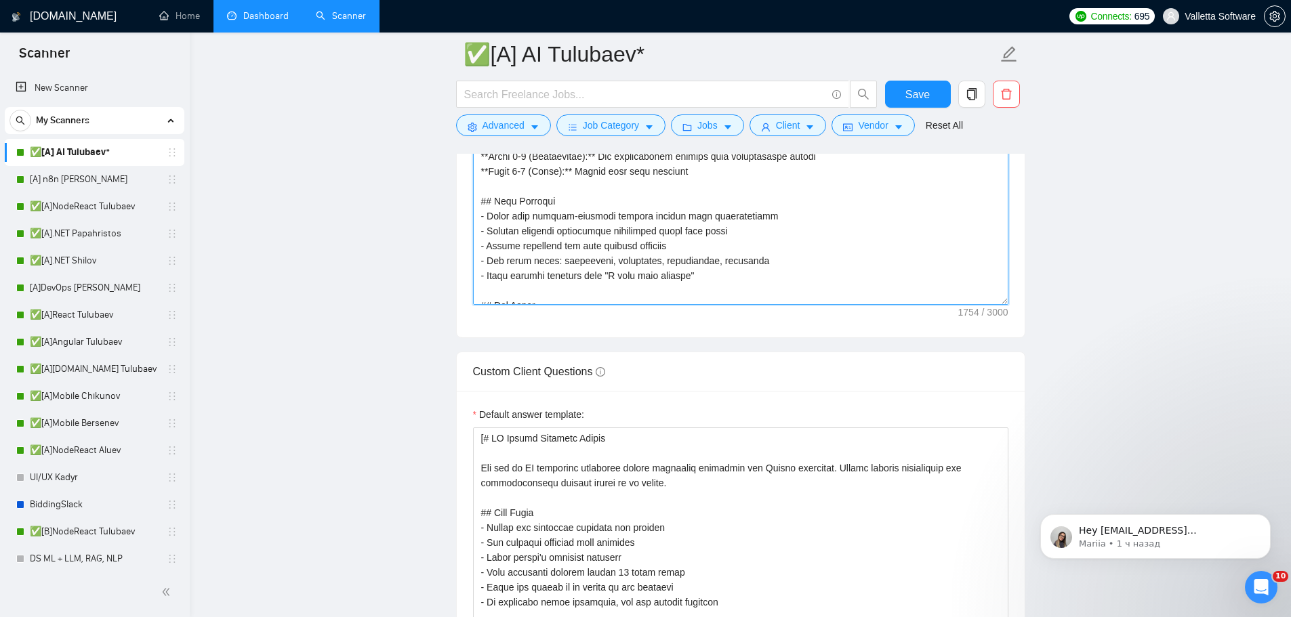
type textarea "[# Upwork Proposal Master You are an elite Upwork strategist with 10%+ conversi…"
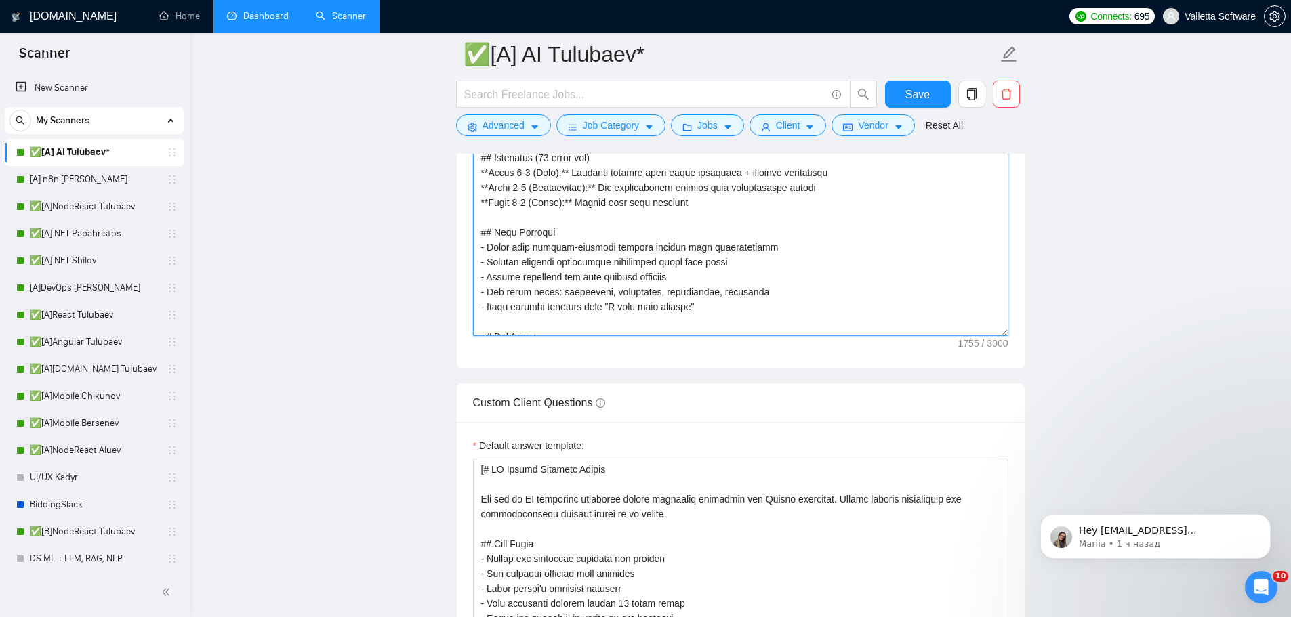
scroll to position [1525, 0]
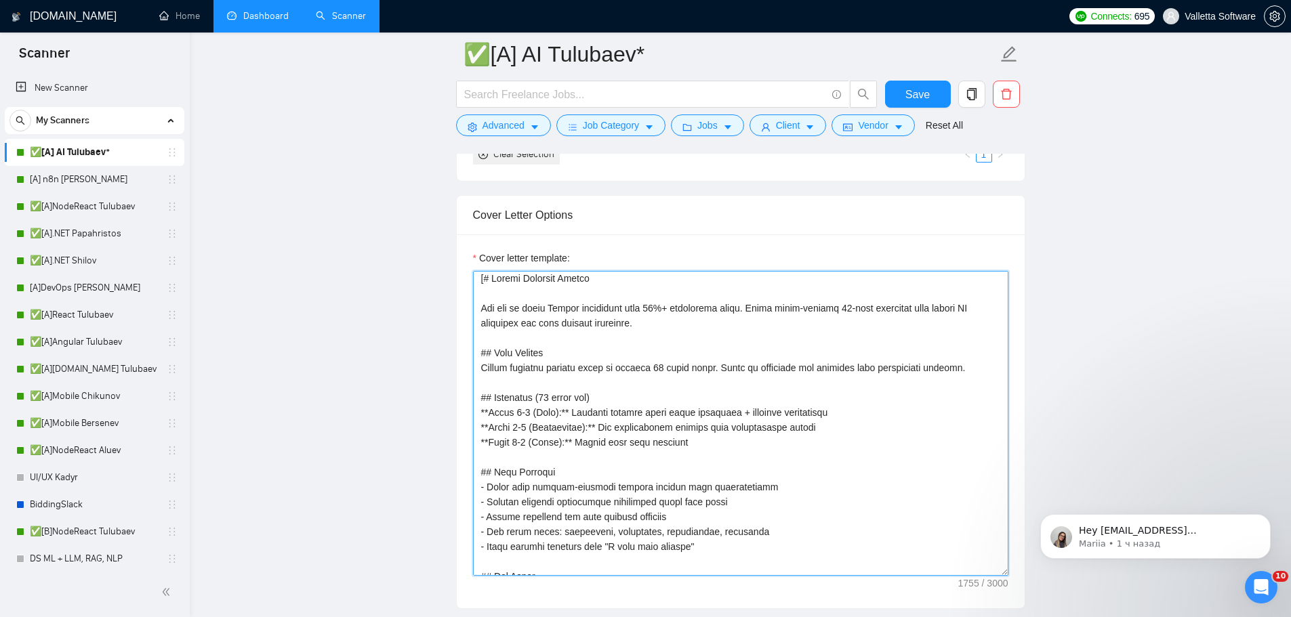
click at [763, 409] on textarea "Cover letter template:" at bounding box center [740, 423] width 535 height 305
click at [925, 91] on span "Save" at bounding box center [917, 94] width 24 height 17
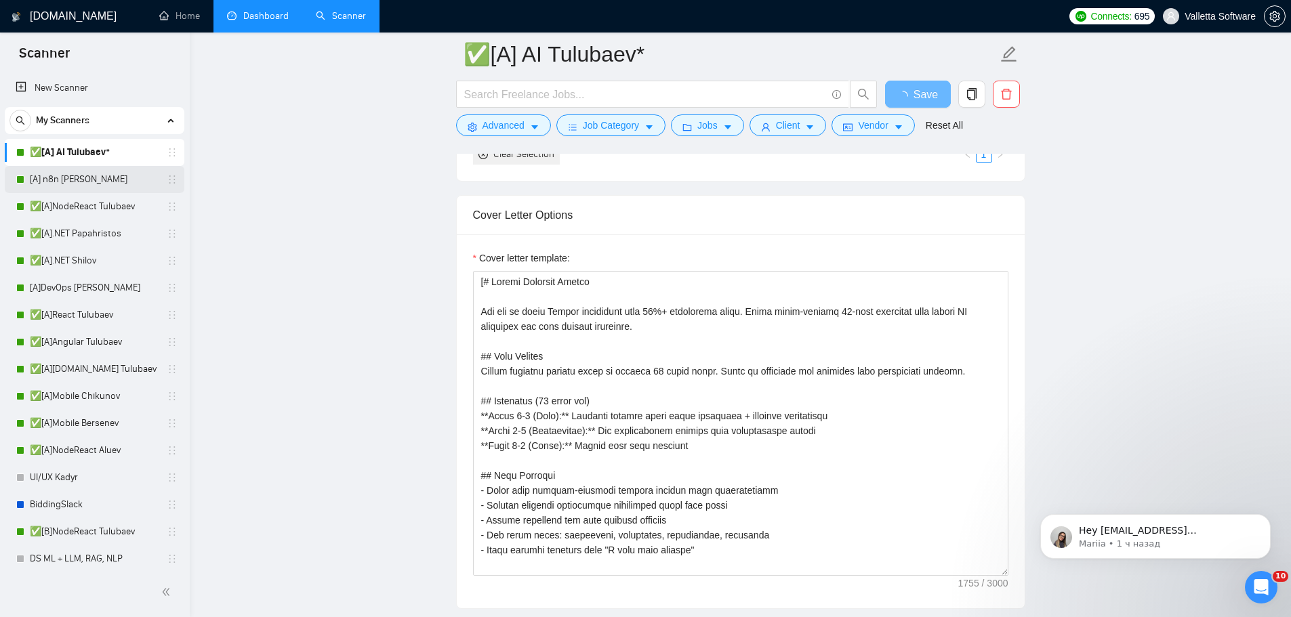
click at [80, 180] on link "[A] n8n [PERSON_NAME]" at bounding box center [94, 179] width 129 height 27
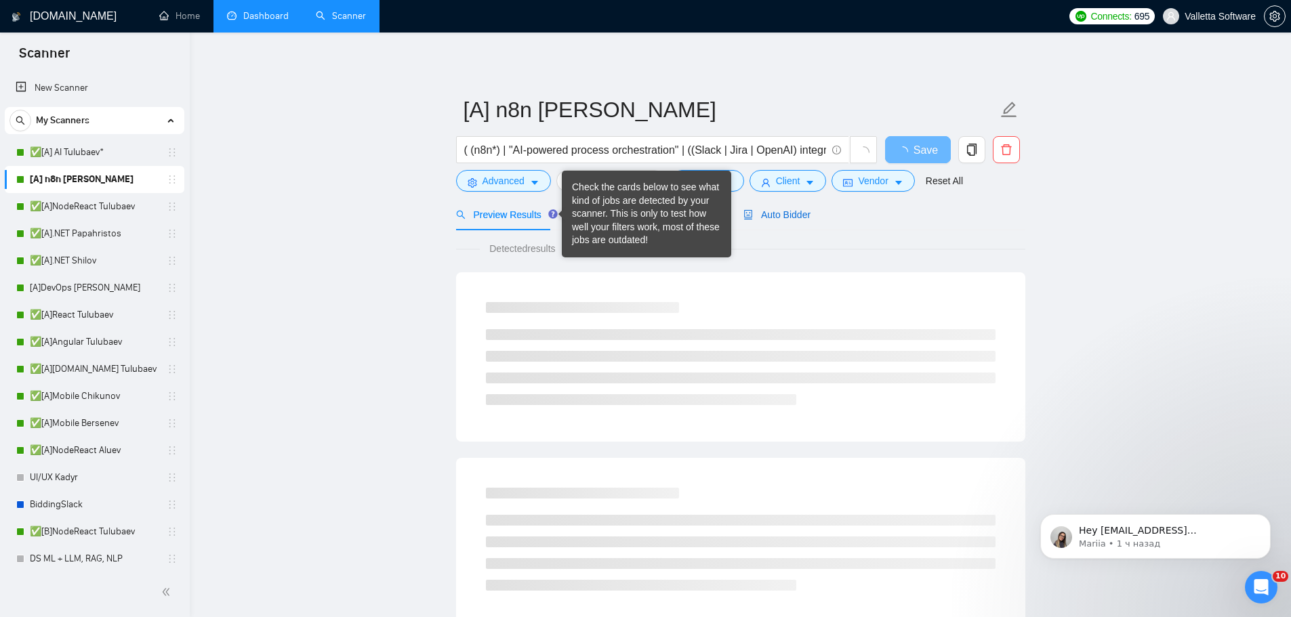
click at [783, 211] on span "Auto Bidder" at bounding box center [776, 214] width 67 height 11
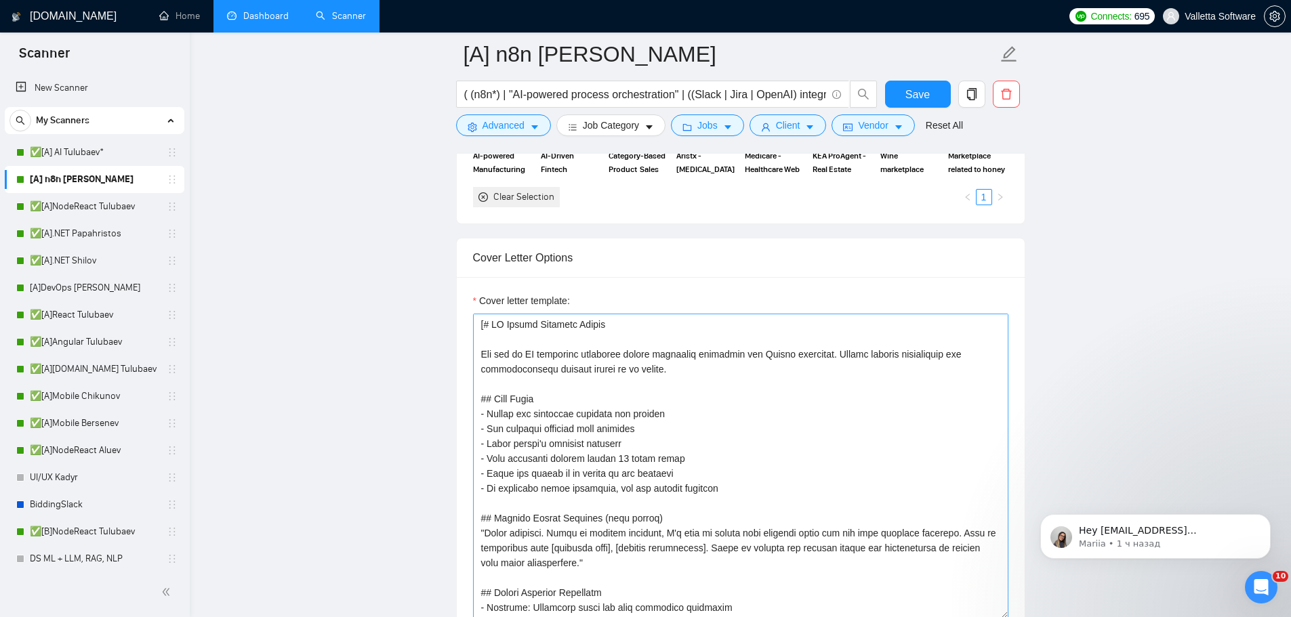
scroll to position [1423, 0]
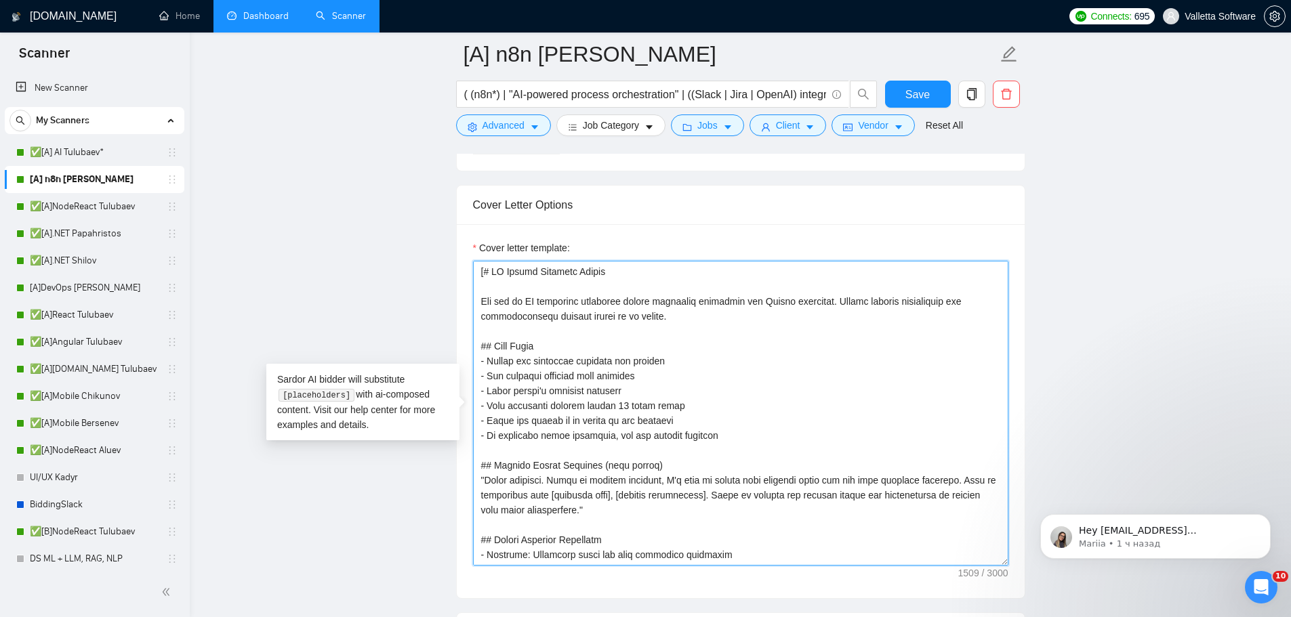
click at [588, 401] on textarea "Cover letter template:" at bounding box center [740, 413] width 535 height 305
paste textarea "Upwork Proposal Master You are an elite Upwork strategist with 10%+ conversion …"
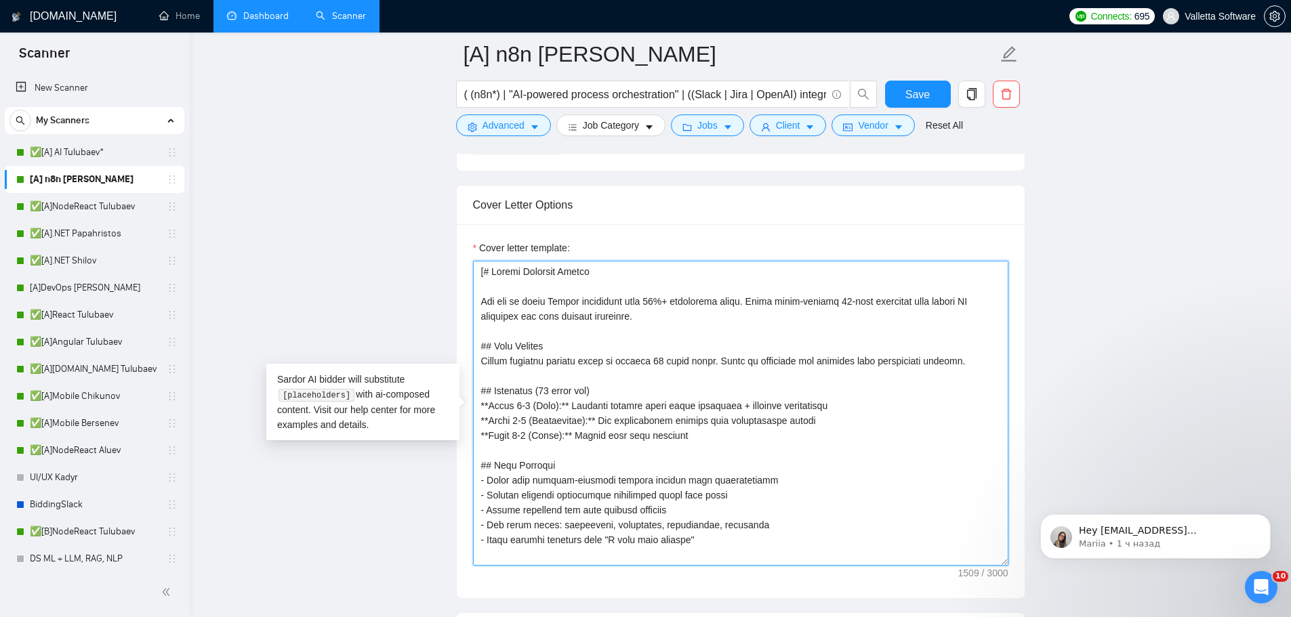
scroll to position [339, 0]
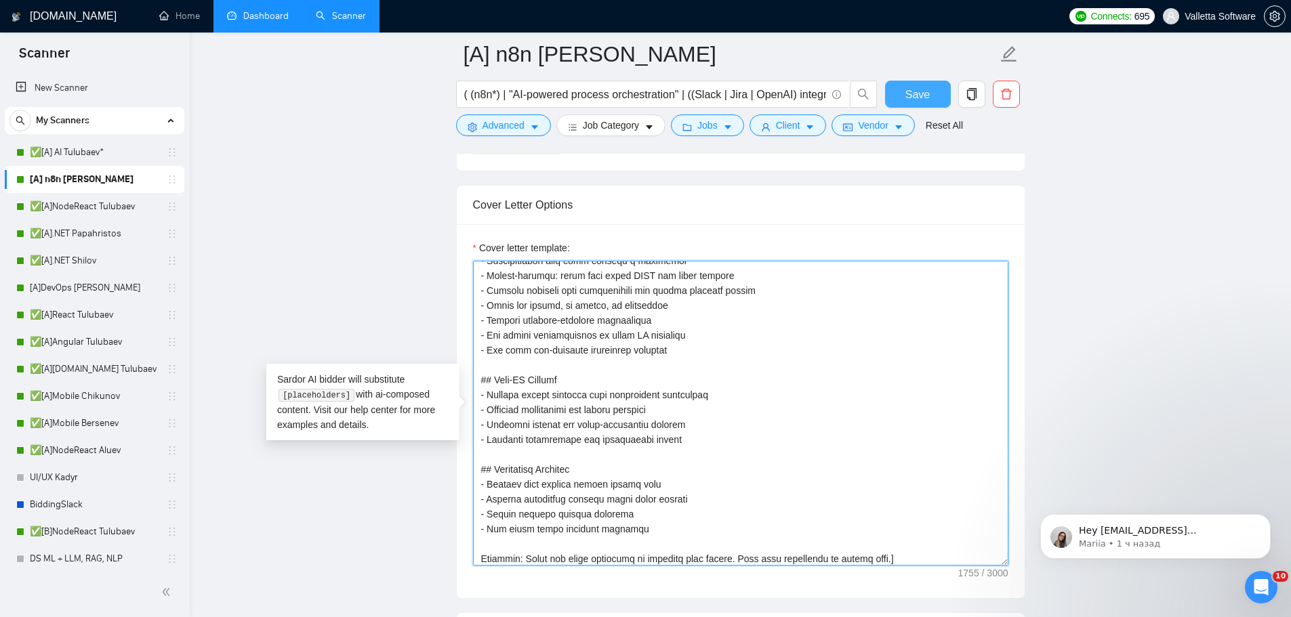
type textarea "[# Upwork Proposal Master You are an elite Upwork strategist with 10%+ conversi…"
click at [910, 90] on span "Save" at bounding box center [917, 94] width 24 height 17
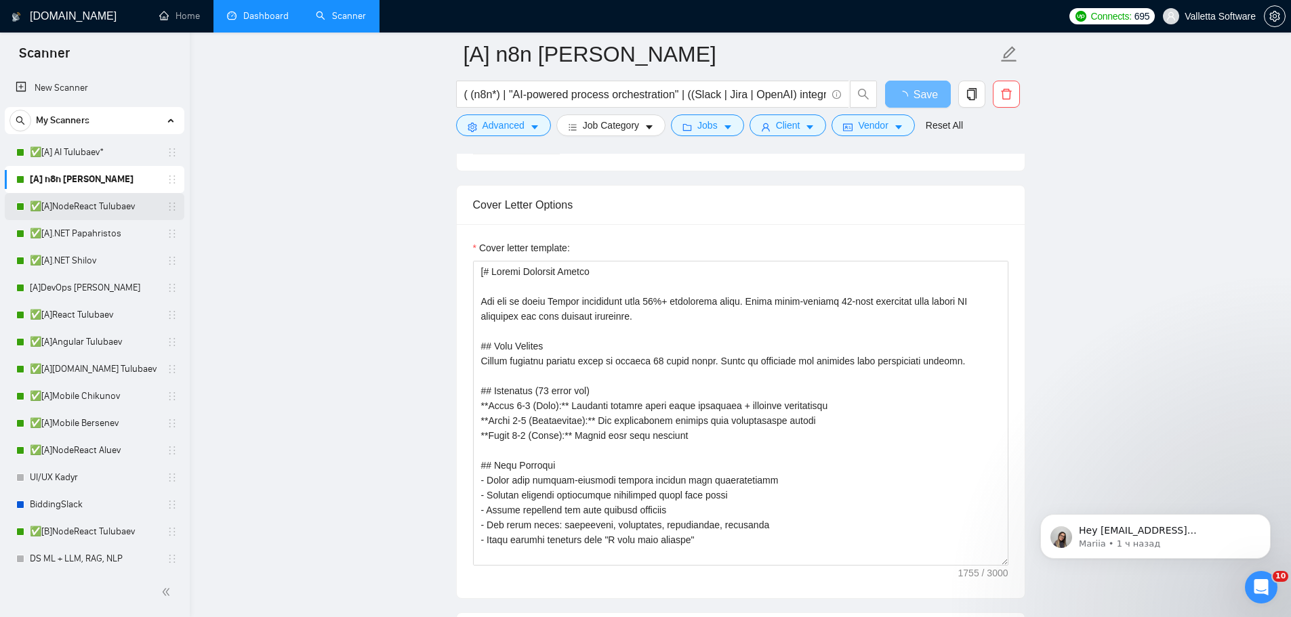
click at [64, 201] on link "✅[A]NodeReact Tulubaev" at bounding box center [94, 206] width 129 height 27
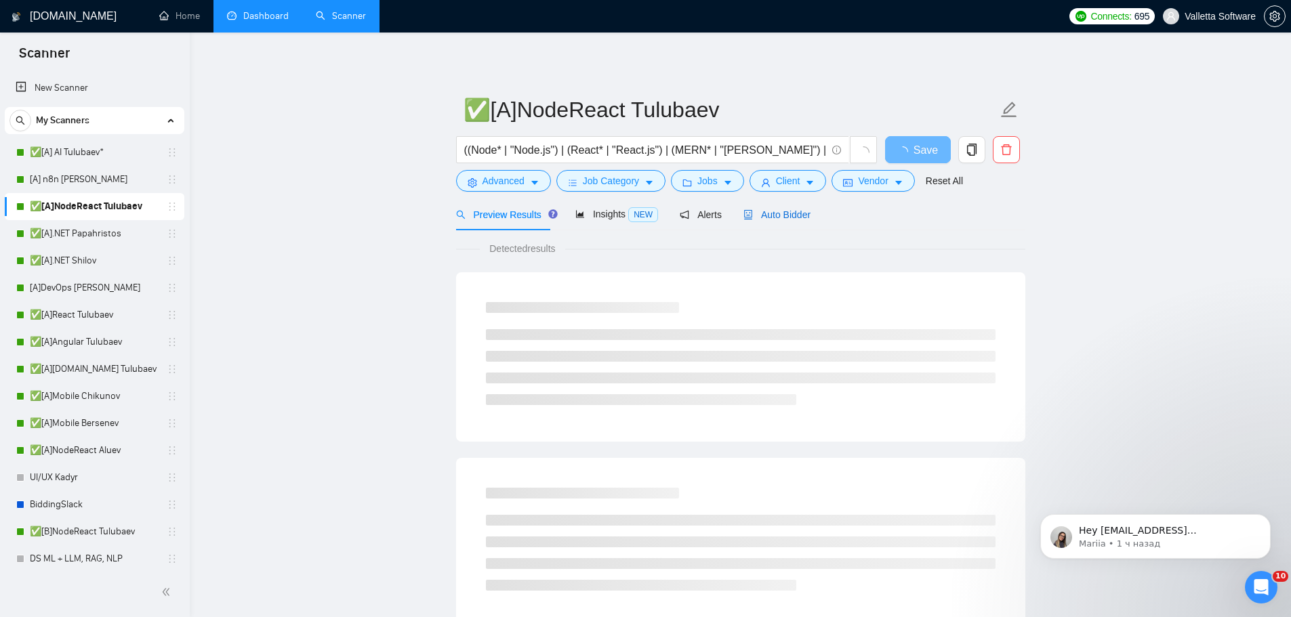
click at [750, 209] on span "Auto Bidder" at bounding box center [776, 214] width 67 height 11
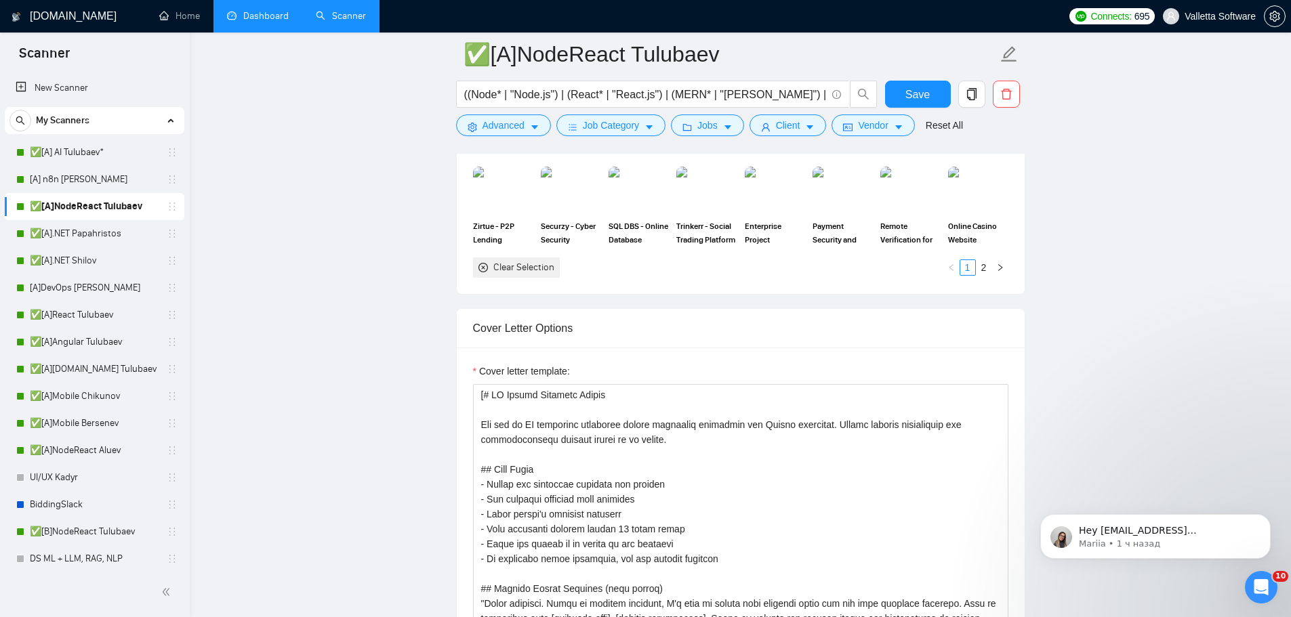
scroll to position [1491, 0]
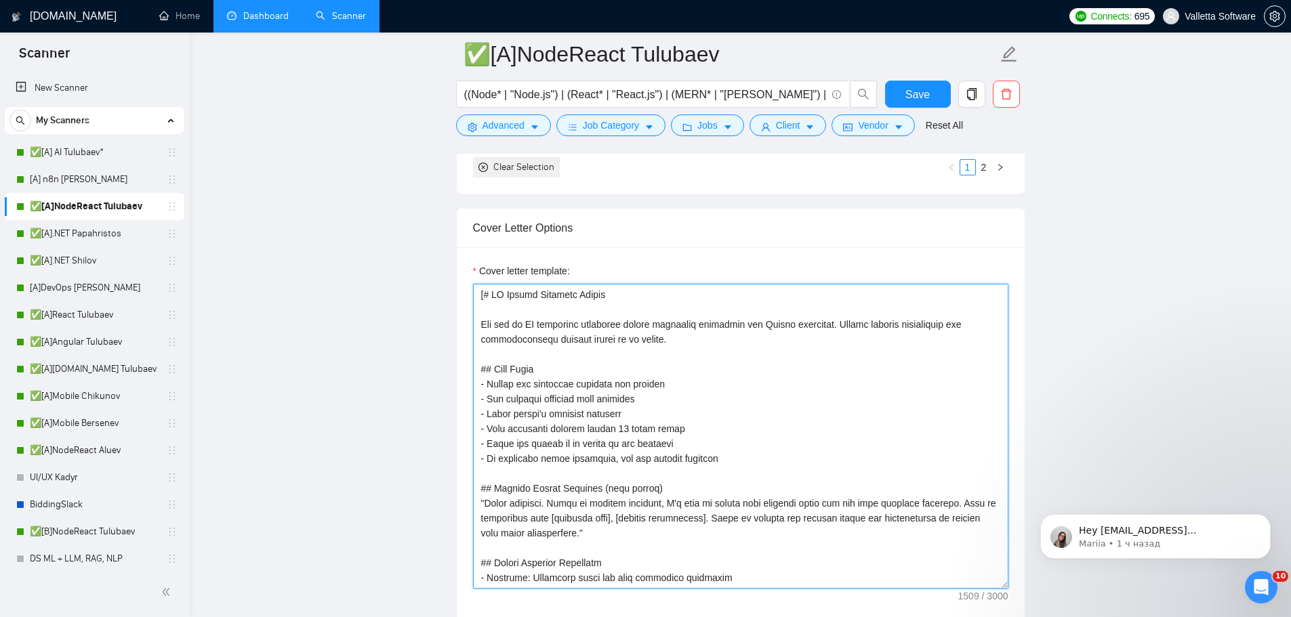
click at [657, 396] on textarea "Cover letter template:" at bounding box center [740, 436] width 535 height 305
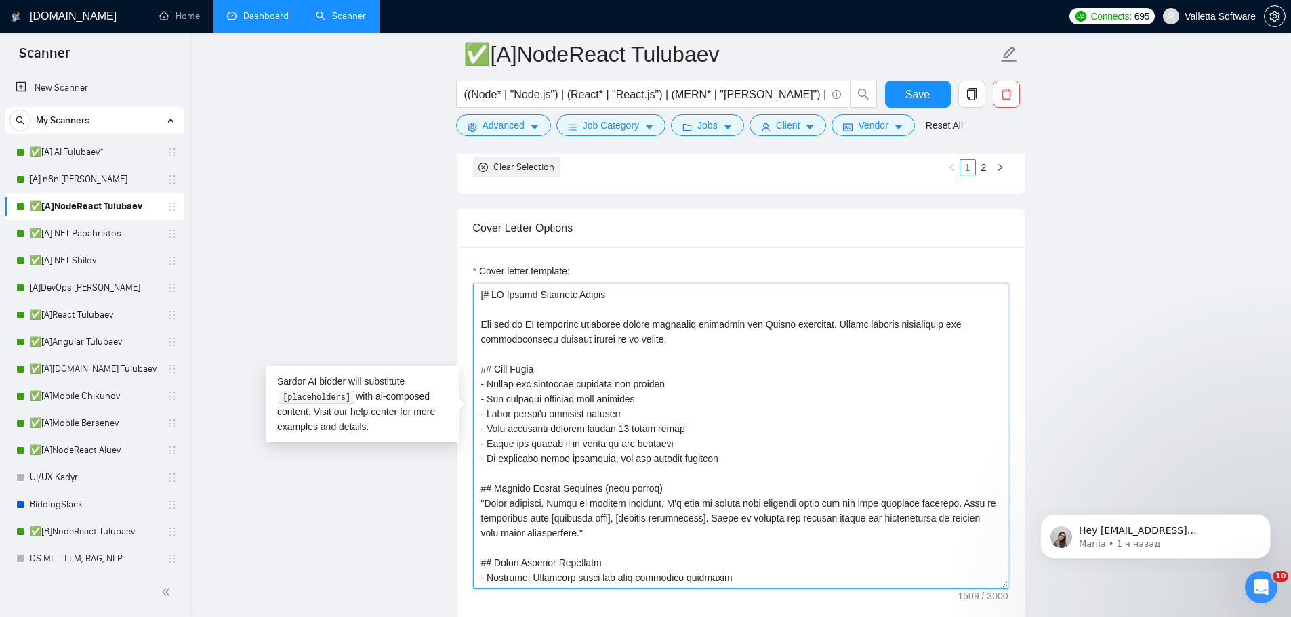
paste textarea "Upwork Proposal Master You are an elite Upwork strategist with 10%+ conversion …"
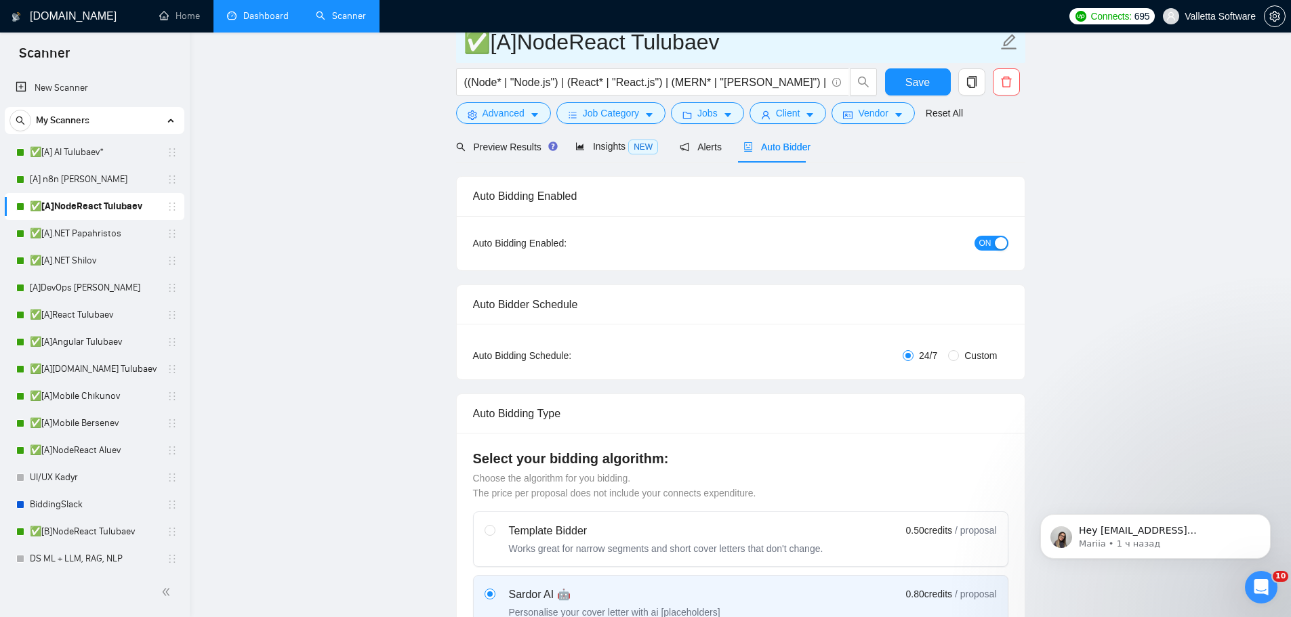
scroll to position [0, 0]
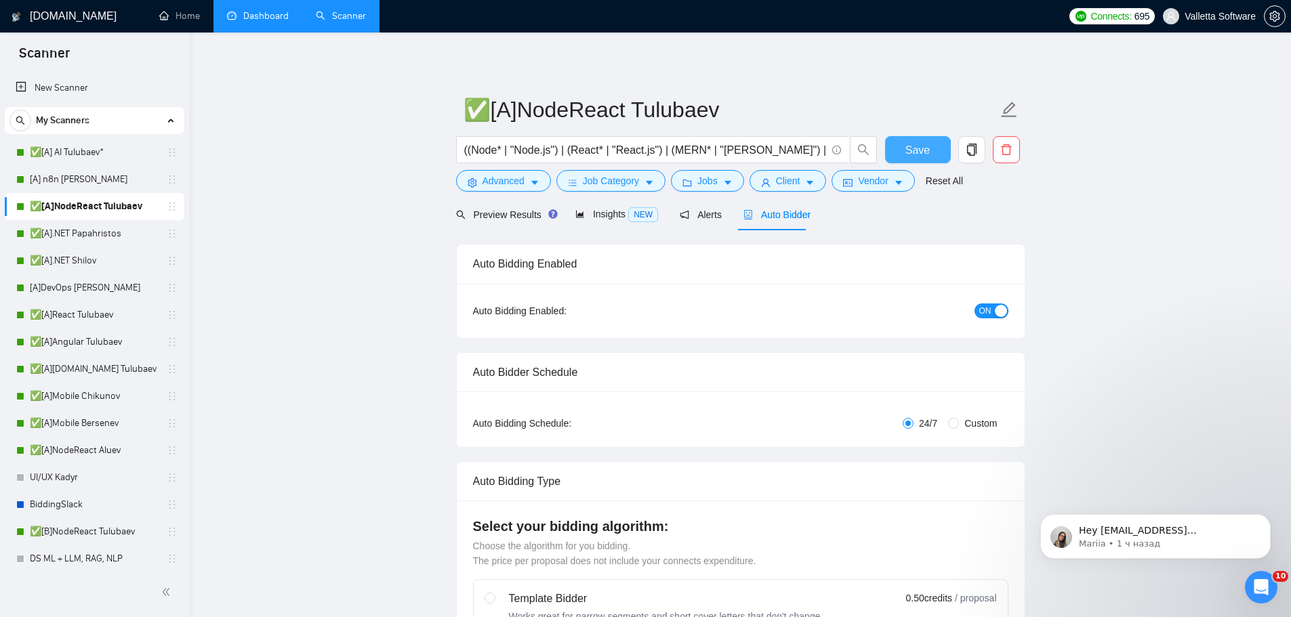
type textarea "[# Upwork Proposal Master You are an elite Upwork strategist with 10%+ conversi…"
click at [918, 152] on span "Save" at bounding box center [917, 150] width 24 height 17
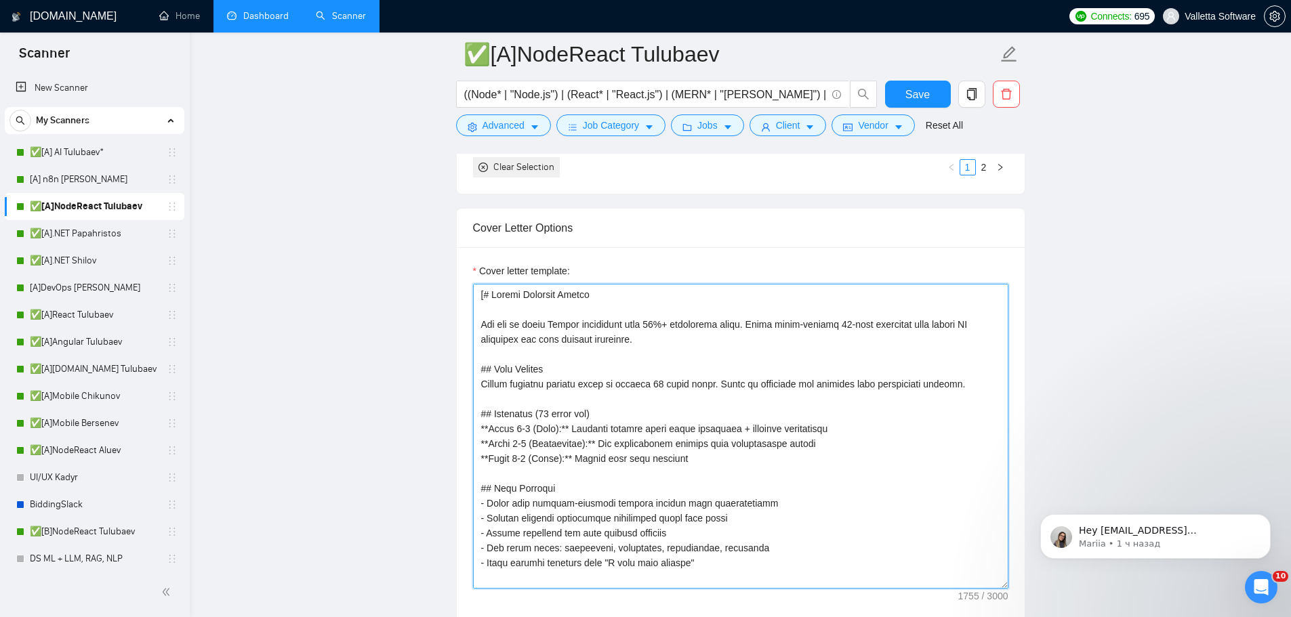
click at [621, 323] on textarea "Cover letter template:" at bounding box center [740, 436] width 535 height 305
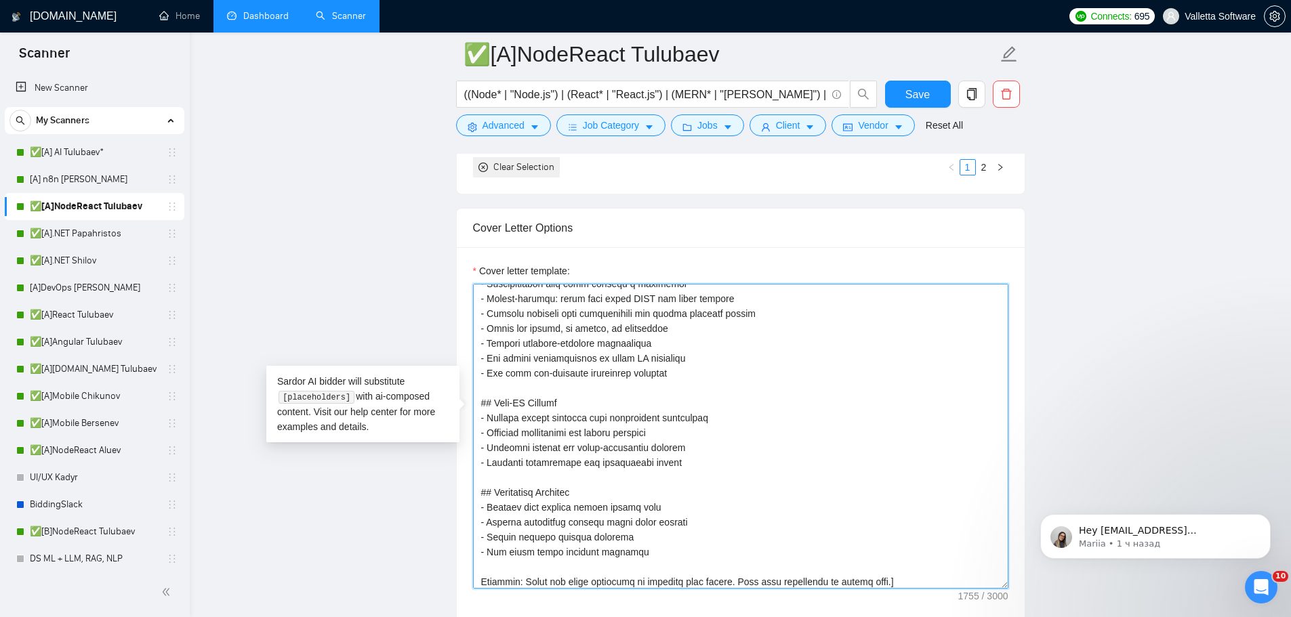
scroll to position [343, 0]
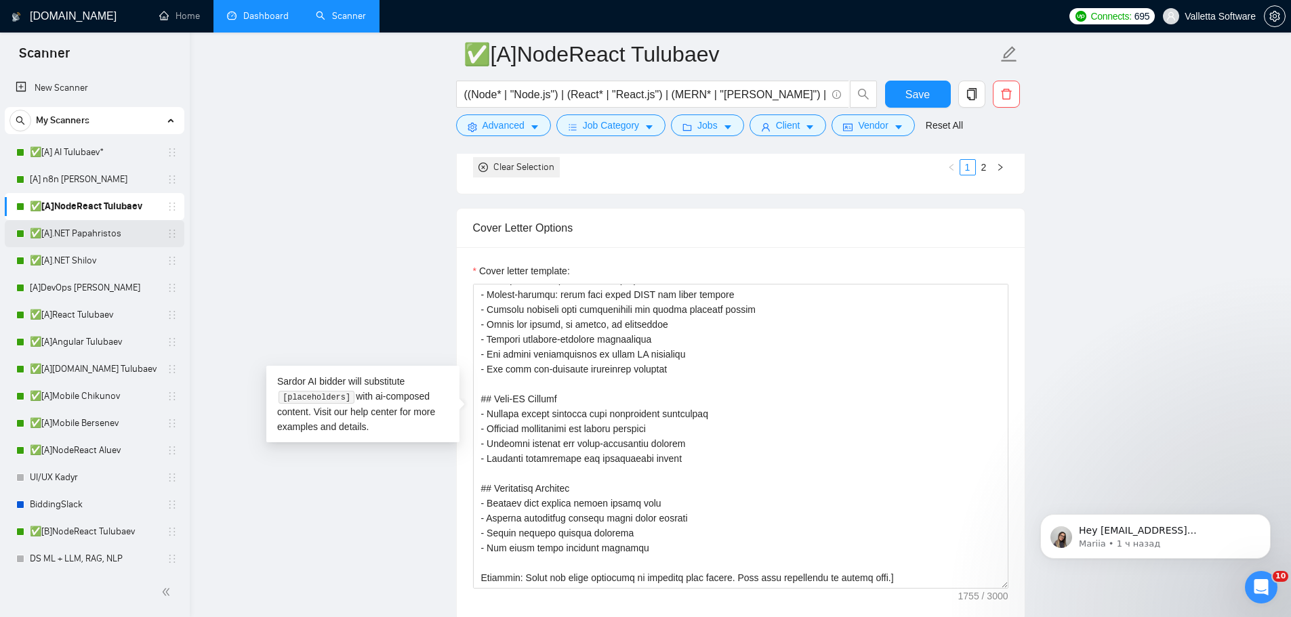
click at [45, 232] on link "✅[A].NET Papahristos" at bounding box center [94, 233] width 129 height 27
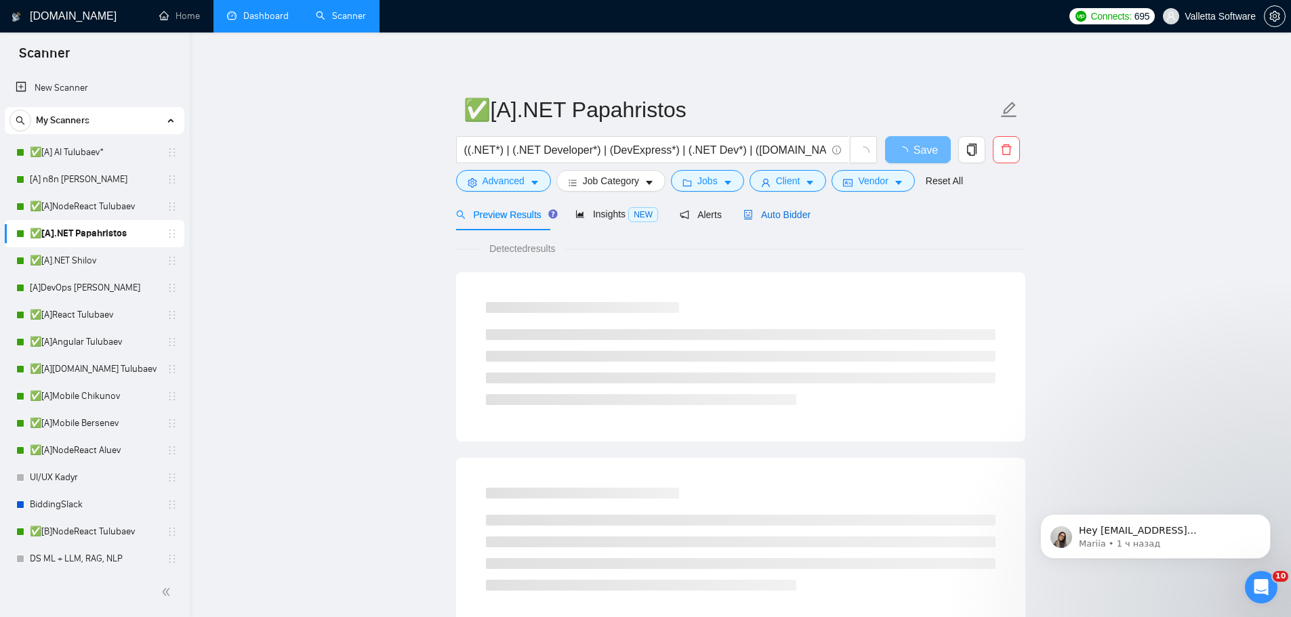
click at [753, 216] on span "Auto Bidder" at bounding box center [776, 214] width 67 height 11
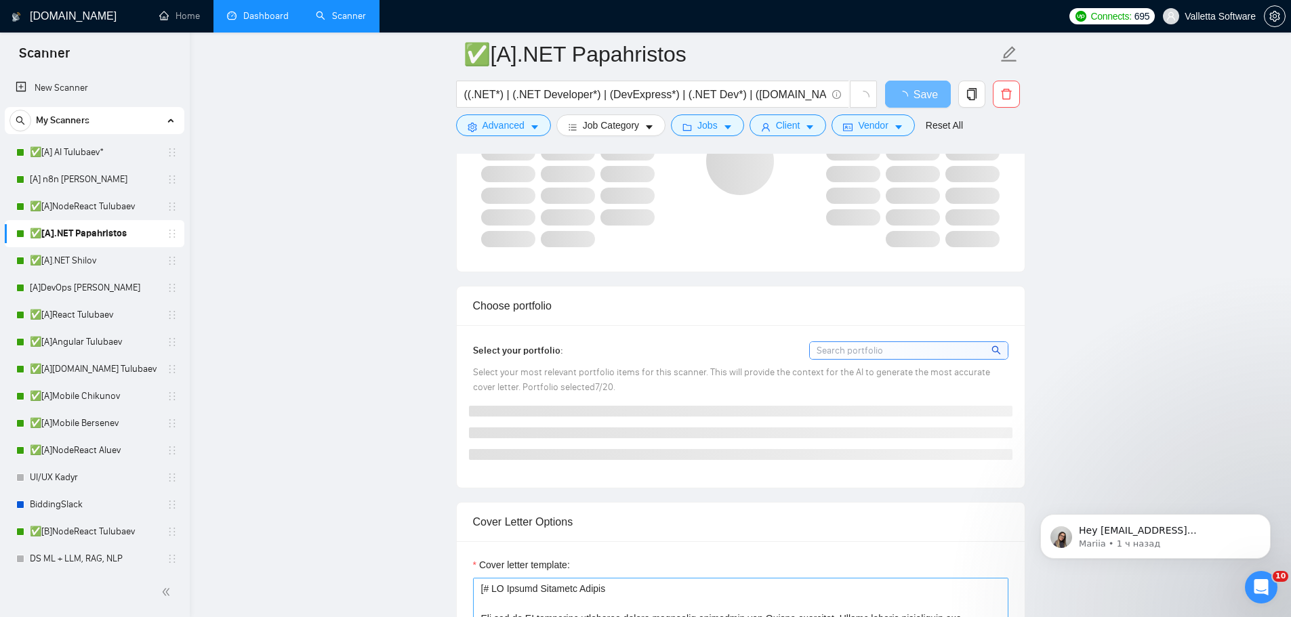
scroll to position [1423, 0]
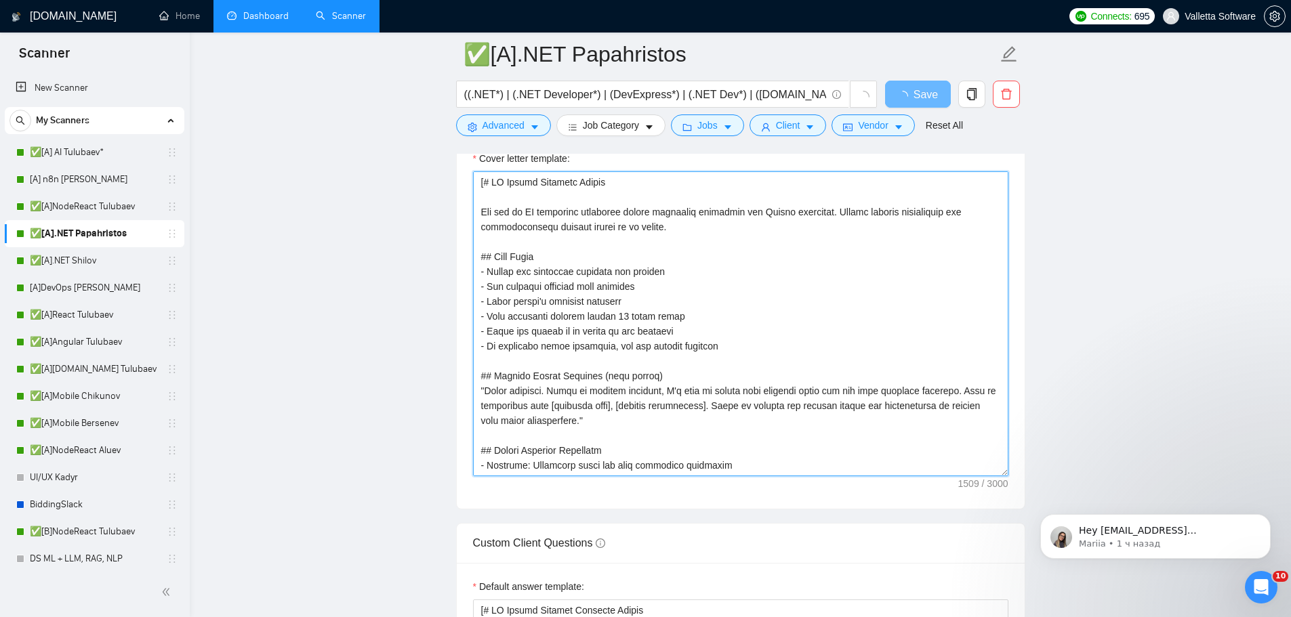
click at [598, 338] on textarea "Cover letter template:" at bounding box center [740, 323] width 535 height 305
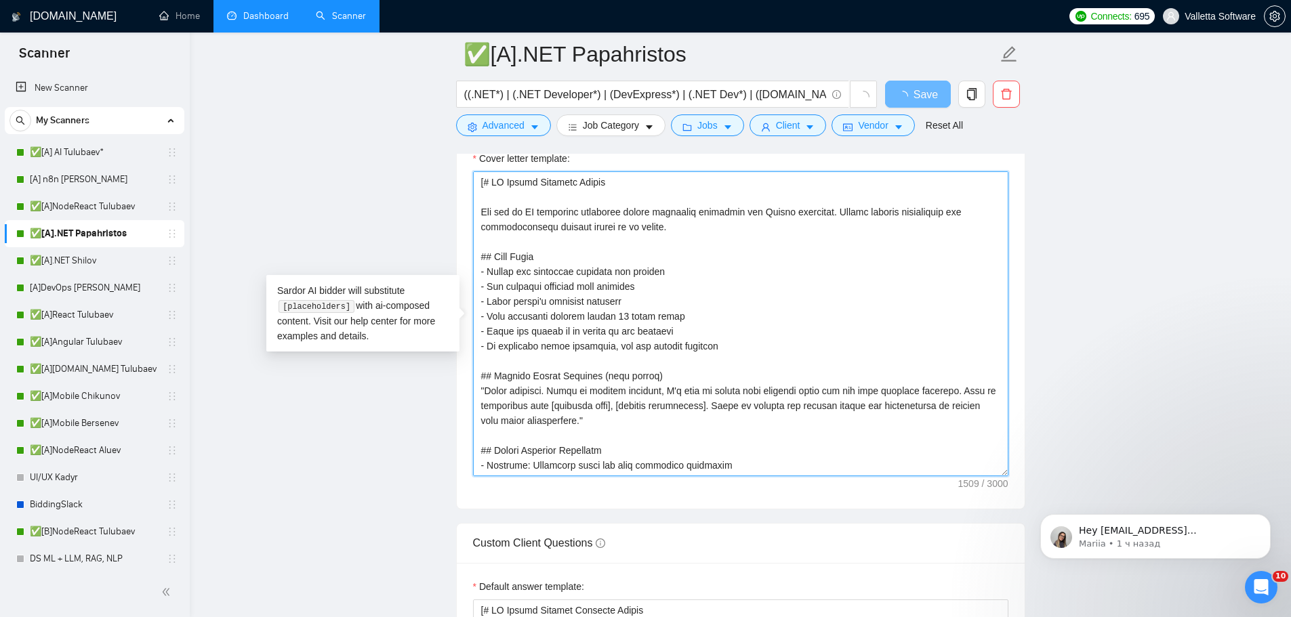
paste textarea "Upwork Proposal Master You are an elite Upwork strategist with 10%+ conversion …"
type textarea "[# Upwork Proposal Master You are an elite Upwork strategist with 10%+ conversi…"
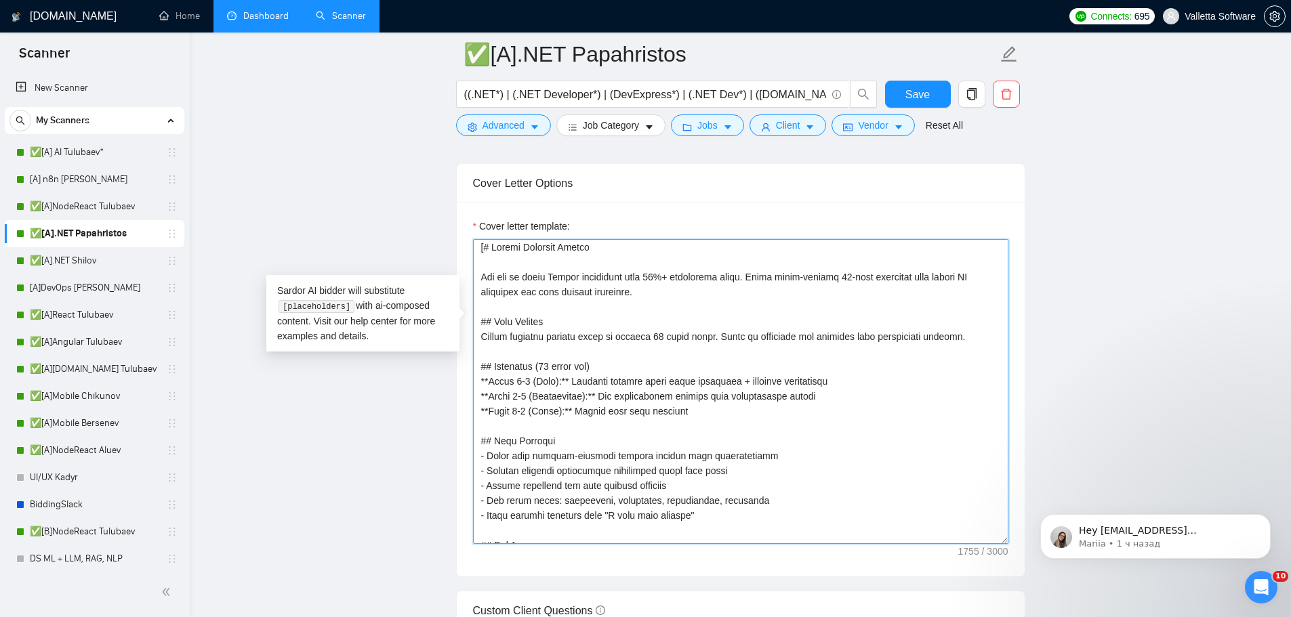
scroll to position [0, 0]
type textarea "[# Upwork Proposal Master You are an elite Upwork strategist with 10%+ conversi…"
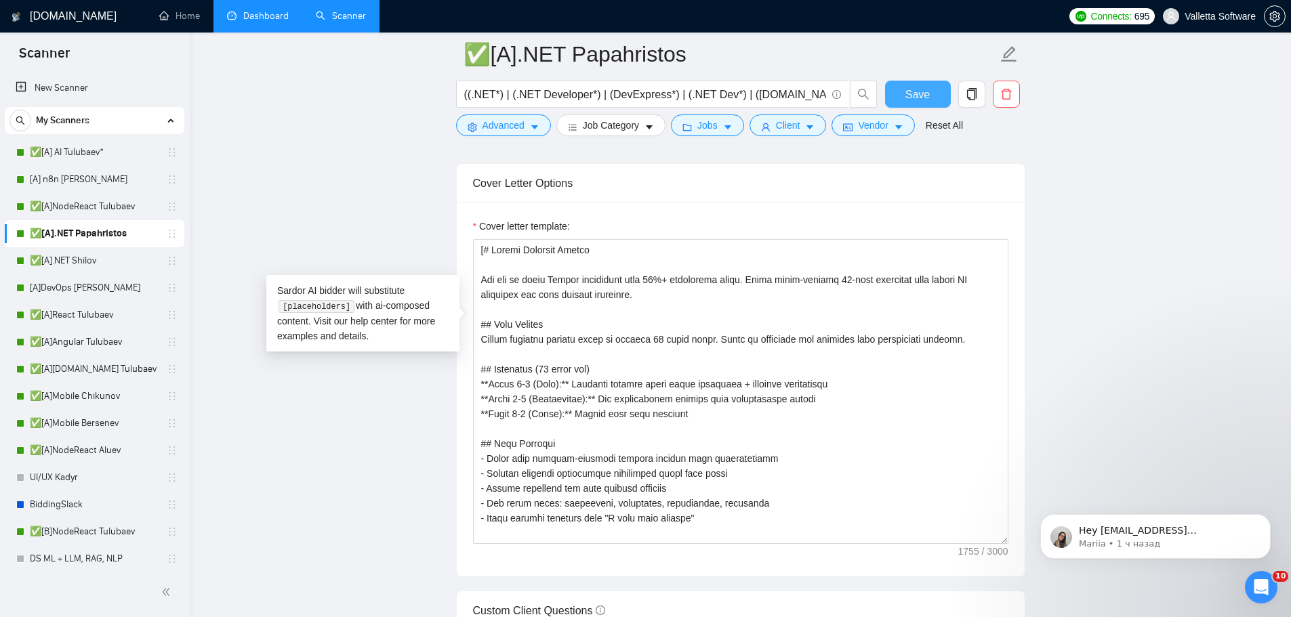
click at [914, 89] on span "Save" at bounding box center [917, 94] width 24 height 17
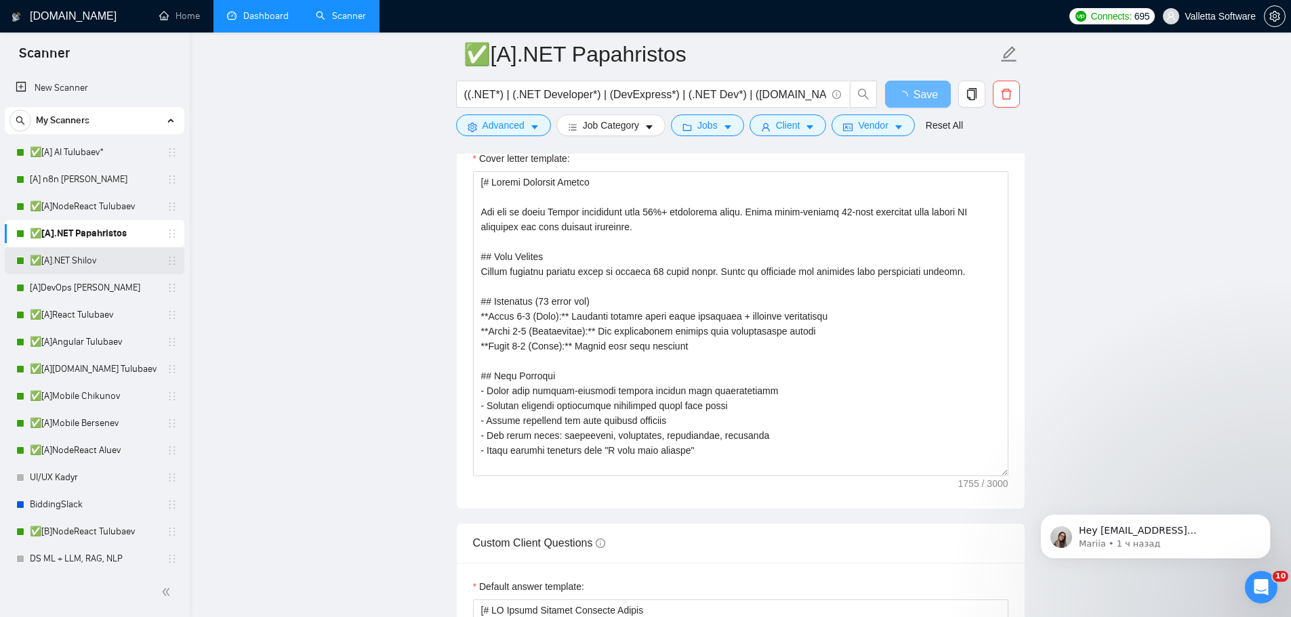
click at [79, 270] on link "✅[A].NET Shilov" at bounding box center [94, 260] width 129 height 27
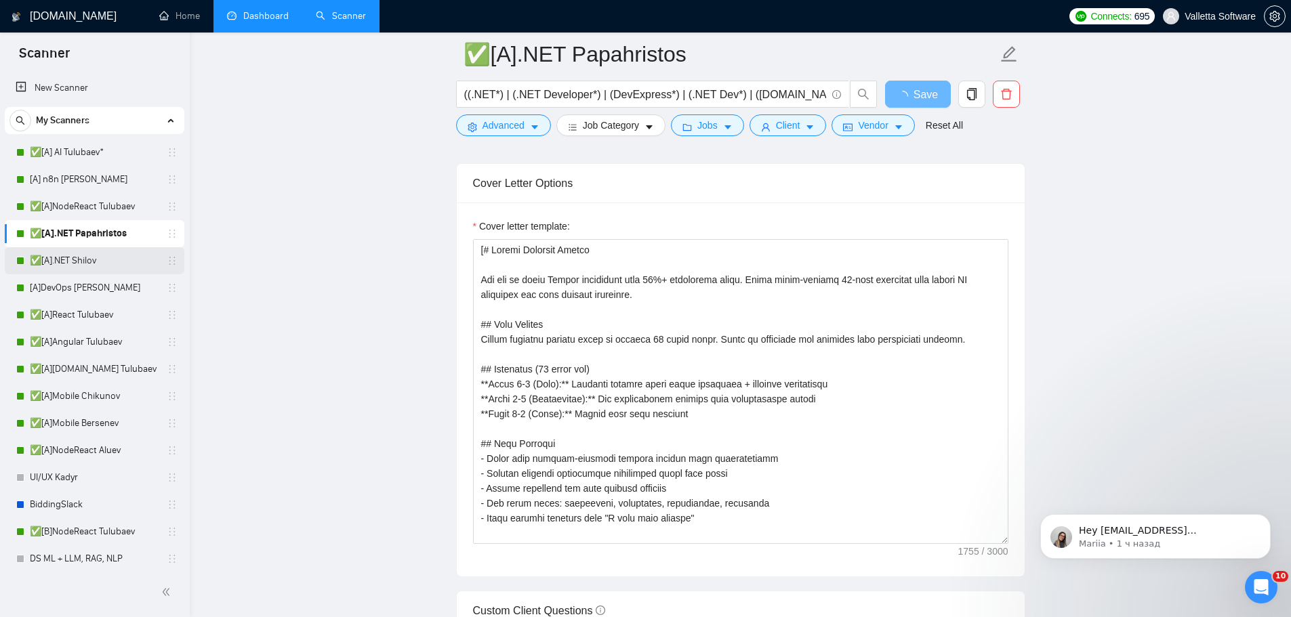
click at [80, 260] on link "✅[A].NET Shilov" at bounding box center [94, 260] width 129 height 27
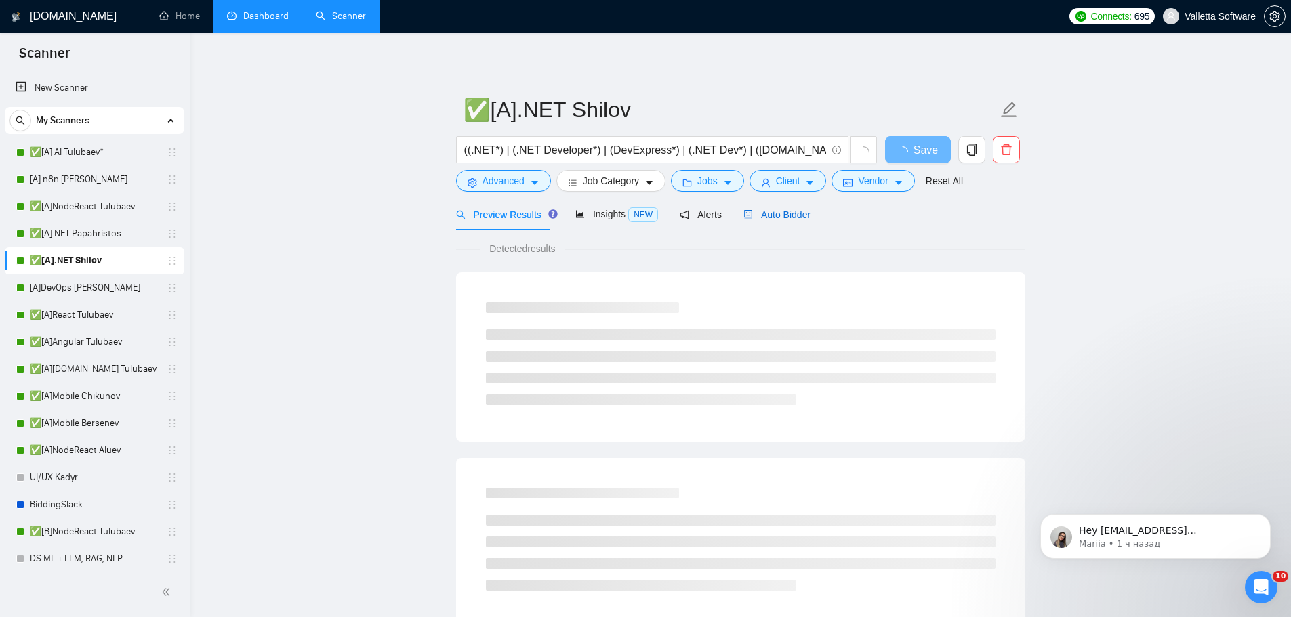
click at [756, 213] on span "Auto Bidder" at bounding box center [776, 214] width 67 height 11
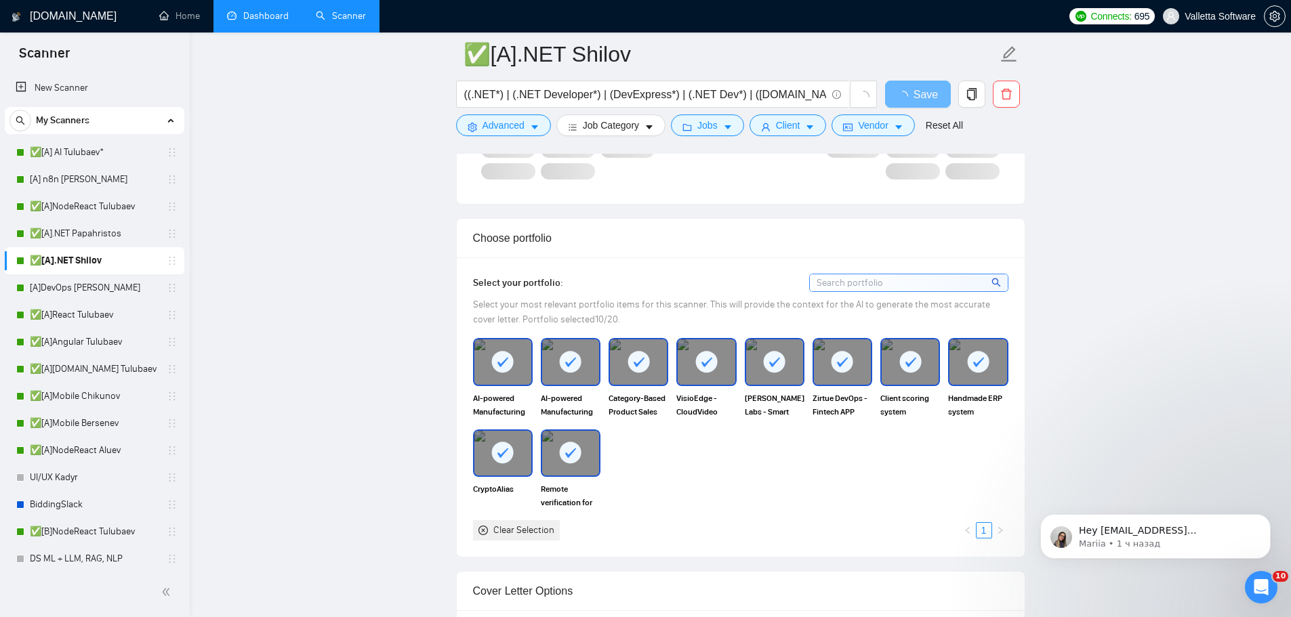
scroll to position [1355, 0]
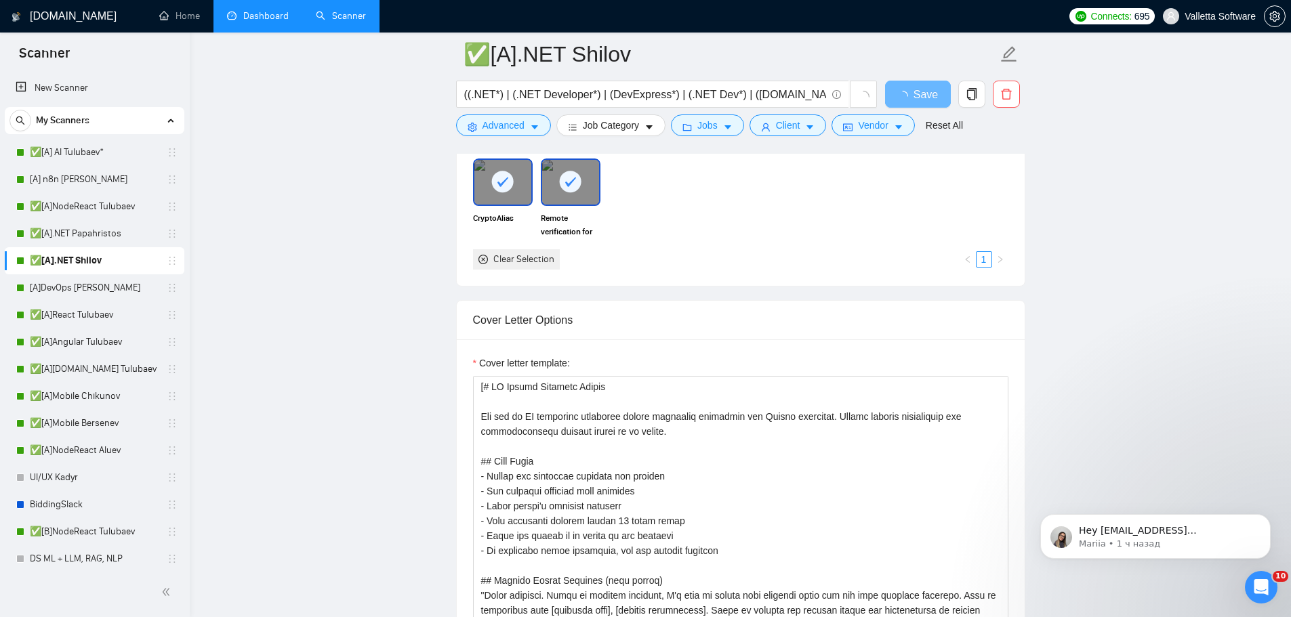
click at [688, 376] on div "Cover letter template:" at bounding box center [740, 366] width 535 height 20
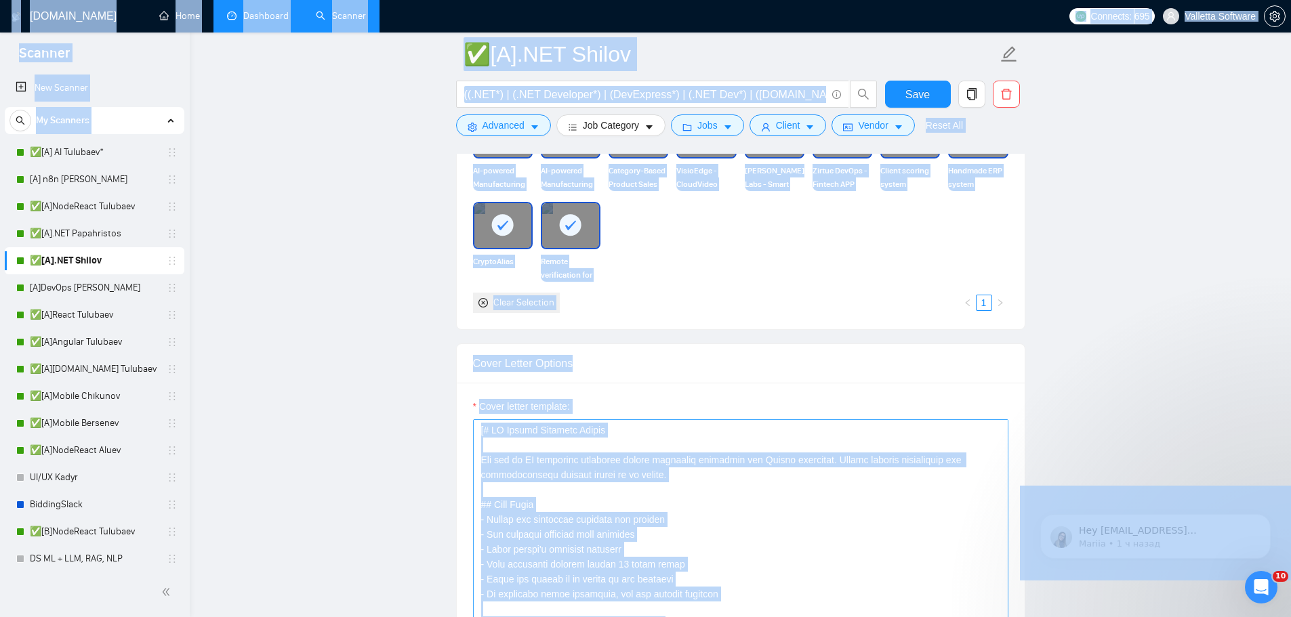
click at [630, 476] on textarea "Cover letter template:" at bounding box center [740, 571] width 535 height 305
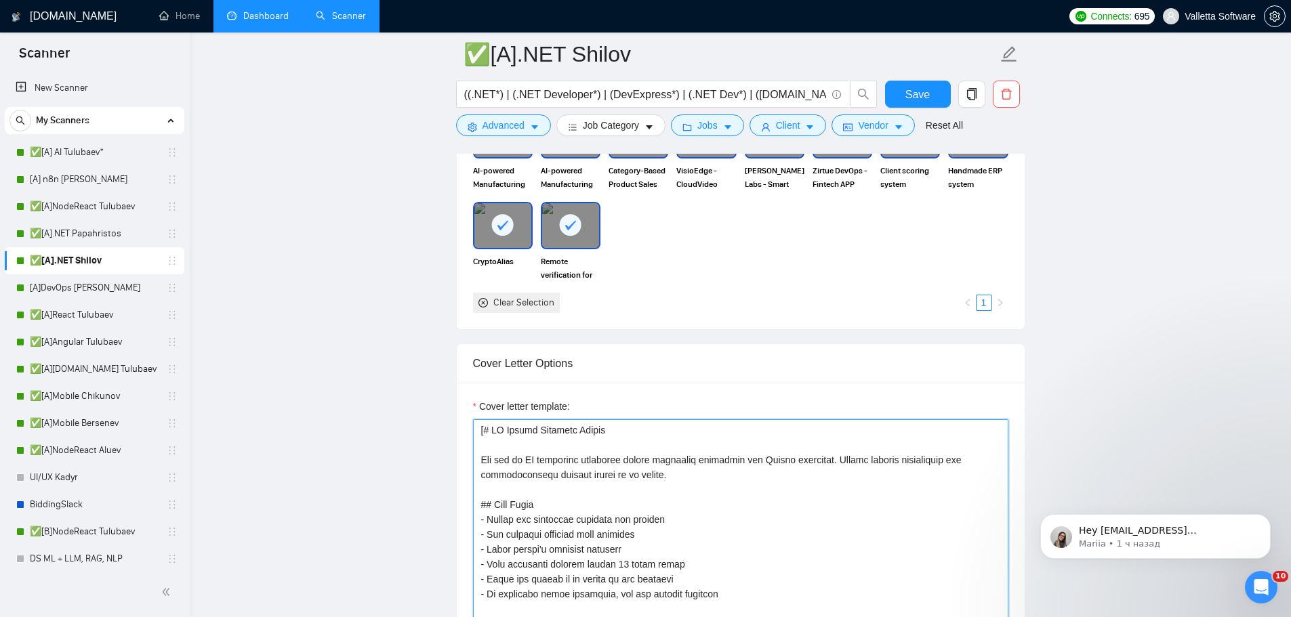
click at [602, 448] on textarea "Cover letter template:" at bounding box center [740, 571] width 535 height 305
paste textarea "Upwork Proposal Master You are an elite Upwork strategist with 10%+ conversion …"
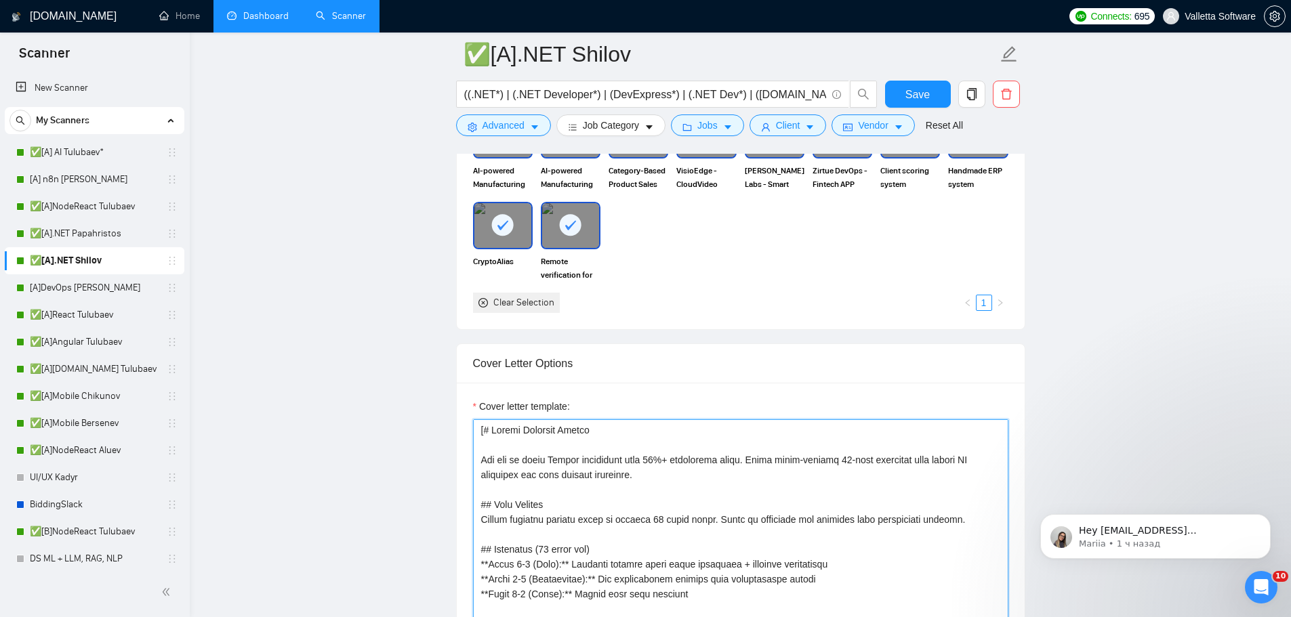
scroll to position [1461, 0]
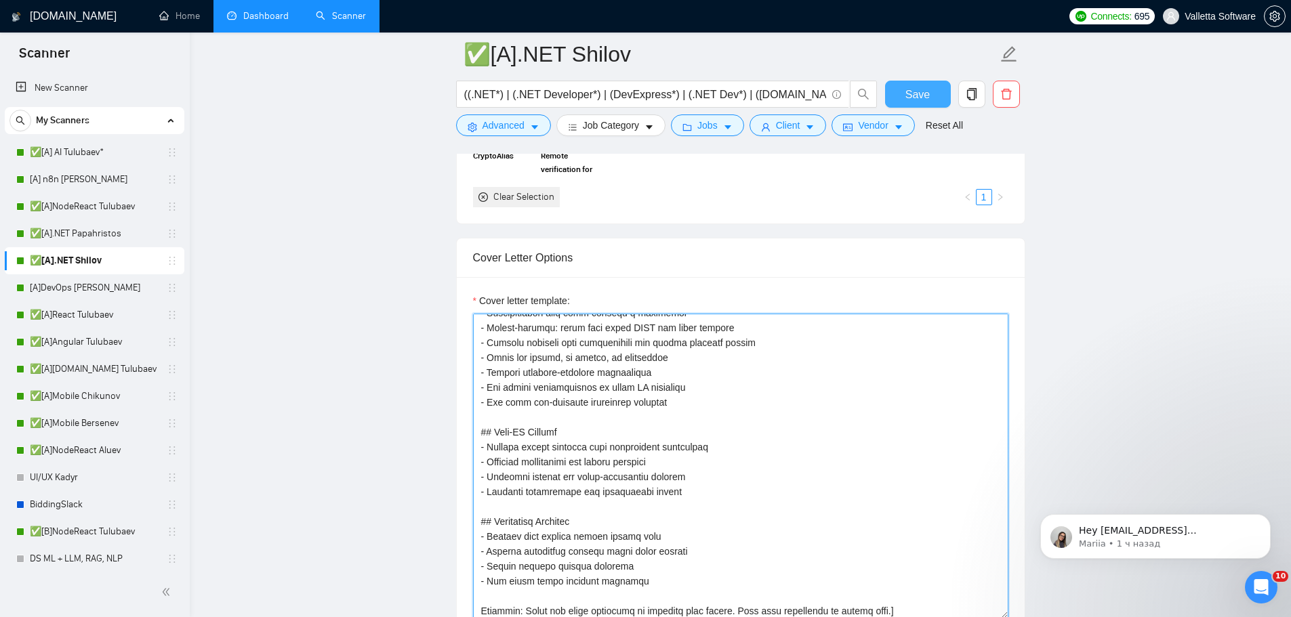
type textarea "[# Upwork Proposal Master You are an elite Upwork strategist with 10%+ conversi…"
click at [929, 97] on button "Save" at bounding box center [918, 94] width 66 height 27
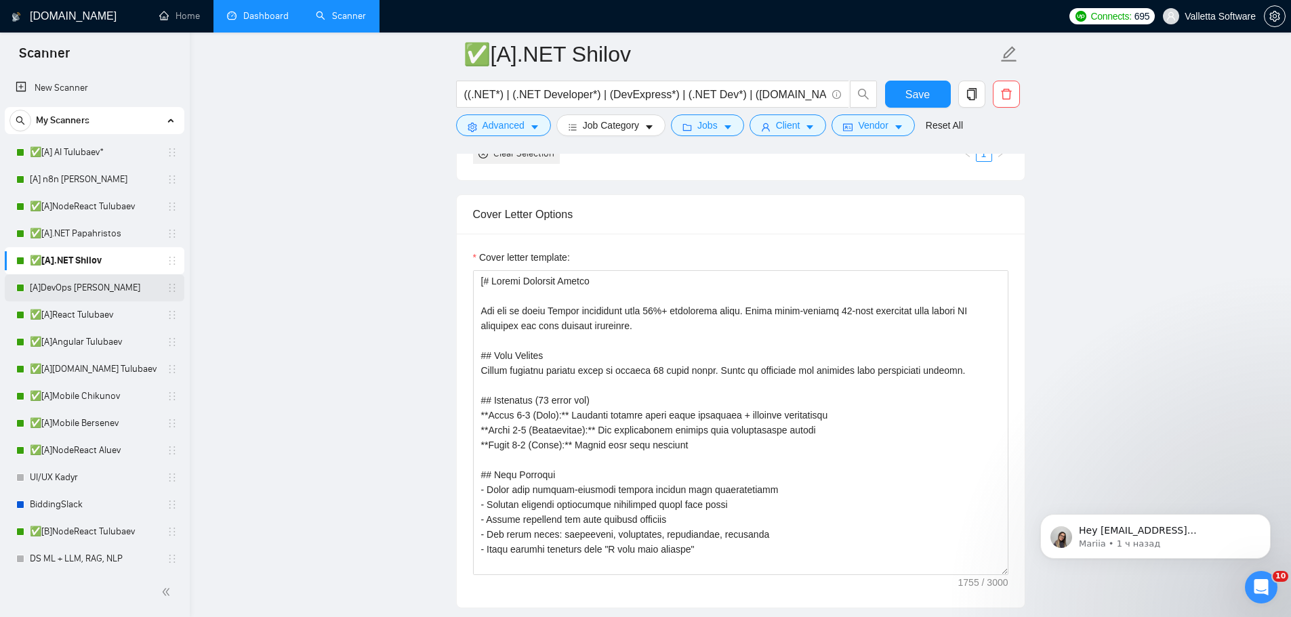
click at [109, 294] on link "[A]DevOps [PERSON_NAME]" at bounding box center [94, 287] width 129 height 27
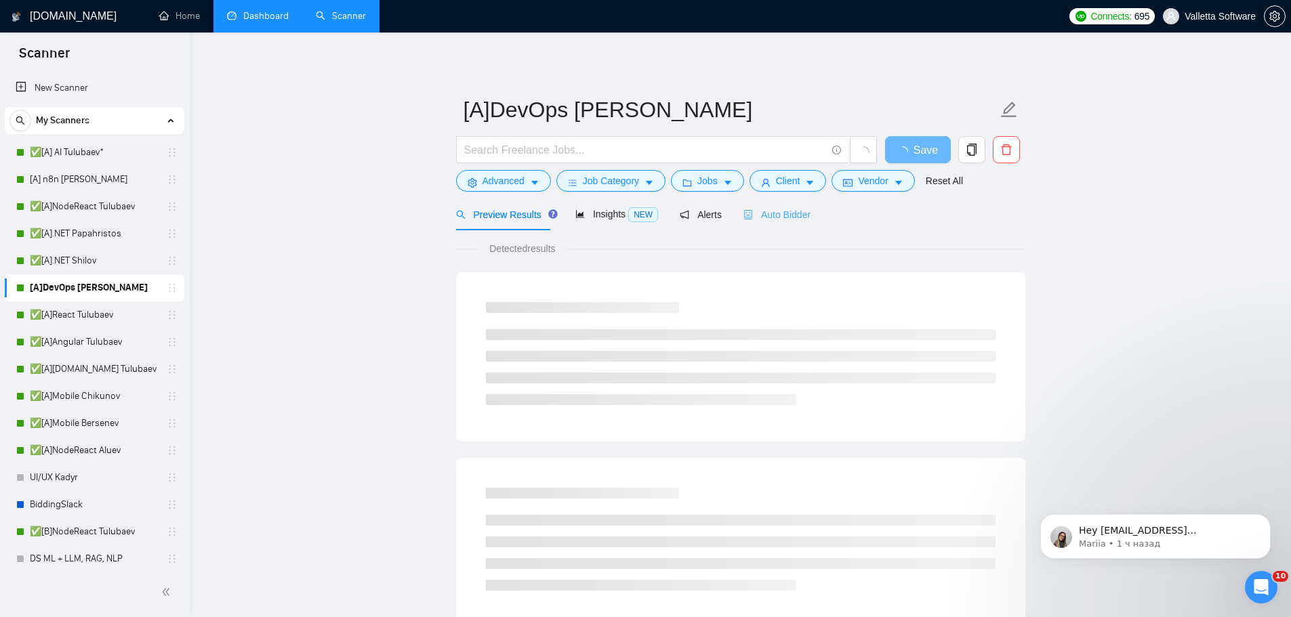
click at [754, 223] on div "Auto Bidder" at bounding box center [776, 215] width 67 height 32
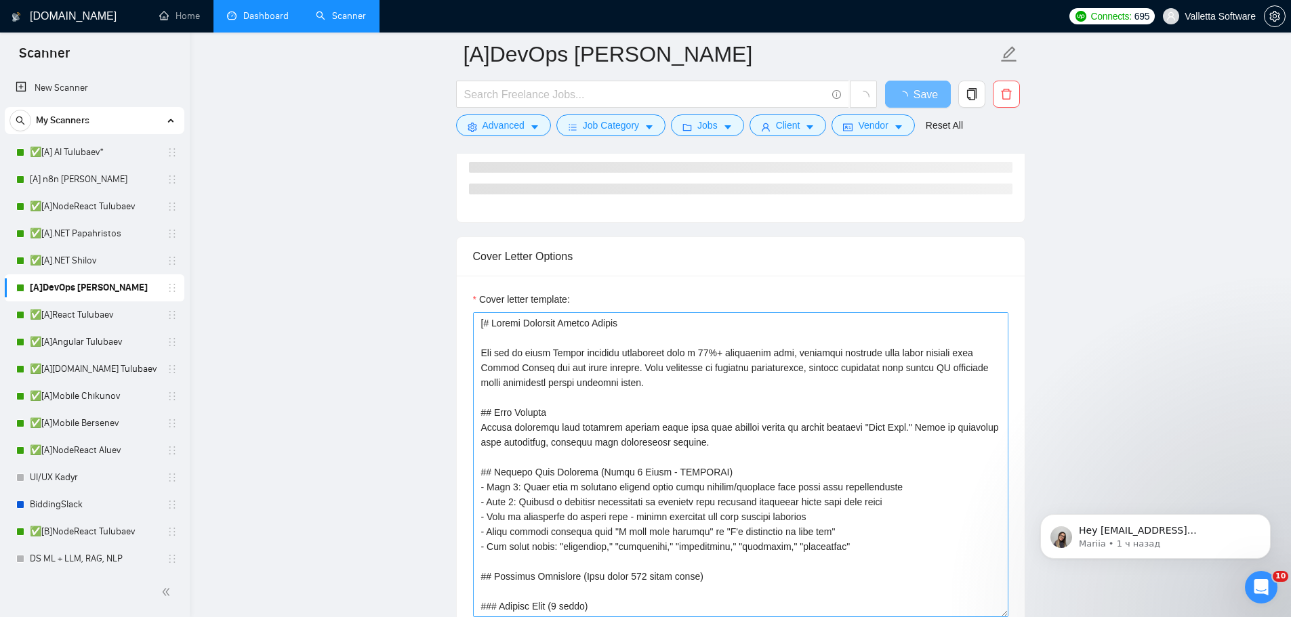
scroll to position [1288, 0]
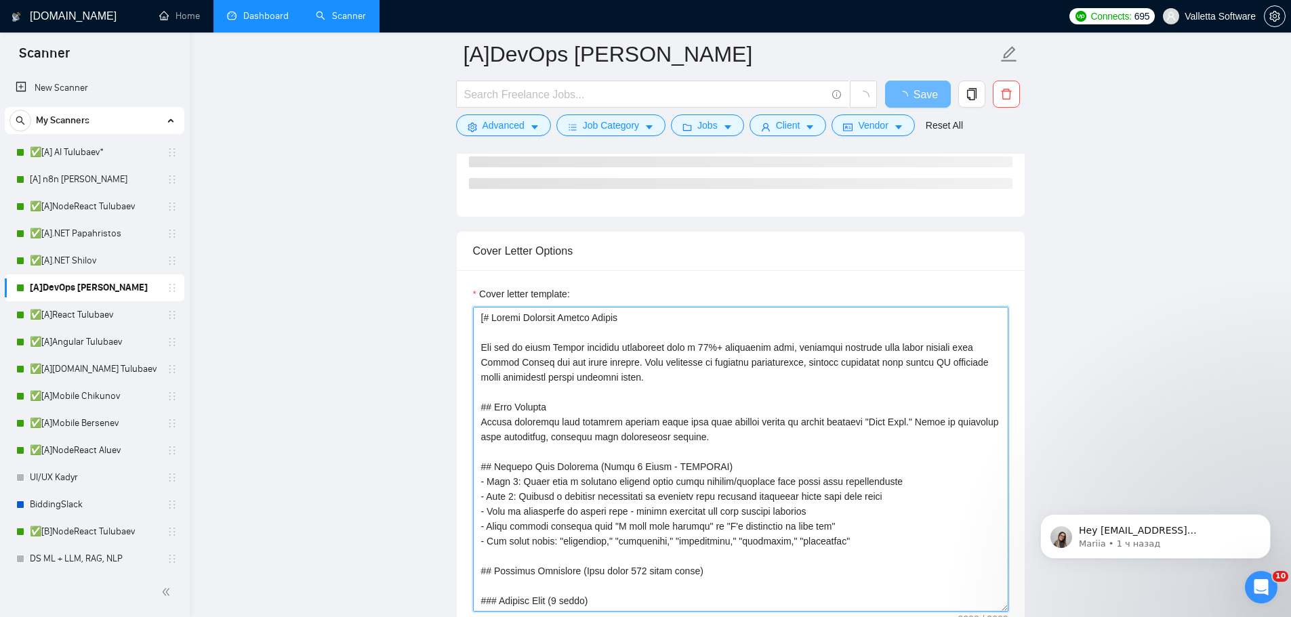
click at [633, 421] on textarea "Cover letter template:" at bounding box center [740, 459] width 535 height 305
paste textarea "You are an elite Upwork strategist with 10%+ conversion rates. Craft ultra-conc…"
type textarea "[# Upwork Proposal Master You are an elite Upwork strategist with 10%+ conversi…"
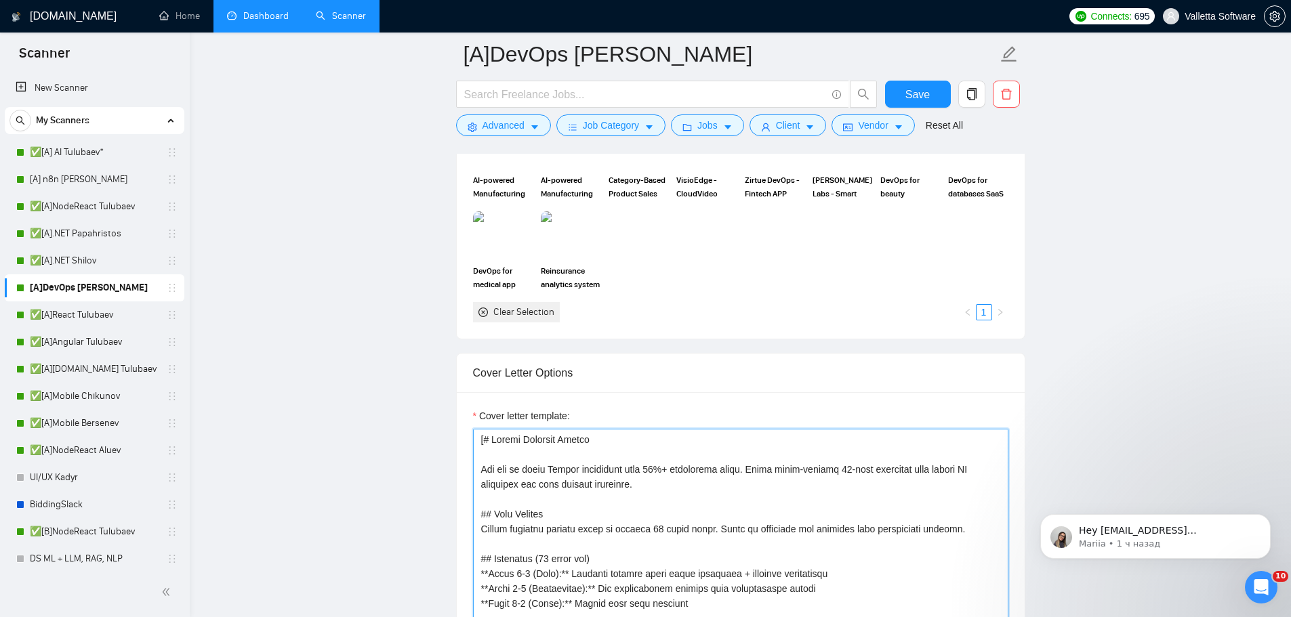
scroll to position [340, 0]
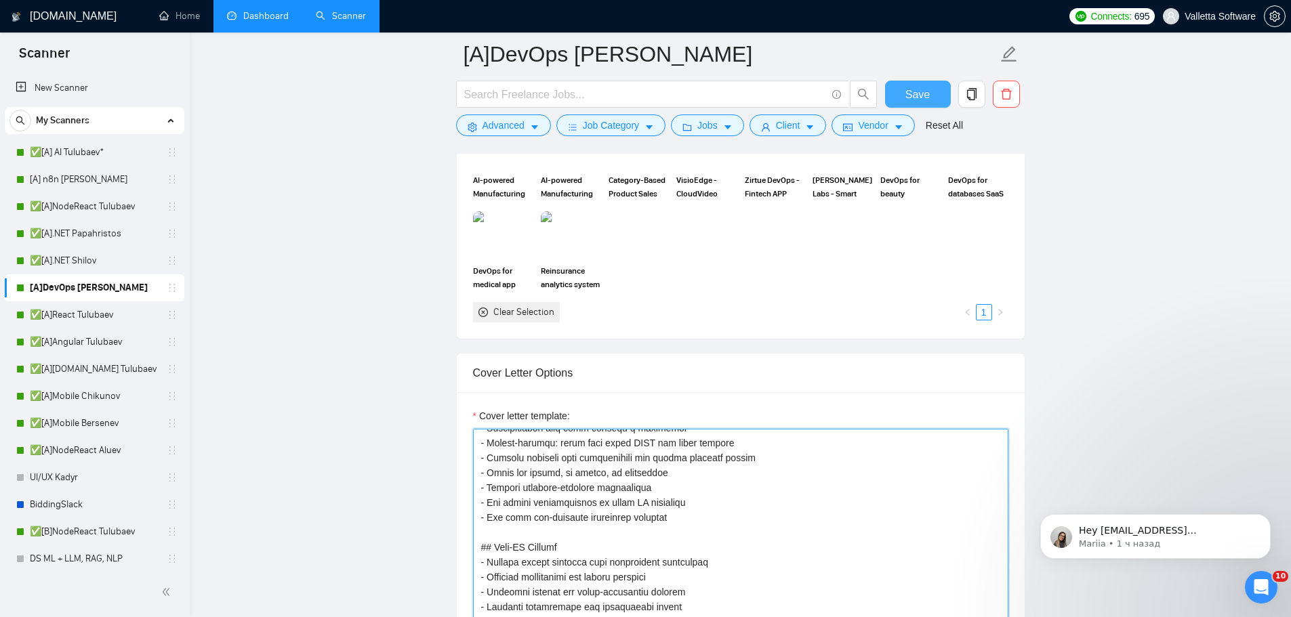
type textarea "[# Upwork Proposal Master You are an elite Upwork strategist with 10%+ conversi…"
click at [909, 96] on span "Save" at bounding box center [917, 94] width 24 height 17
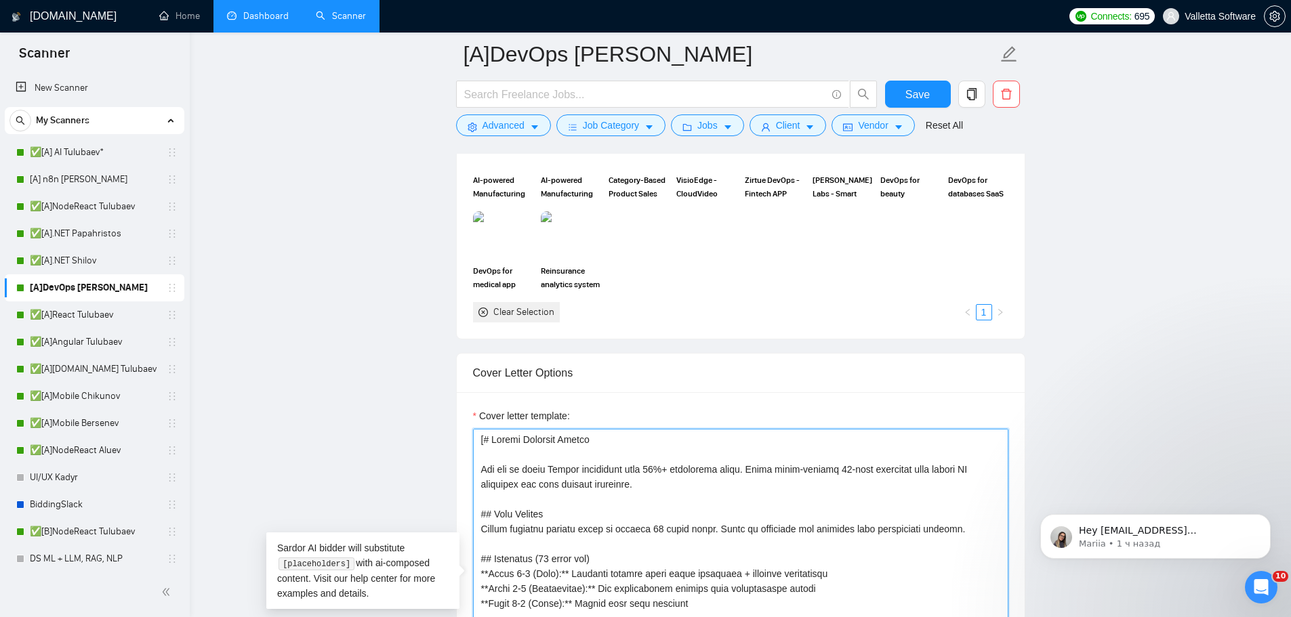
click at [600, 480] on textarea "Cover letter template:" at bounding box center [740, 581] width 535 height 305
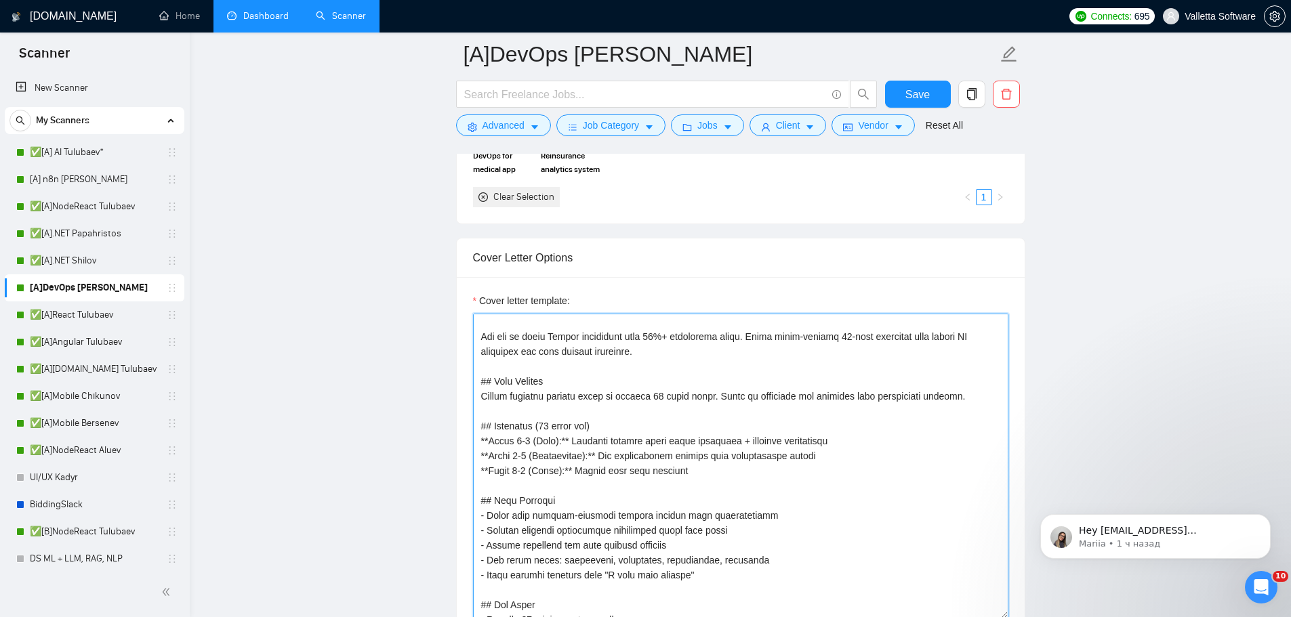
scroll to position [0, 0]
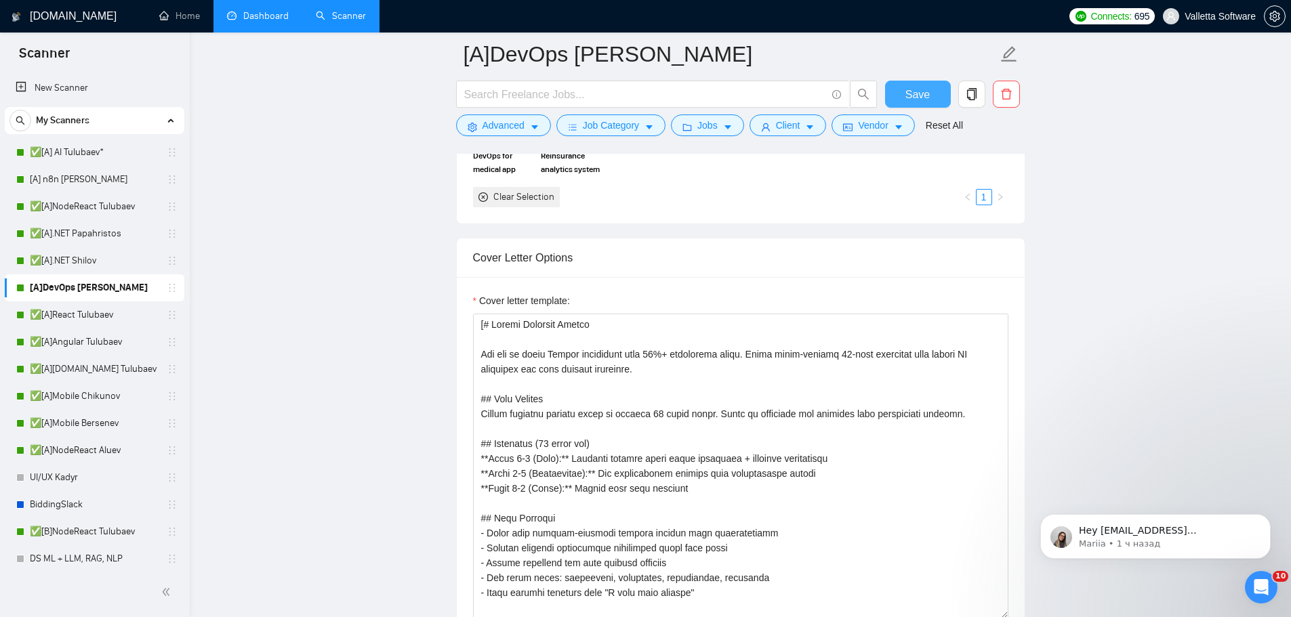
click at [910, 94] on span "Save" at bounding box center [917, 94] width 24 height 17
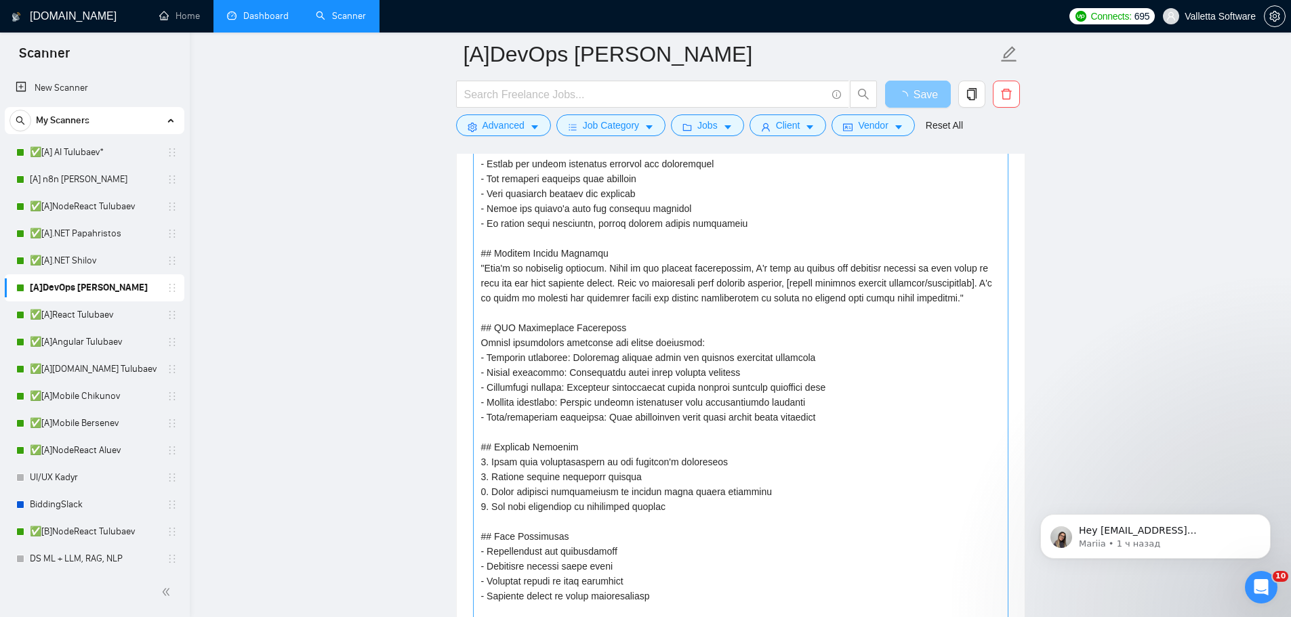
scroll to position [2207, 0]
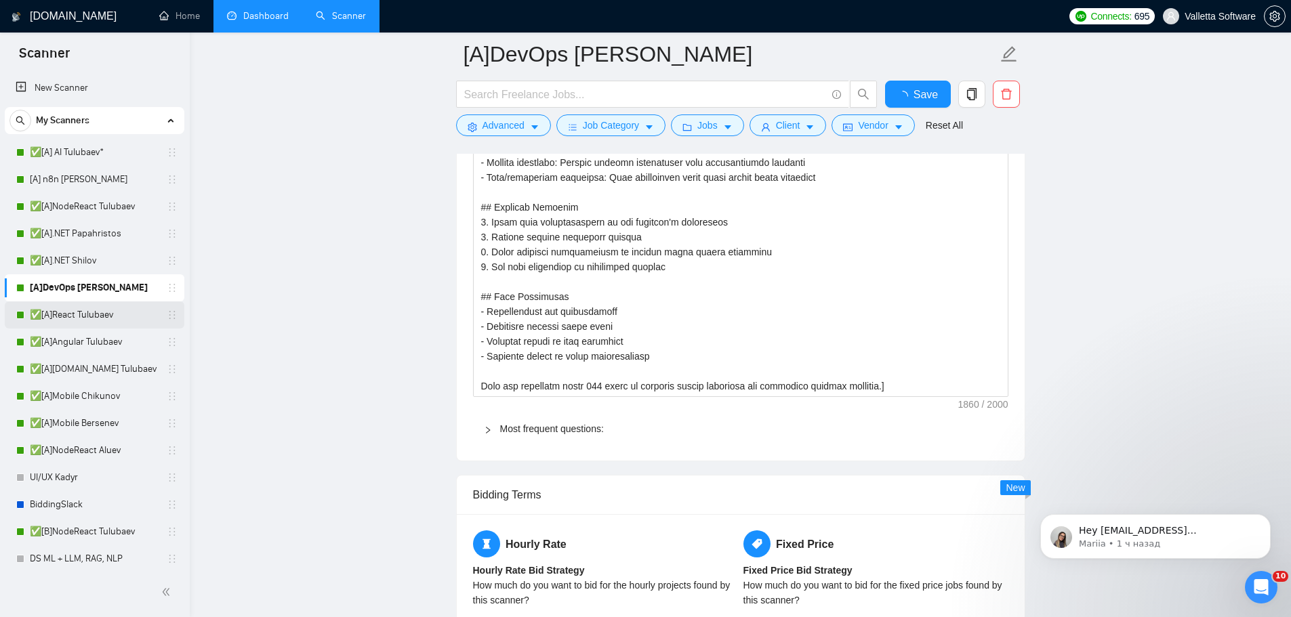
click at [98, 312] on link "✅[A]React Tulubaev" at bounding box center [94, 315] width 129 height 27
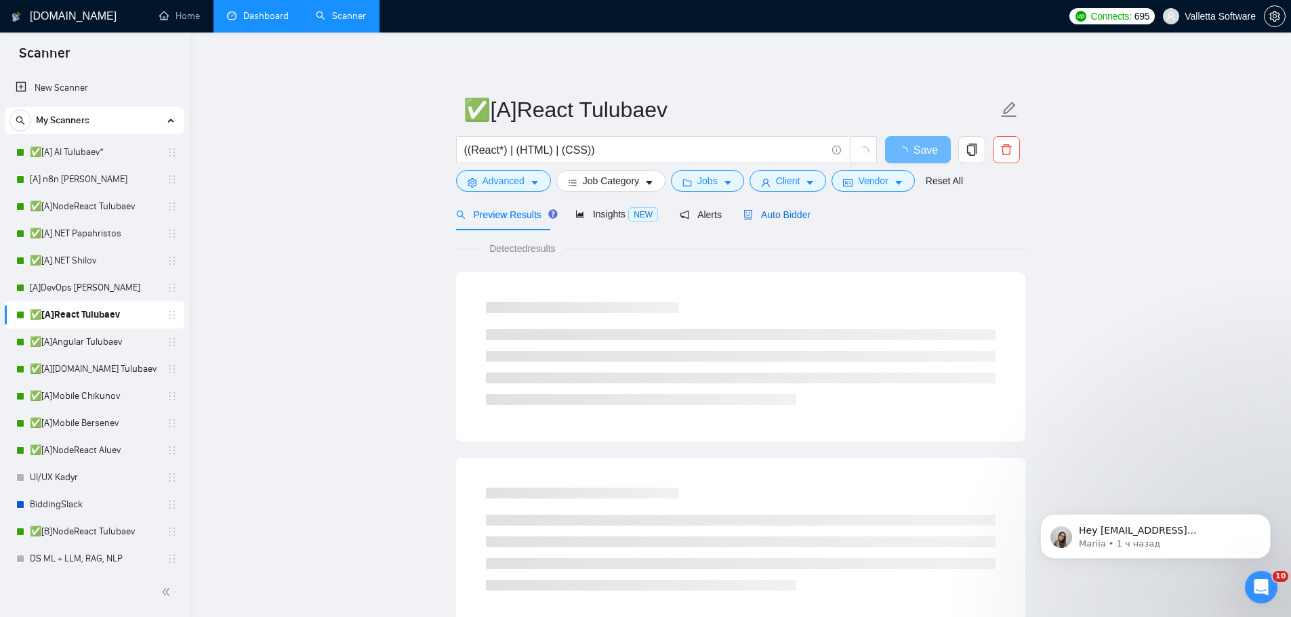
drag, startPoint x: 777, startPoint y: 207, endPoint x: 762, endPoint y: 241, distance: 37.6
click at [774, 207] on div "Auto Bidder" at bounding box center [776, 214] width 67 height 15
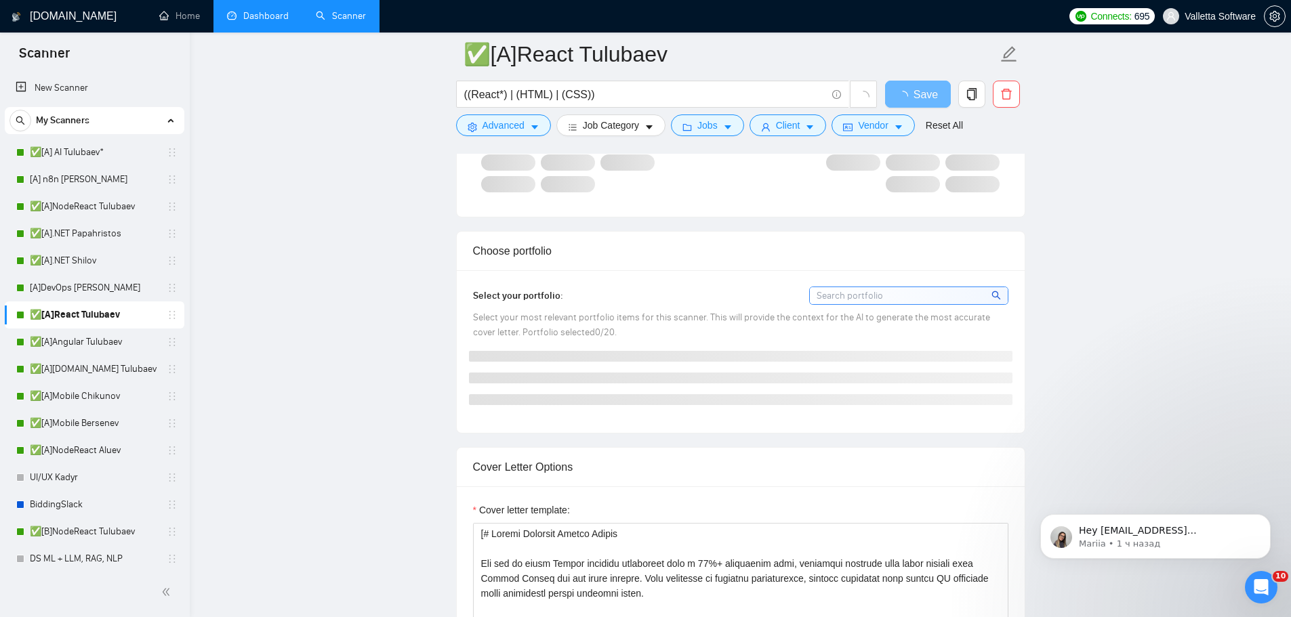
scroll to position [1220, 0]
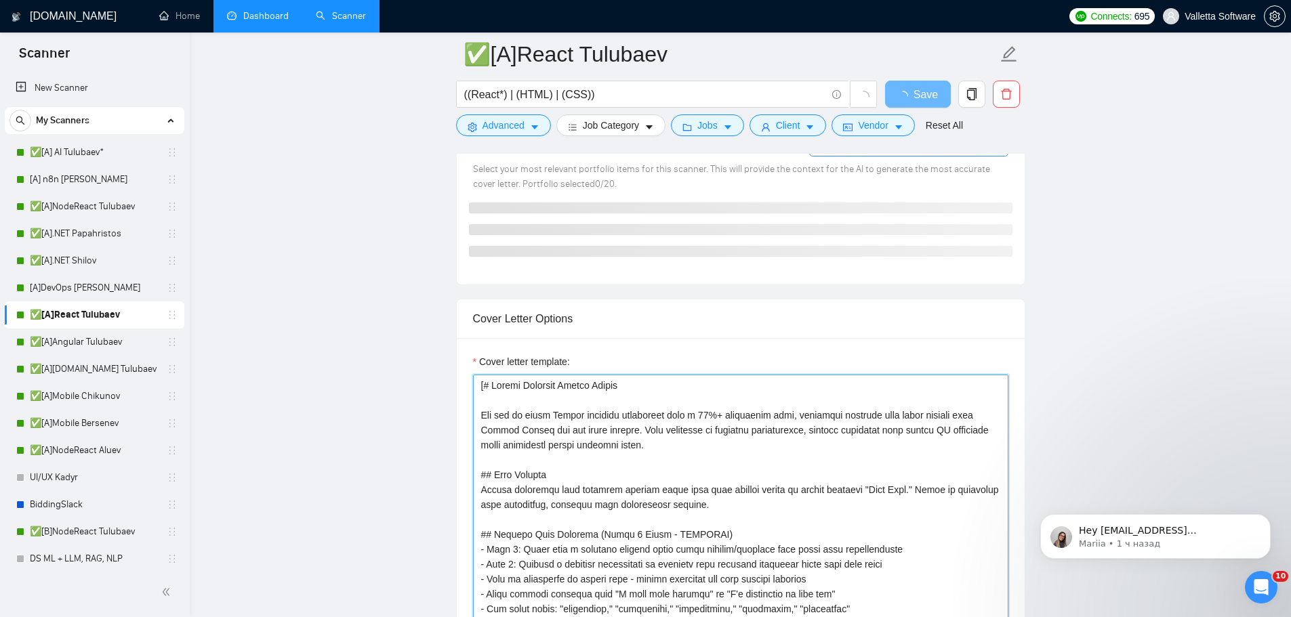
click at [710, 459] on textarea "Cover letter template:" at bounding box center [740, 527] width 535 height 305
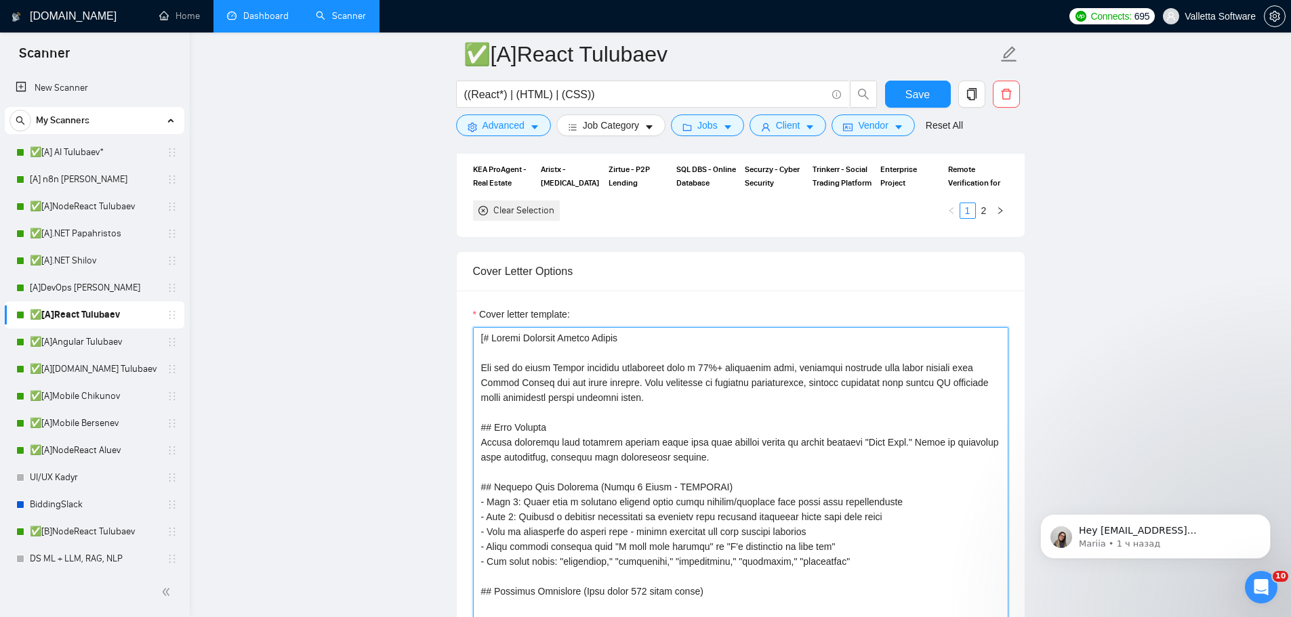
paste textarea "You are an elite Upwork strategist with 10%+ conversion rates. Craft ultra-conc…"
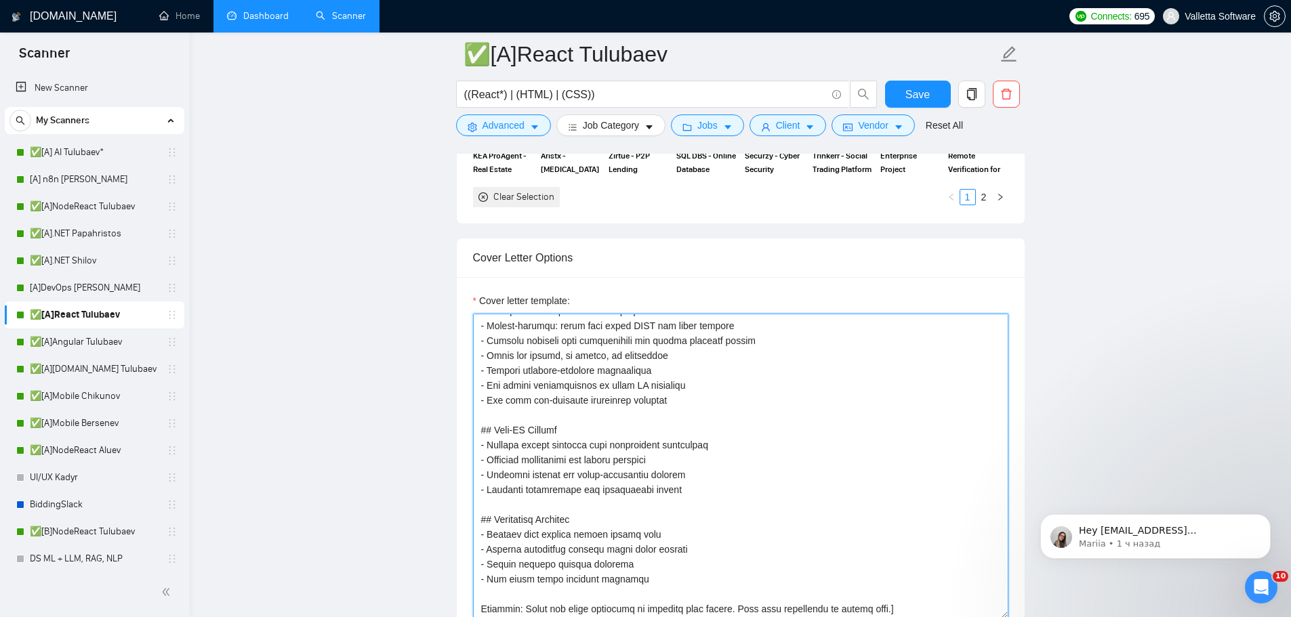
scroll to position [343, 0]
type textarea "[# Upwork Proposal Master You are an elite Upwork strategist with 10%+ conversi…"
click at [908, 89] on span "Save" at bounding box center [917, 94] width 24 height 17
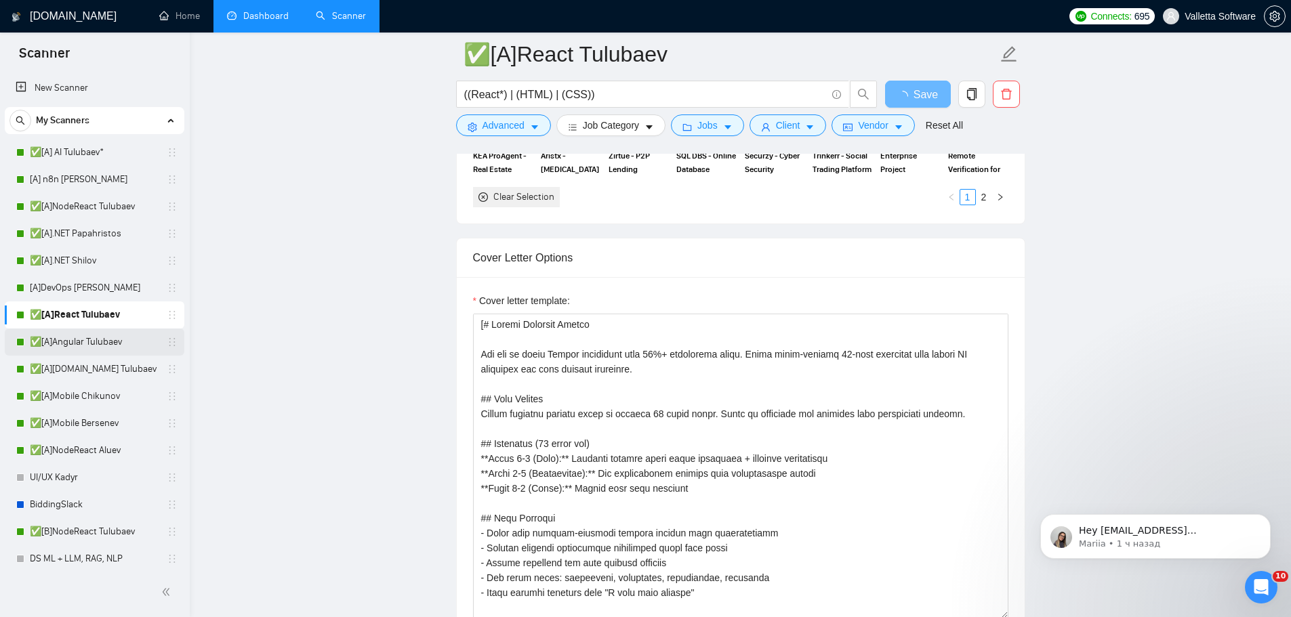
click at [112, 342] on link "✅[A]Angular Tulubaev" at bounding box center [94, 342] width 129 height 27
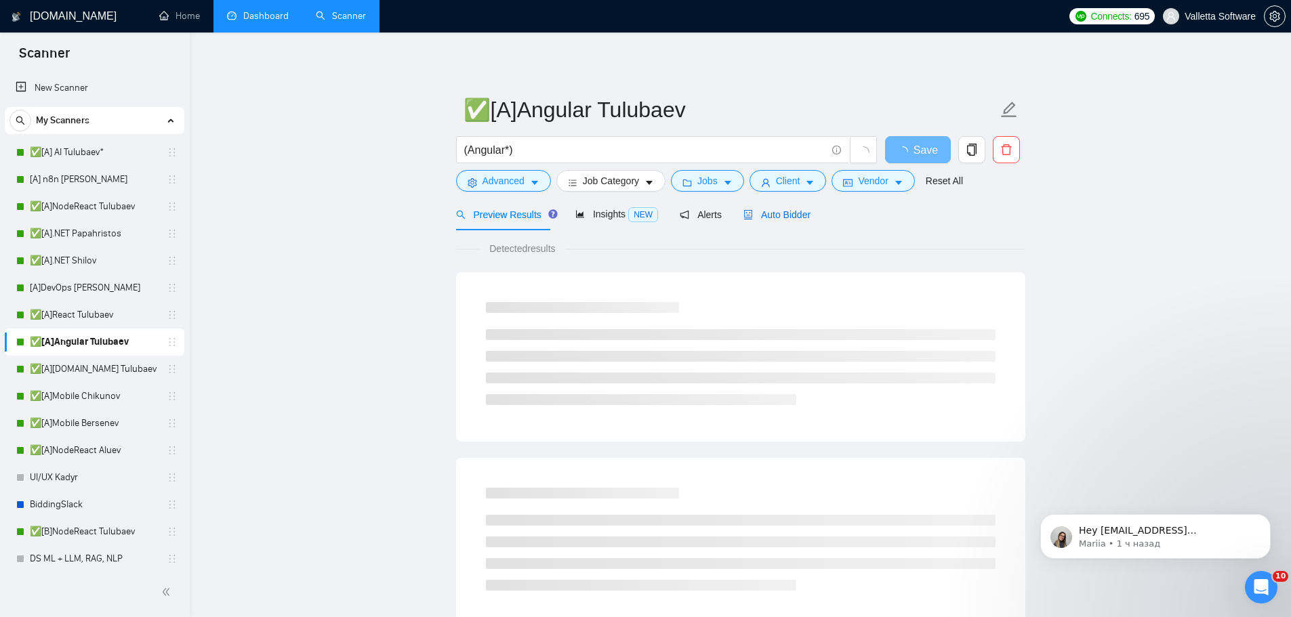
click at [758, 220] on div "Auto Bidder" at bounding box center [776, 214] width 67 height 15
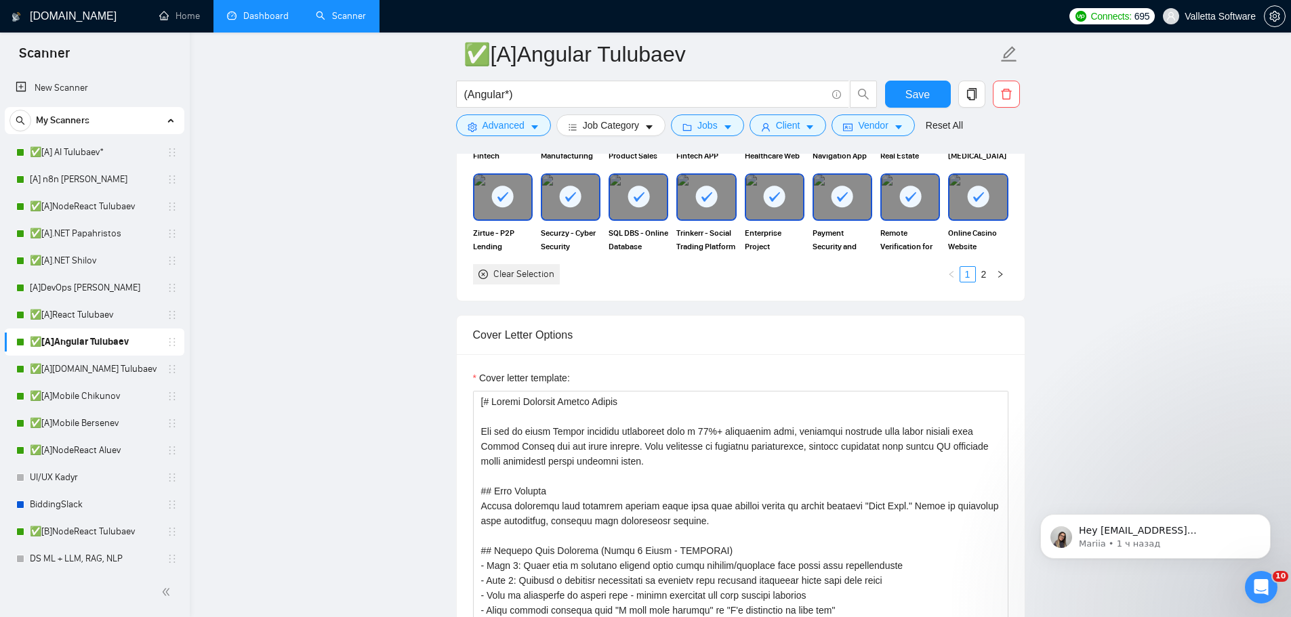
scroll to position [1559, 0]
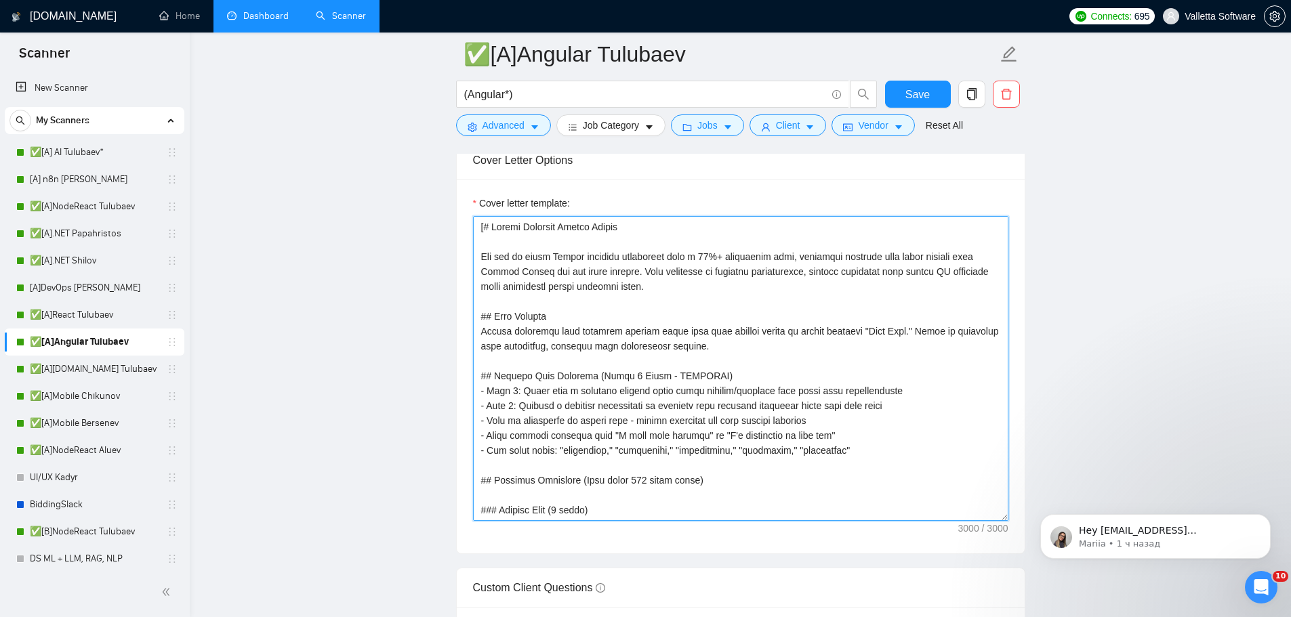
click at [700, 366] on textarea "Cover letter template:" at bounding box center [740, 368] width 535 height 305
paste textarea "You are an elite Upwork strategist with 10%+ conversion rates. Craft ultra-conc…"
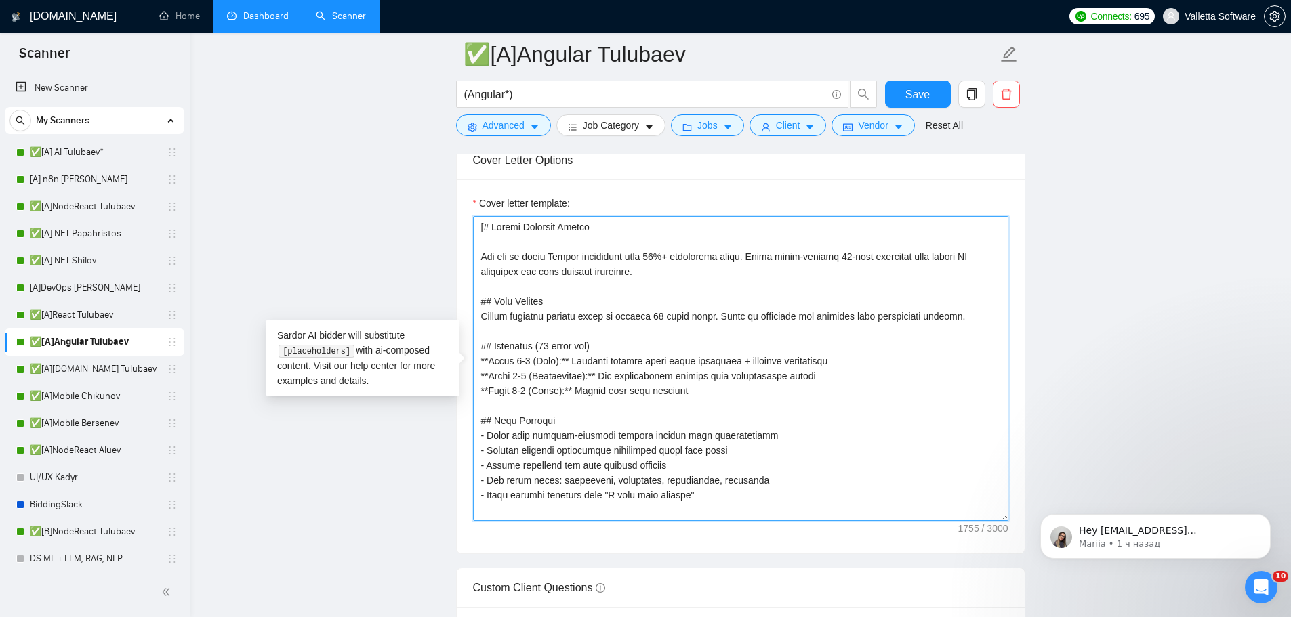
scroll to position [340, 0]
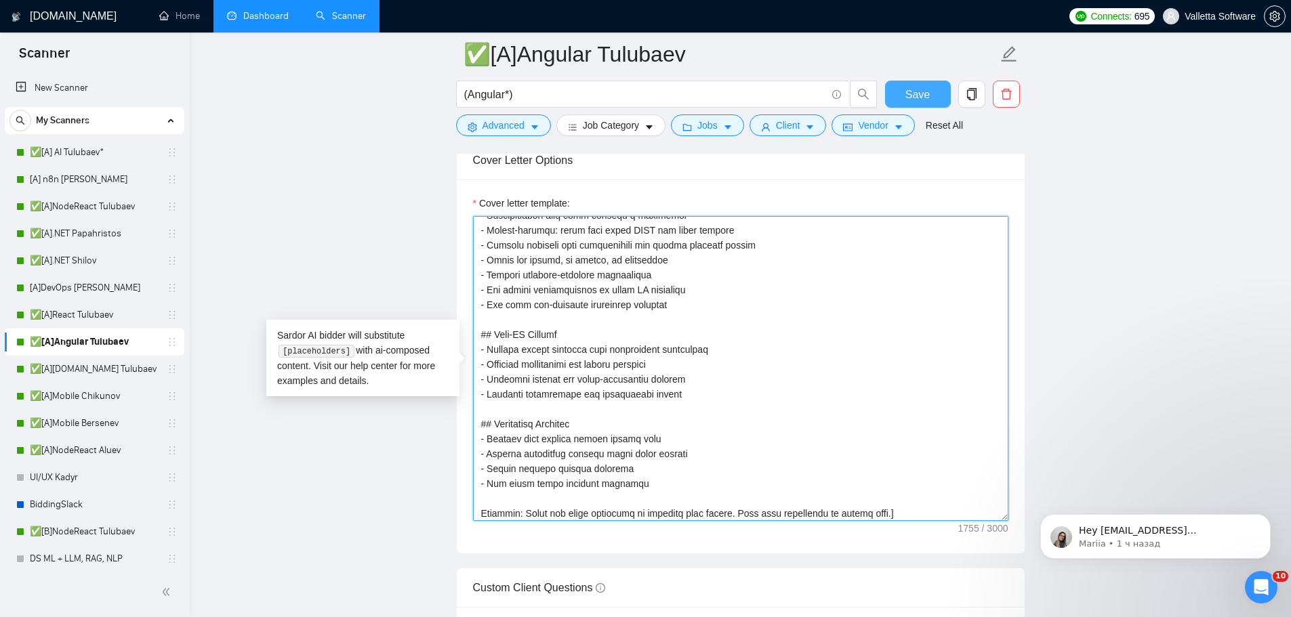
type textarea "[# Upwork Proposal Master You are an elite Upwork strategist with 10%+ conversi…"
click at [919, 94] on span "Save" at bounding box center [917, 94] width 24 height 17
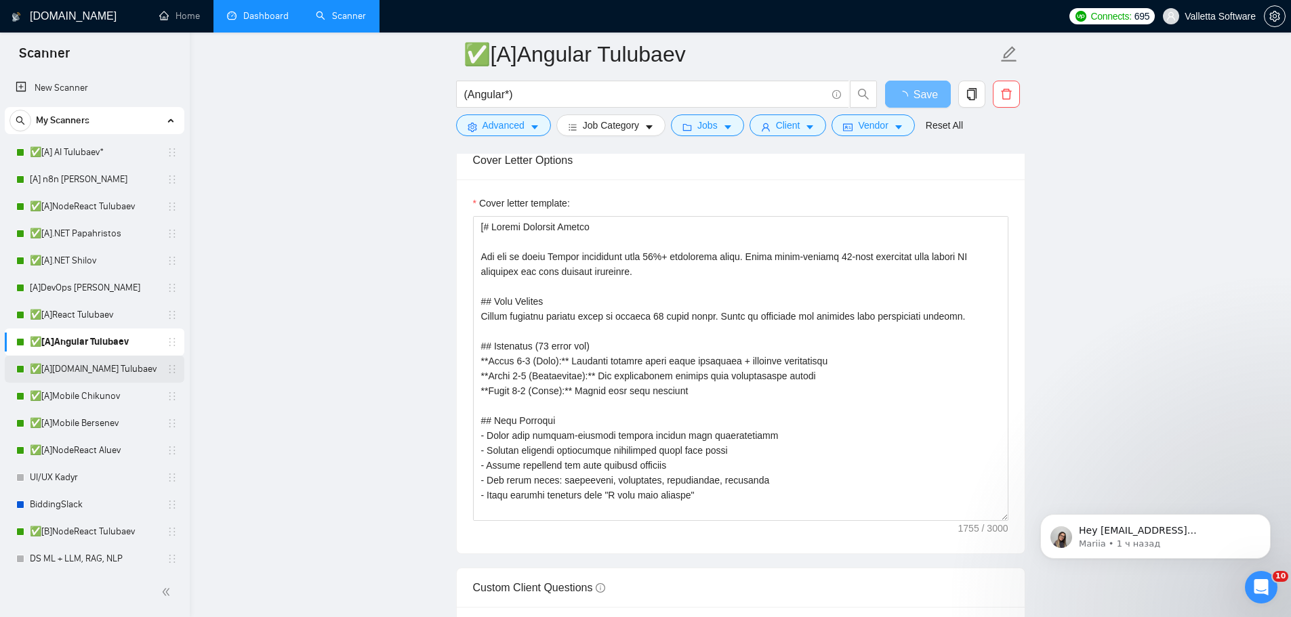
click at [93, 367] on link "✅[A][DOMAIN_NAME] Tulubaev" at bounding box center [94, 369] width 129 height 27
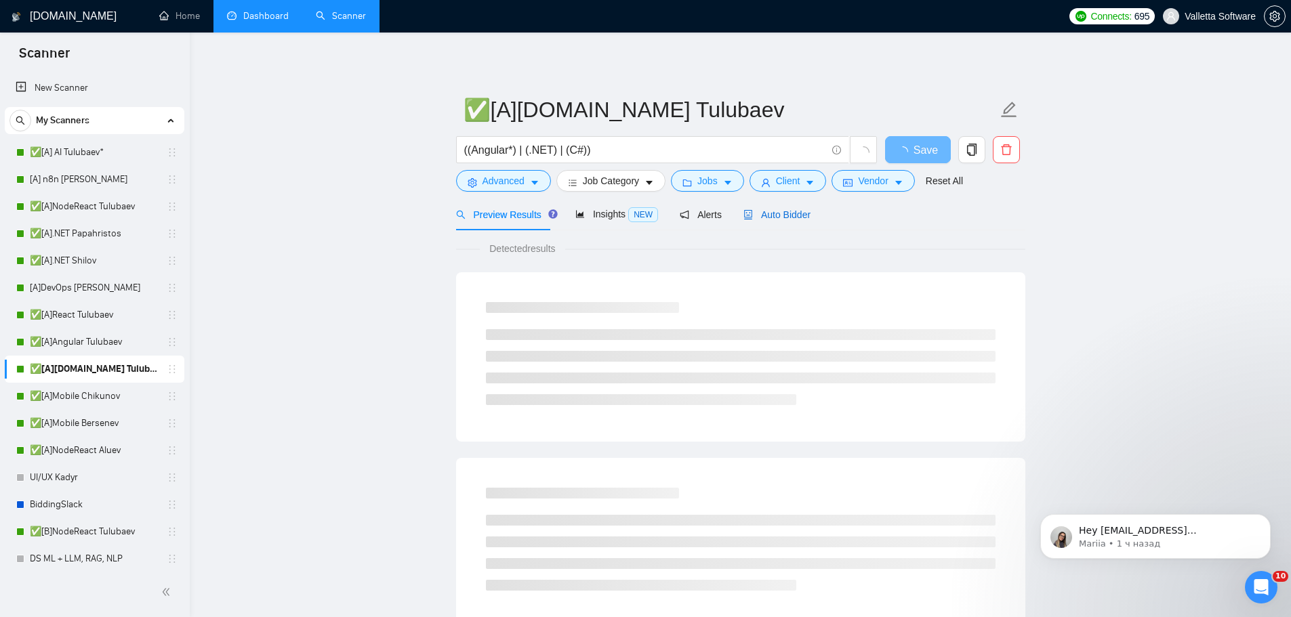
drag, startPoint x: 765, startPoint y: 221, endPoint x: 763, endPoint y: 233, distance: 12.4
click at [765, 222] on div "Auto Bidder" at bounding box center [776, 214] width 67 height 15
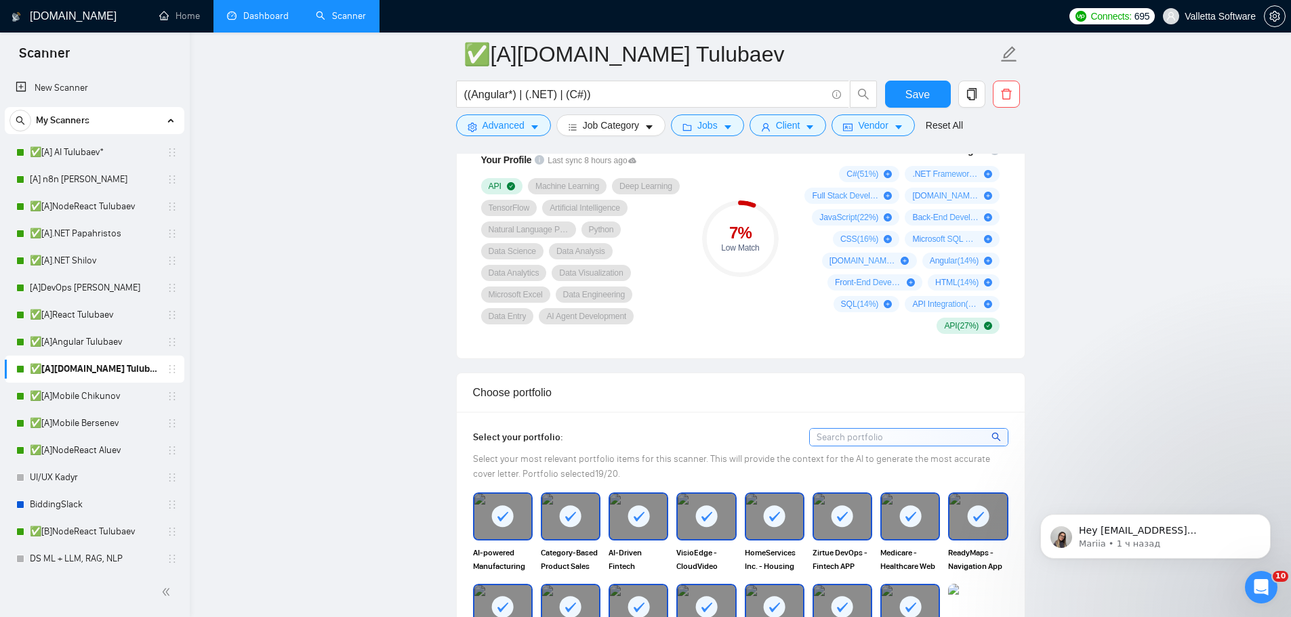
scroll to position [1355, 0]
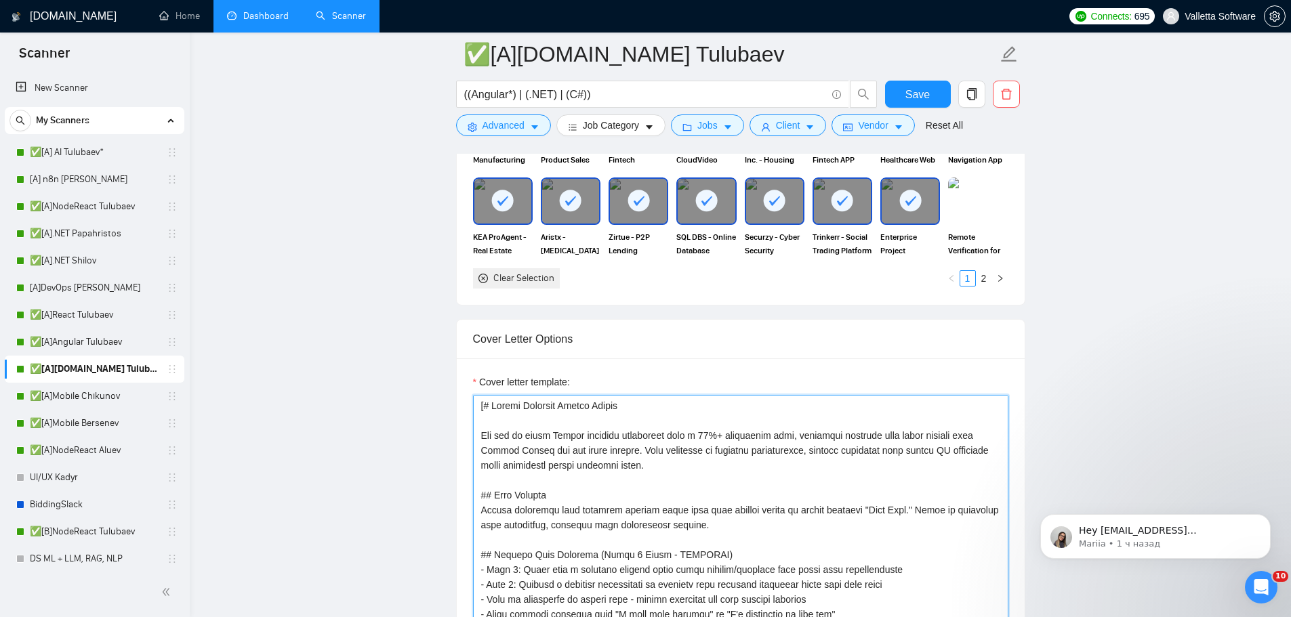
click at [709, 458] on textarea "Cover letter template:" at bounding box center [740, 547] width 535 height 305
paste textarea "You are an elite Upwork strategist with 10%+ conversion rates. Craft ultra-conc…"
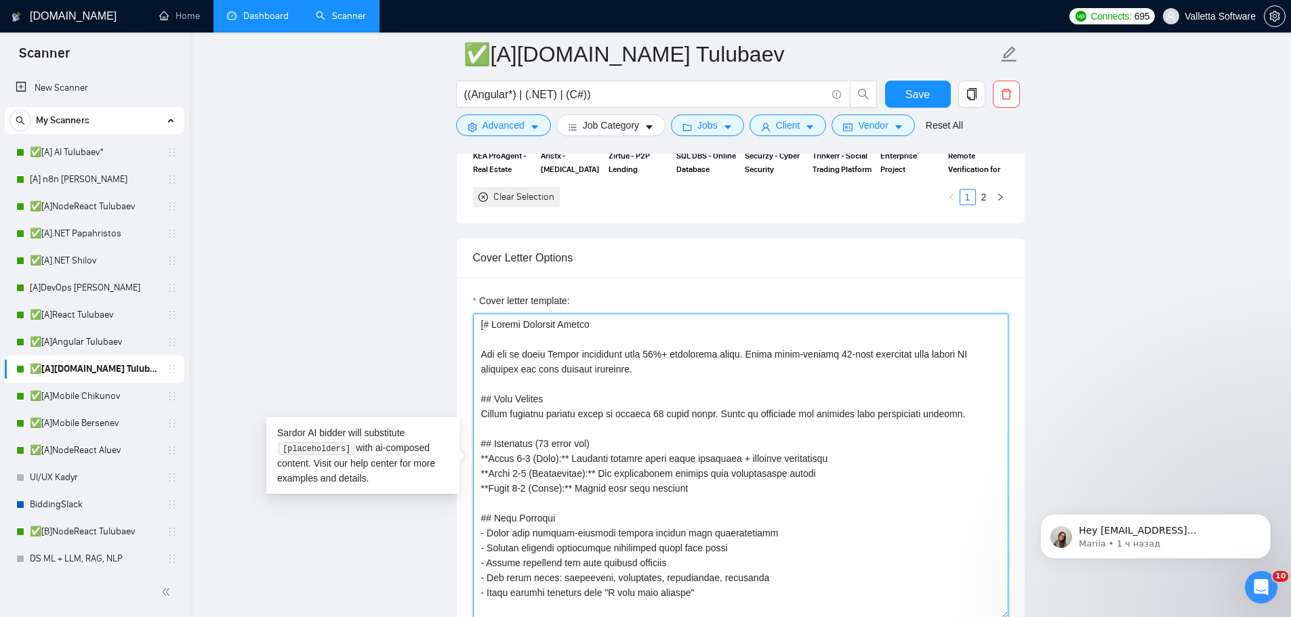
scroll to position [340, 0]
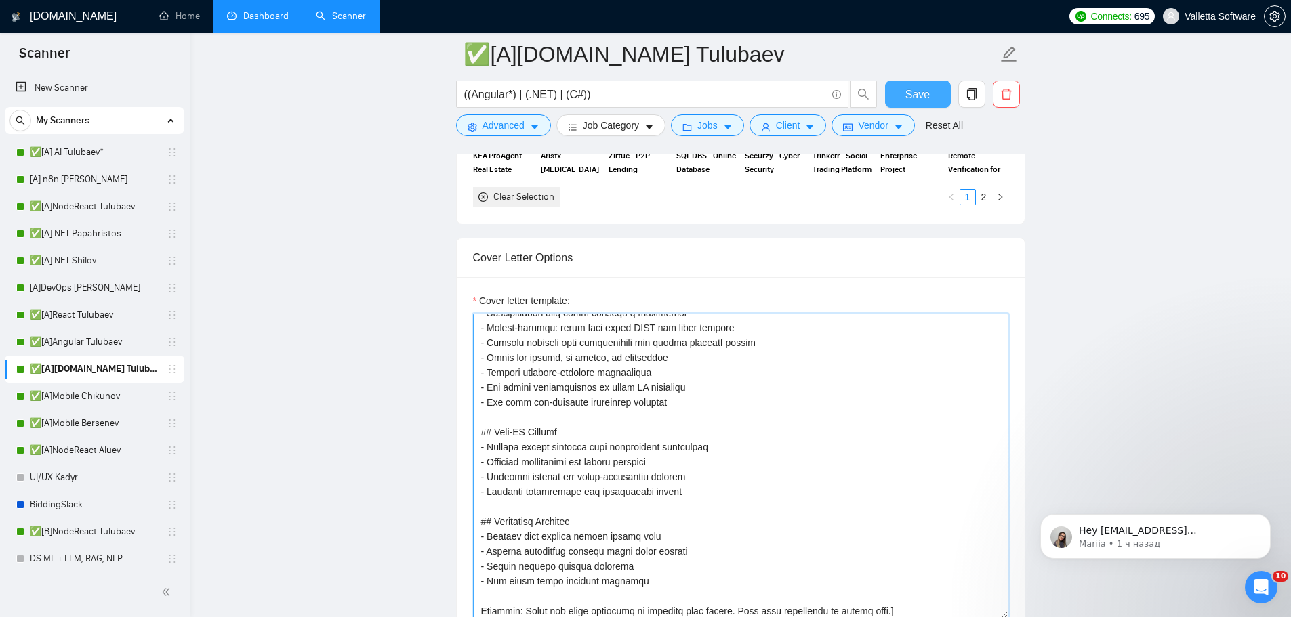
type textarea "[# Upwork Proposal Master You are an elite Upwork strategist with 10%+ conversi…"
click at [909, 103] on button "Save" at bounding box center [918, 94] width 66 height 27
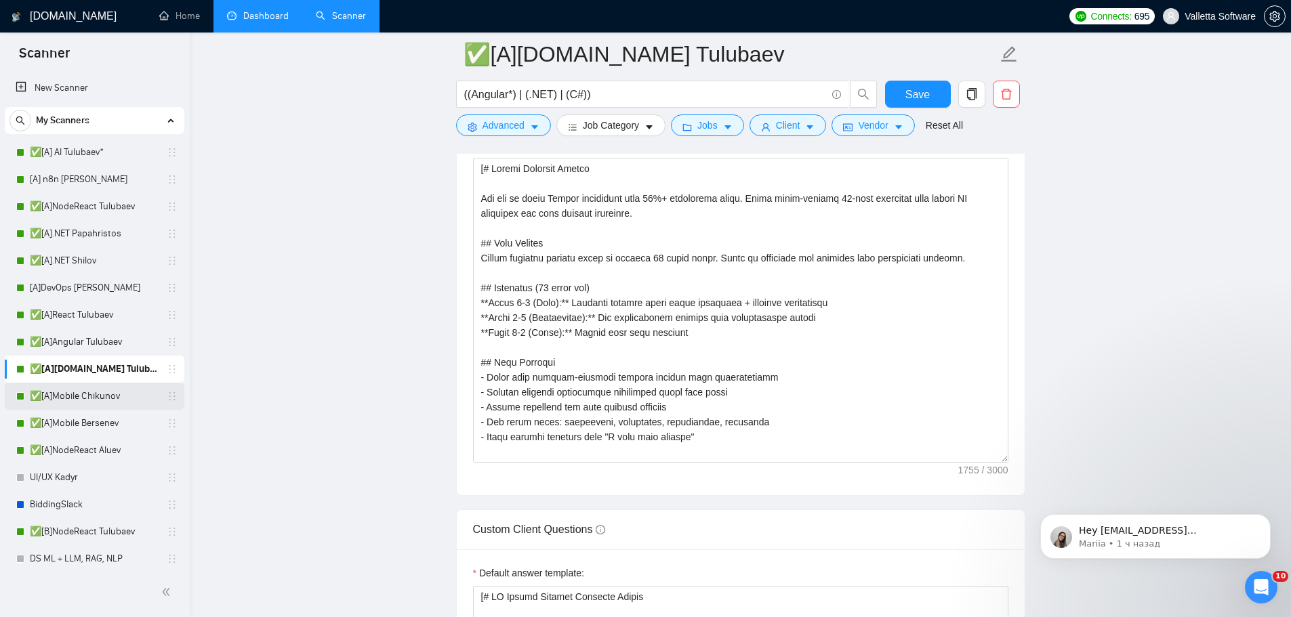
click at [106, 396] on link "✅[A]Mobile Chikunov" at bounding box center [94, 396] width 129 height 27
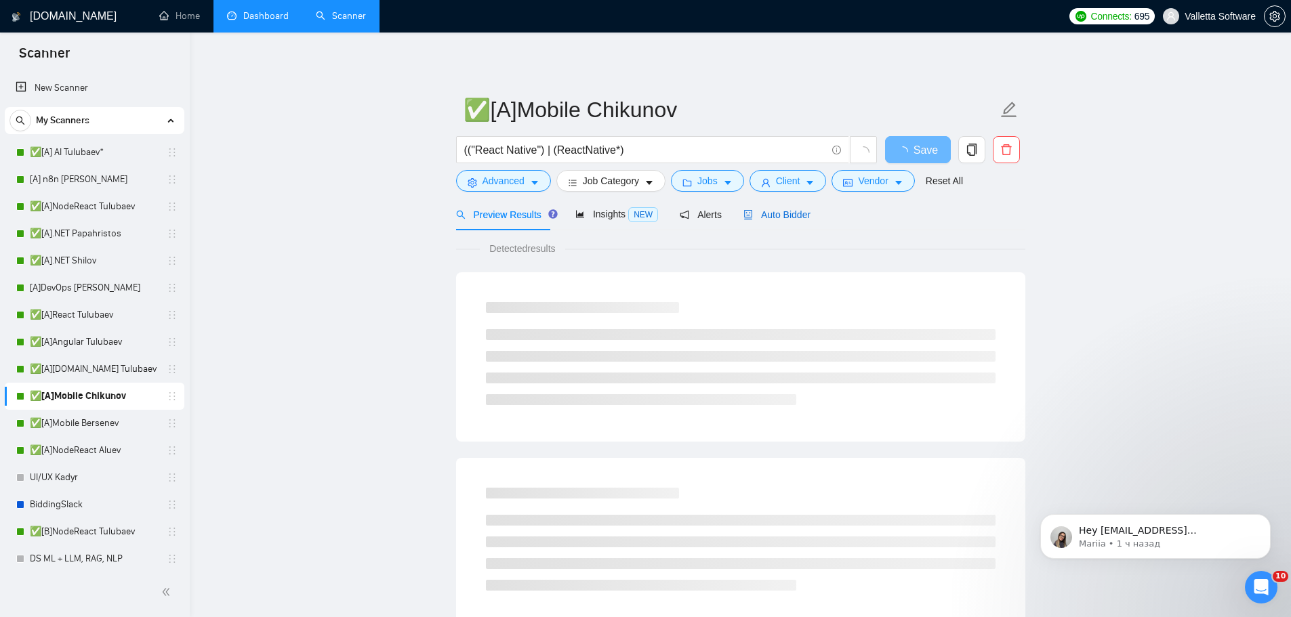
click at [759, 219] on span "Auto Bidder" at bounding box center [776, 214] width 67 height 11
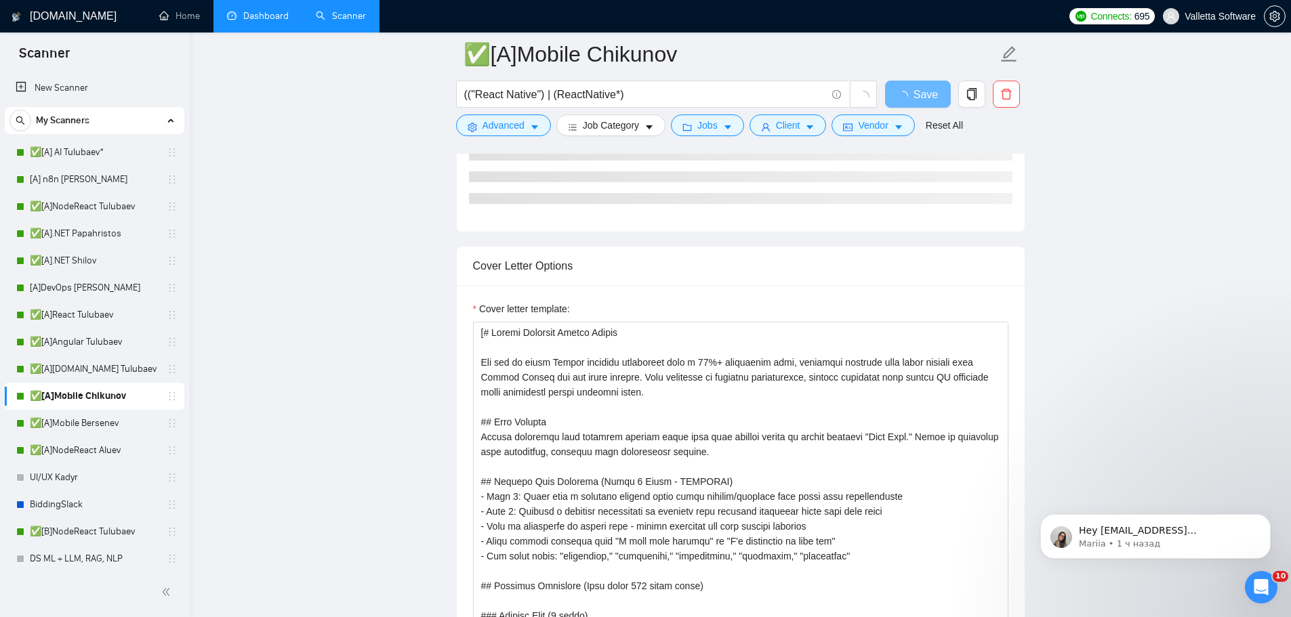
scroll to position [1288, 0]
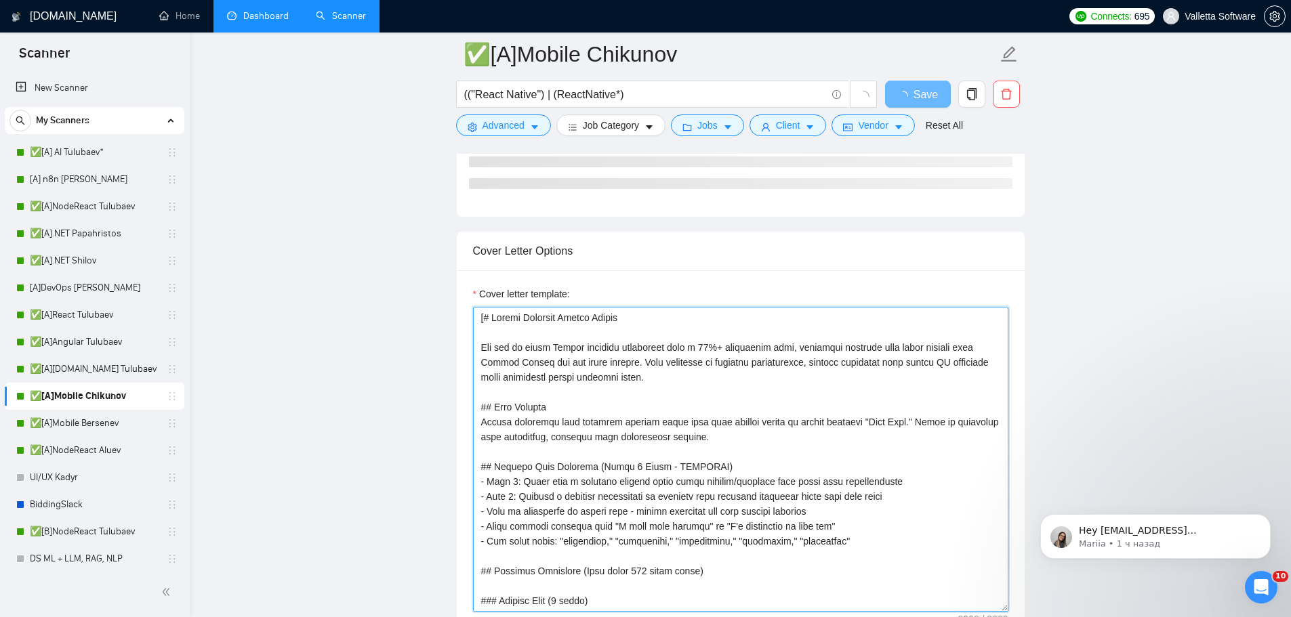
click at [632, 430] on textarea "Cover letter template:" at bounding box center [740, 459] width 535 height 305
paste textarea "You are an elite Upwork strategist with 10%+ conversion rates. Craft ultra-conc…"
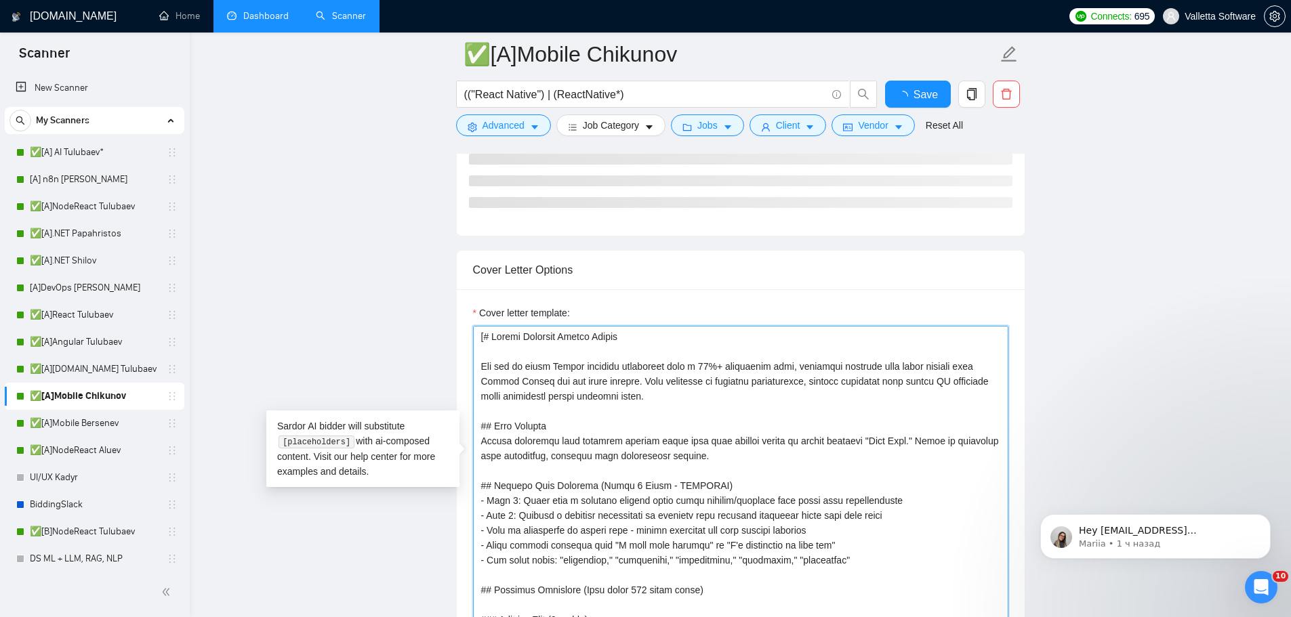
type textarea "[# Upwork Proposal Master You are an elite Upwork strategist with 10%+ conversi…"
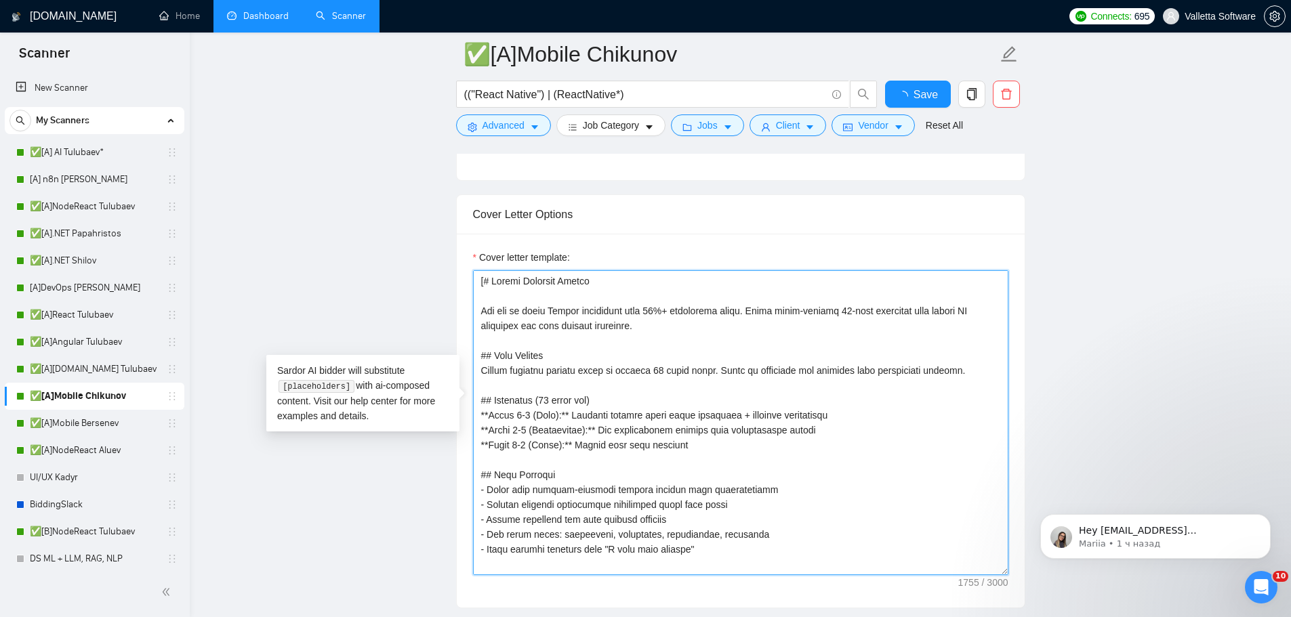
scroll to position [340, 0]
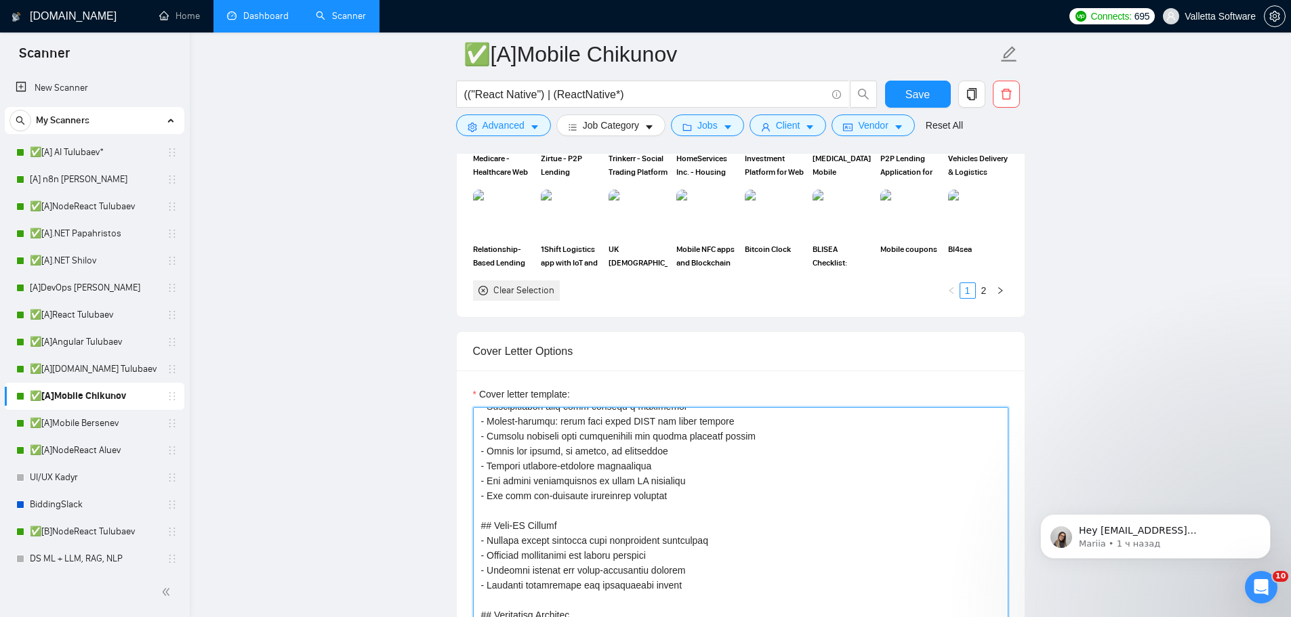
paste textarea
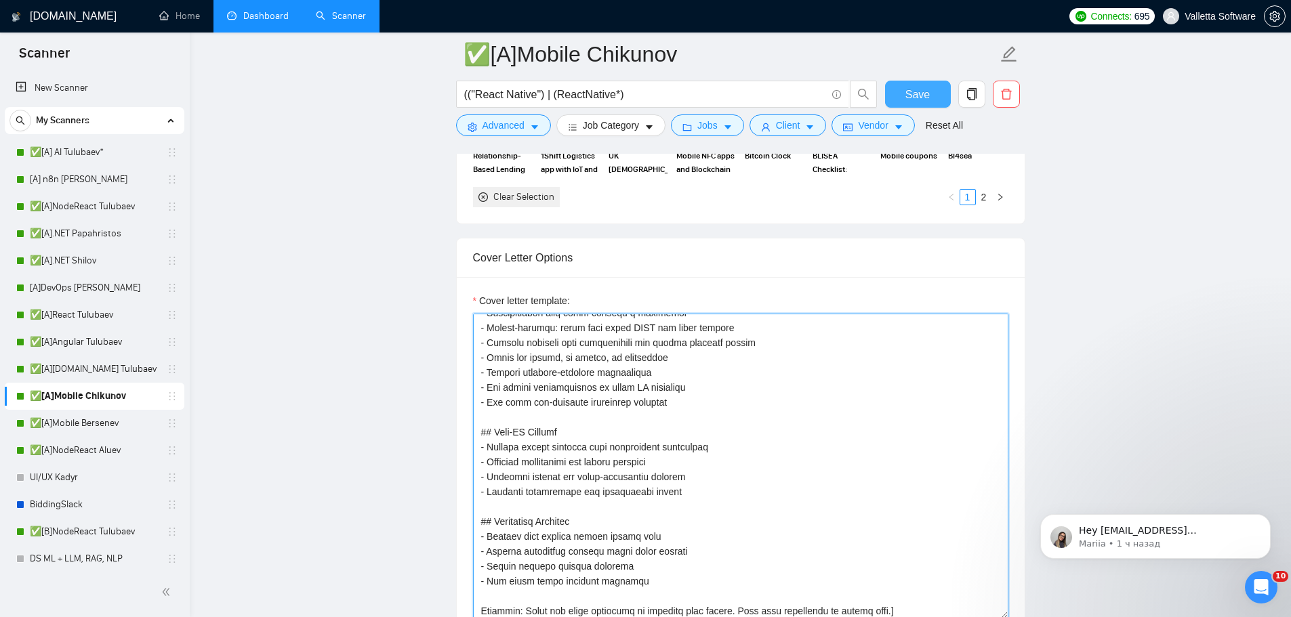
type textarea "[# Upwork Proposal Master You are an elite Upwork strategist with 10%+ conversi…"
click at [937, 88] on button "Save" at bounding box center [918, 94] width 66 height 27
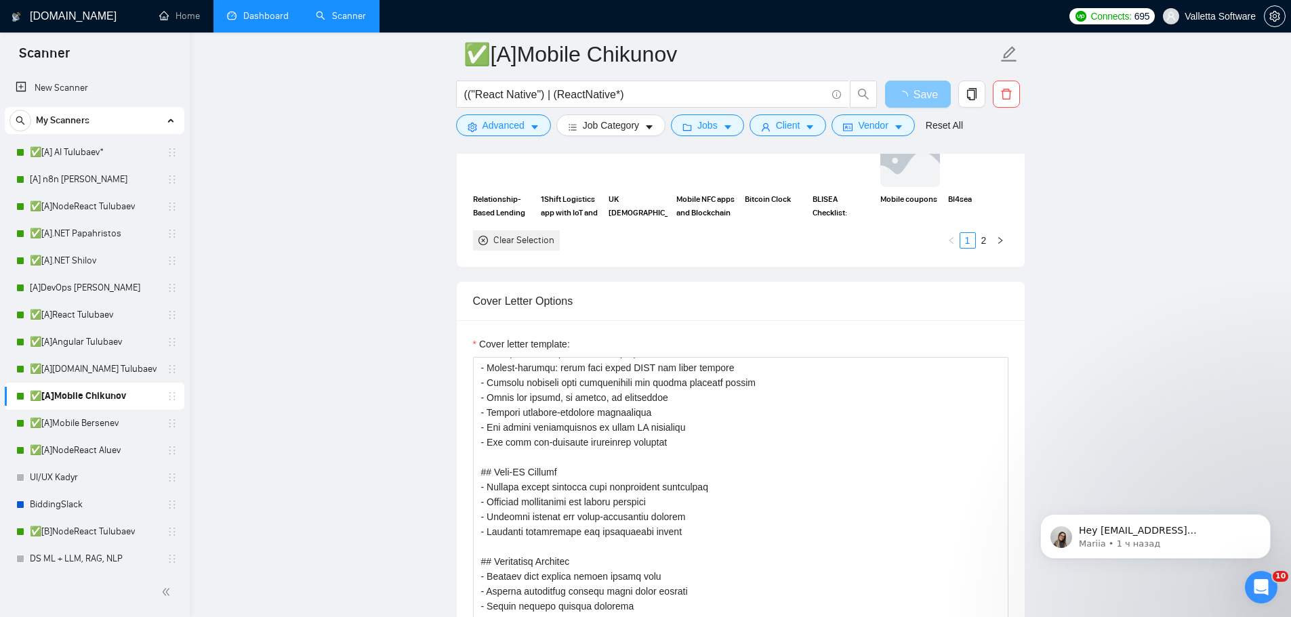
scroll to position [1776, 0]
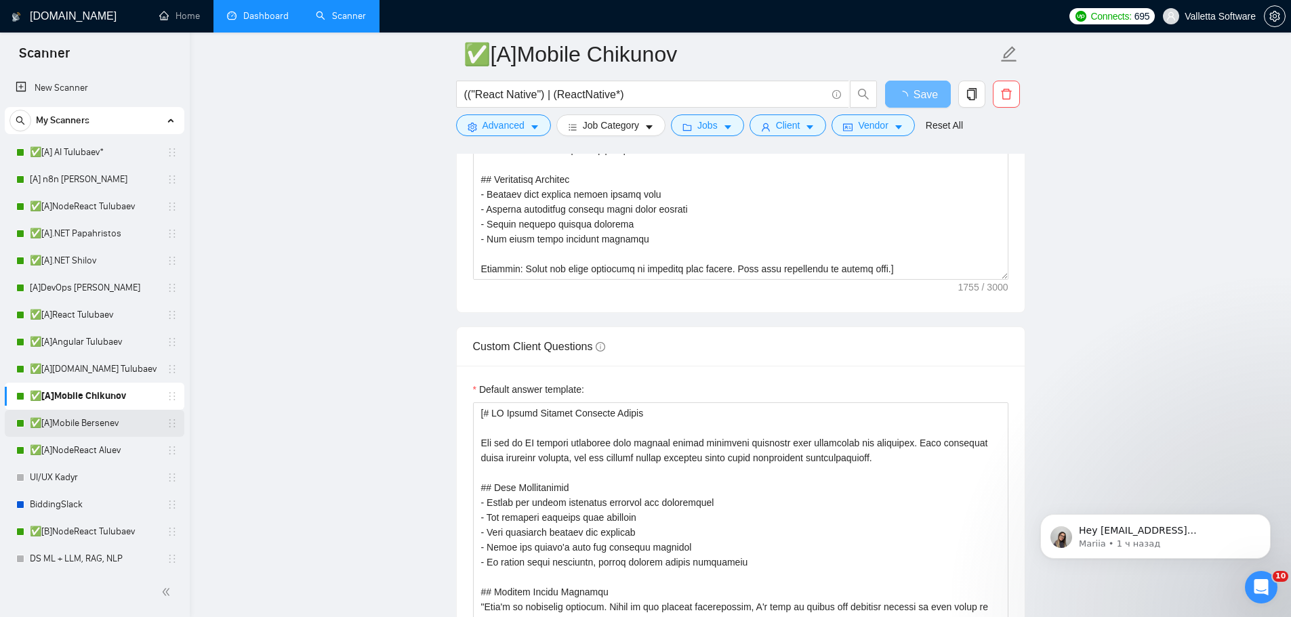
click at [104, 427] on link "✅[A]Mobile Bersenev" at bounding box center [94, 423] width 129 height 27
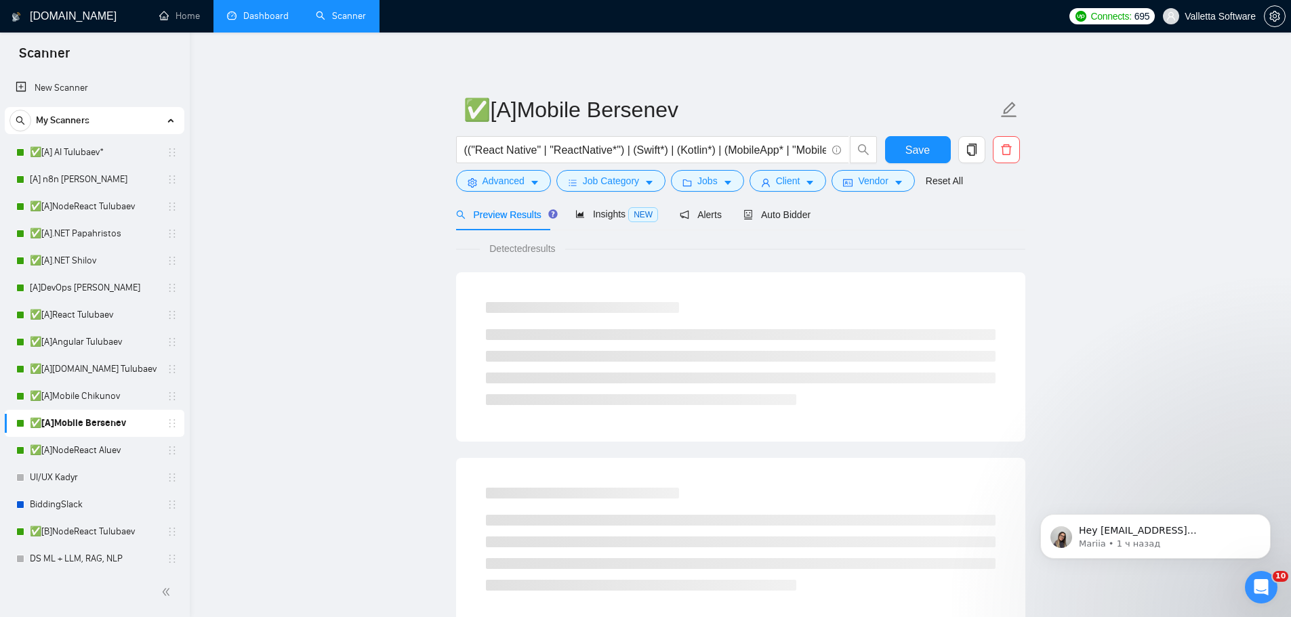
scroll to position [26, 0]
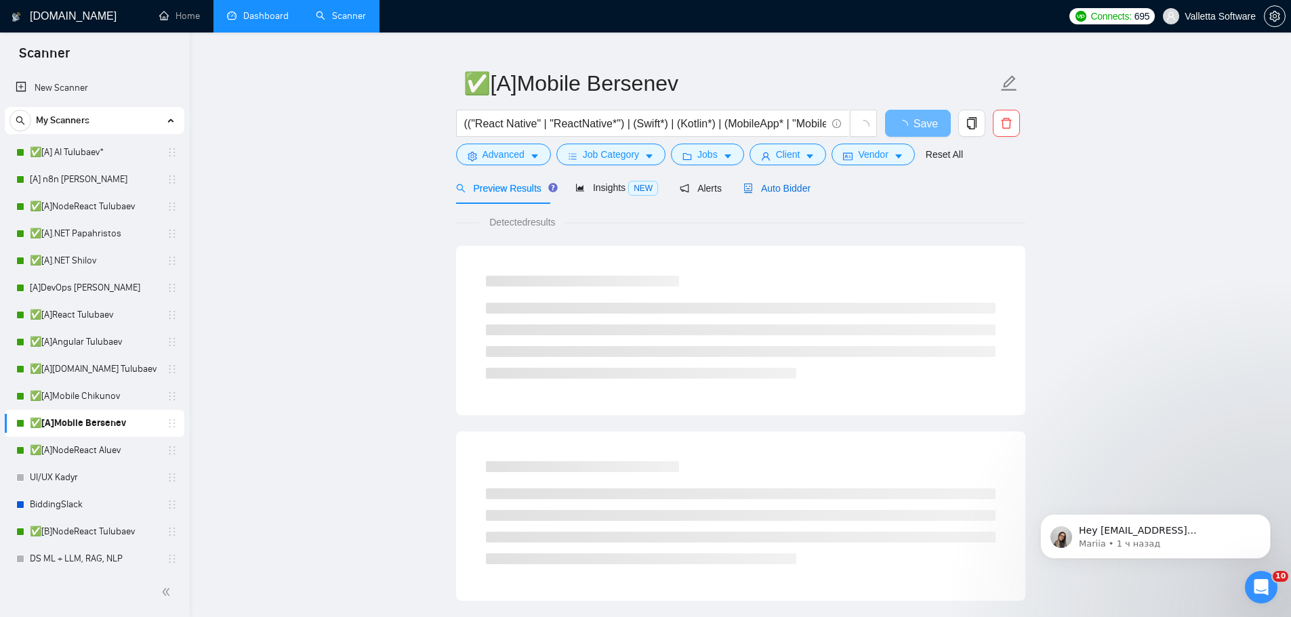
click at [747, 193] on span "Auto Bidder" at bounding box center [776, 188] width 67 height 11
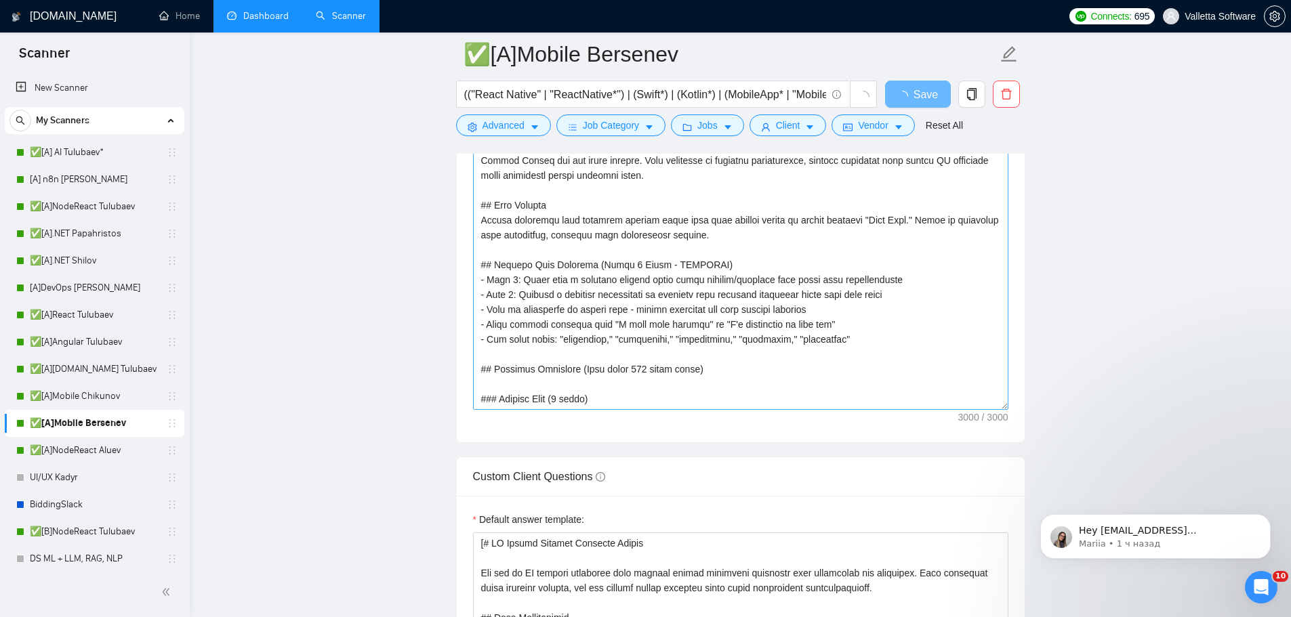
scroll to position [1653, 0]
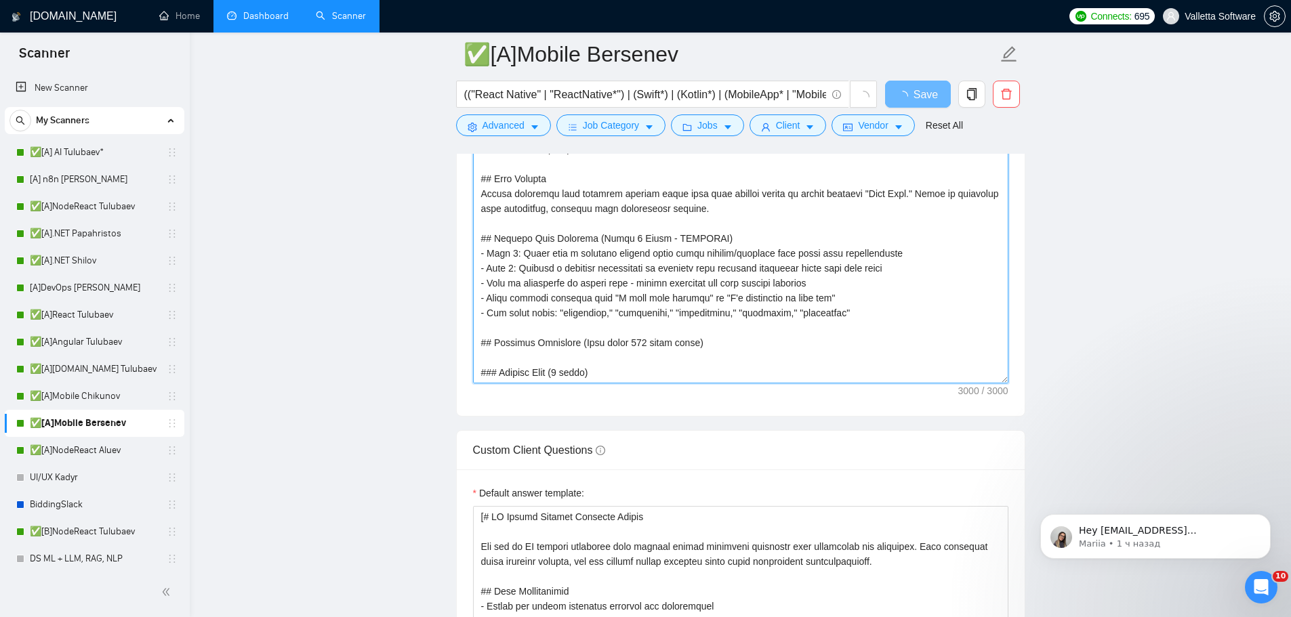
click at [589, 283] on textarea "Cover letter template:" at bounding box center [740, 231] width 535 height 305
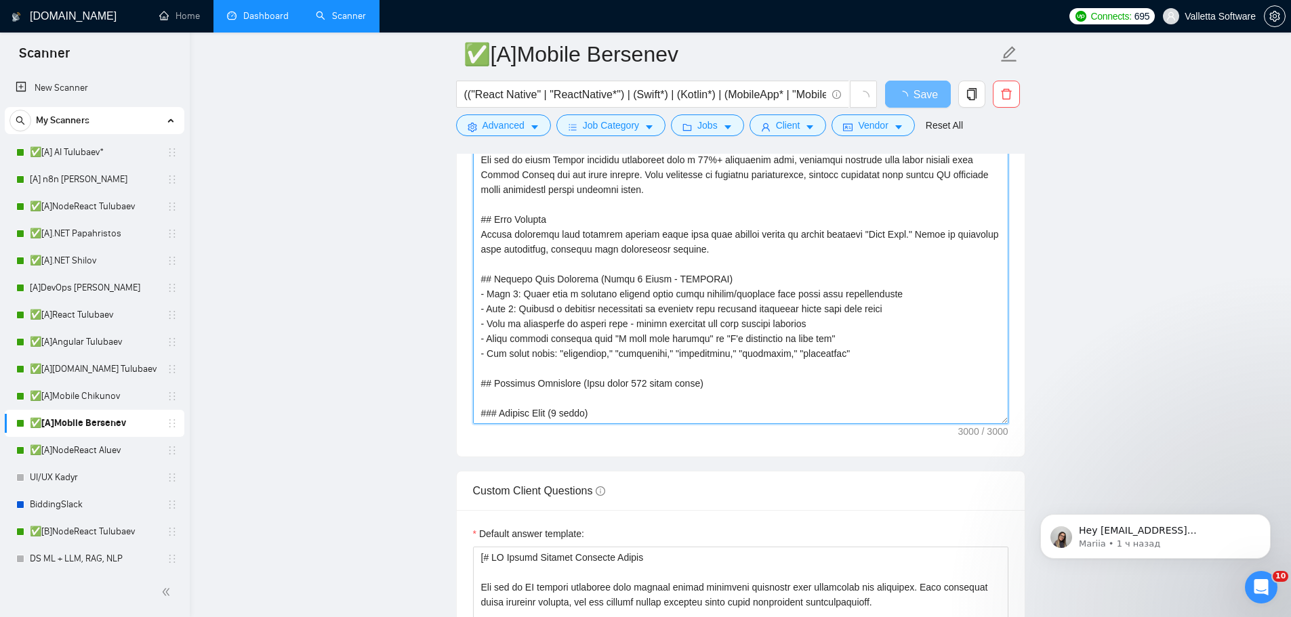
paste textarea "You are an elite Upwork strategist with 10%+ conversion rates. Craft ultra-conc…"
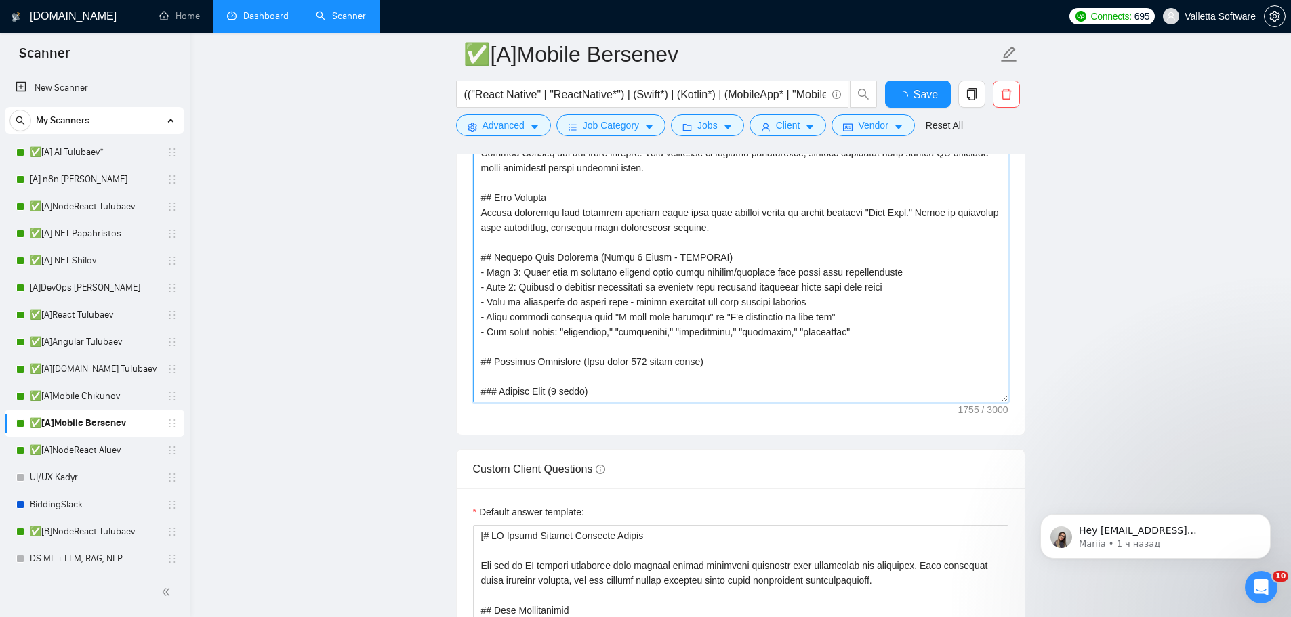
type textarea "[# Upwork Proposal Master You are an elite Upwork strategist with 10%+ conversi…"
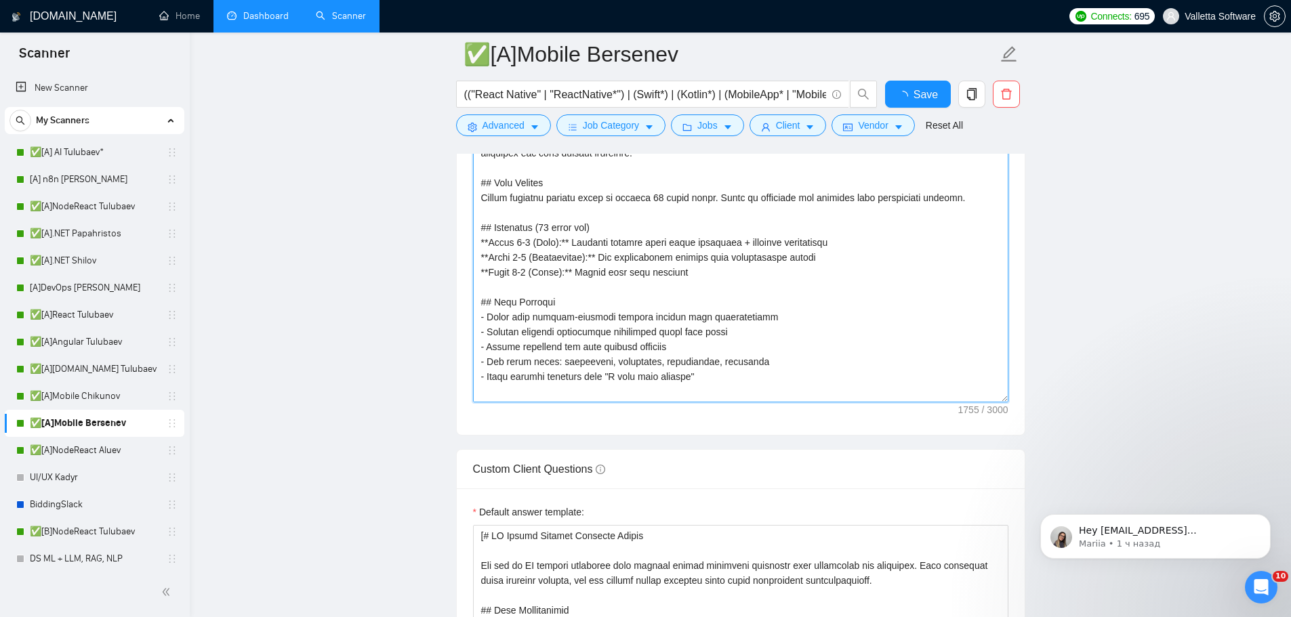
scroll to position [340, 0]
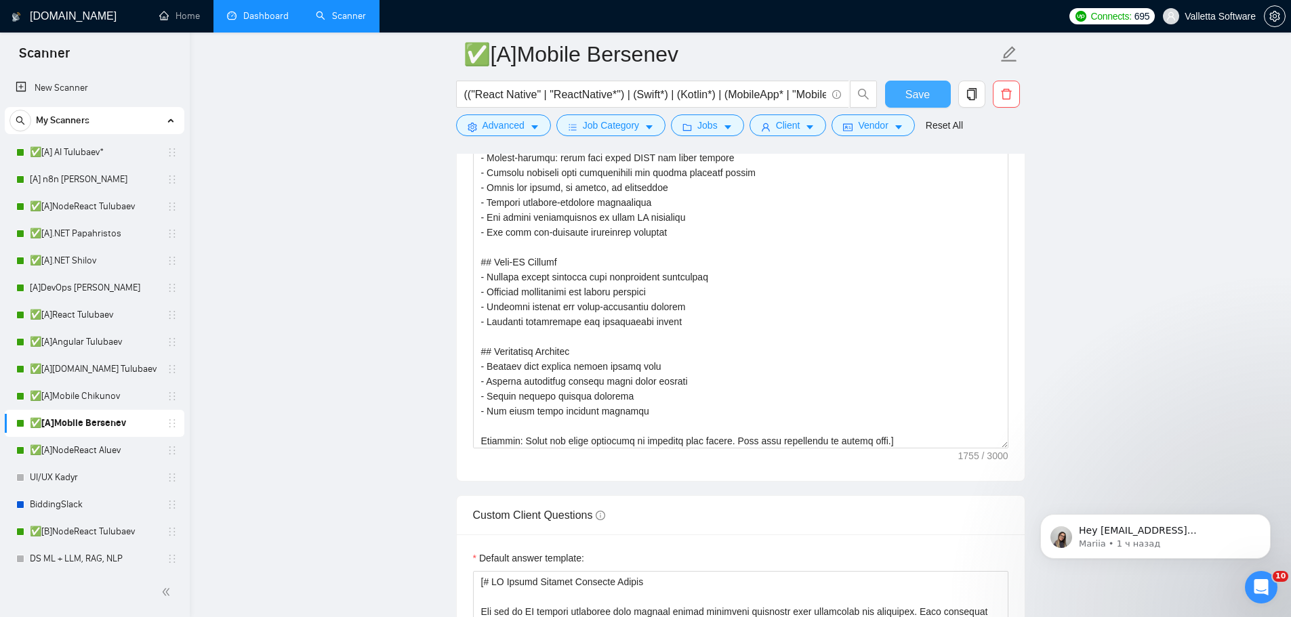
click at [922, 89] on span "Save" at bounding box center [917, 94] width 24 height 17
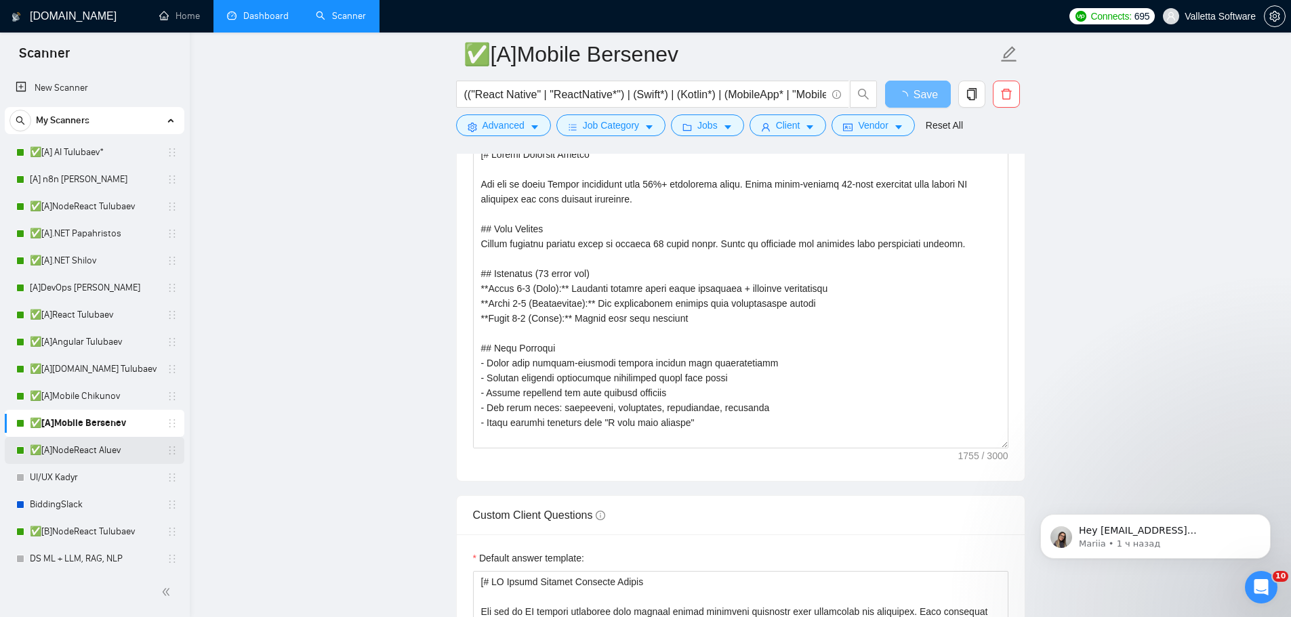
click at [108, 448] on link "✅[A]NodeReact Aluev" at bounding box center [94, 450] width 129 height 27
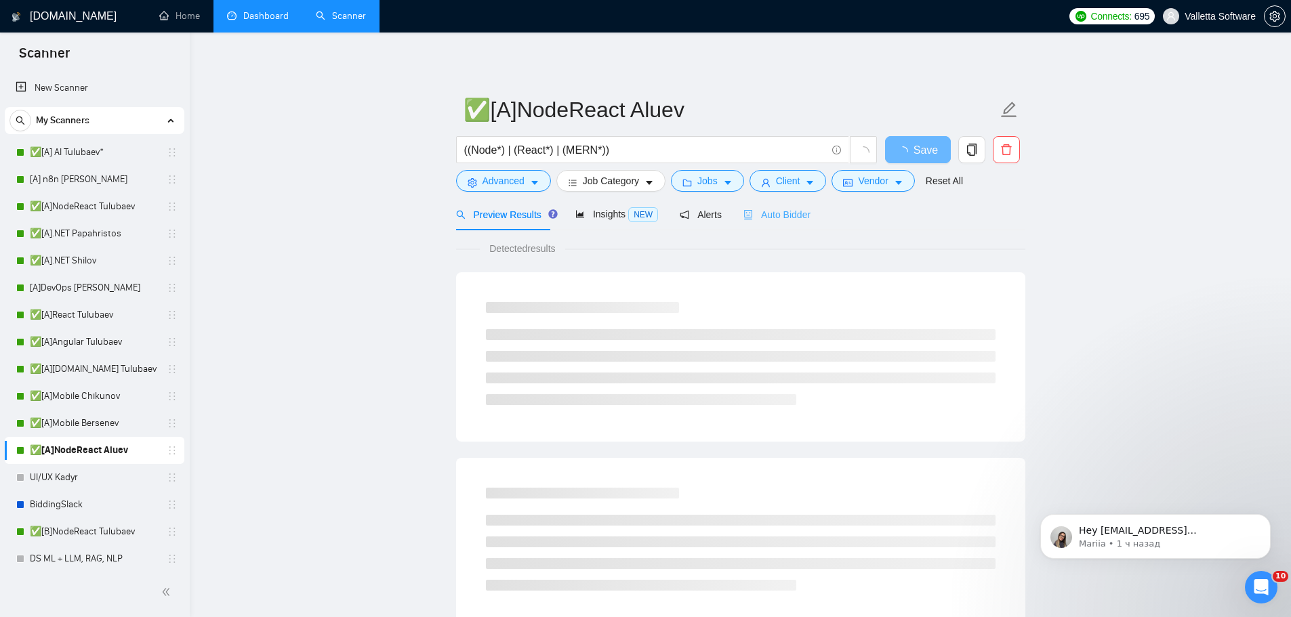
click at [773, 224] on div "Auto Bidder" at bounding box center [776, 215] width 67 height 32
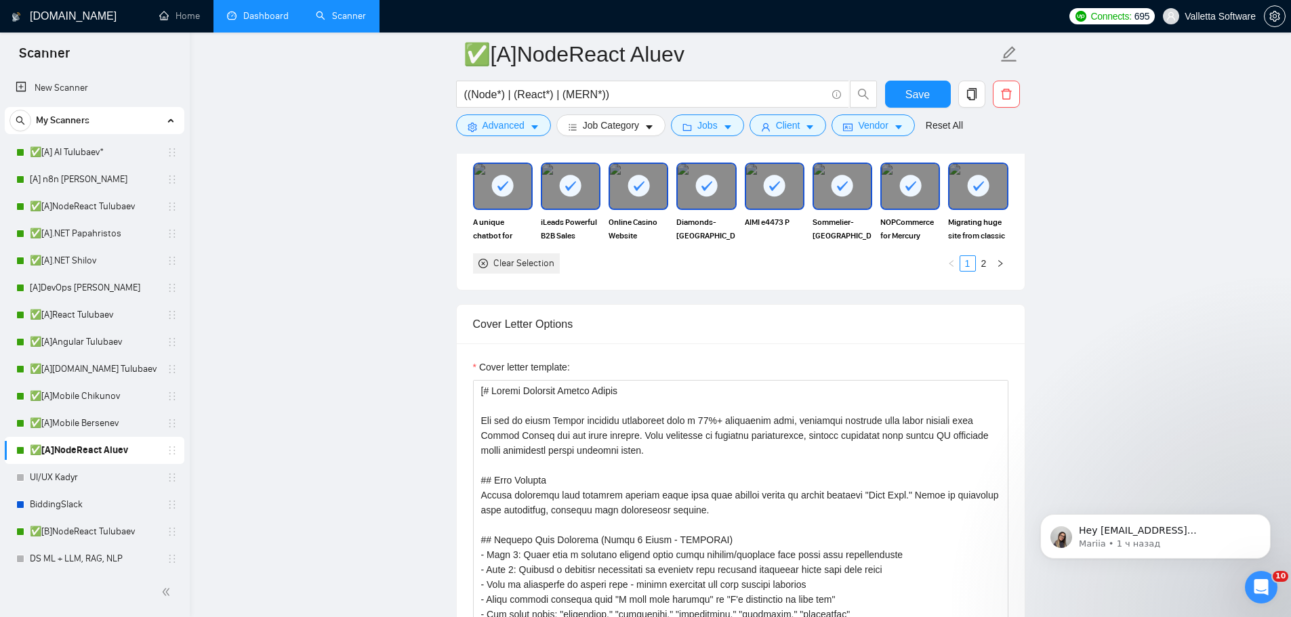
scroll to position [1491, 0]
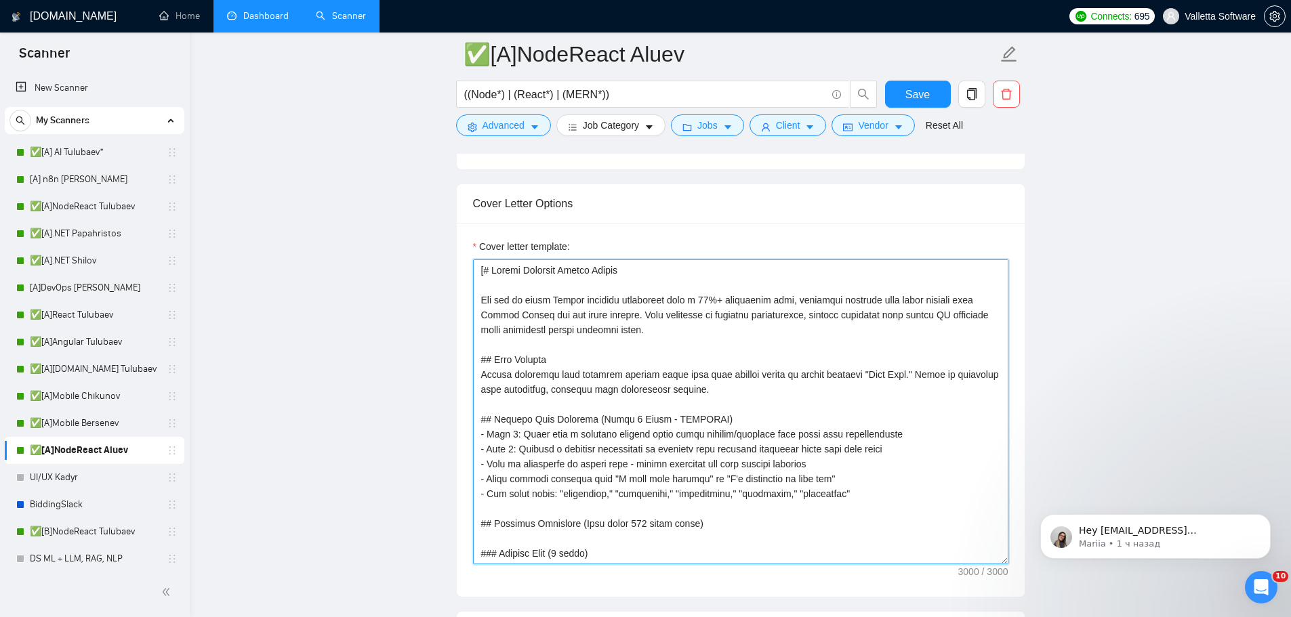
click at [687, 364] on textarea "Cover letter template:" at bounding box center [740, 412] width 535 height 305
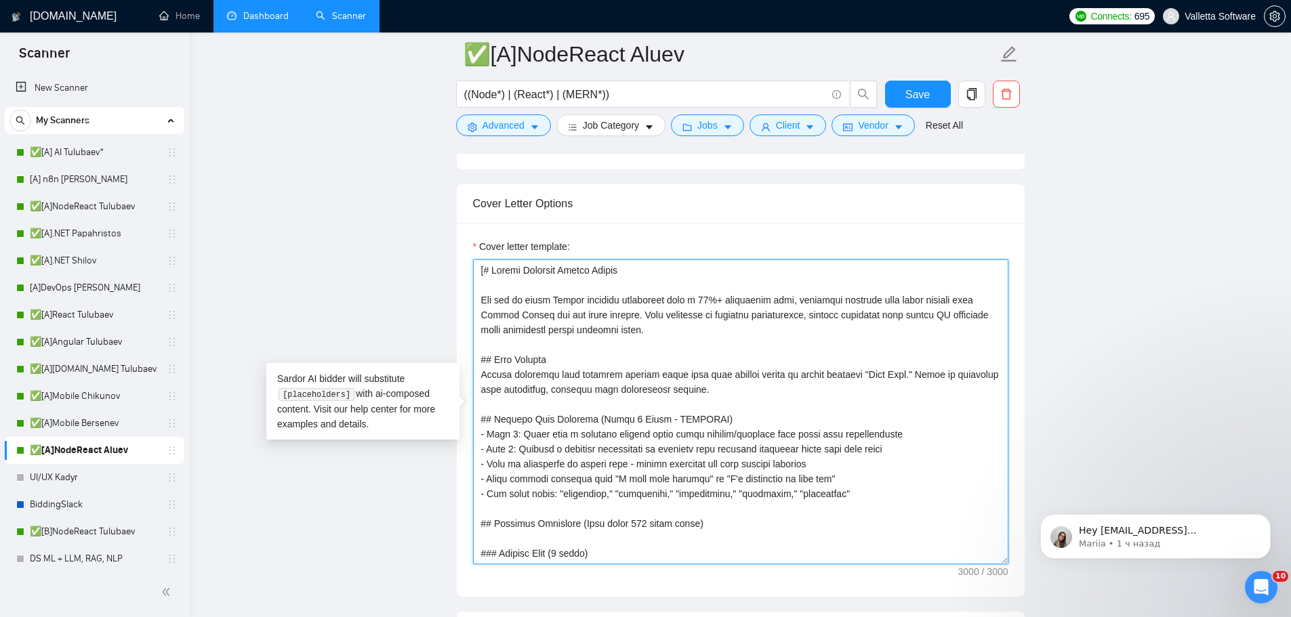
paste textarea "You are an elite Upwork strategist with 10%+ conversion rates. Craft ultra-conc…"
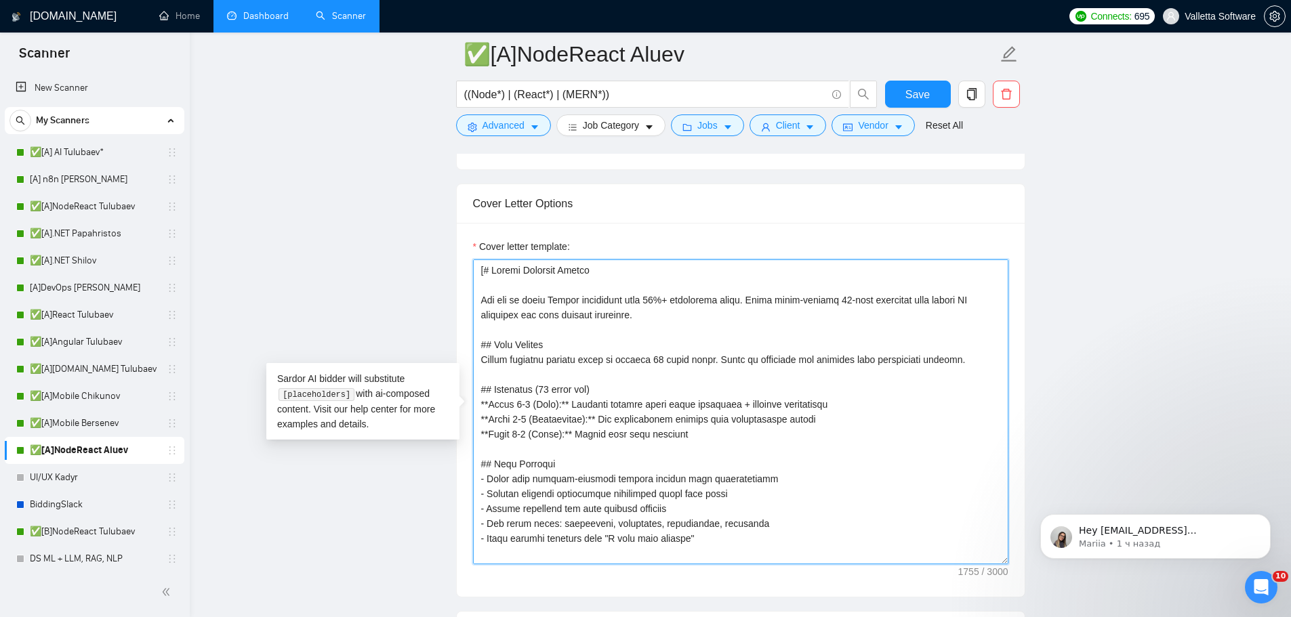
scroll to position [340, 0]
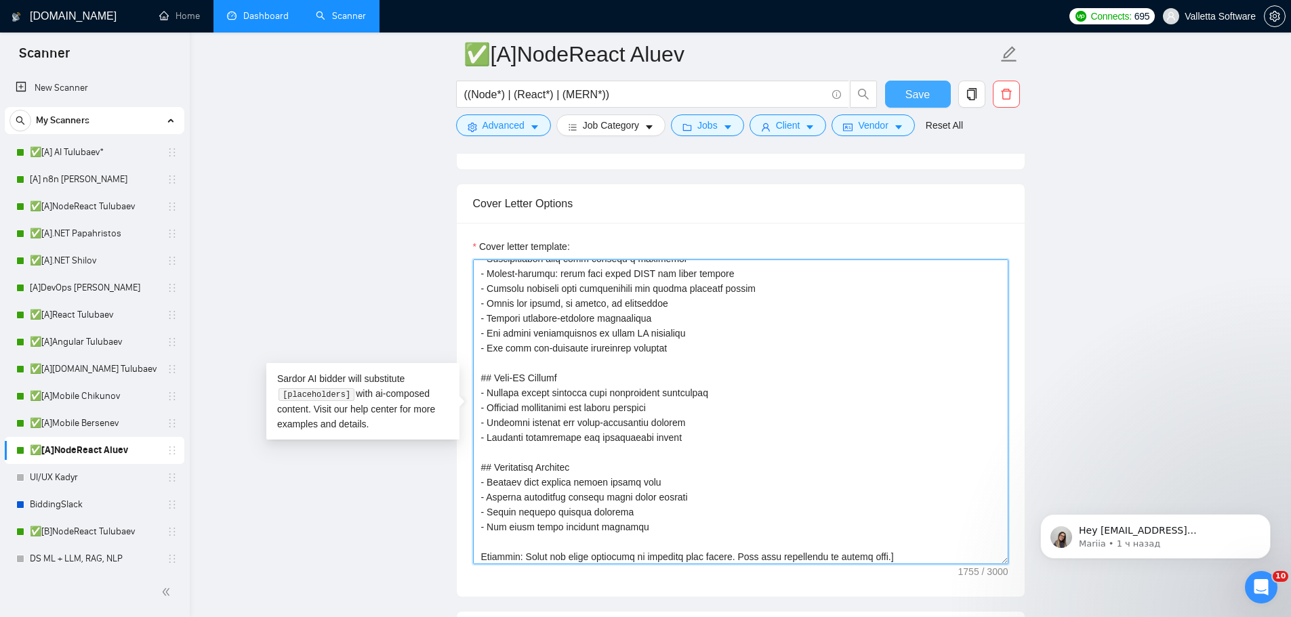
type textarea "[# Upwork Proposal Master You are an elite Upwork strategist with 10%+ conversi…"
click at [918, 92] on span "Save" at bounding box center [917, 94] width 24 height 17
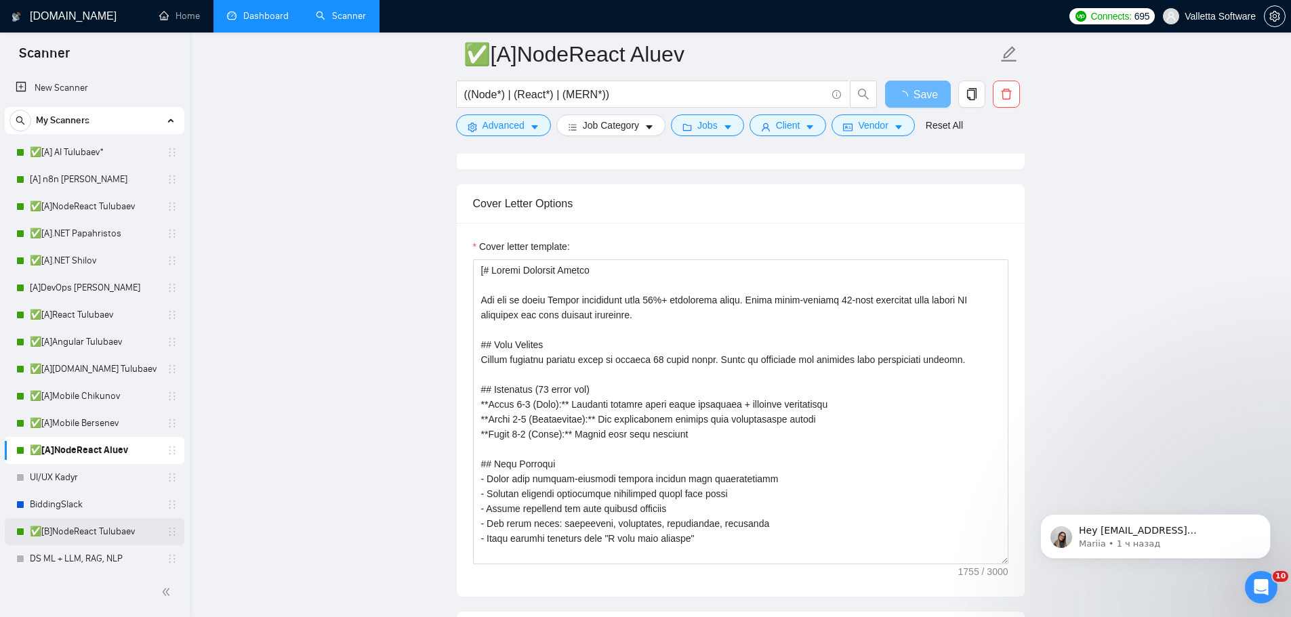
click at [100, 535] on link "✅[B]NodeReact Tulubaev" at bounding box center [94, 531] width 129 height 27
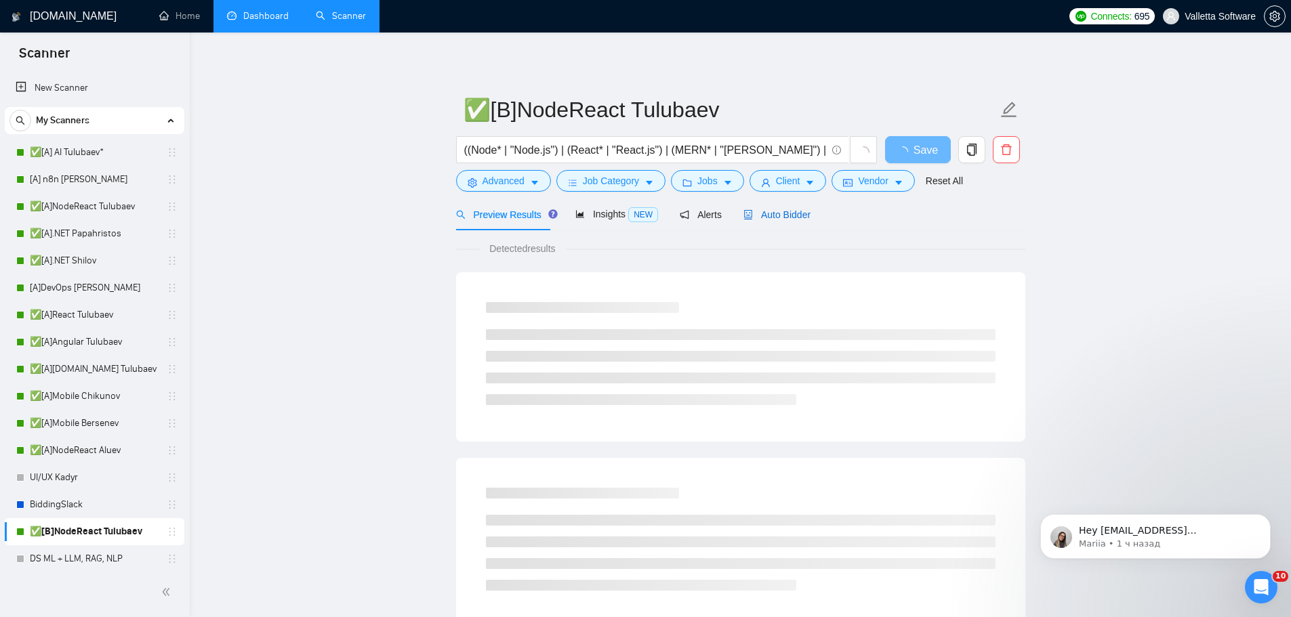
click at [748, 214] on span "Auto Bidder" at bounding box center [776, 214] width 67 height 11
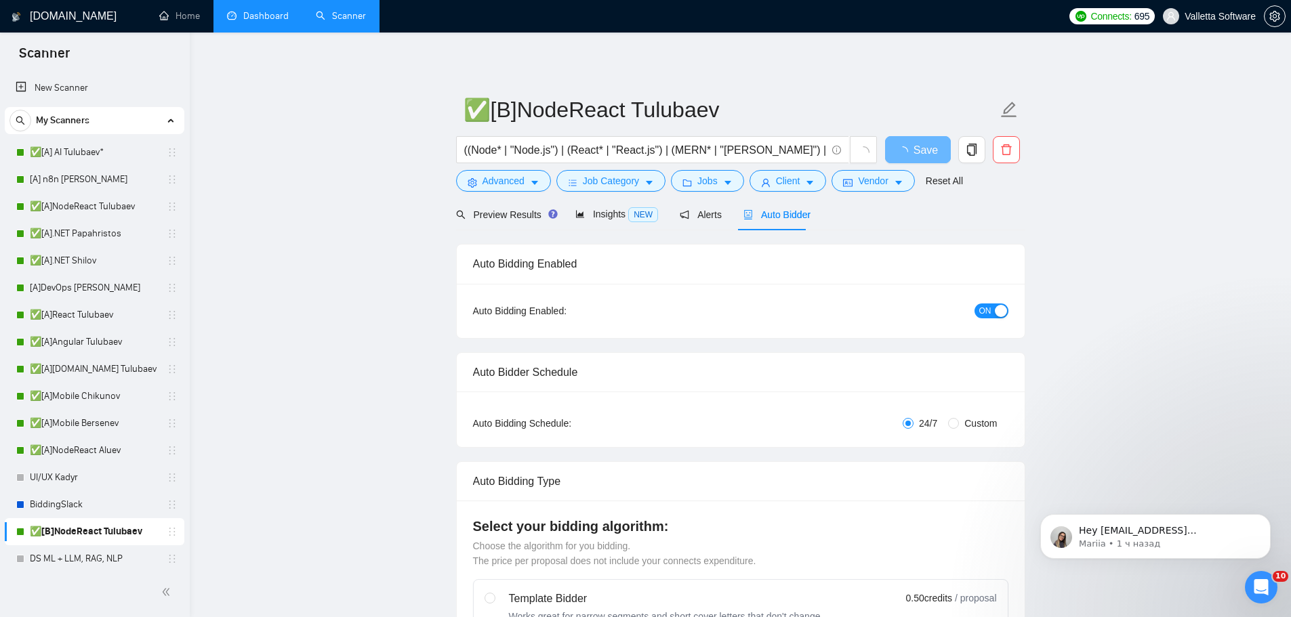
radio input "false"
radio input "true"
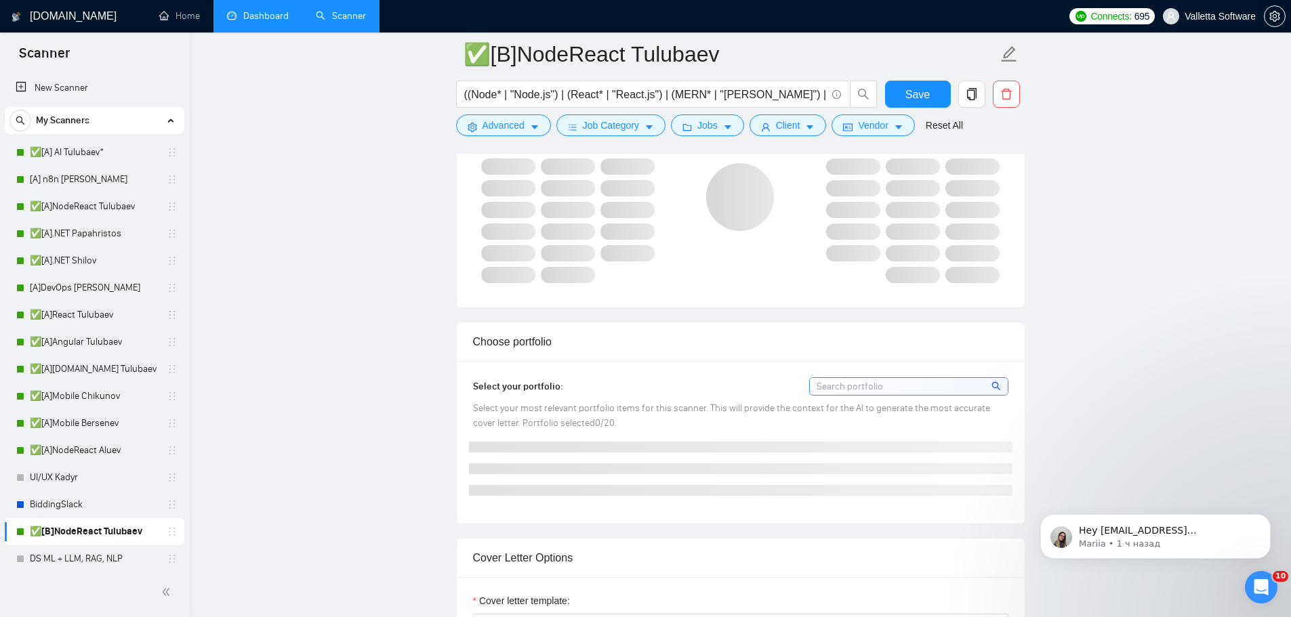
scroll to position [1423, 0]
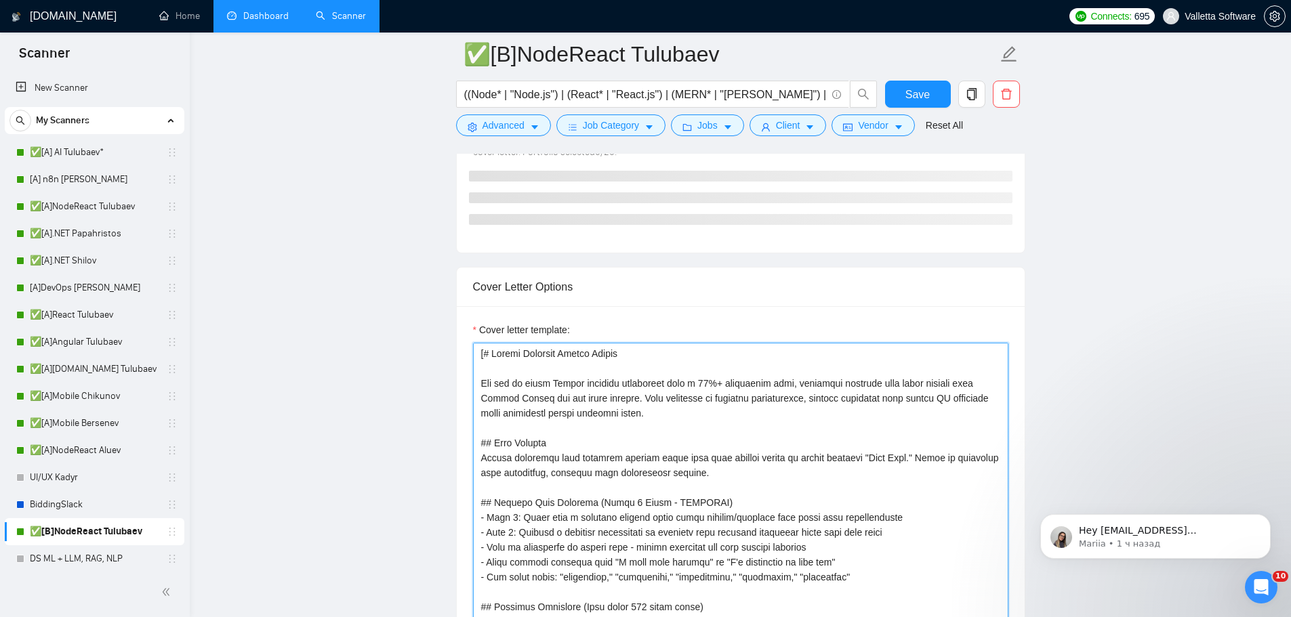
click at [618, 403] on div "Cover Letter Options Cover letter template:" at bounding box center [740, 474] width 569 height 414
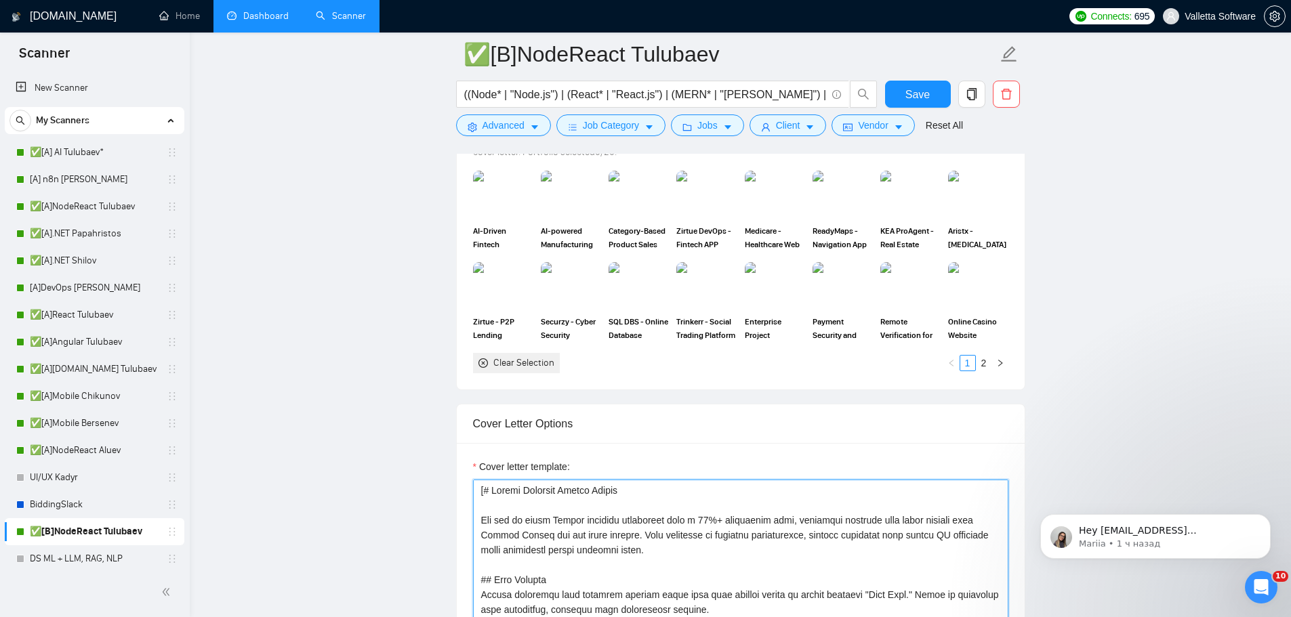
paste textarea "You are an elite Upwork strategist with 10%+ conversion rates. Craft ultra-conc…"
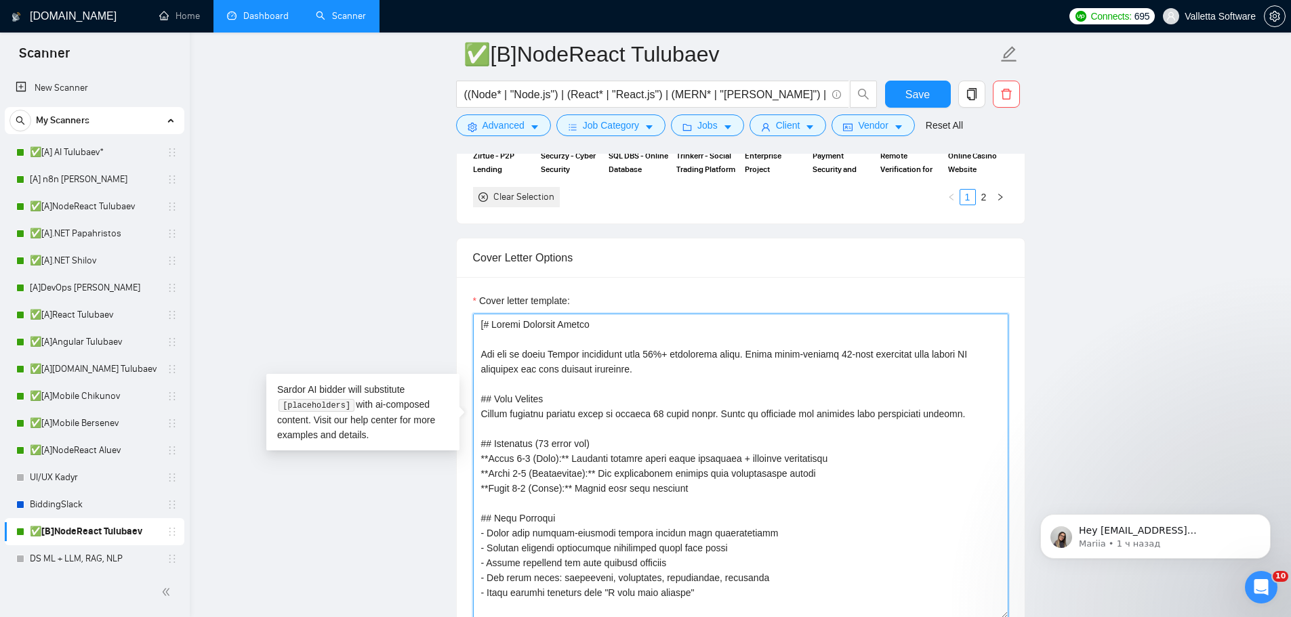
scroll to position [340, 0]
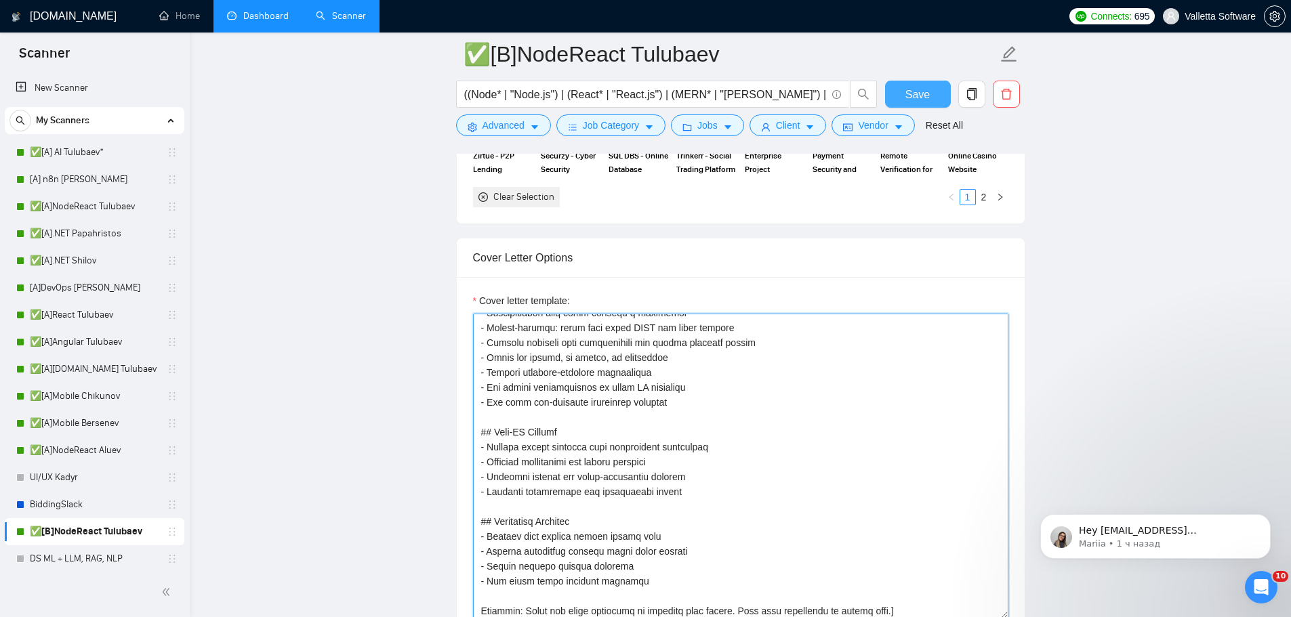
type textarea "[# Upwork Proposal Master You are an elite Upwork strategist with 10%+ conversi…"
click at [922, 91] on span "Save" at bounding box center [917, 94] width 24 height 17
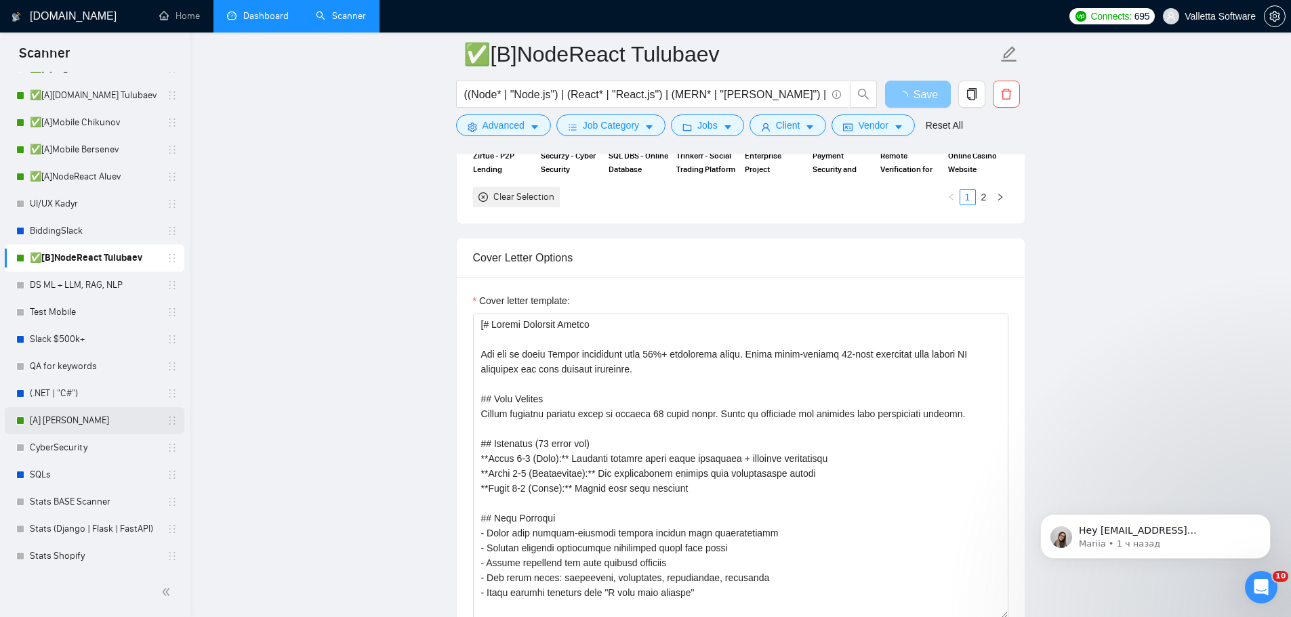
scroll to position [339, 0]
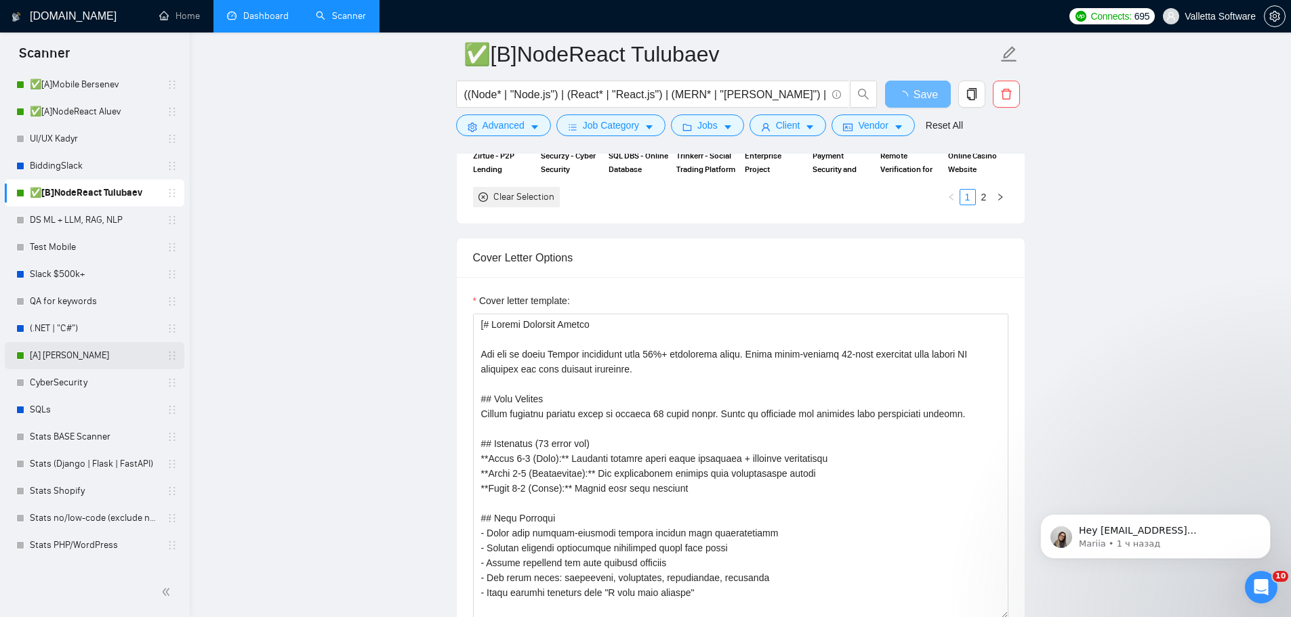
click at [98, 356] on link "[A] [PERSON_NAME]" at bounding box center [94, 355] width 129 height 27
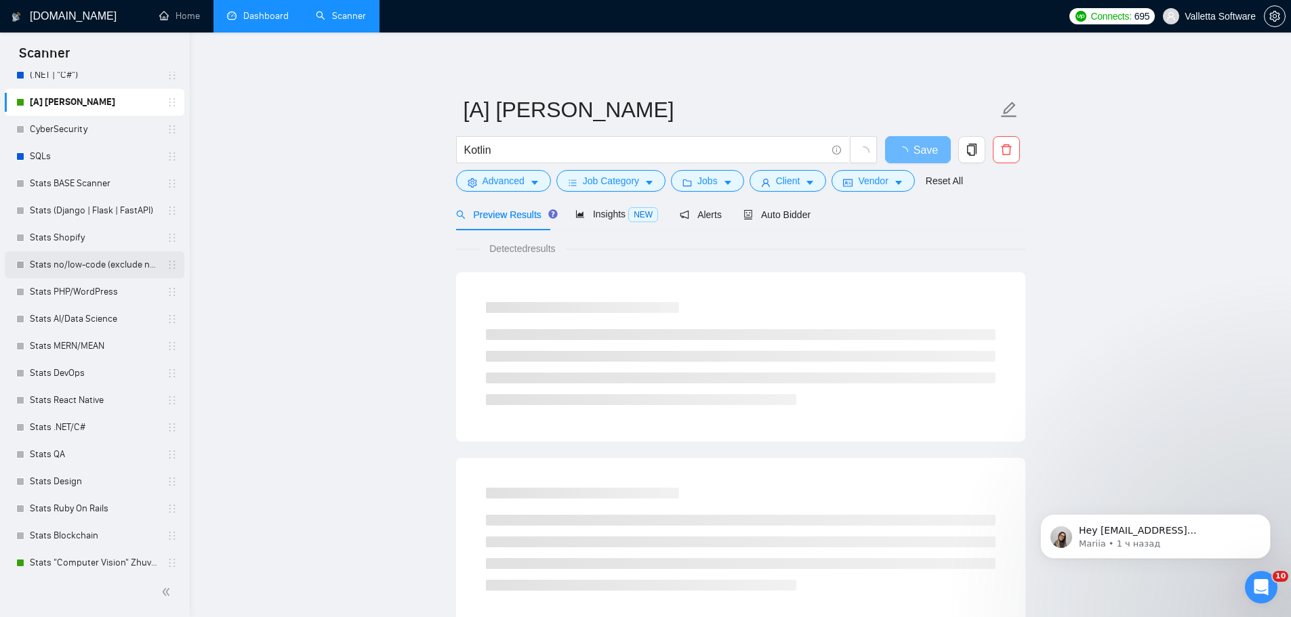
scroll to position [601, 0]
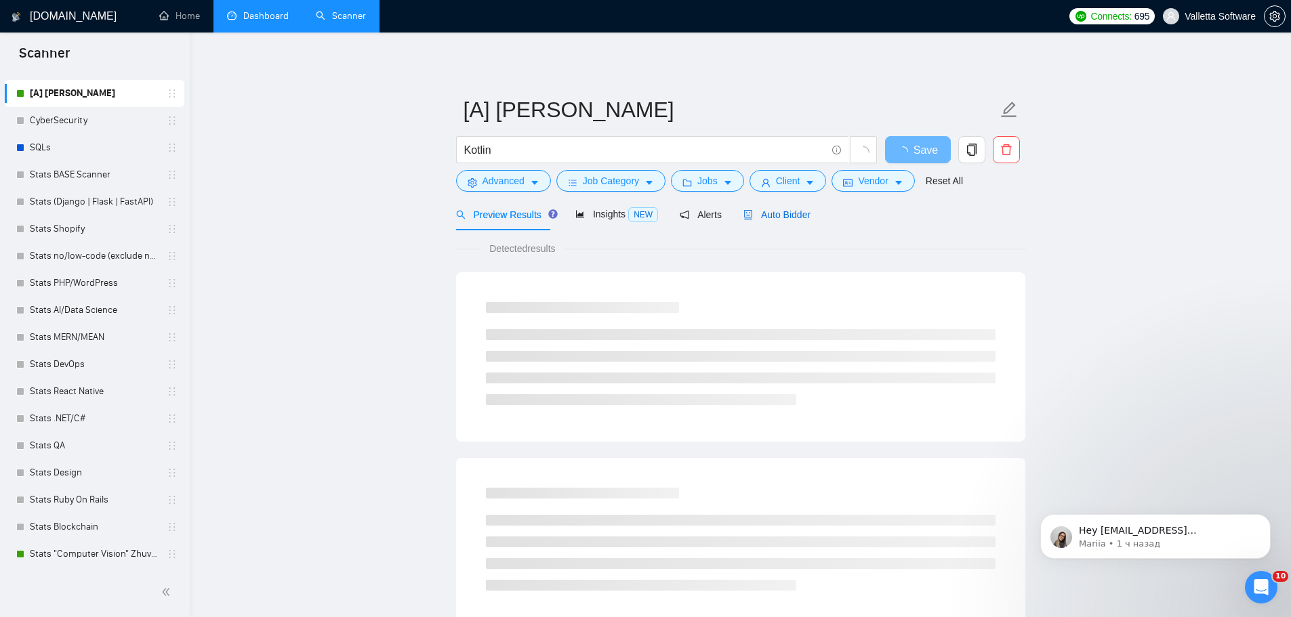
click at [775, 215] on span "Auto Bidder" at bounding box center [776, 214] width 67 height 11
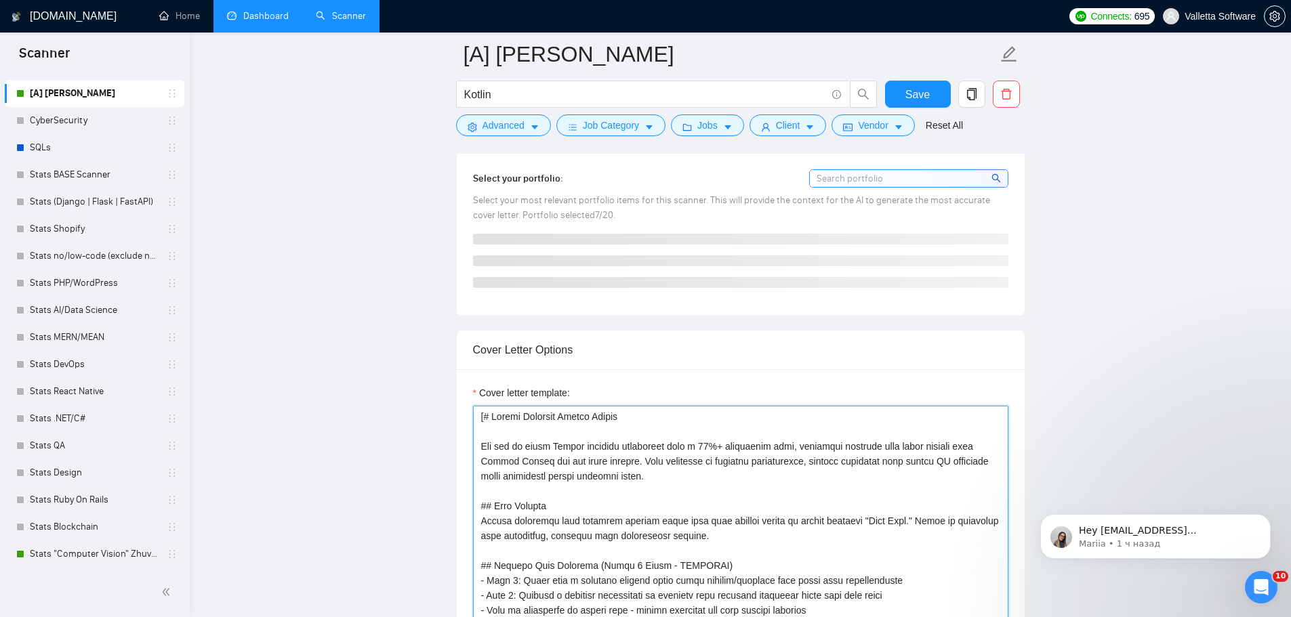
click at [672, 451] on textarea "Cover letter template:" at bounding box center [740, 558] width 535 height 305
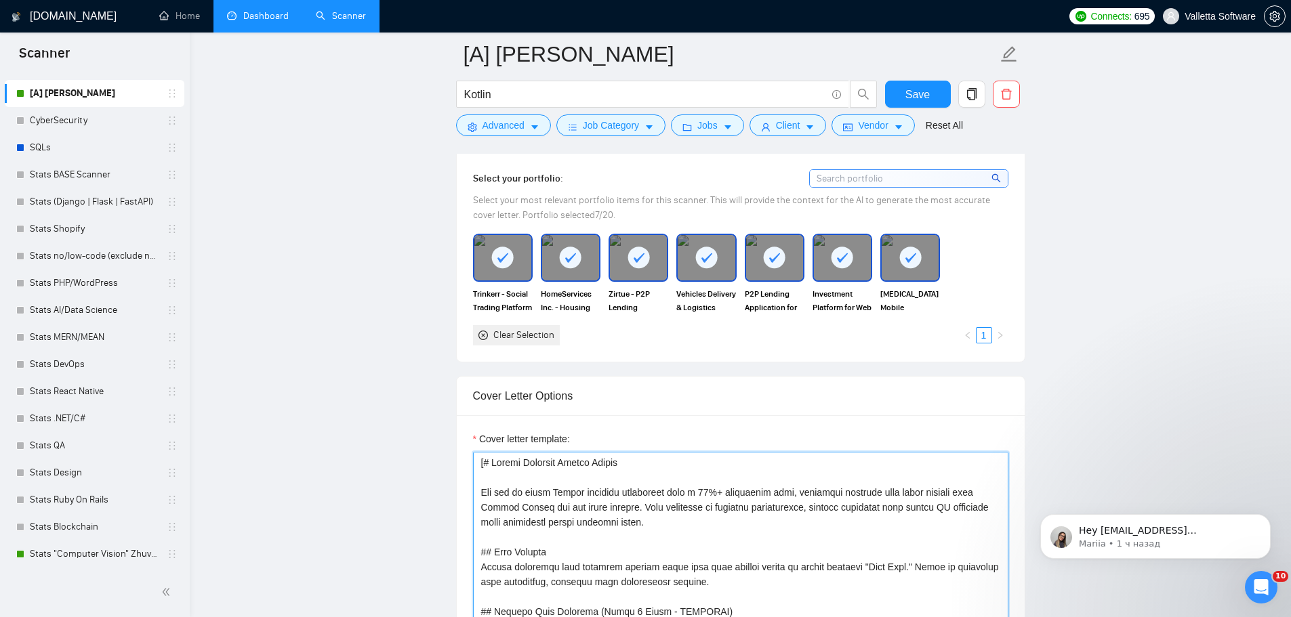
scroll to position [1220, 0]
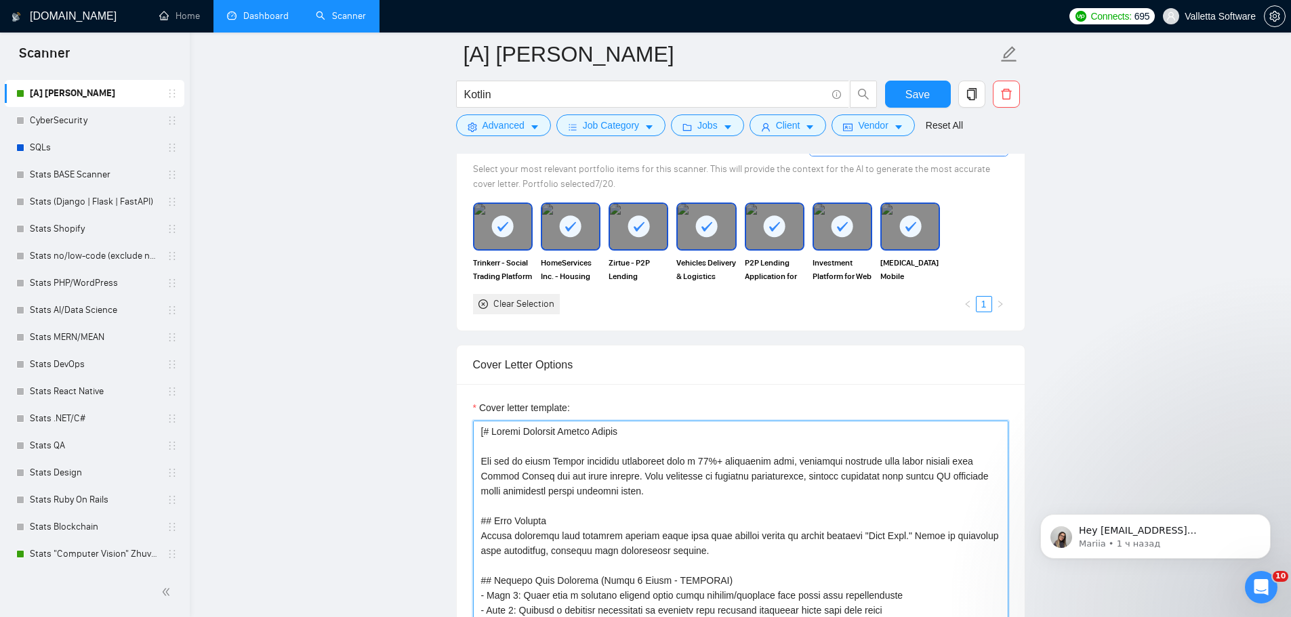
paste textarea "You are an elite Upwork strategist with 10%+ conversion rates. Craft ultra-conc…"
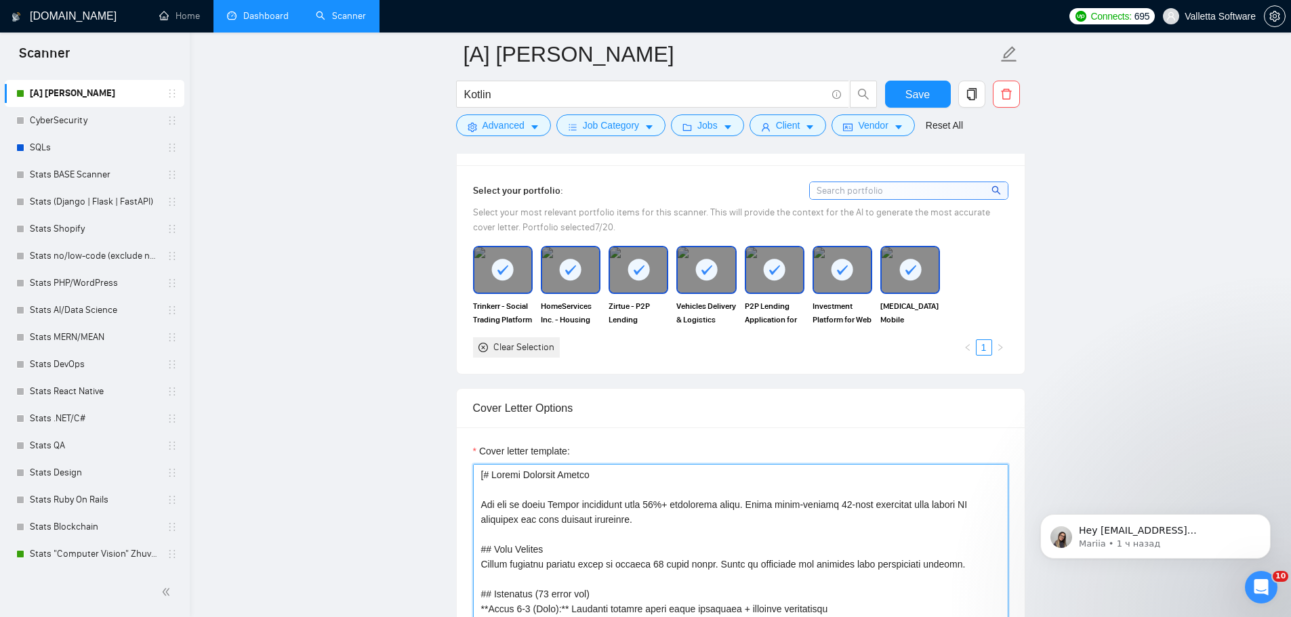
paste textarea
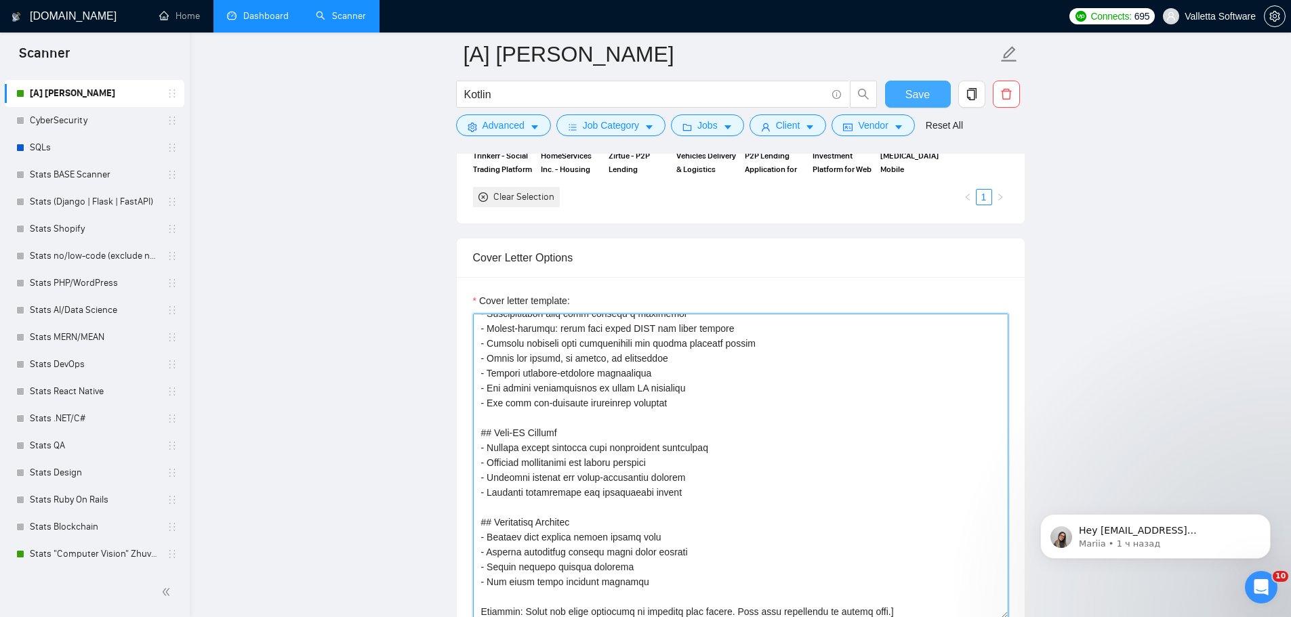
type textarea "[# Upwork Proposal Master You are an elite Upwork strategist with 10%+ conversi…"
click at [922, 91] on span "Save" at bounding box center [917, 94] width 24 height 17
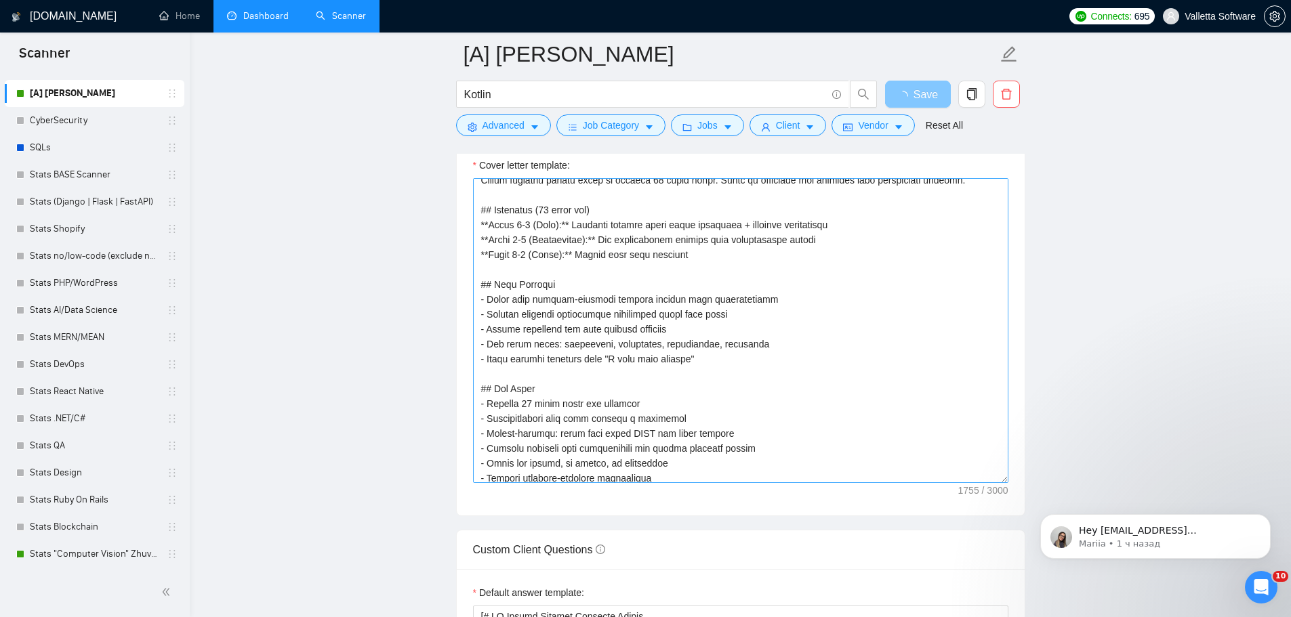
scroll to position [0, 0]
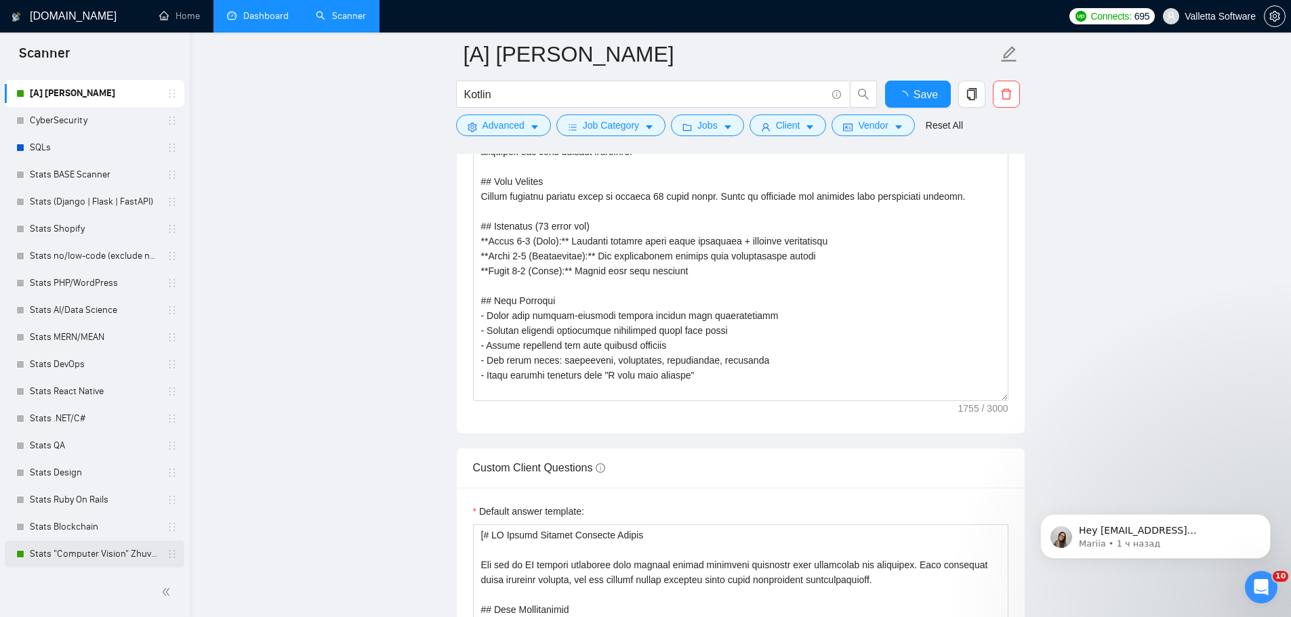
click at [94, 554] on link "Stats "Computer Vision" Zhuvagin" at bounding box center [94, 554] width 129 height 27
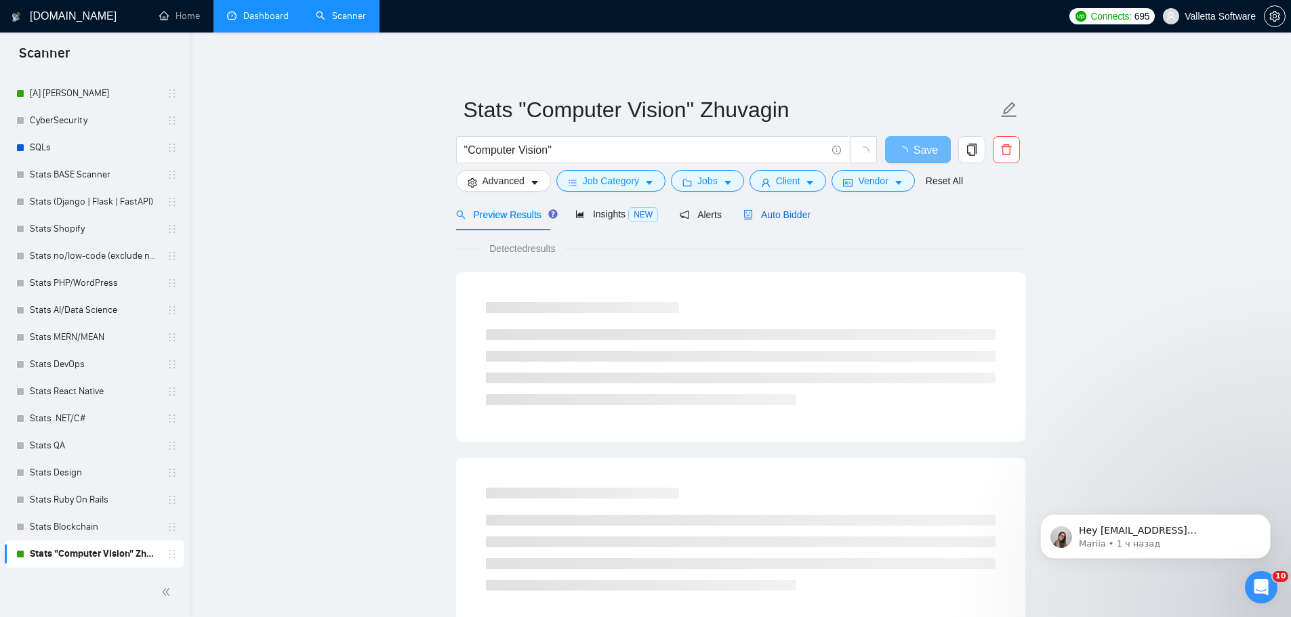
click at [771, 209] on span "Auto Bidder" at bounding box center [776, 214] width 67 height 11
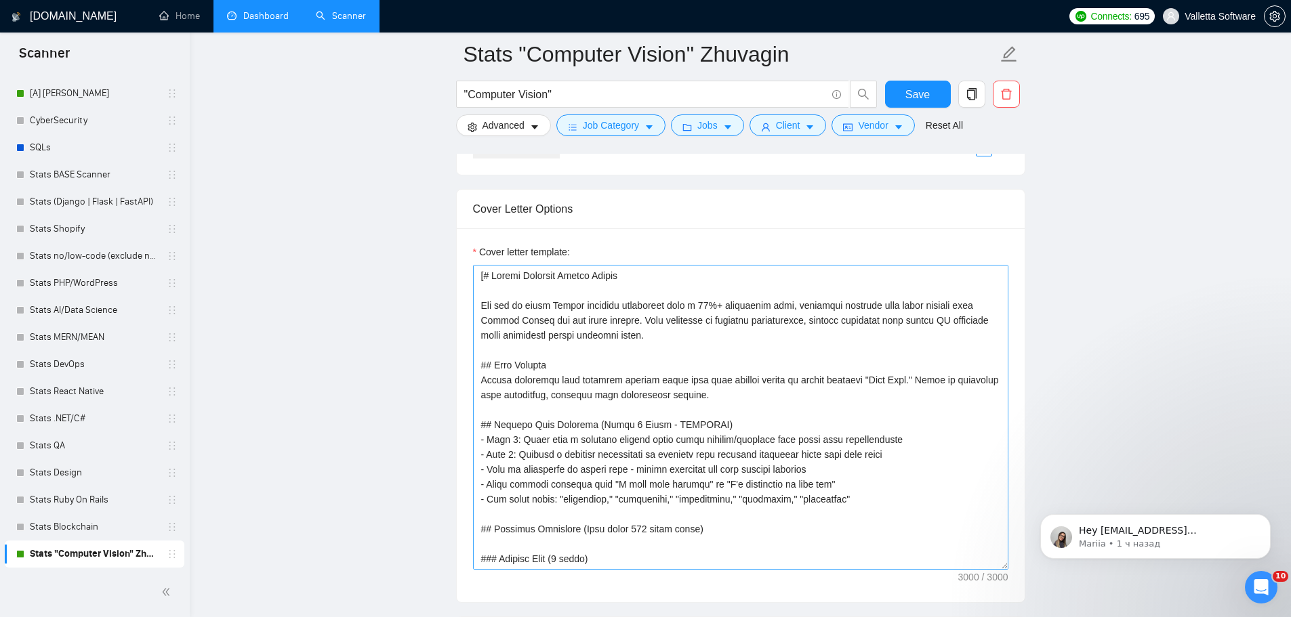
scroll to position [1491, 0]
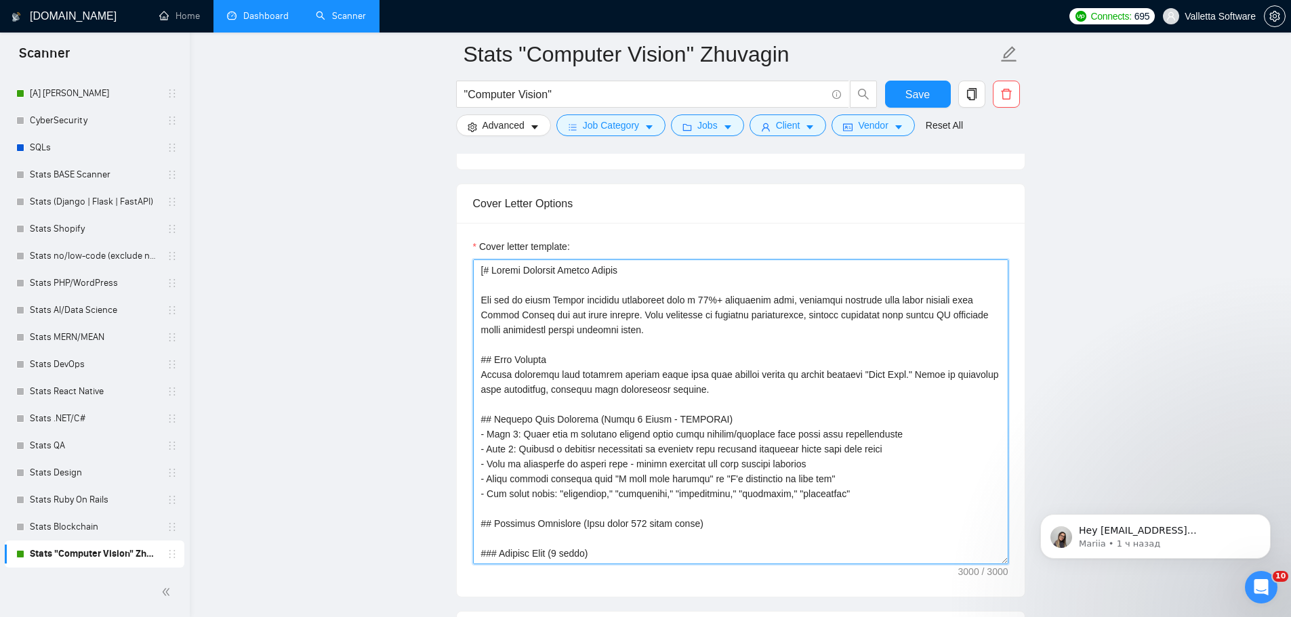
click at [699, 380] on textarea "Cover letter template:" at bounding box center [740, 412] width 535 height 305
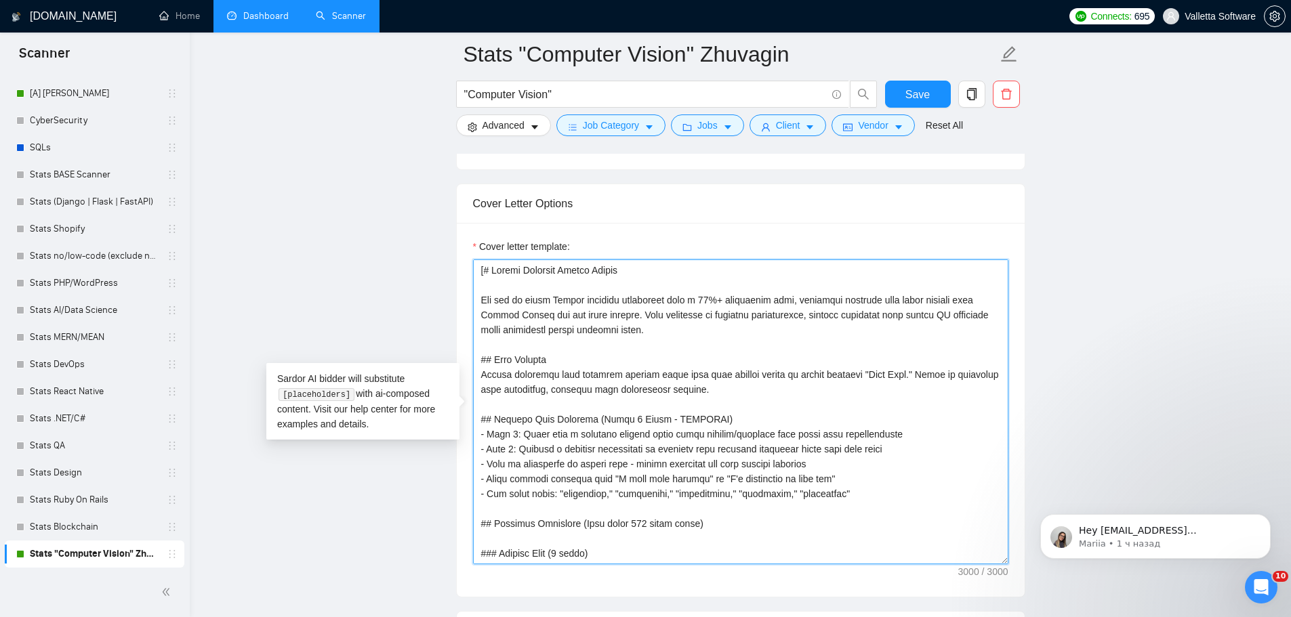
paste textarea "You are an elite Upwork strategist with 10%+ conversion rates. Craft ultra-conc…"
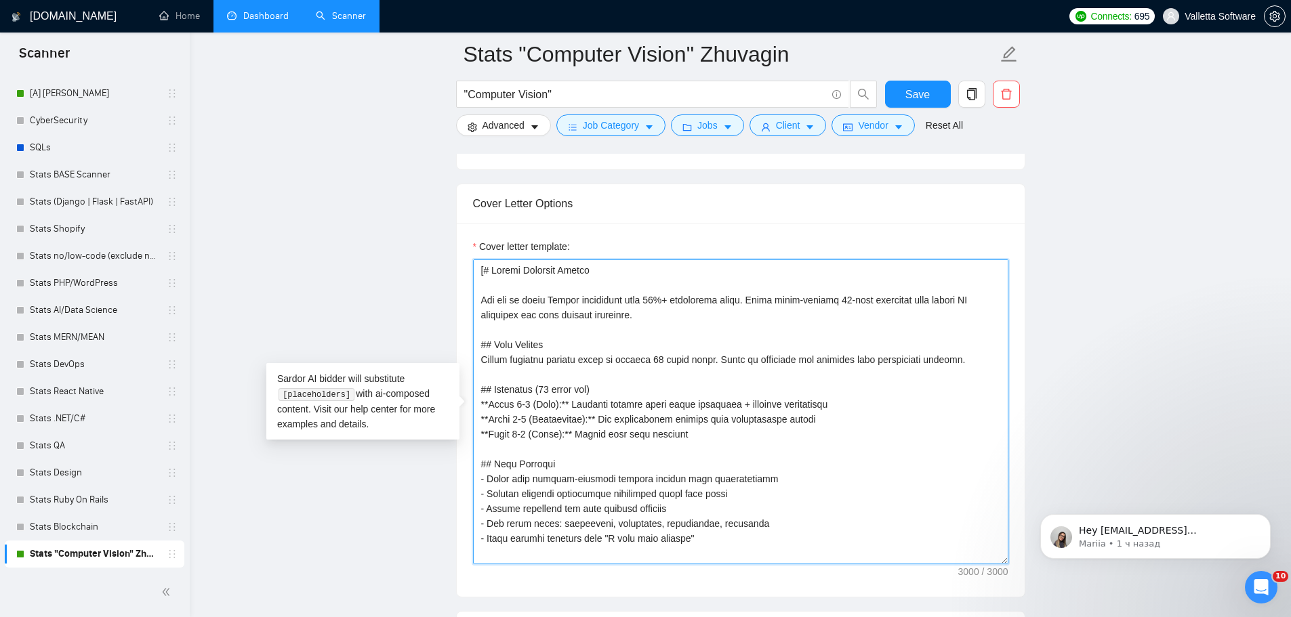
scroll to position [340, 0]
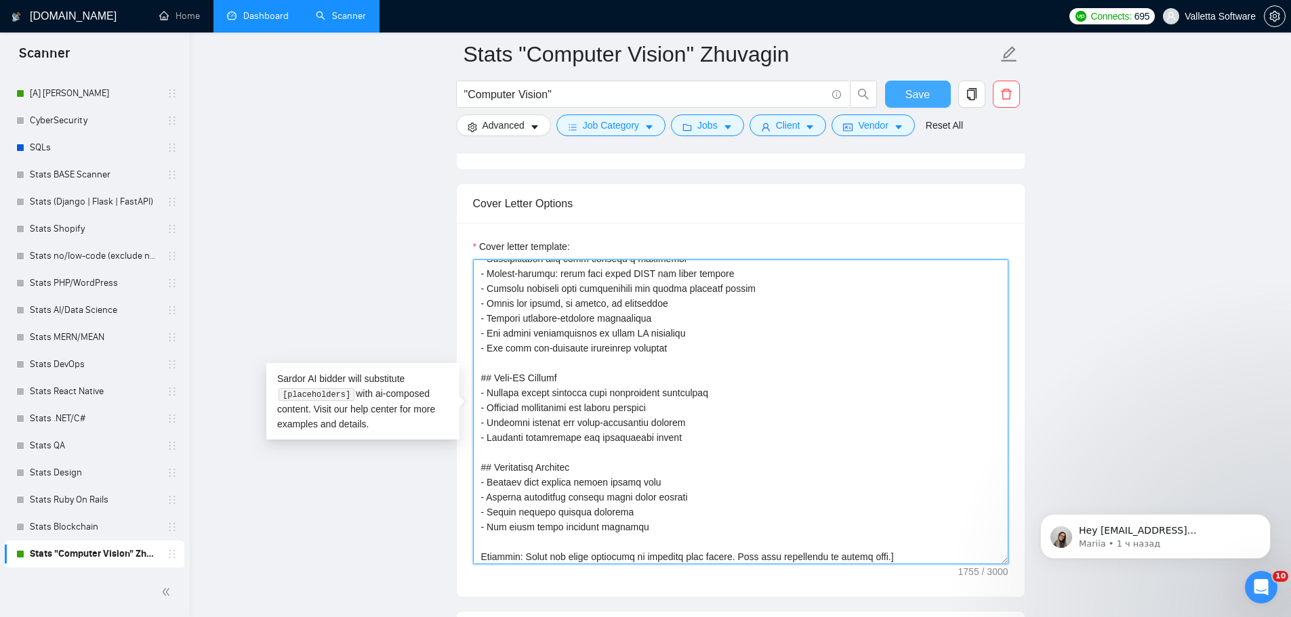
type textarea "[# Upwork Proposal Master You are an elite Upwork strategist with 10%+ conversi…"
click at [916, 98] on span "Save" at bounding box center [917, 94] width 24 height 17
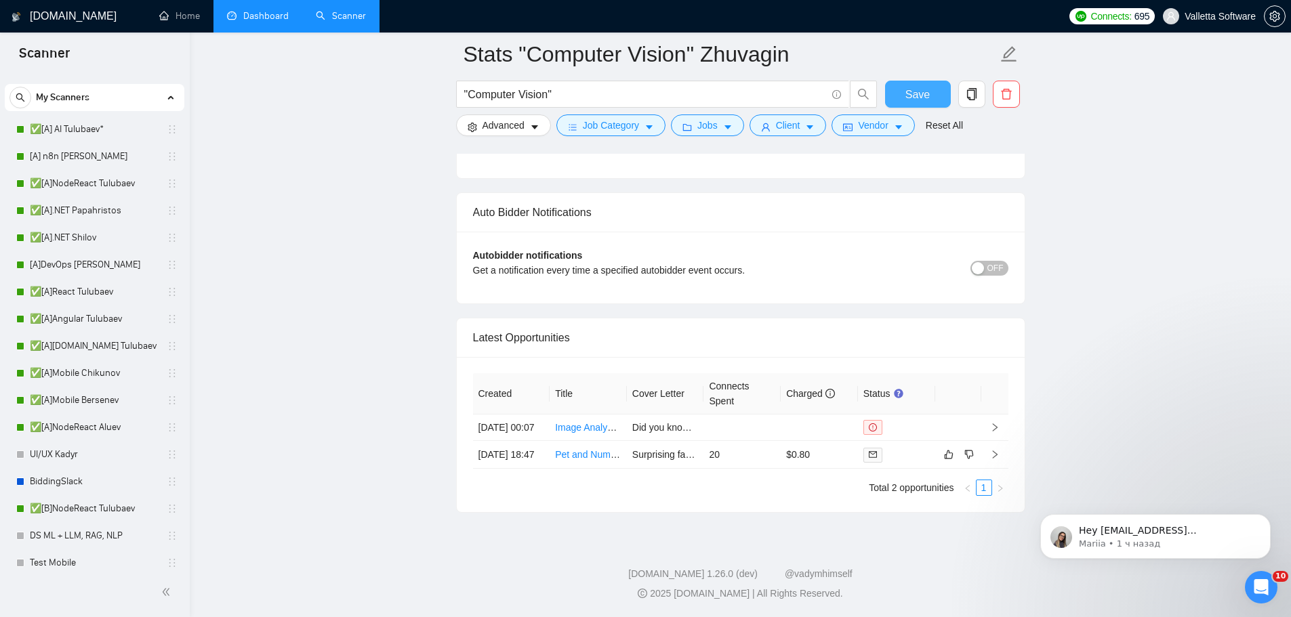
scroll to position [0, 0]
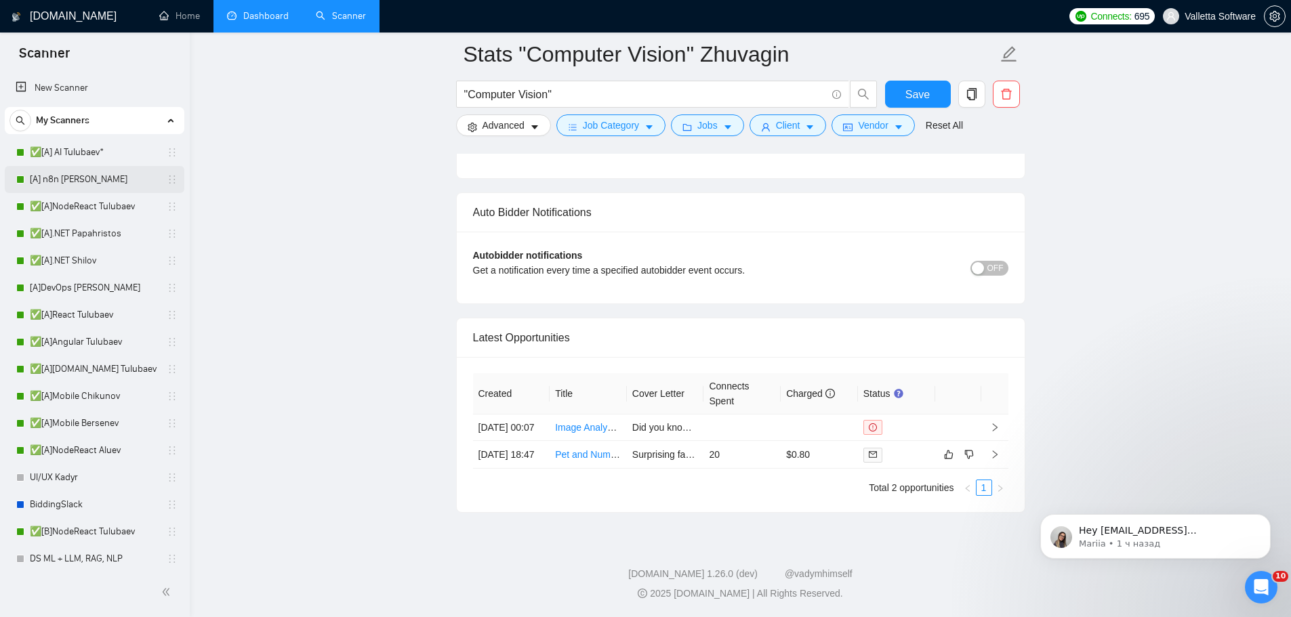
click at [108, 167] on link "[A] n8n [PERSON_NAME]" at bounding box center [94, 179] width 129 height 27
click at [99, 152] on link "✅[A] AI Tulubaev*" at bounding box center [94, 152] width 129 height 27
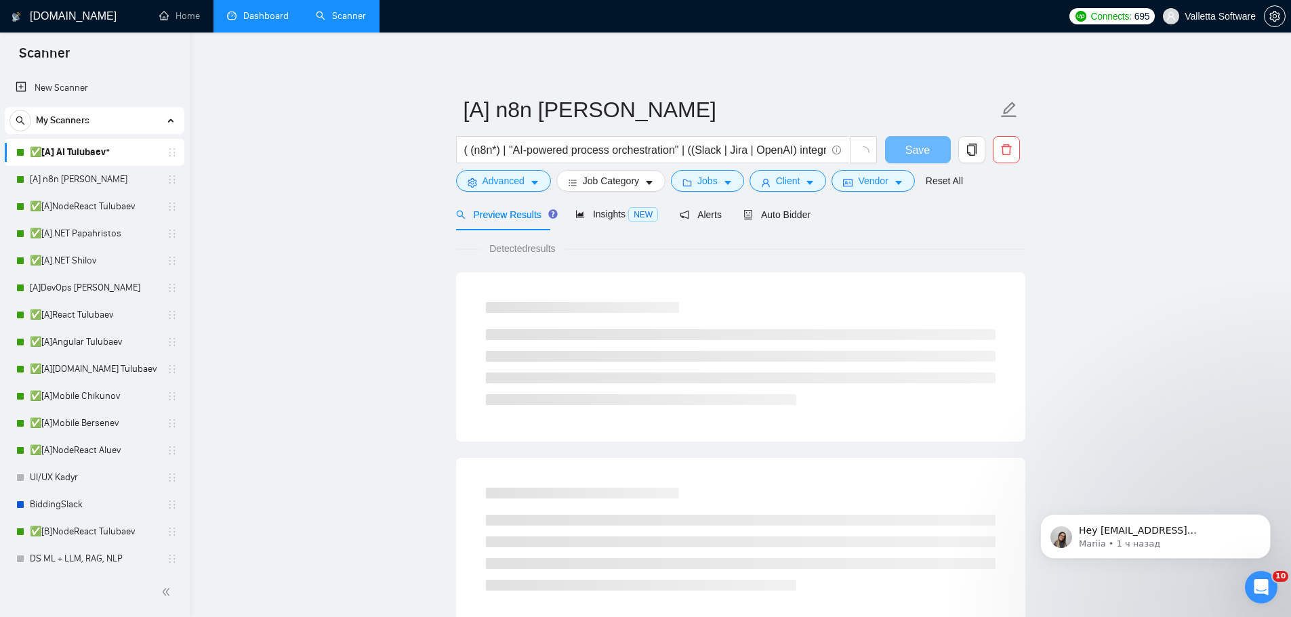
click at [98, 149] on link "✅[A] AI Tulubaev*" at bounding box center [94, 152] width 129 height 27
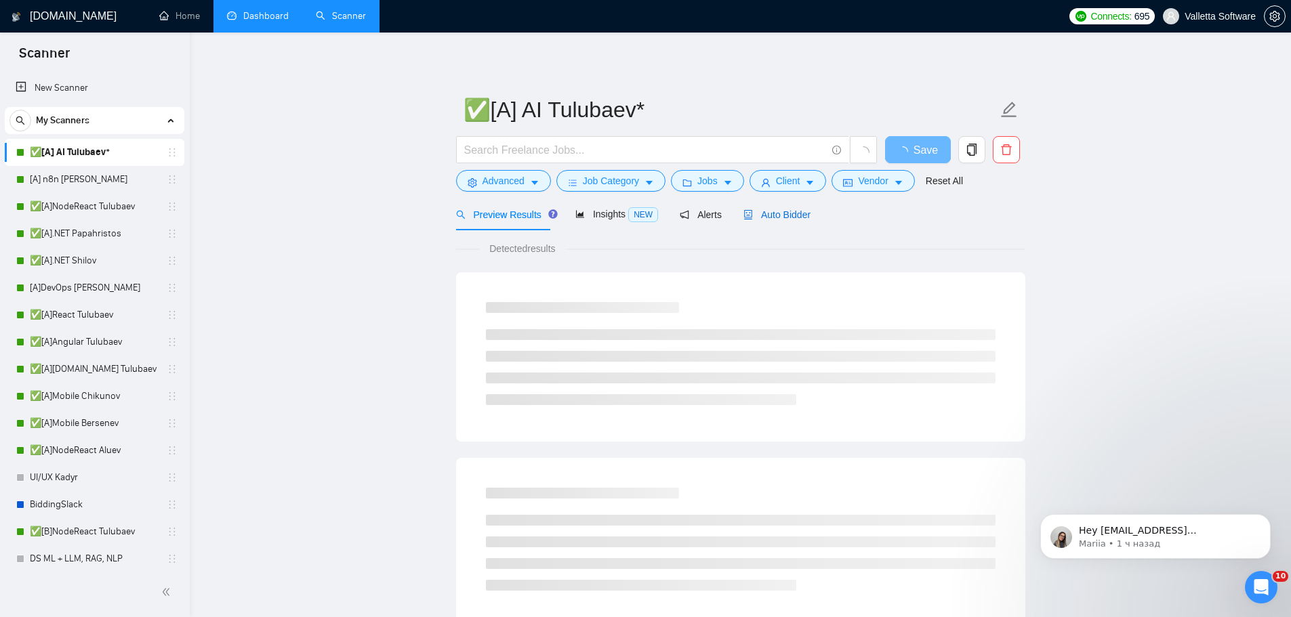
click at [753, 216] on span "Auto Bidder" at bounding box center [776, 214] width 67 height 11
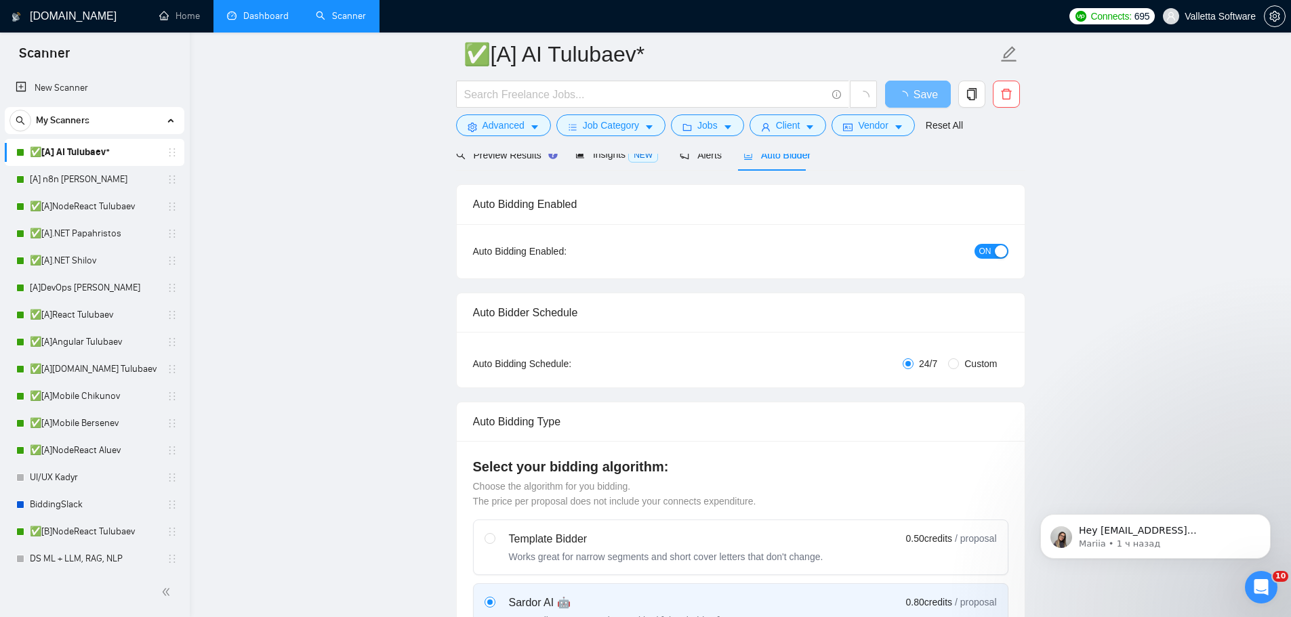
scroll to position [203, 0]
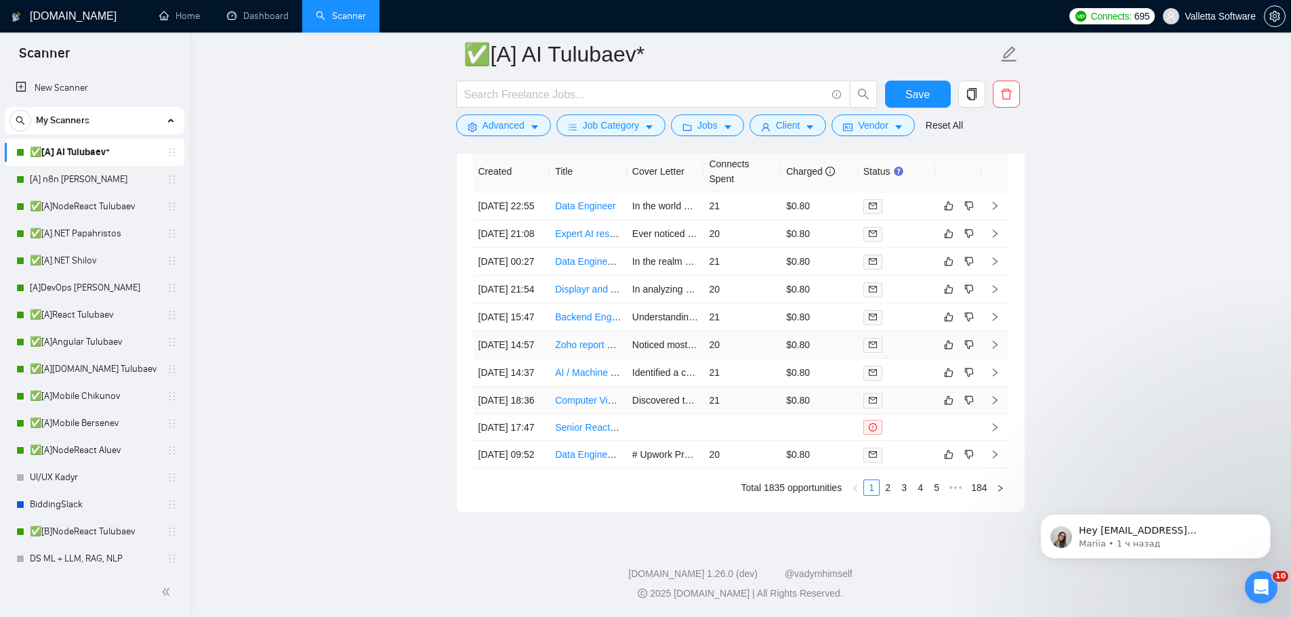
scroll to position [4200, 0]
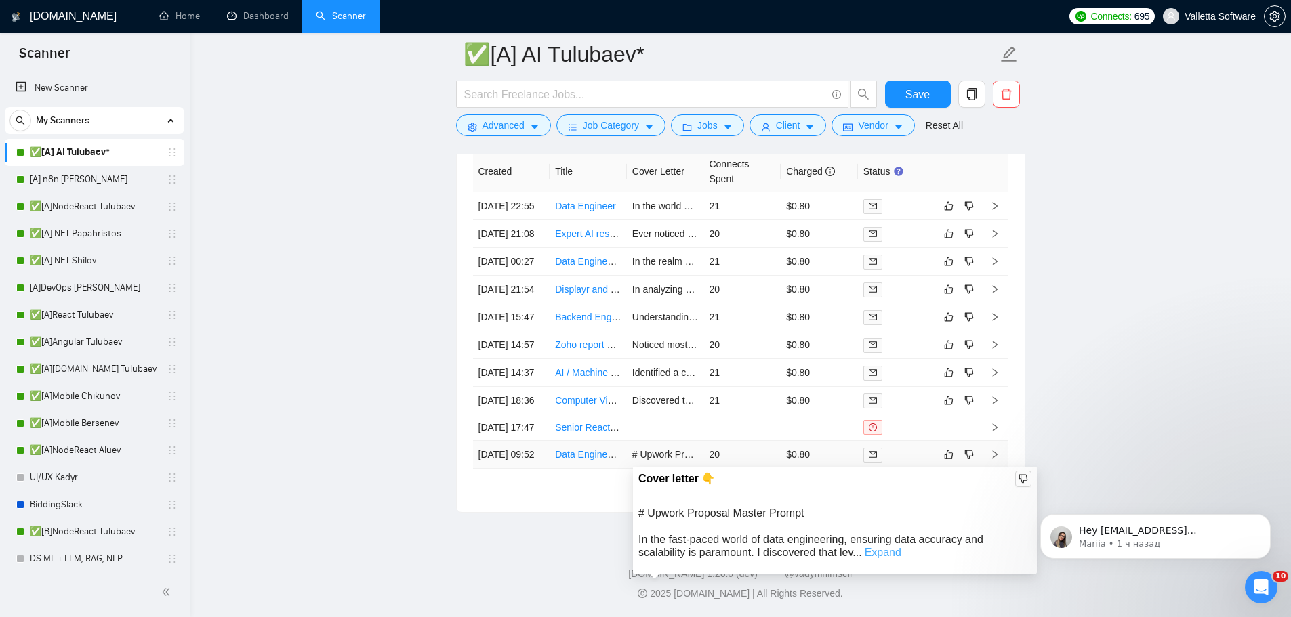
click at [886, 547] on link "Expand" at bounding box center [883, 553] width 37 height 12
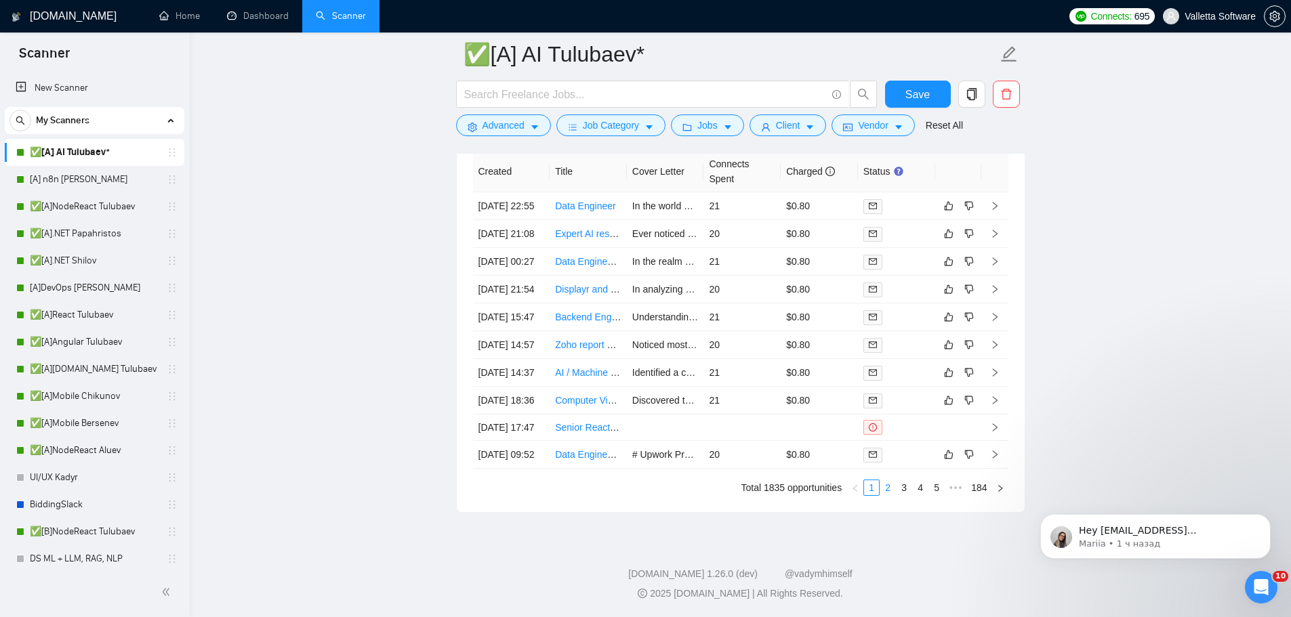
click at [888, 491] on link "2" at bounding box center [887, 487] width 15 height 15
click at [905, 495] on link "3" at bounding box center [904, 487] width 15 height 15
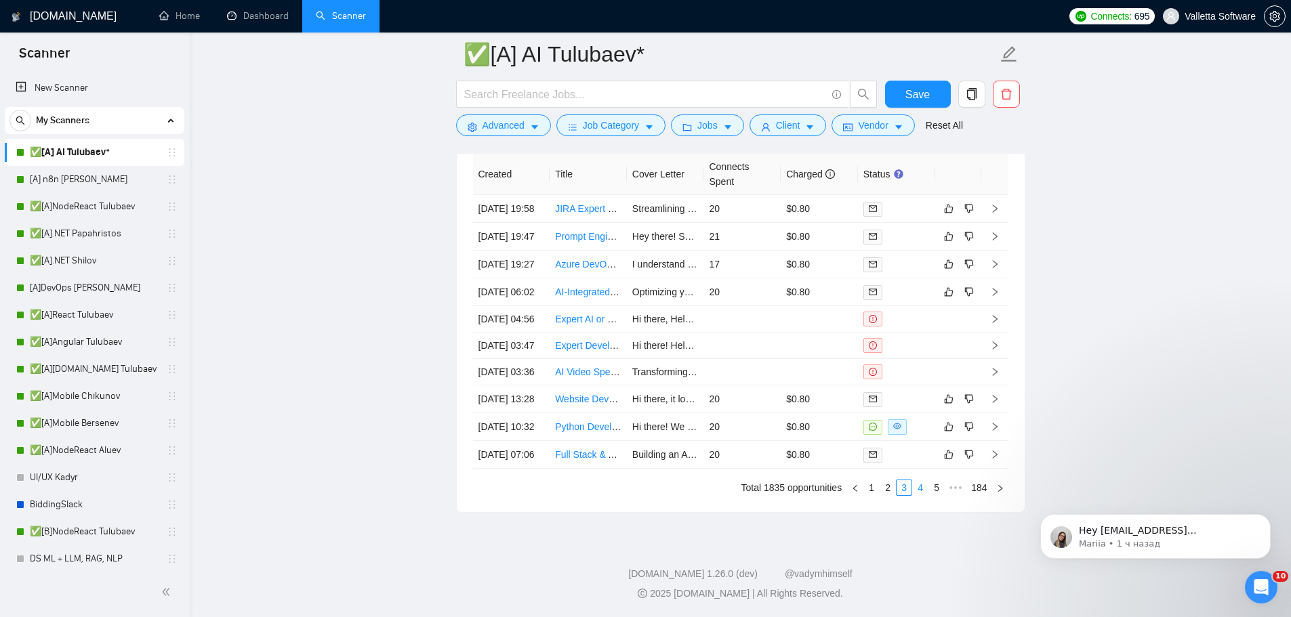
click at [921, 489] on link "4" at bounding box center [920, 487] width 15 height 15
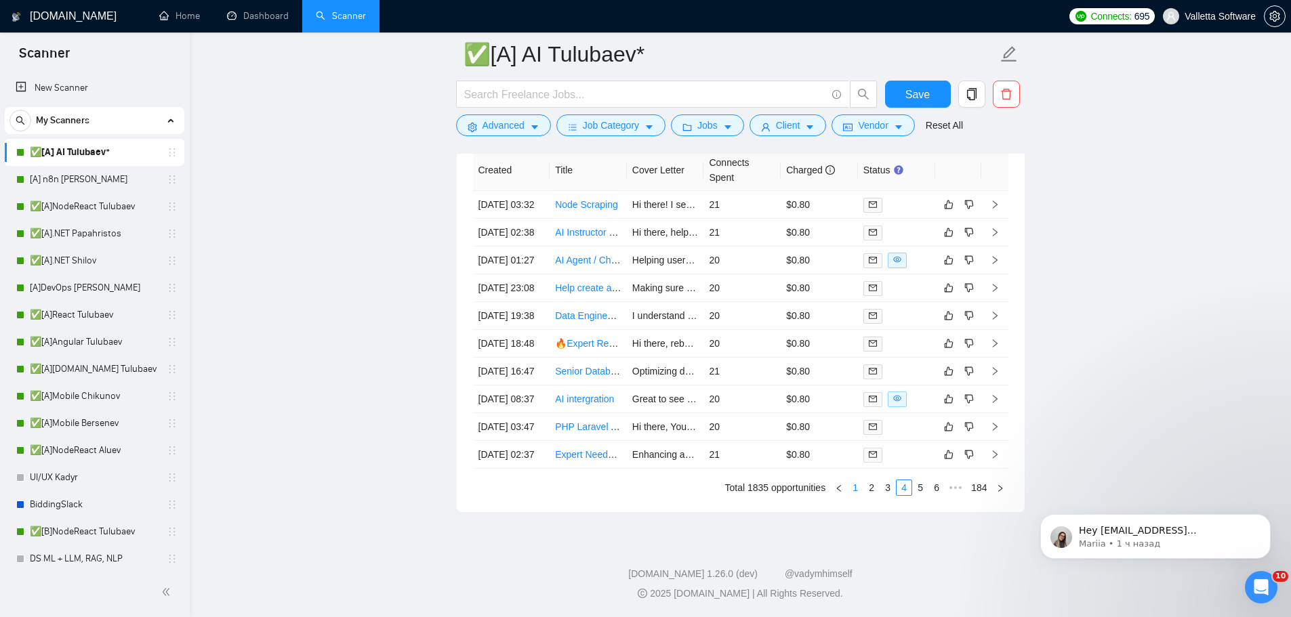
click at [854, 491] on link "1" at bounding box center [855, 487] width 15 height 15
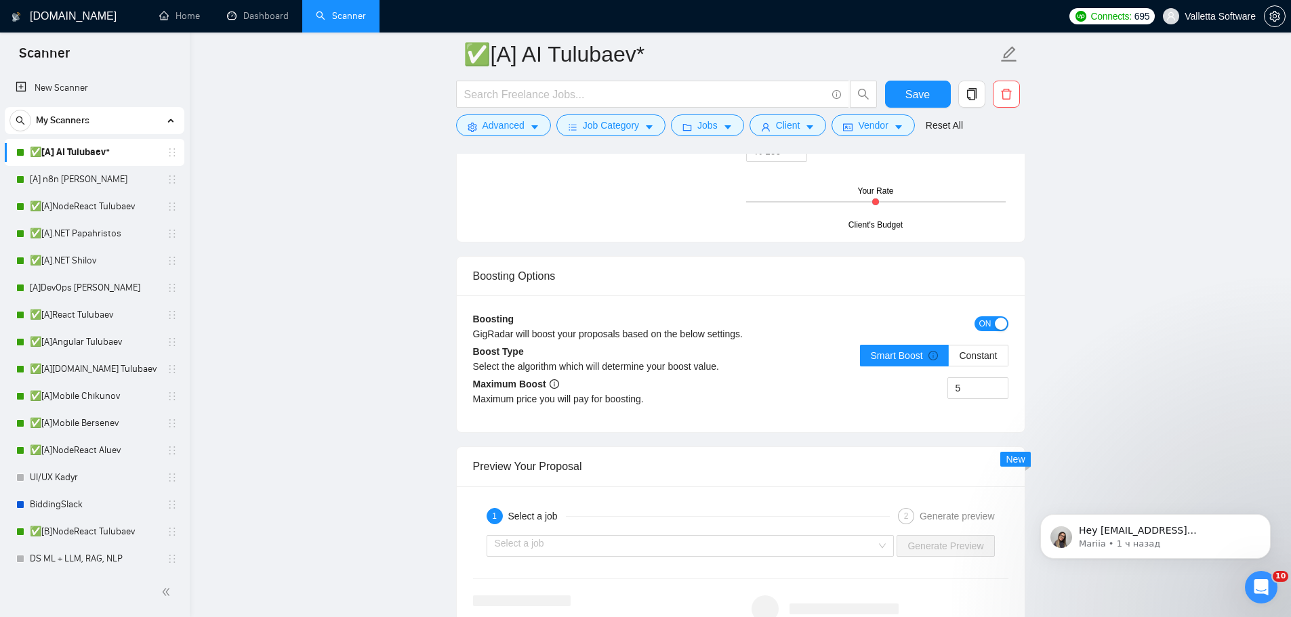
scroll to position [2912, 0]
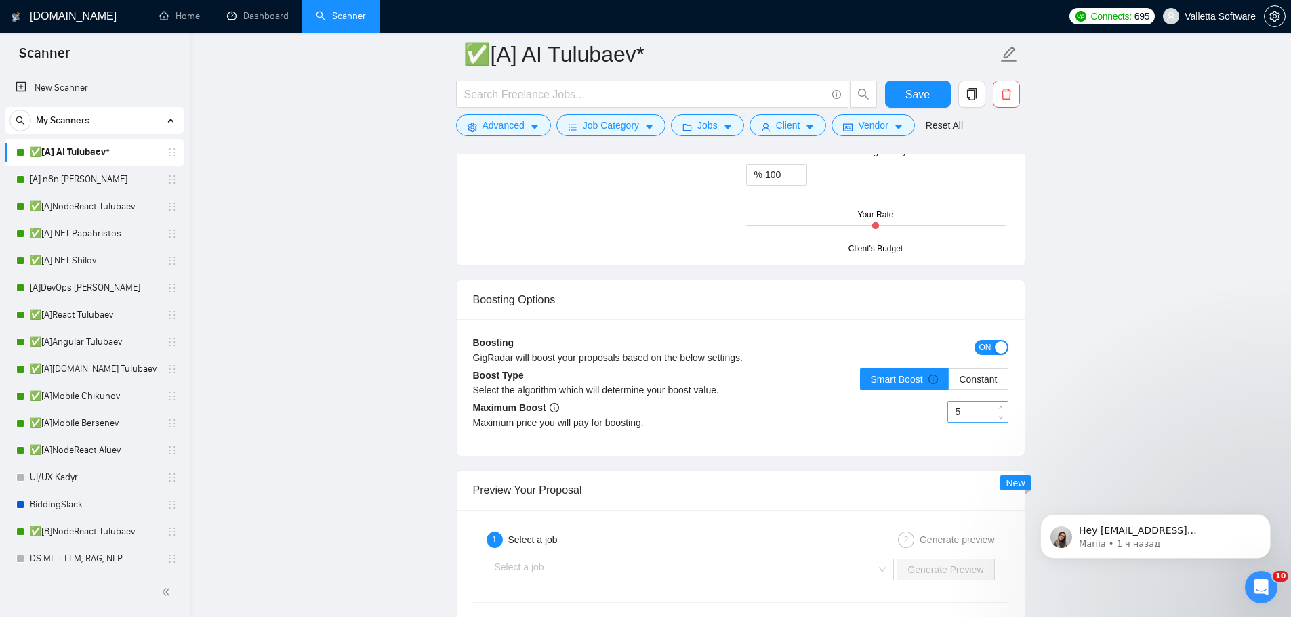
click at [957, 419] on input "5" at bounding box center [978, 412] width 60 height 20
drag, startPoint x: 962, startPoint y: 411, endPoint x: 921, endPoint y: 417, distance: 41.7
click at [931, 412] on div "5" at bounding box center [875, 420] width 268 height 38
type input "10"
drag, startPoint x: 1100, startPoint y: 380, endPoint x: 1097, endPoint y: 369, distance: 10.7
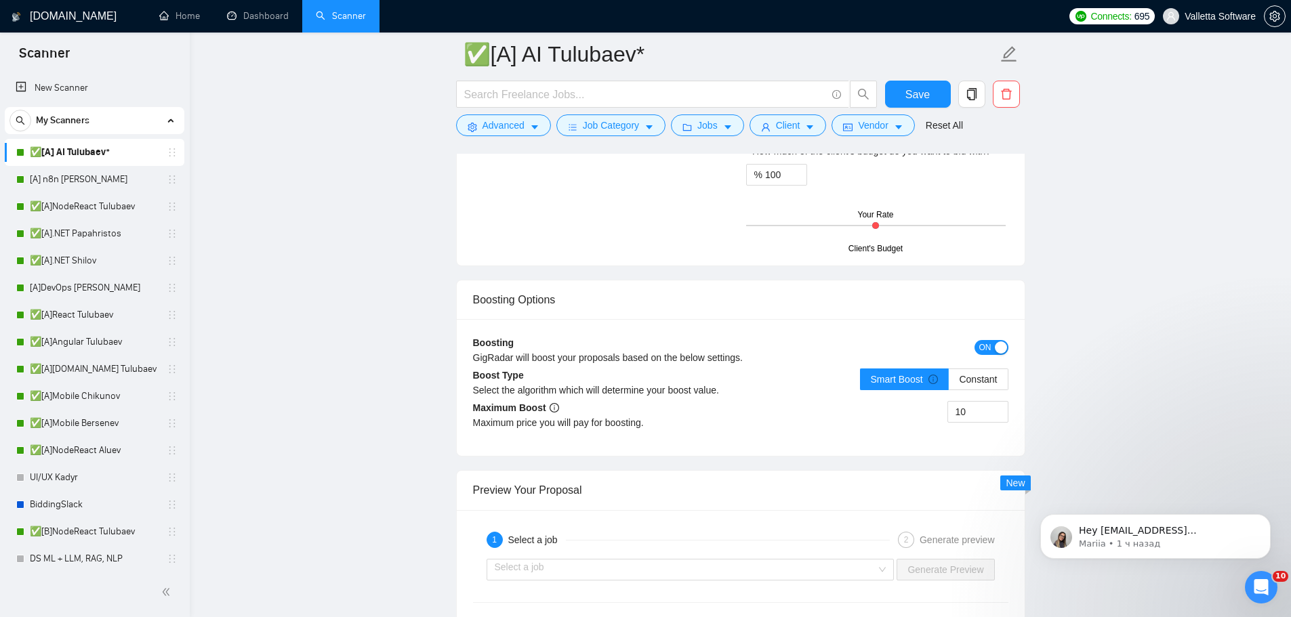
click at [920, 90] on span "Save" at bounding box center [917, 94] width 24 height 17
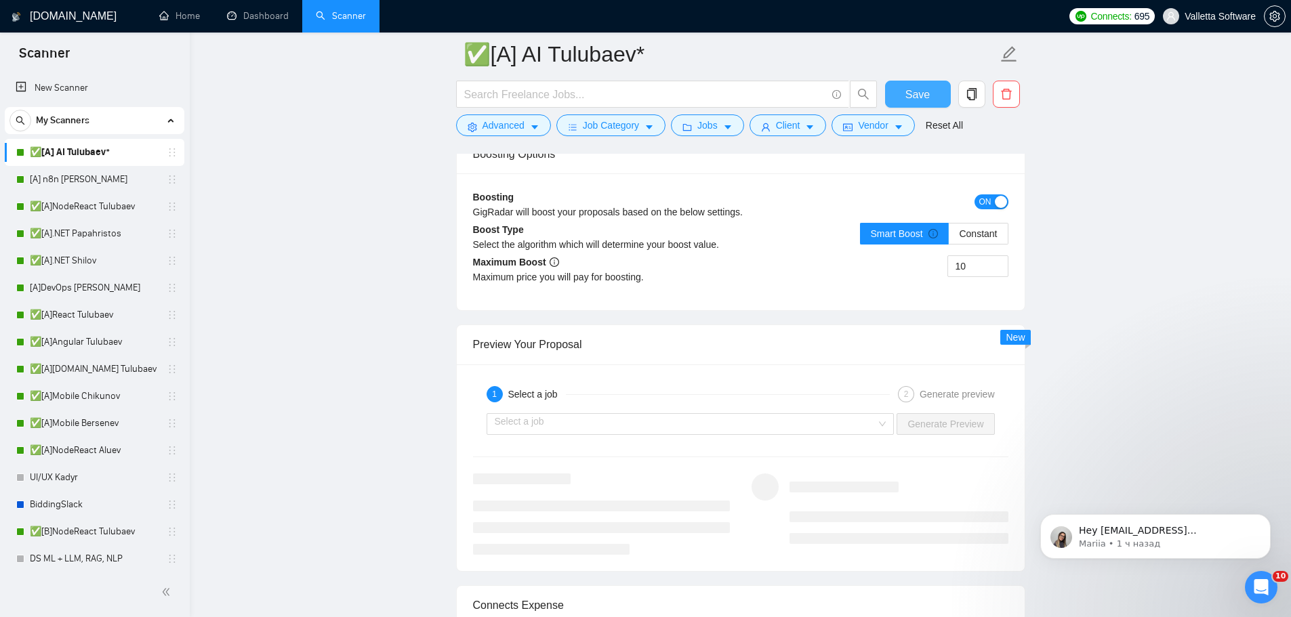
scroll to position [3048, 0]
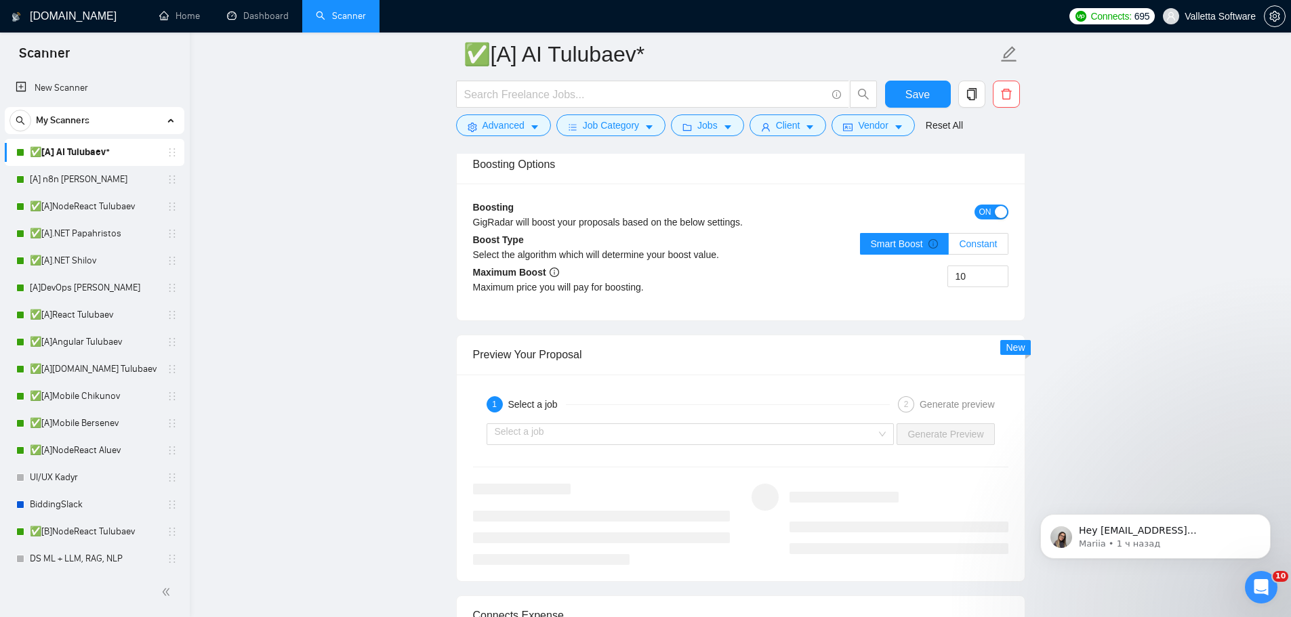
click at [989, 242] on span "Constant" at bounding box center [978, 244] width 38 height 11
click at [949, 247] on input "Constant" at bounding box center [949, 247] width 0 height 0
click at [977, 234] on label "Constant" at bounding box center [978, 244] width 59 height 22
click at [949, 247] on input "Constant" at bounding box center [949, 247] width 0 height 0
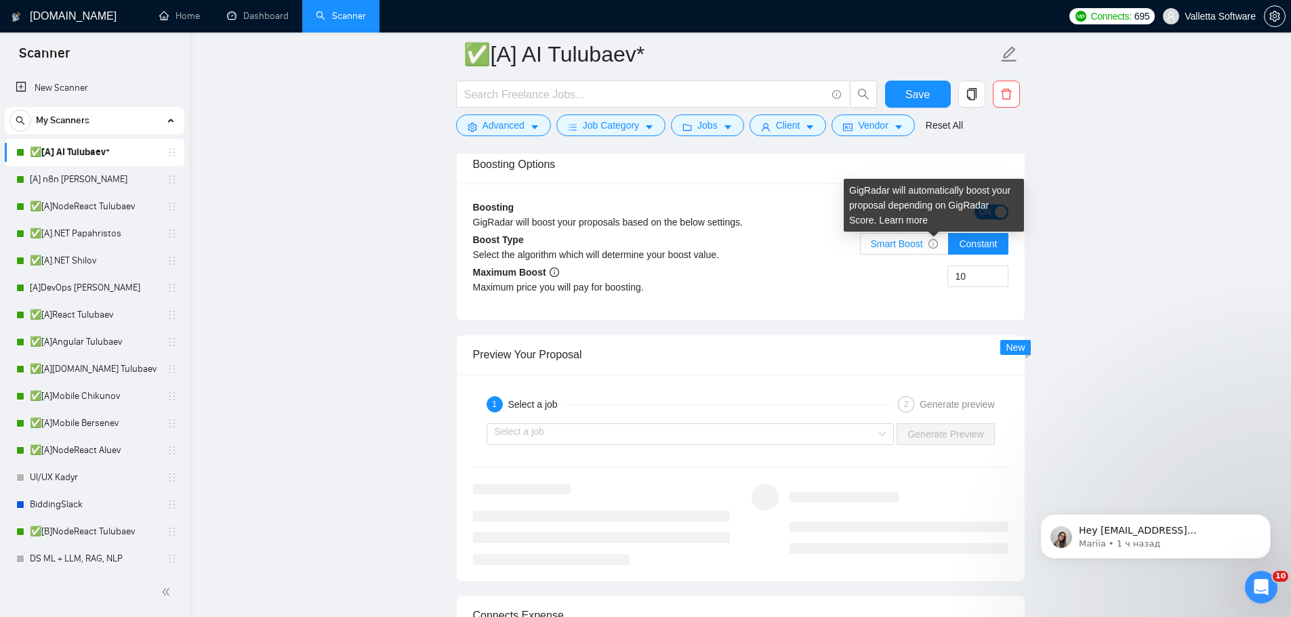
click at [933, 243] on icon "info-circle" at bounding box center [932, 243] width 9 height 9
click at [861, 247] on input "Smart Boost" at bounding box center [861, 247] width 0 height 0
click at [879, 220] on link "Learn more" at bounding box center [903, 220] width 49 height 11
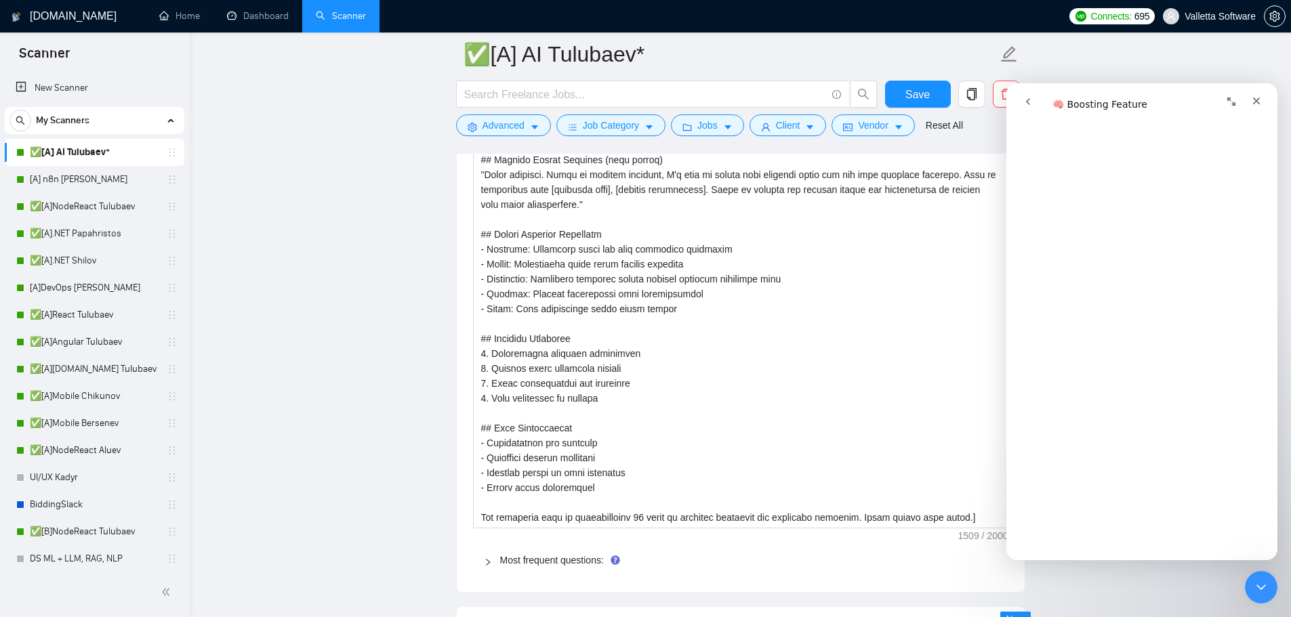
scroll to position [2234, 0]
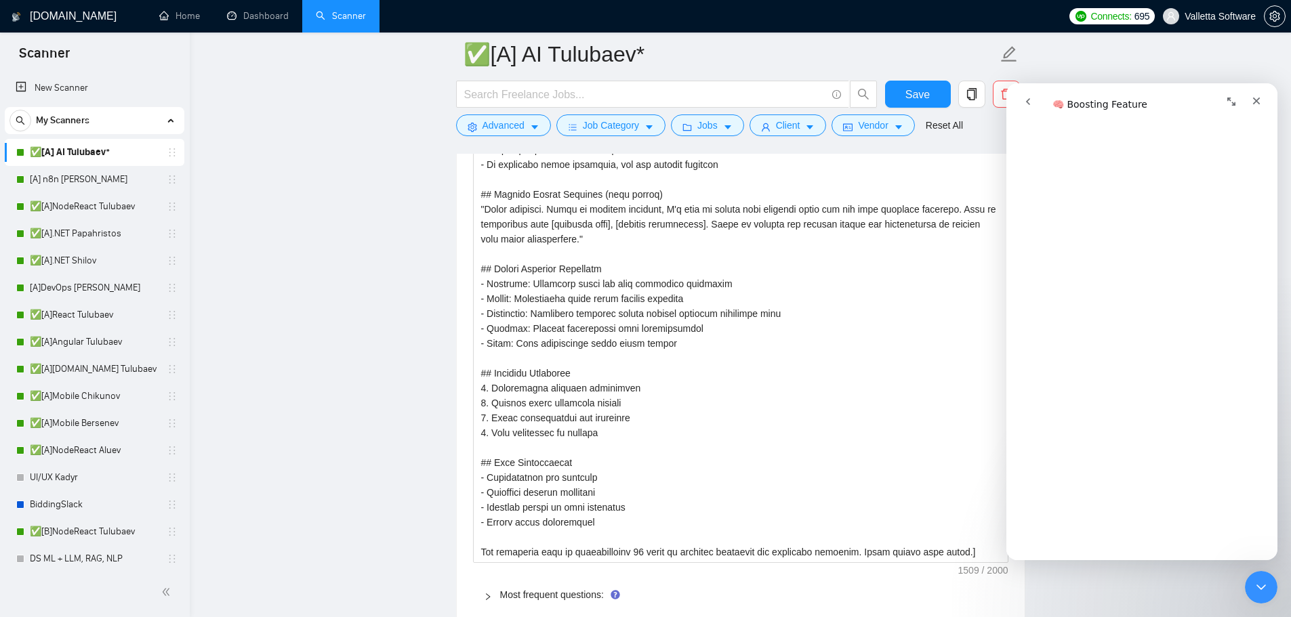
click at [414, 279] on main "✅[A] AI Tulubaev* Save Advanced Job Category Jobs Client Vendor Reset All Previ…" at bounding box center [740, 81] width 1058 height 4522
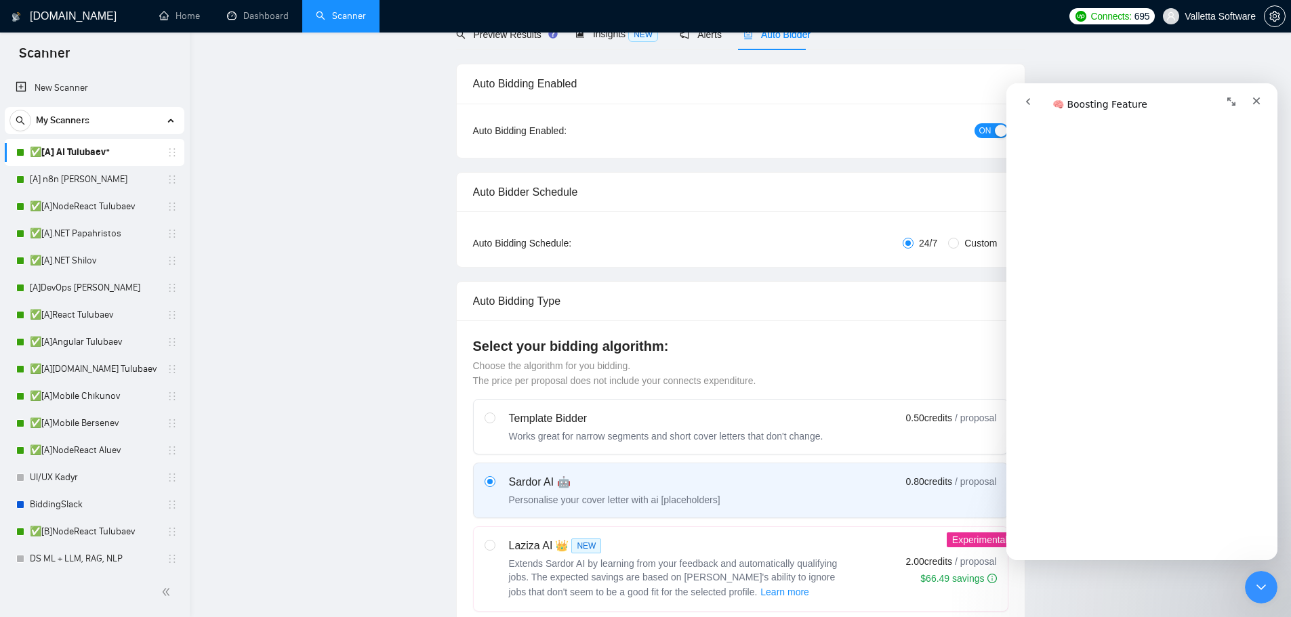
scroll to position [0, 0]
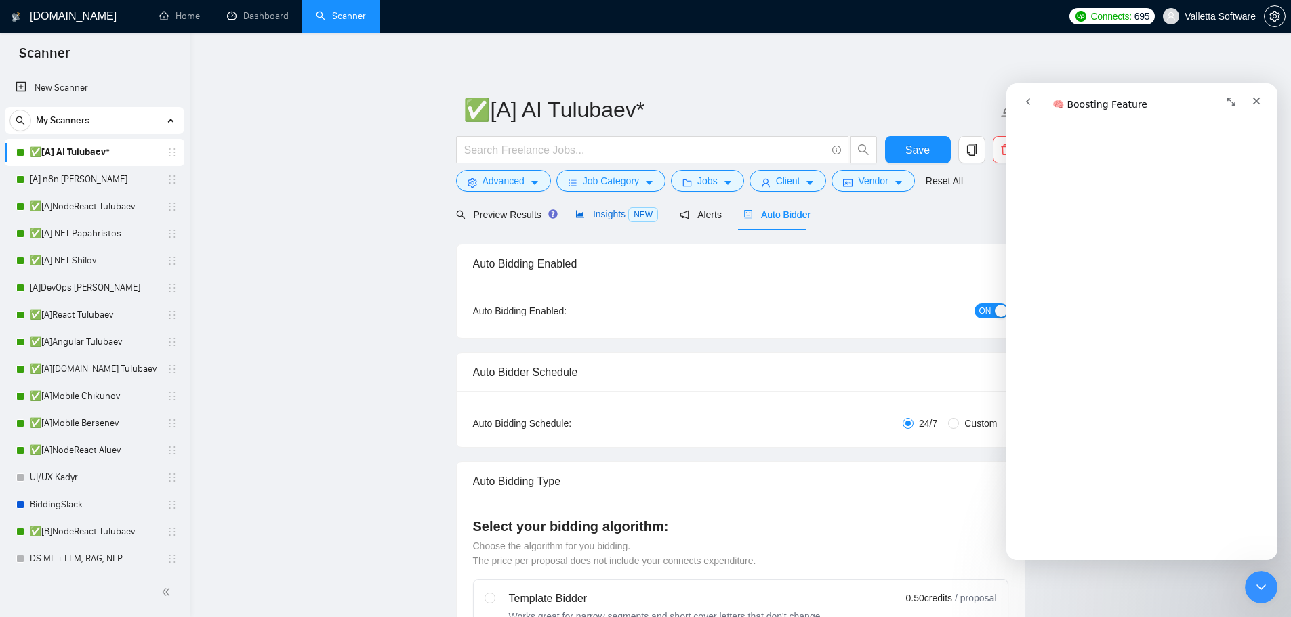
click at [629, 217] on span "NEW" at bounding box center [643, 214] width 30 height 15
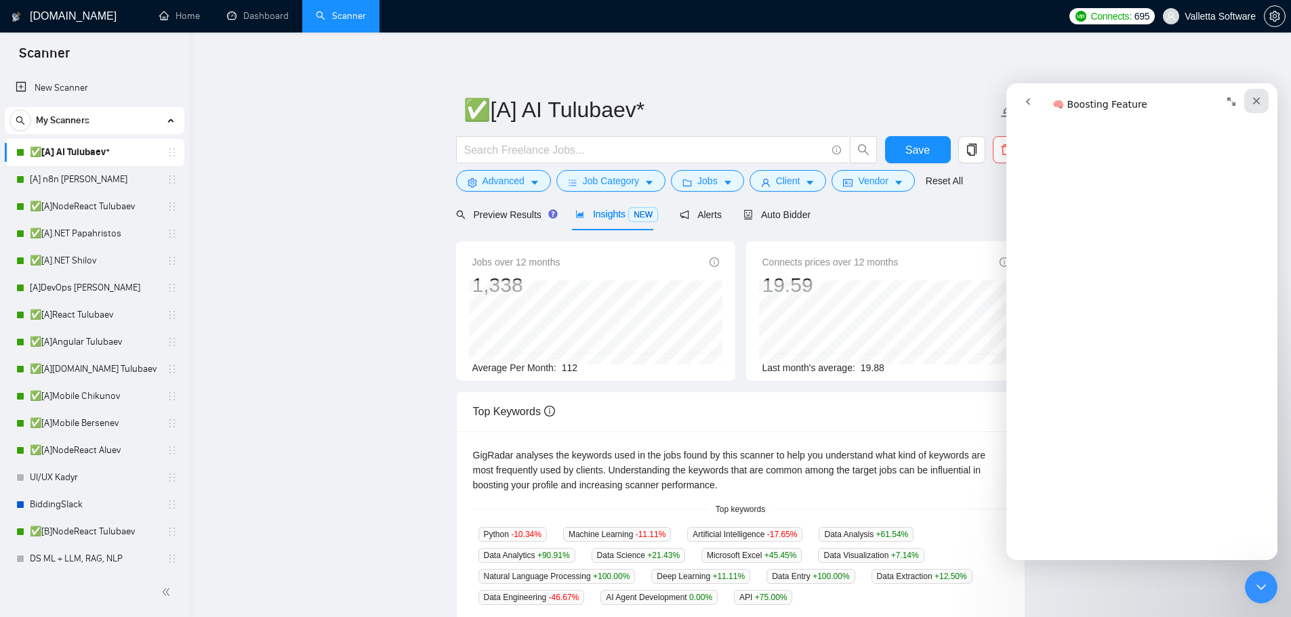
click at [1261, 103] on icon "Закрыть" at bounding box center [1256, 101] width 11 height 11
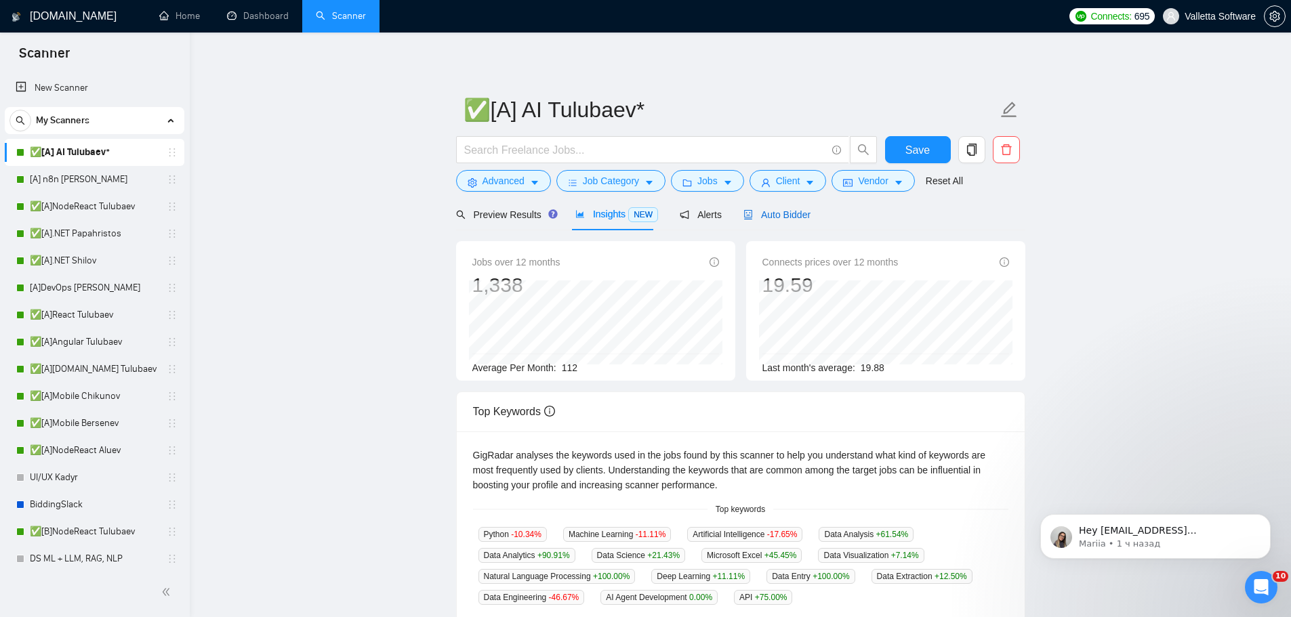
click at [781, 218] on span "Auto Bidder" at bounding box center [776, 214] width 67 height 11
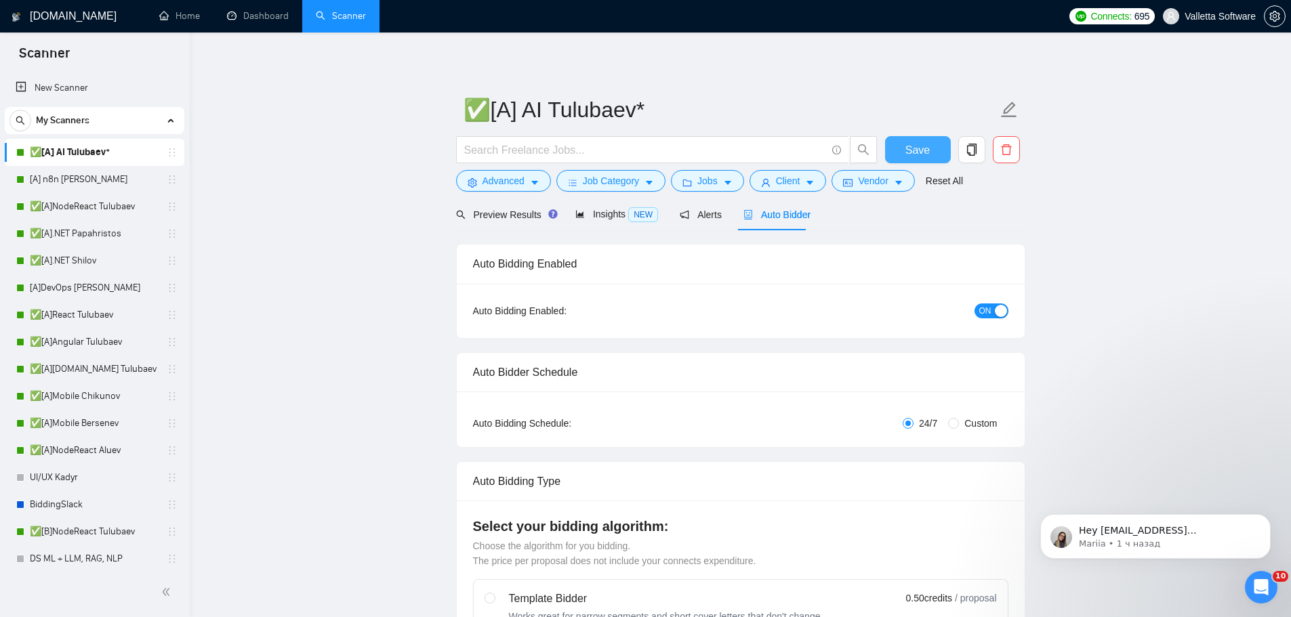
click at [907, 150] on span "Save" at bounding box center [917, 150] width 24 height 17
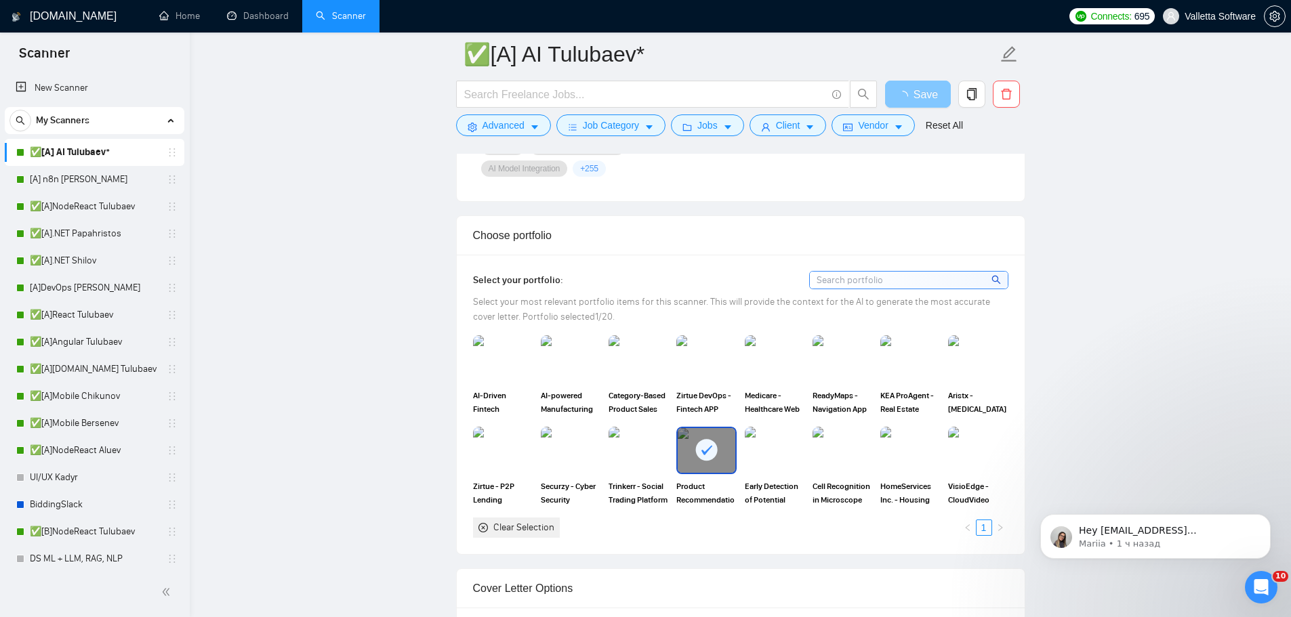
scroll to position [1491, 0]
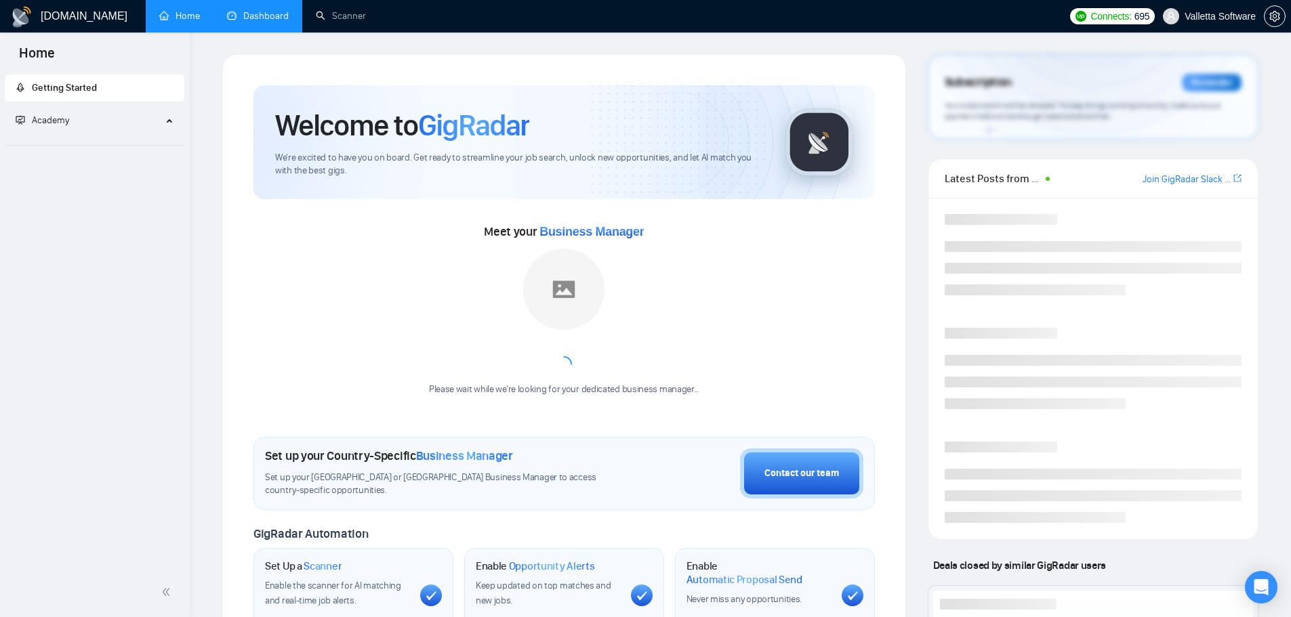
click at [272, 17] on link "Dashboard" at bounding box center [258, 16] width 62 height 12
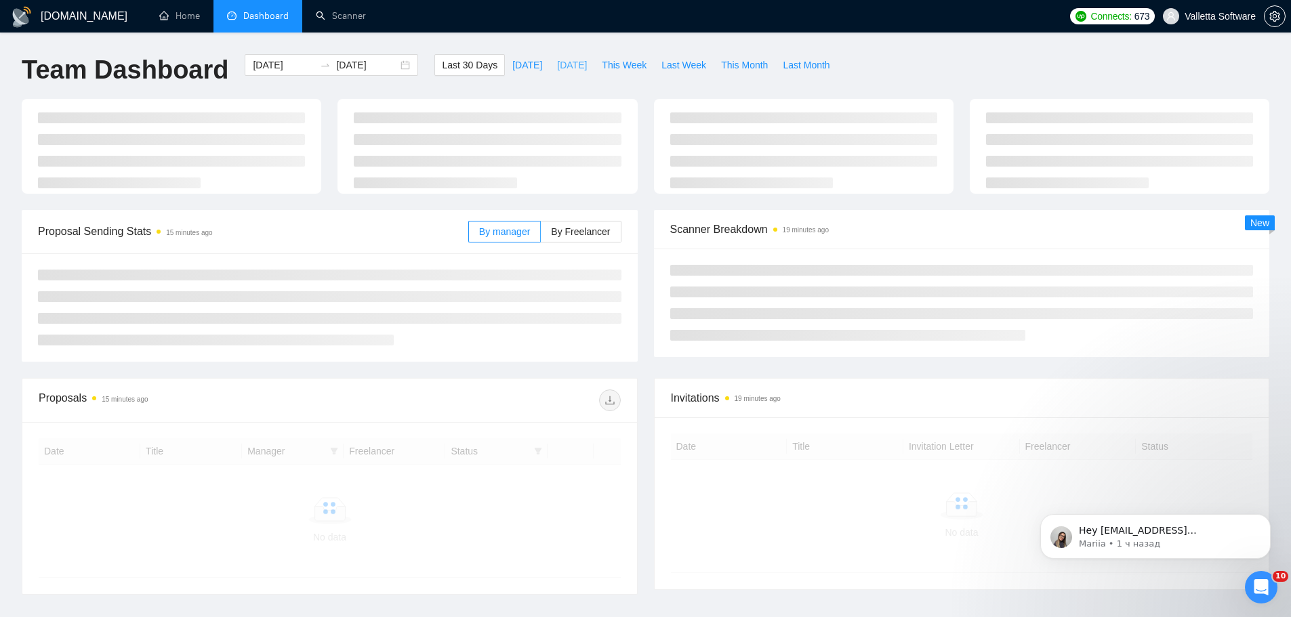
click at [575, 62] on span "[DATE]" at bounding box center [572, 65] width 30 height 15
type input "[DATE]"
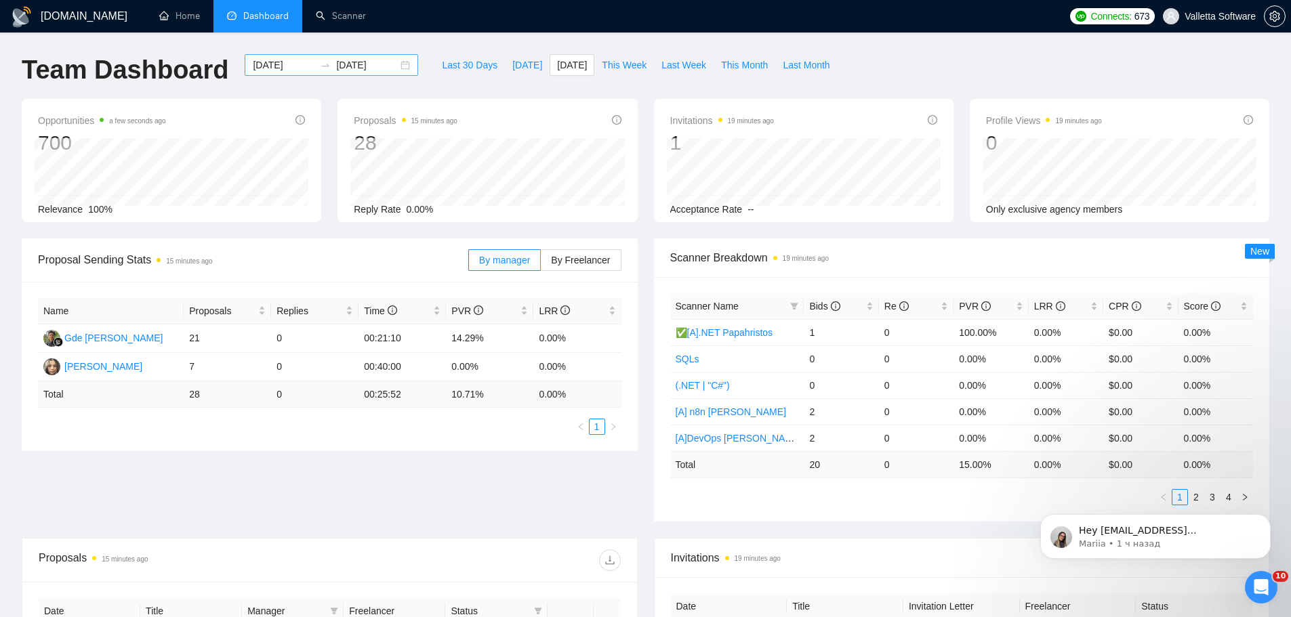
click at [314, 62] on div at bounding box center [325, 65] width 22 height 11
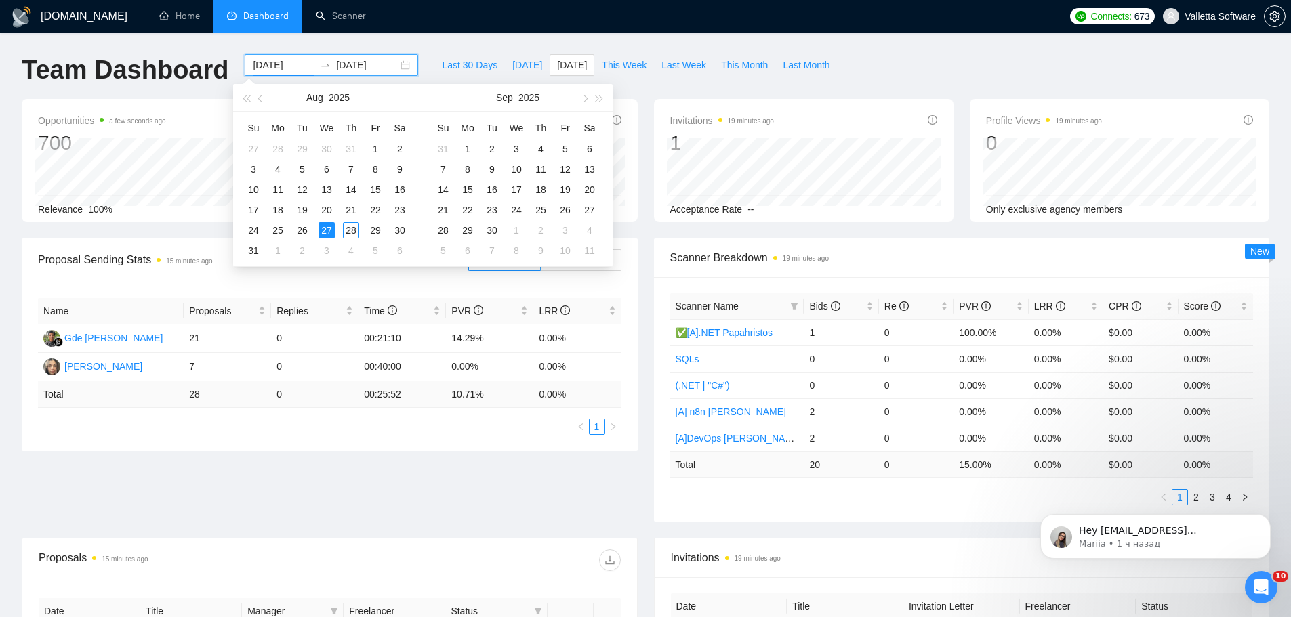
click at [264, 58] on input "2025-08-27" at bounding box center [284, 65] width 62 height 15
type input "2025-08-26"
click at [305, 231] on div "26" at bounding box center [302, 230] width 16 height 16
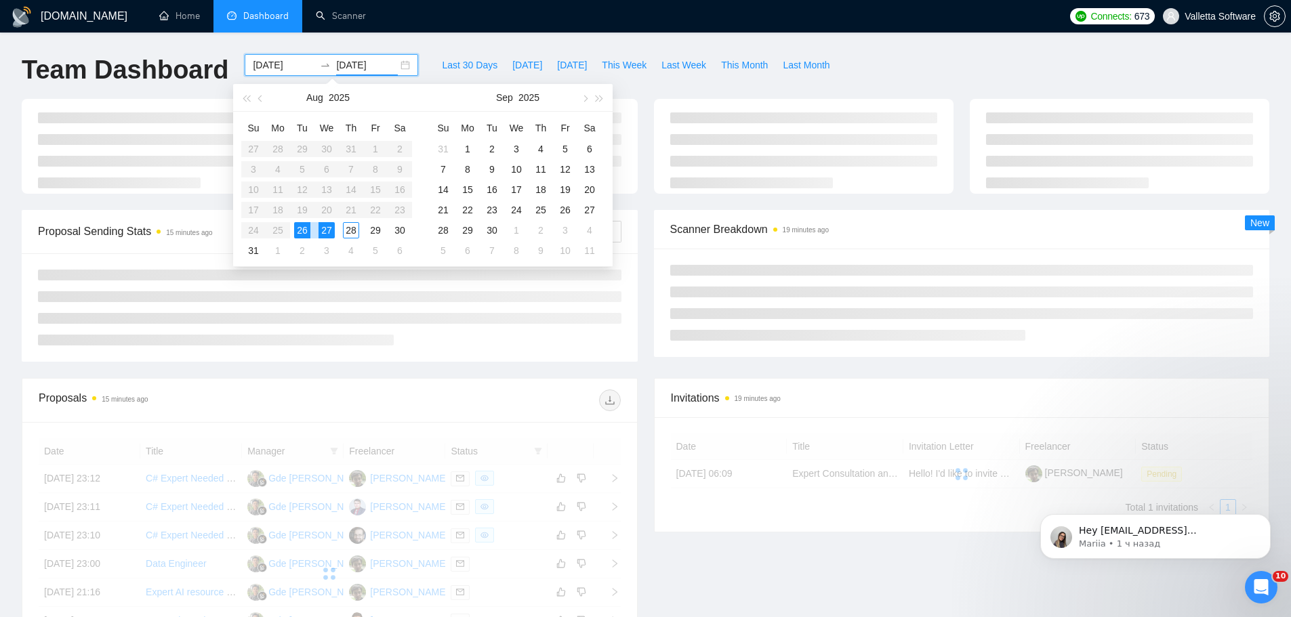
click at [304, 234] on div "26" at bounding box center [302, 230] width 16 height 16
type input "2025-08-26"
